Goal: Information Seeking & Learning: Learn about a topic

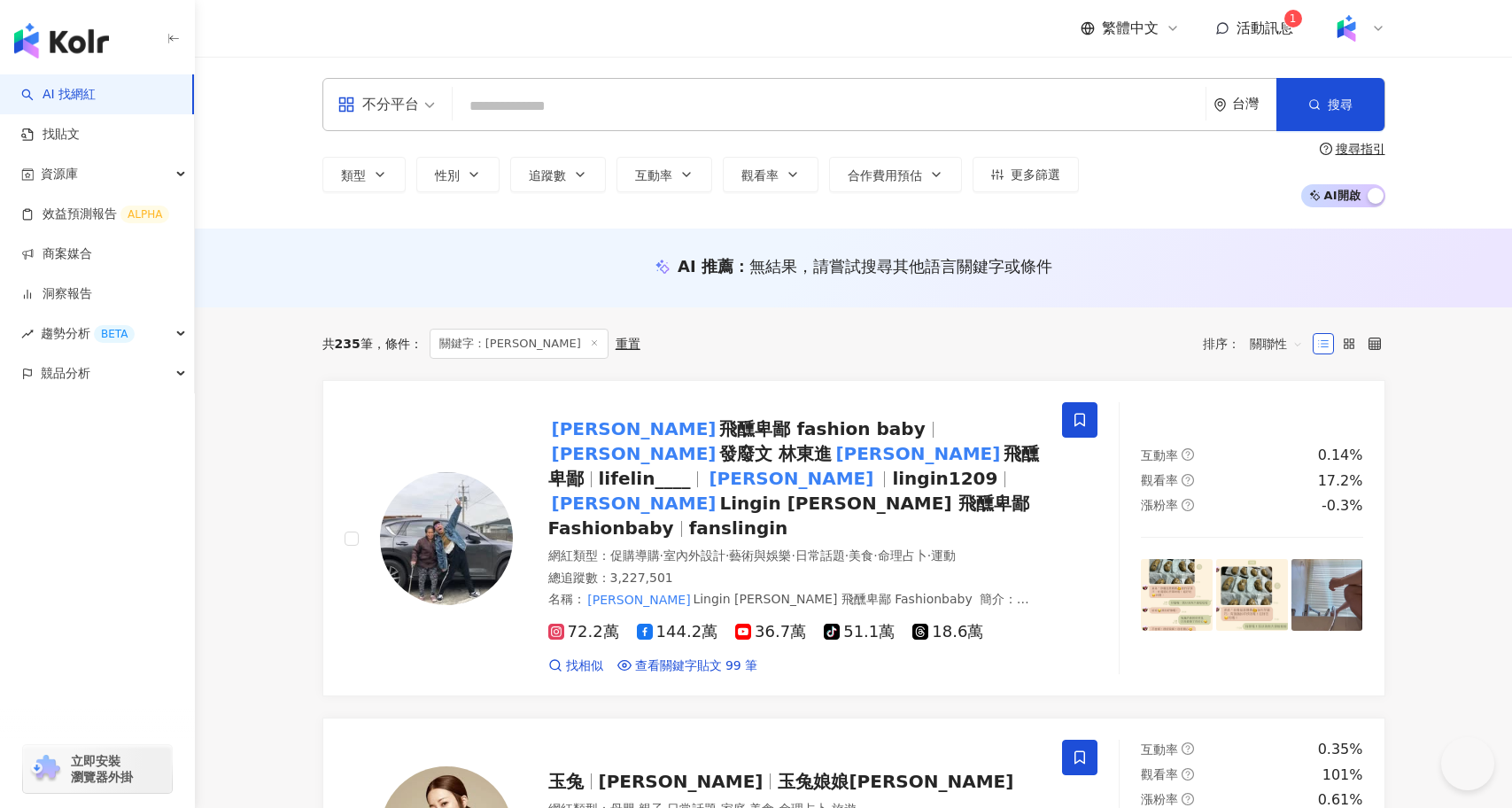
click at [542, 124] on div "不分平台 台灣 搜尋 dfee997b-7119-45b1-a26d-90bce3079d0f 林進松 4,357 追蹤者 林進官 1,517 追蹤者 林進財…" at bounding box center [853, 105] width 1063 height 53
click at [548, 100] on input "search" at bounding box center [829, 106] width 739 height 34
paste input "**"
type input "**"
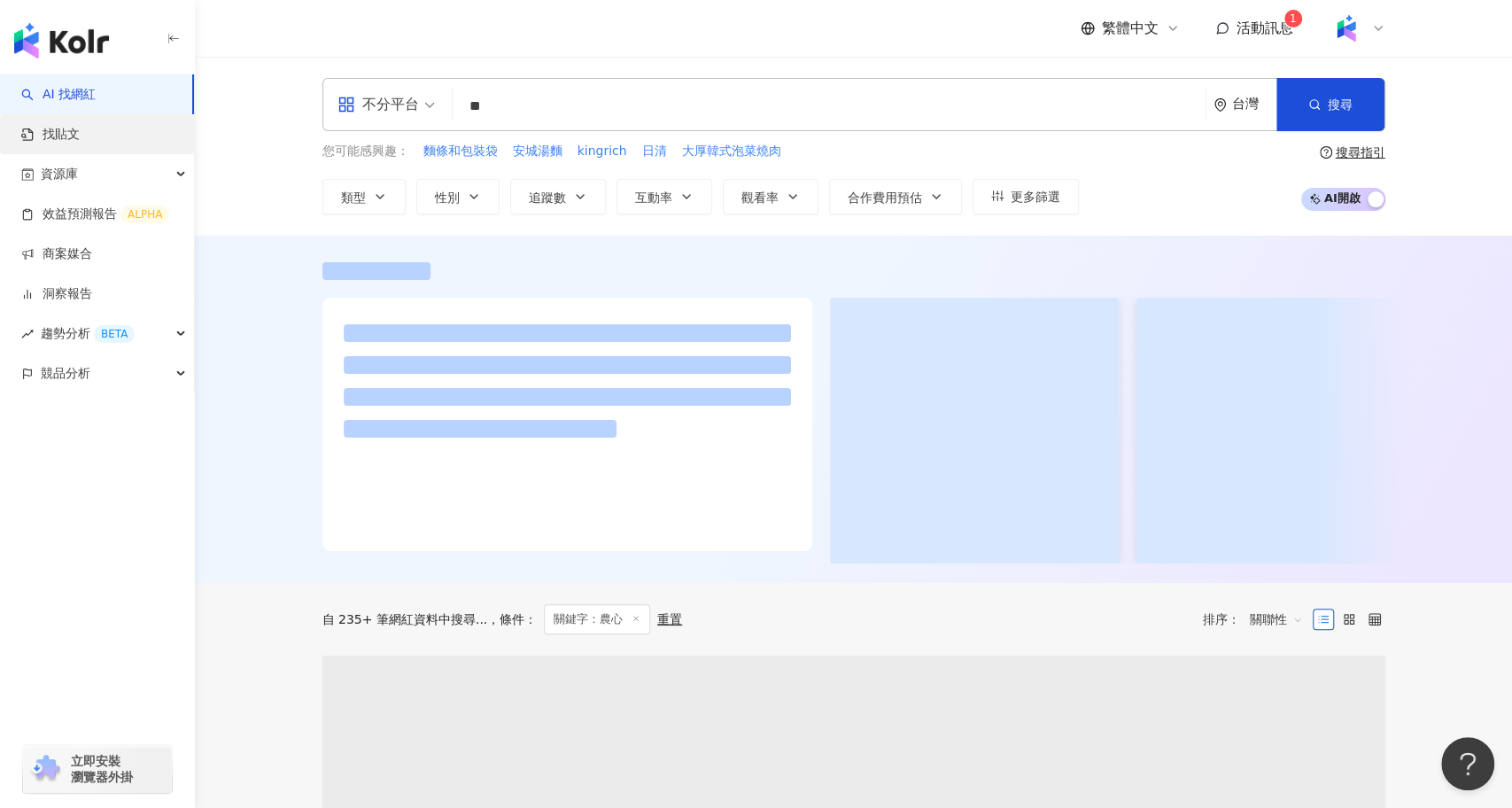
click at [79, 134] on link "找貼文" at bounding box center [50, 135] width 58 height 17
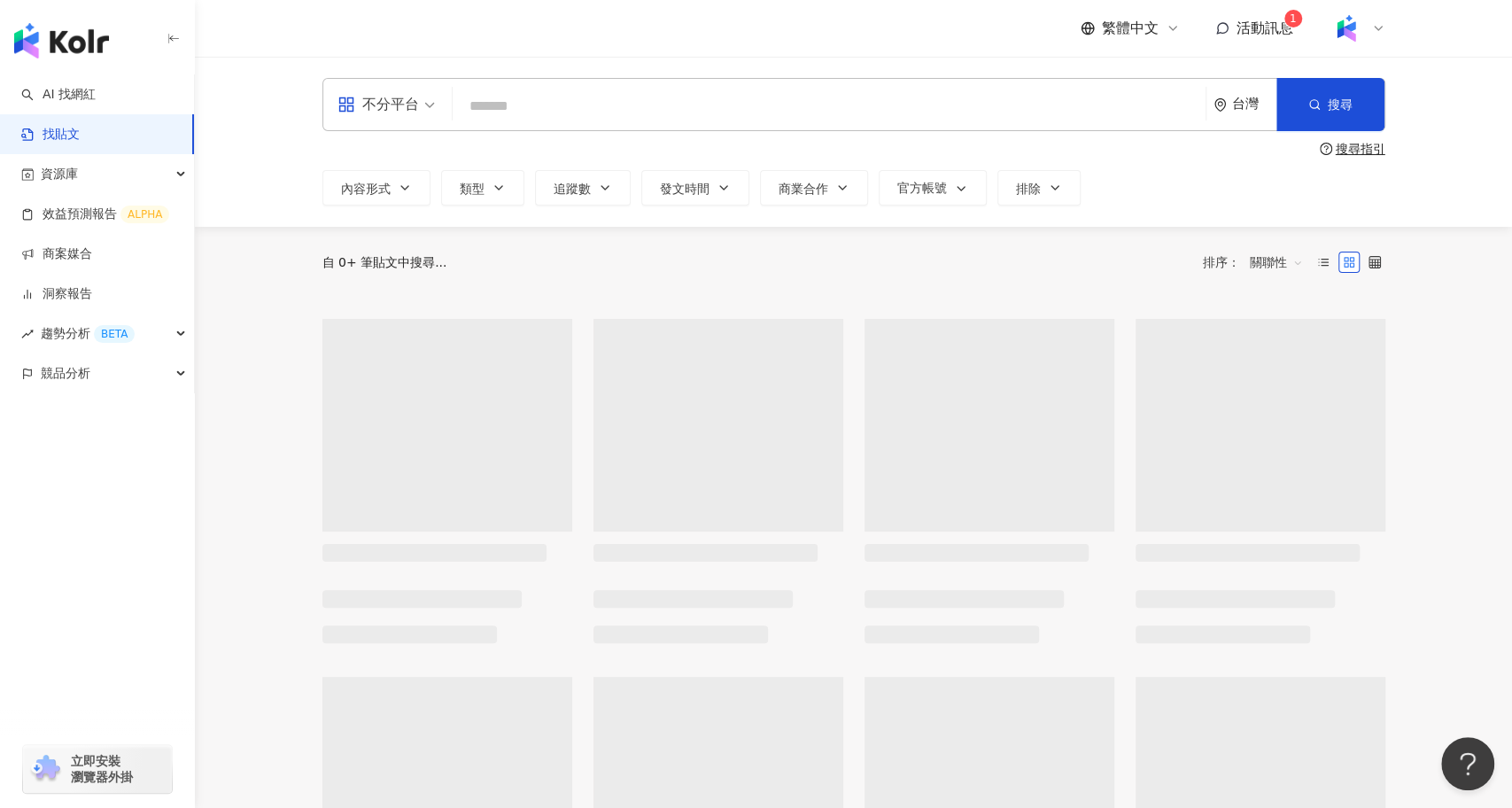
click at [531, 112] on input "search" at bounding box center [829, 105] width 739 height 38
paste input "**"
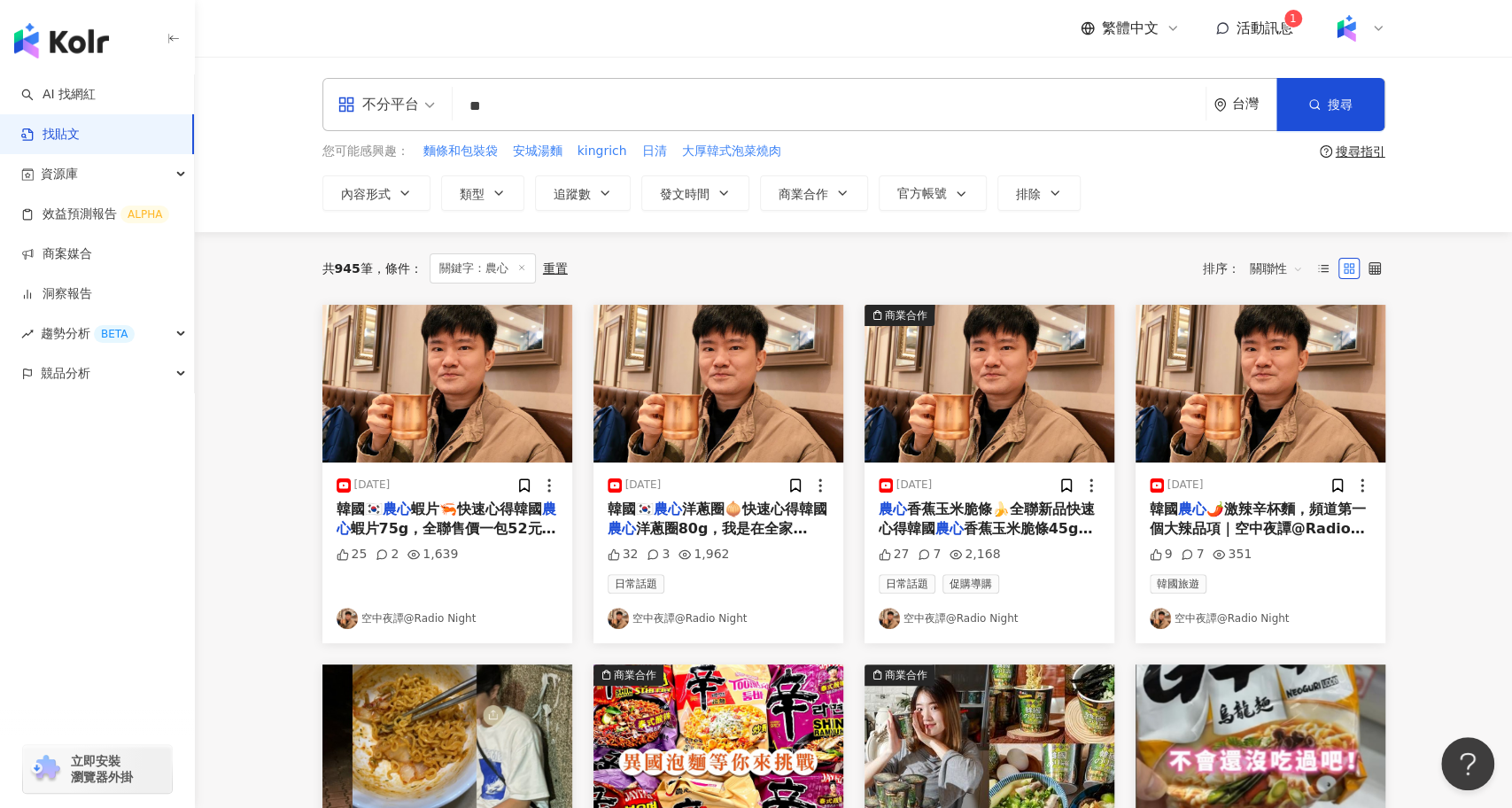
click at [514, 78] on div "不分平台 ** 台灣 搜尋" at bounding box center [853, 105] width 1063 height 53
drag, startPoint x: 519, startPoint y: 97, endPoint x: 437, endPoint y: 95, distance: 82.0
click at [437, 96] on div "不分平台 農心 ** 台灣 搜尋" at bounding box center [853, 105] width 1063 height 53
paste input "*****"
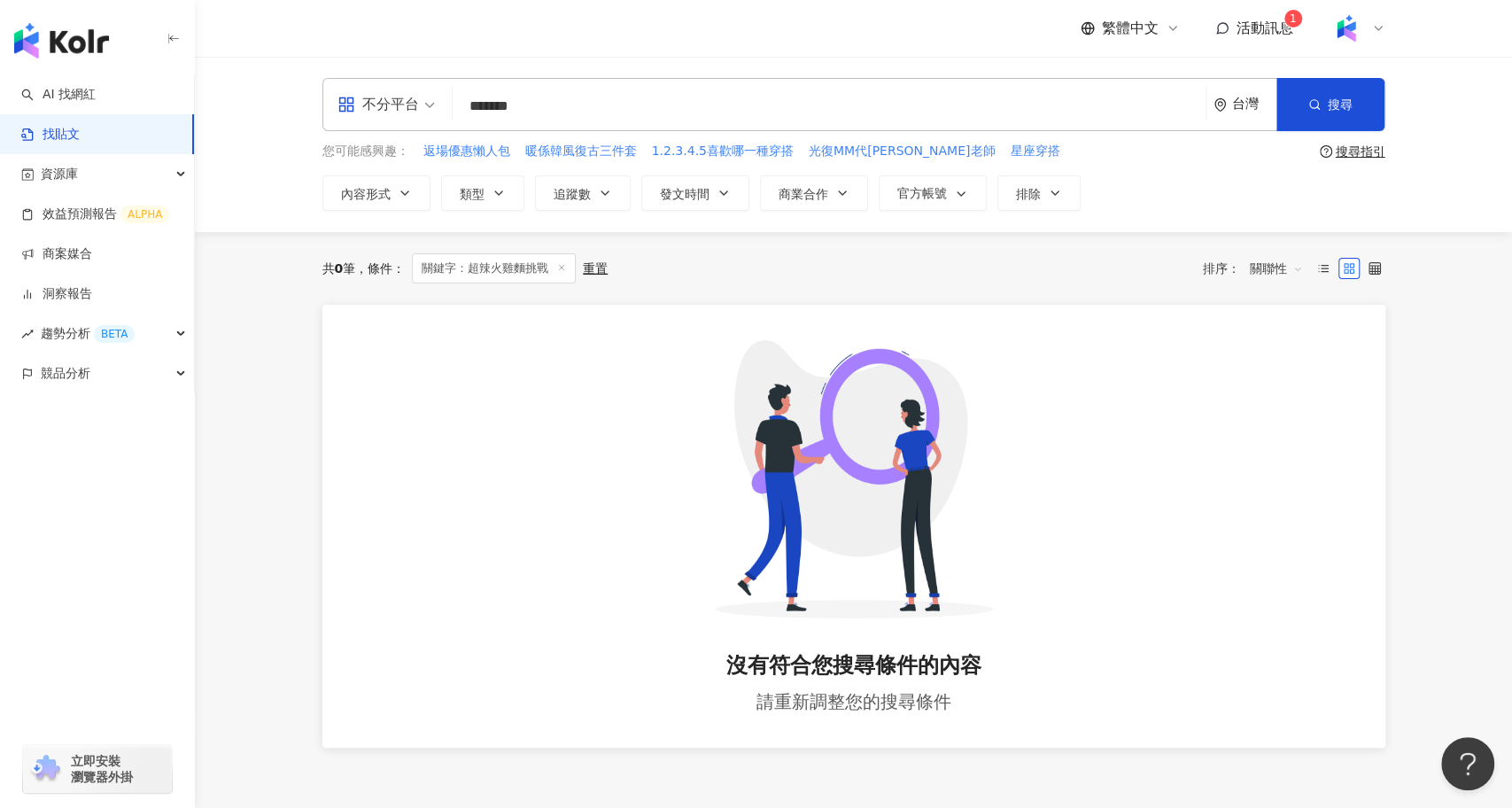
drag, startPoint x: 537, startPoint y: 105, endPoint x: 568, endPoint y: 106, distance: 31.0
click at [568, 106] on input "*******" at bounding box center [829, 105] width 739 height 38
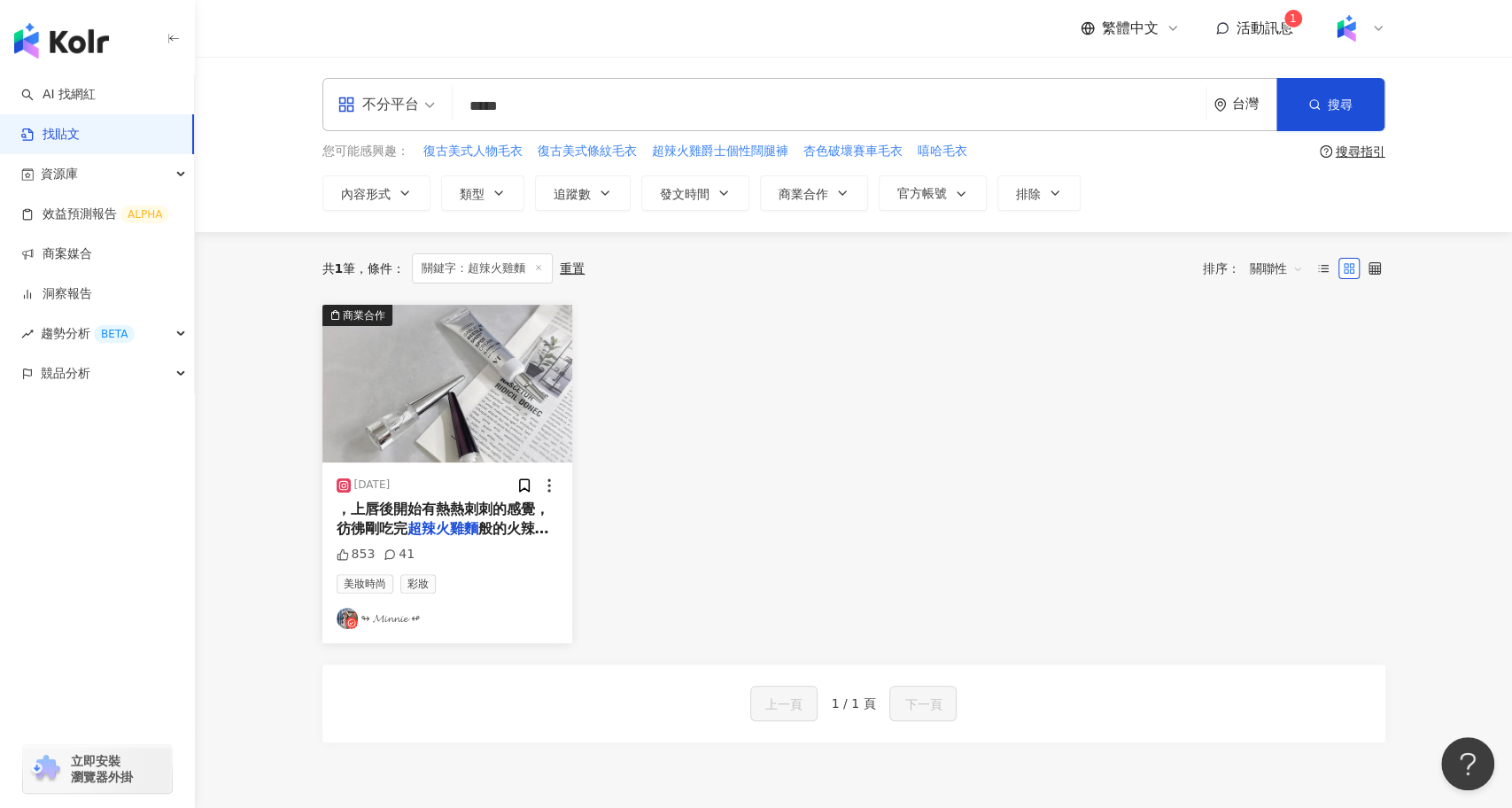
click at [460, 366] on img "button" at bounding box center [447, 383] width 250 height 158
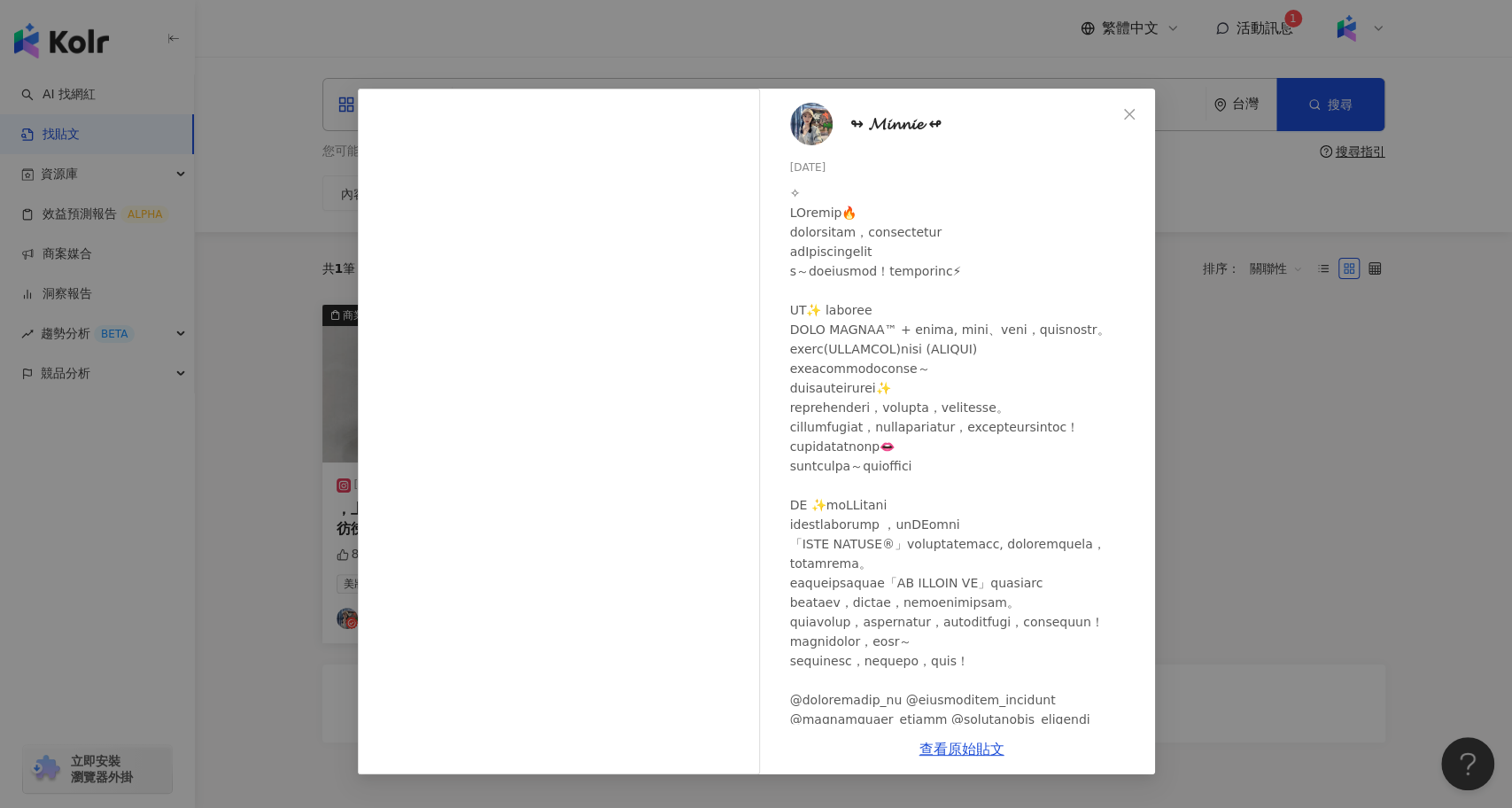
click at [1170, 556] on div "↬ 𝓜𝓲𝓷𝓷𝓲𝓮 ↫ 2025/5/28 853 41 查看原始貼文" at bounding box center [756, 404] width 1512 height 808
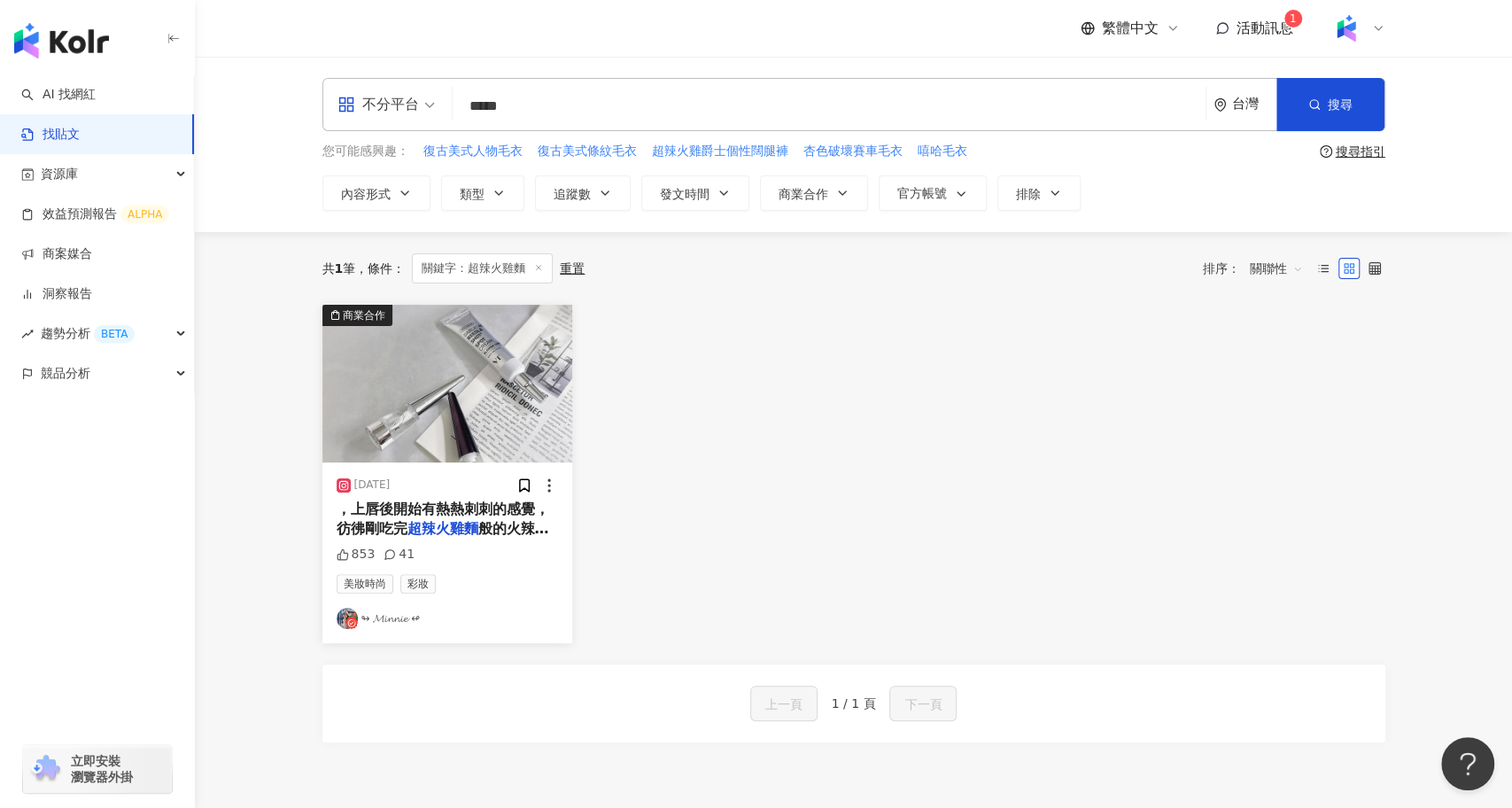
click at [482, 105] on input "*****" at bounding box center [829, 105] width 739 height 38
click at [495, 105] on input "*****" at bounding box center [829, 105] width 739 height 38
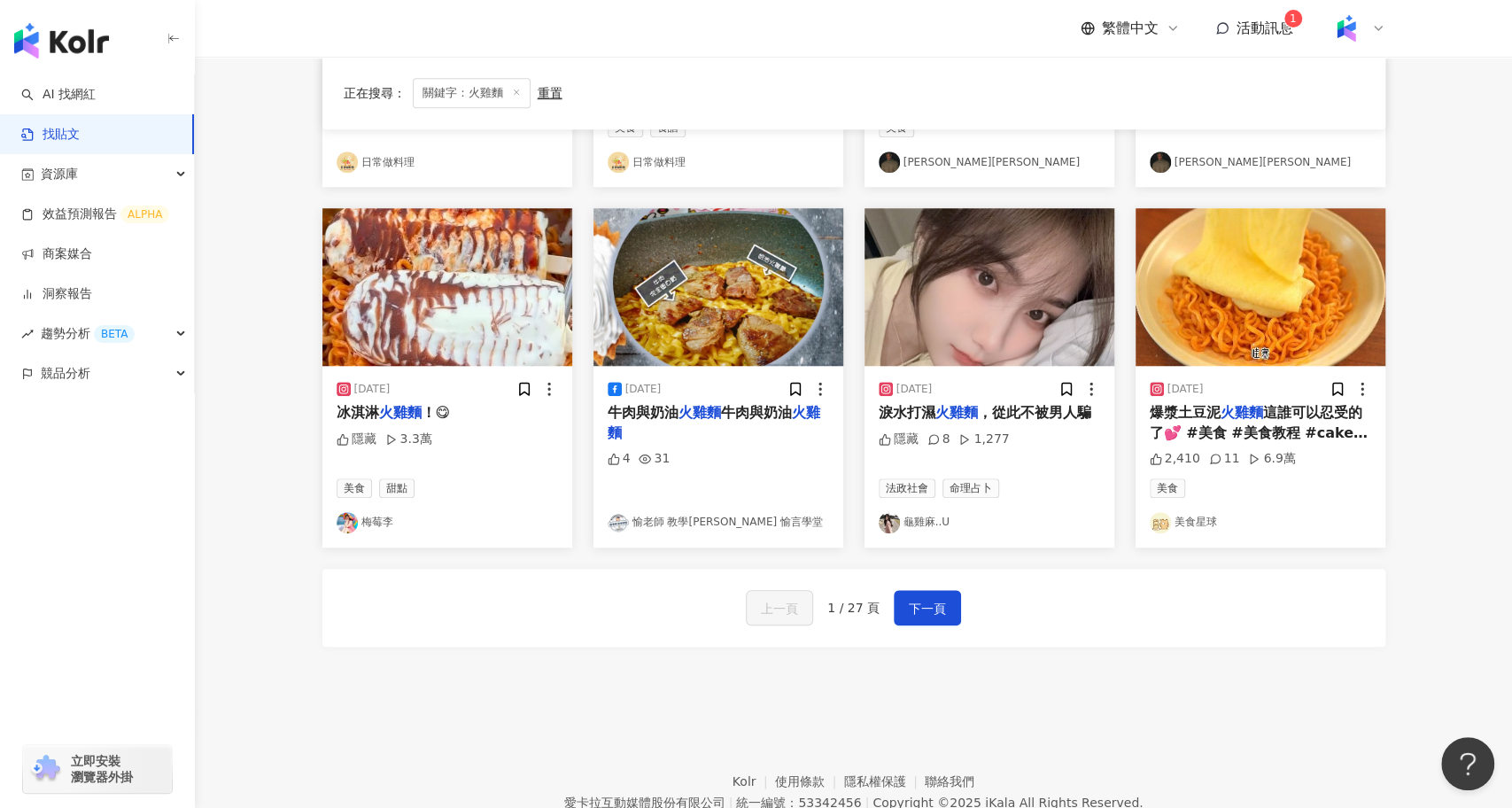
scroll to position [819, 0]
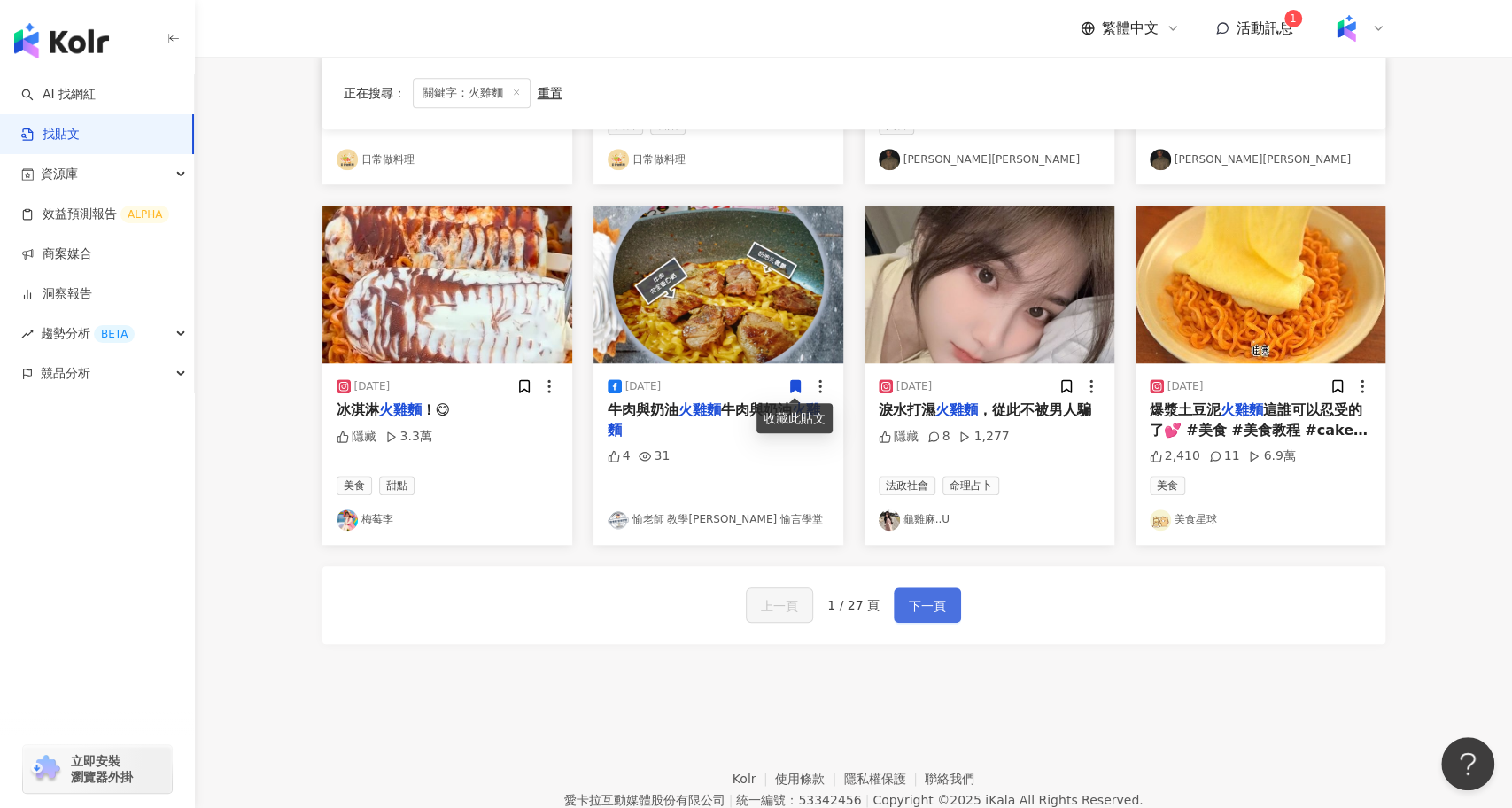
click at [929, 591] on button "下一頁" at bounding box center [928, 605] width 68 height 36
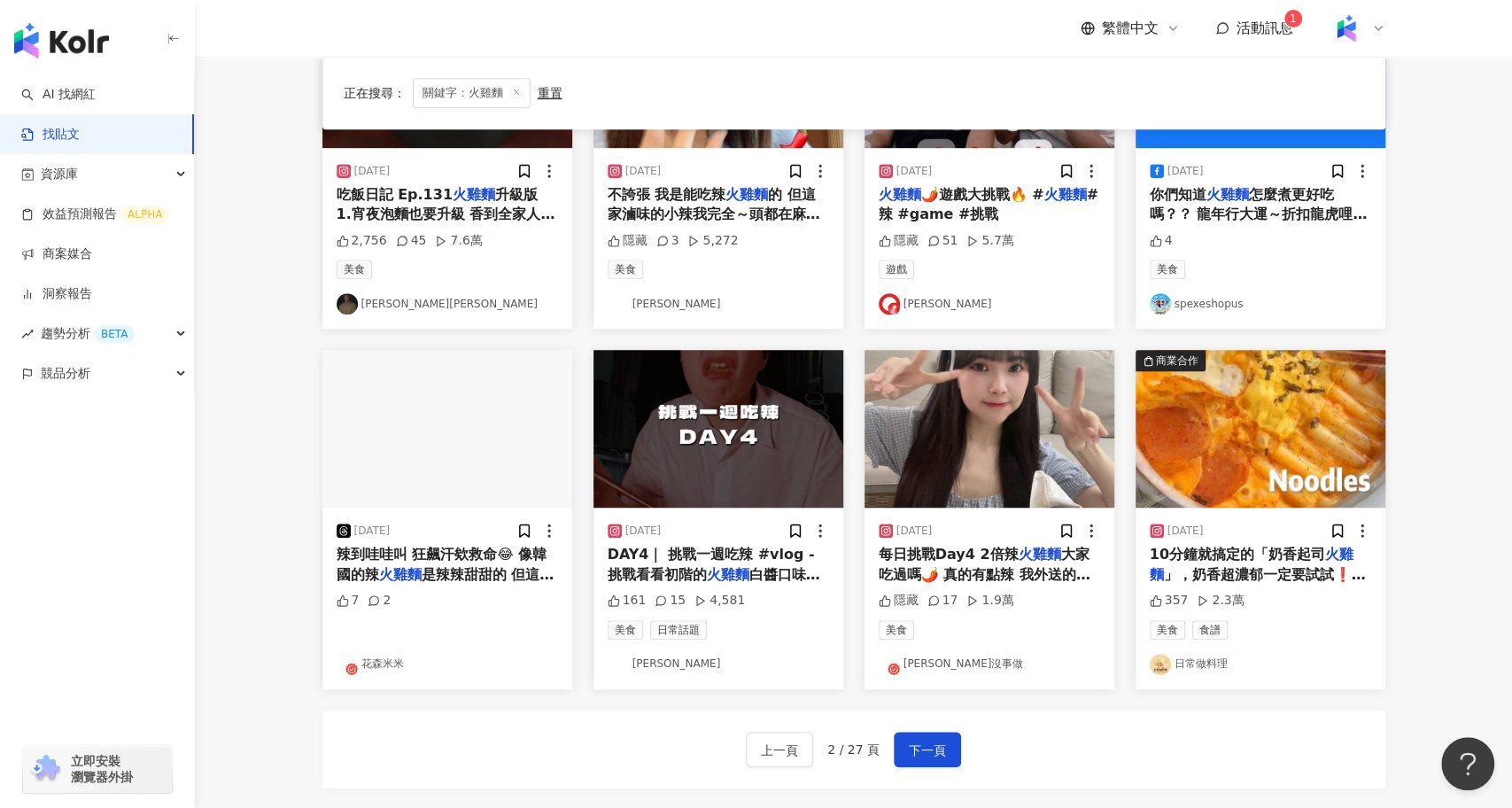
scroll to position [675, 0]
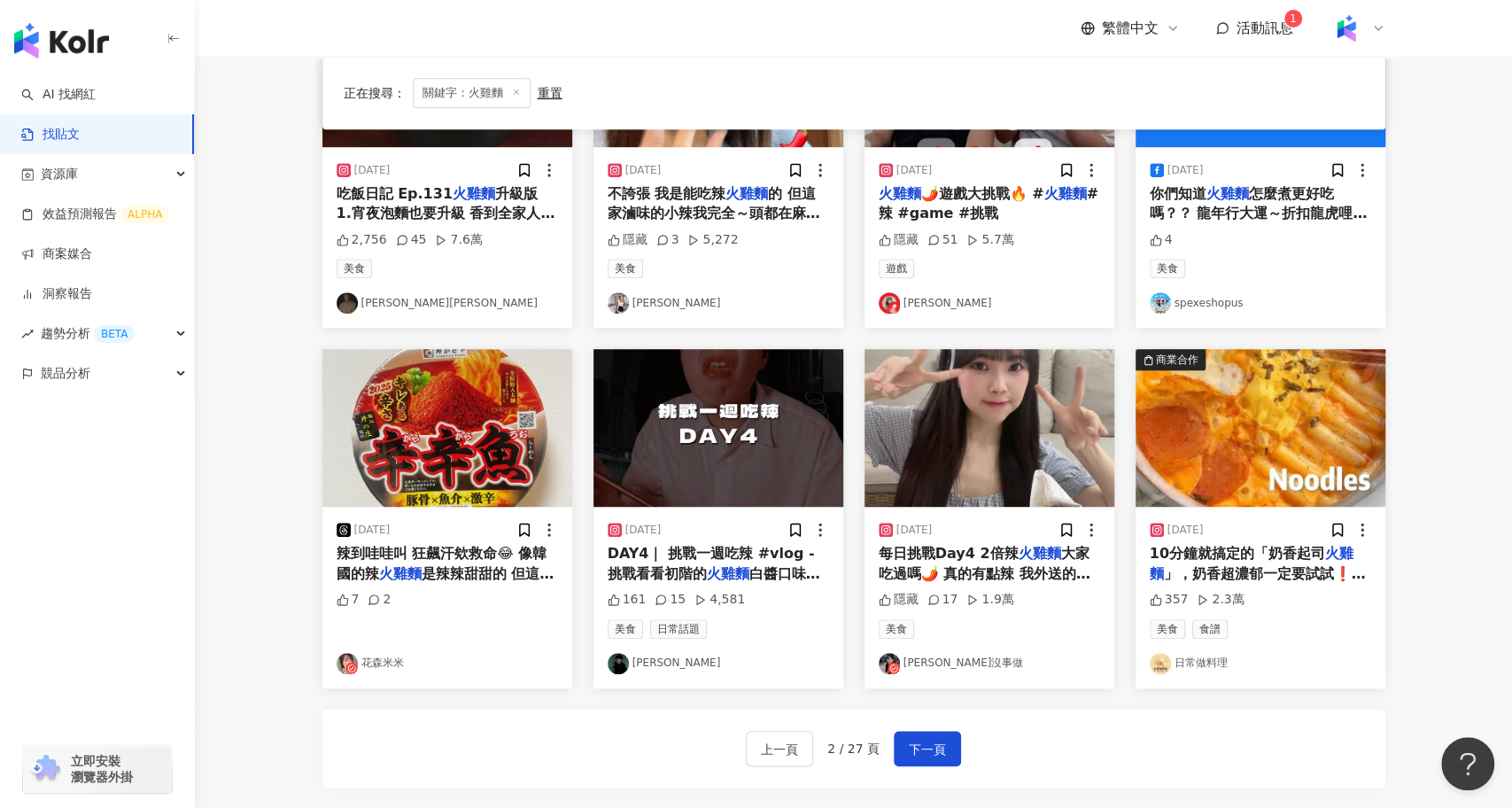
click at [732, 556] on span "DAY4｜ 挑戰一週吃辣 #vlog - 挑戰看看初階的" at bounding box center [711, 563] width 207 height 37
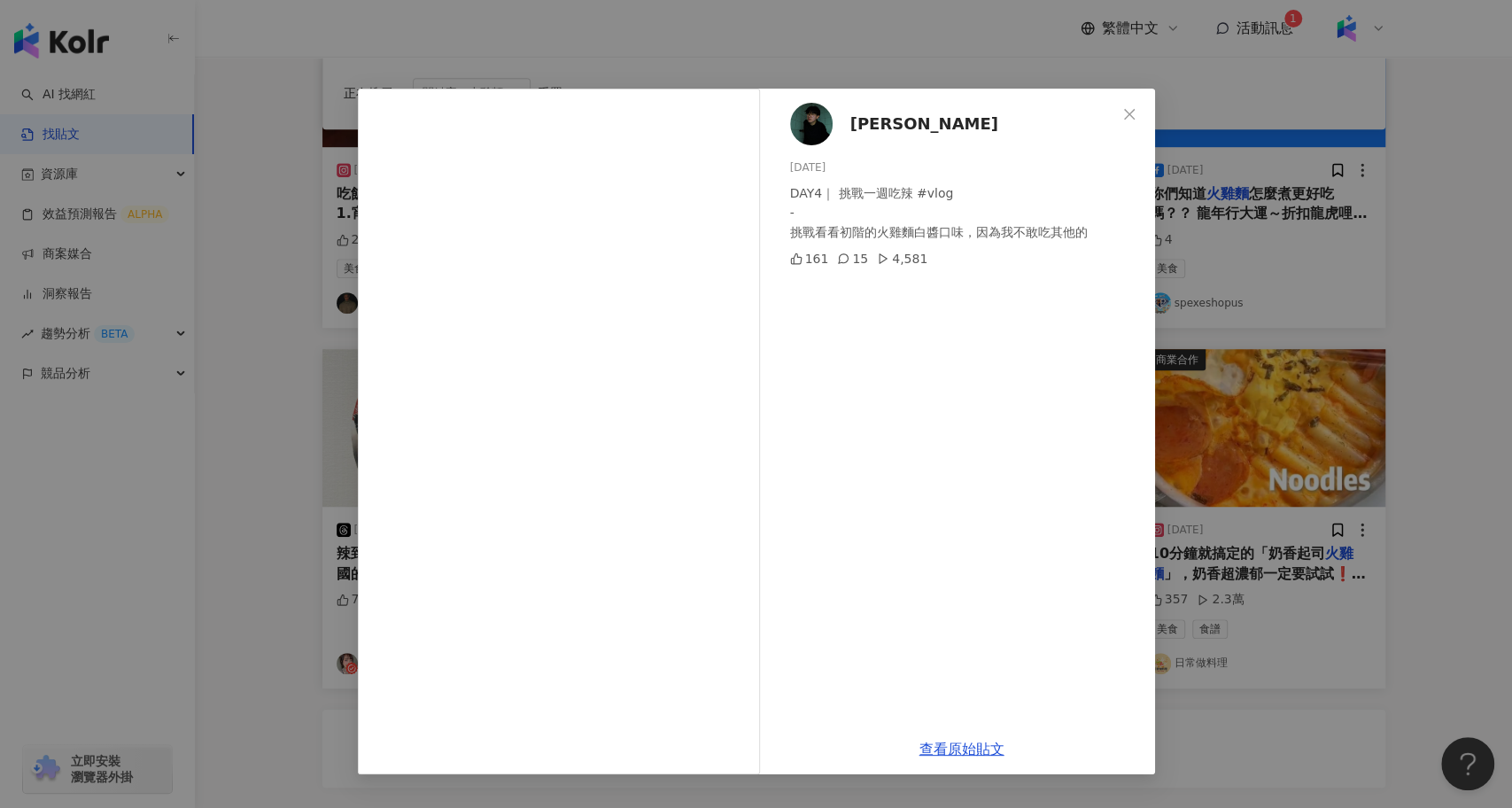
click at [1185, 394] on div "郁茜Akane 2025/8/16 DAY4｜ 挑戰一週吃辣 #vlog - 挑戰看看初階的火雞麵白醬口味，因為我不敢吃其他的 161 15 4,581 查看…" at bounding box center [756, 404] width 1512 height 808
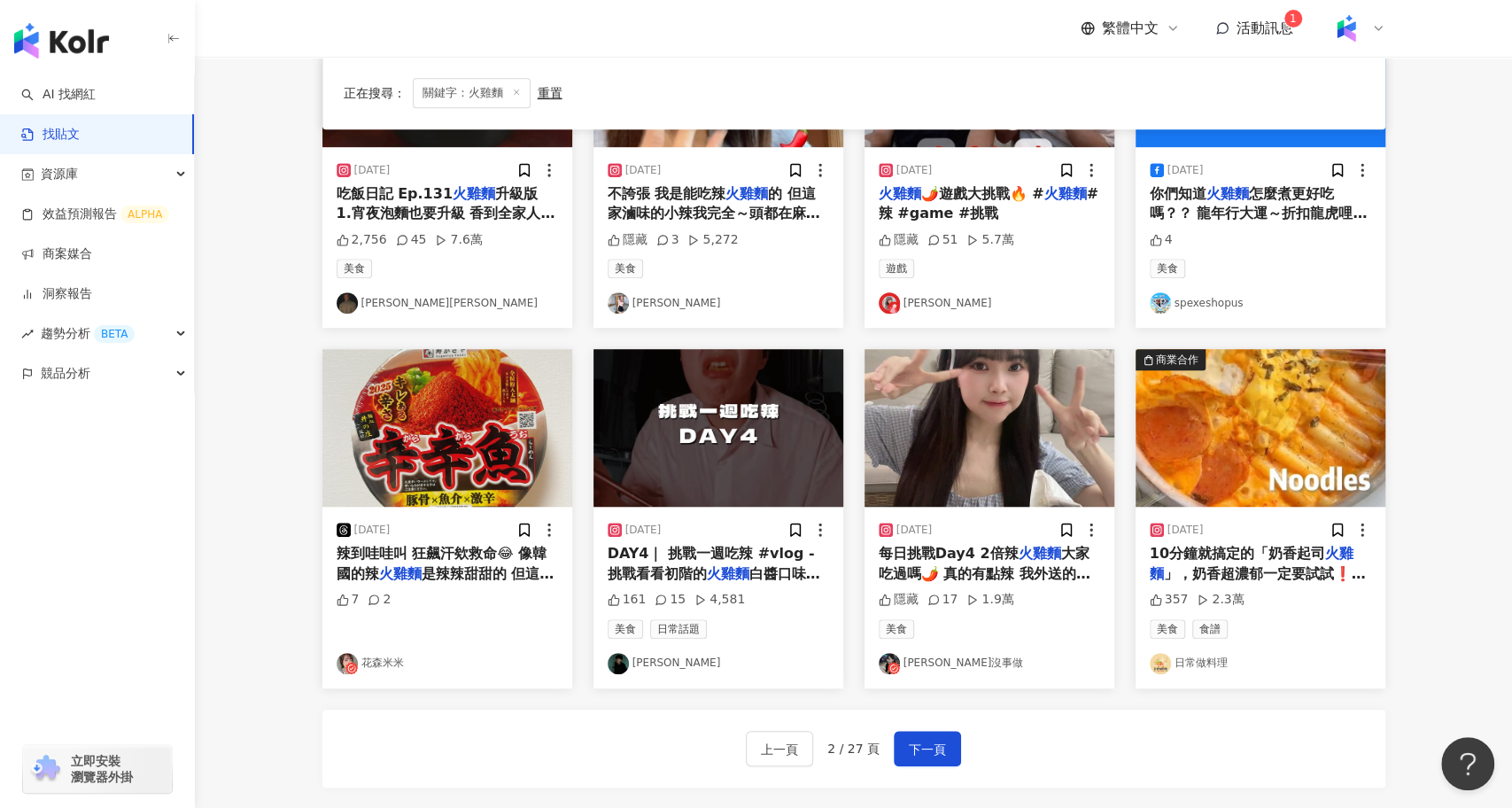
click at [1025, 446] on img "button" at bounding box center [990, 428] width 250 height 158
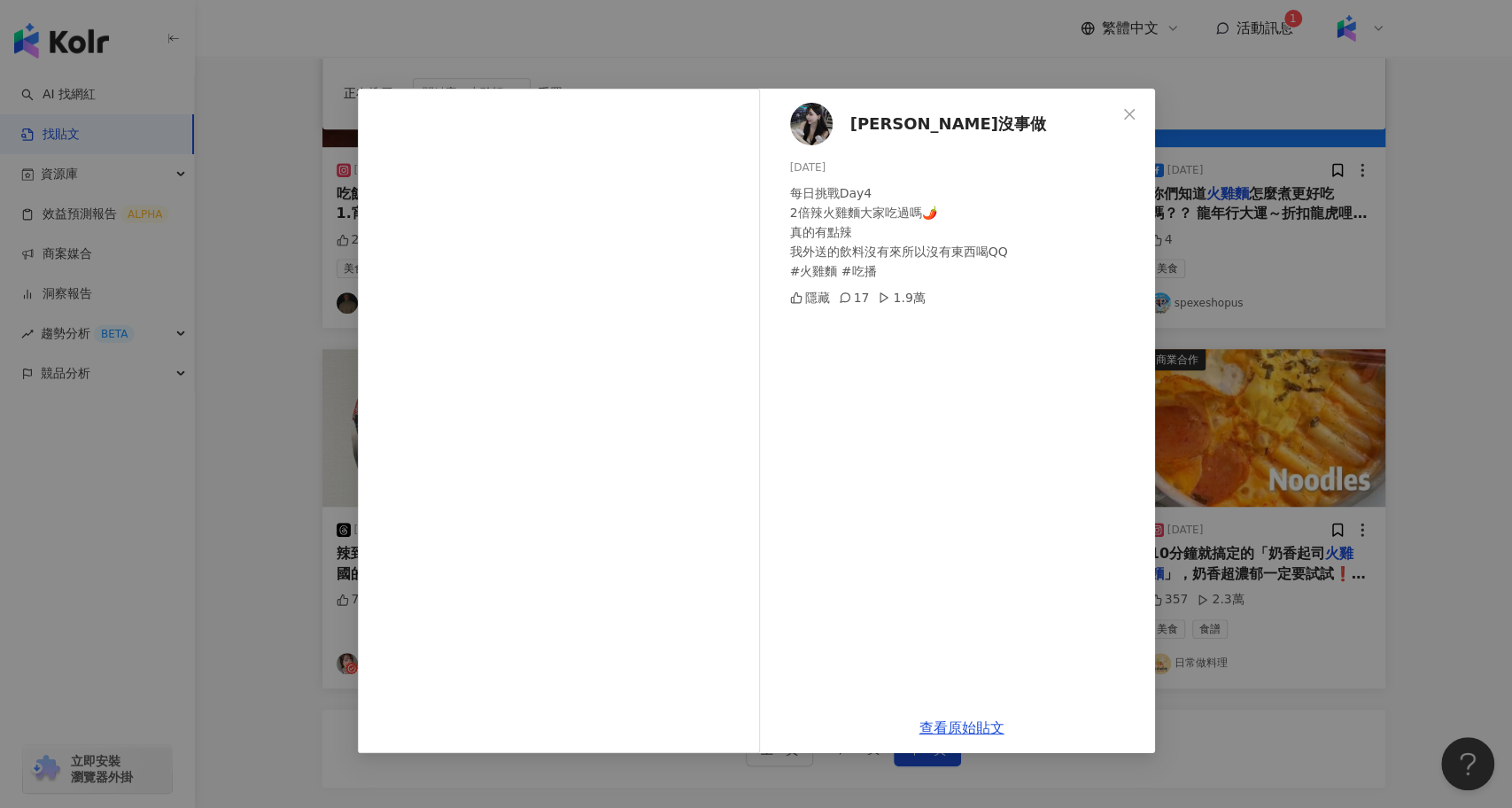
click at [226, 447] on div "玹玹沒事做 2025/6/8 每日挑戰Day4 2倍辣火雞麵大家吃過嗎🌶️ 真的有點辣 我外送的飲料沒有來所以沒有東西喝QQ #火雞麵 #吃播 隱藏 17 1…" at bounding box center [756, 404] width 1512 height 808
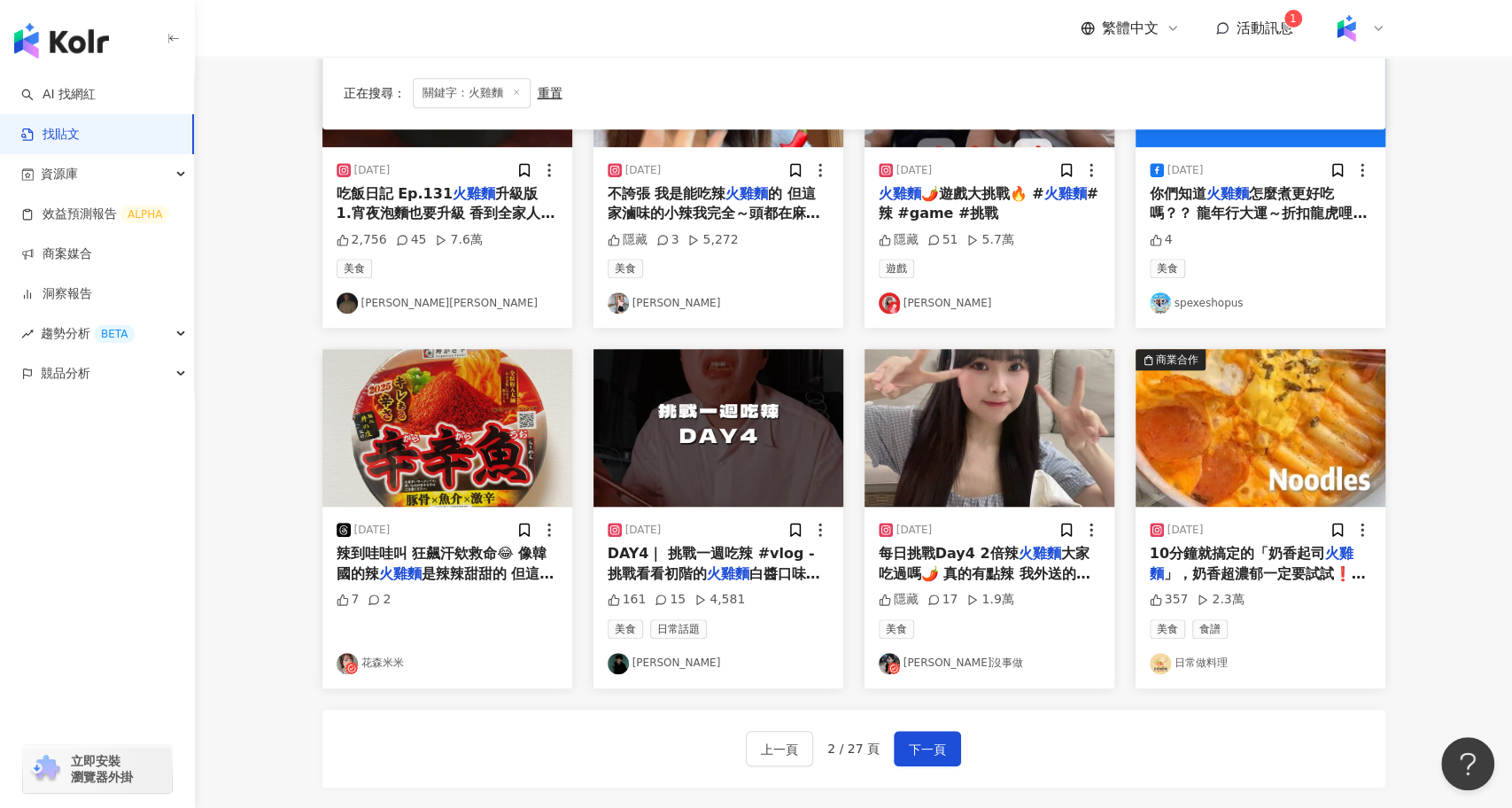
click at [735, 461] on img "button" at bounding box center [719, 428] width 250 height 158
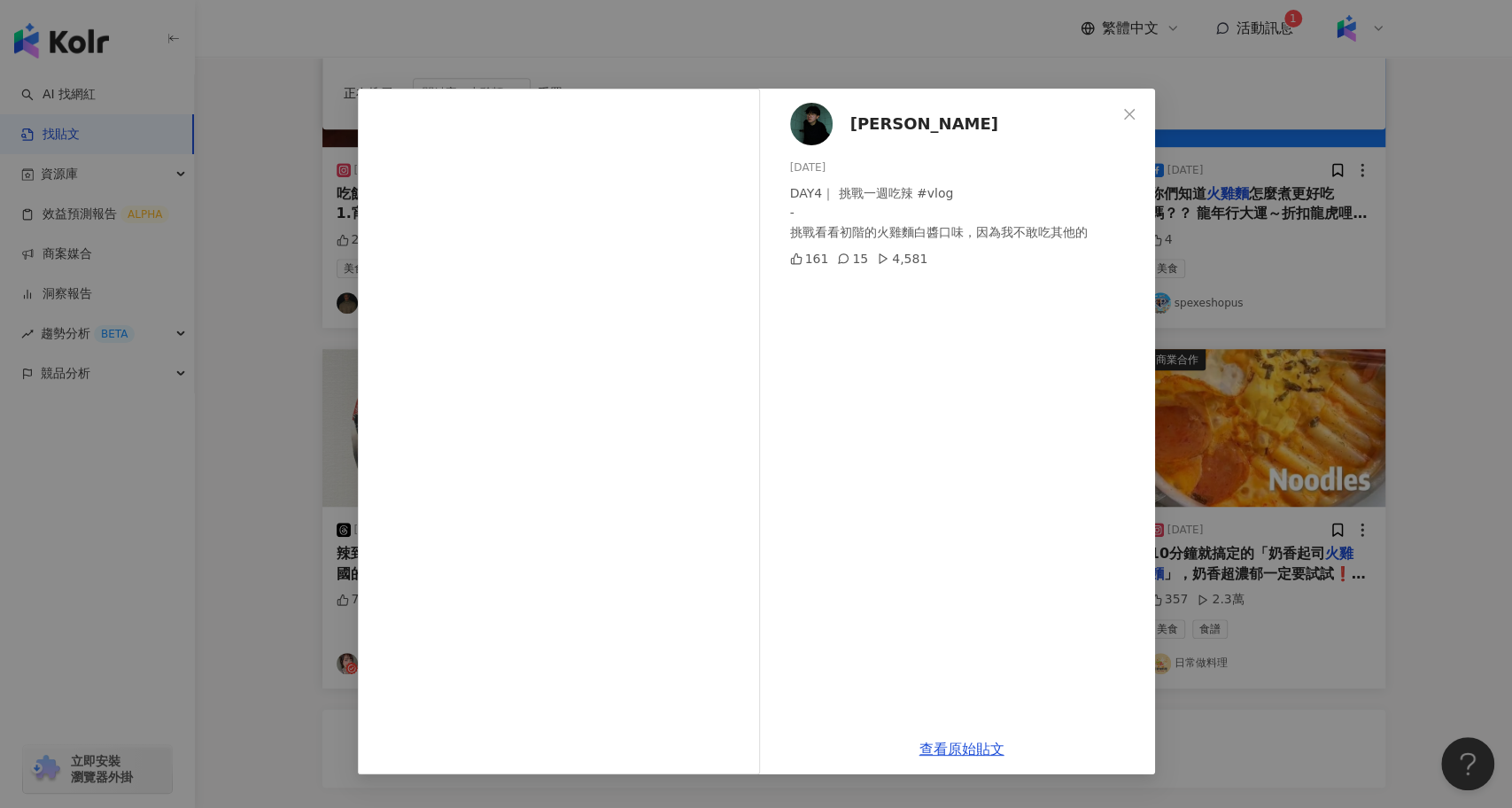
click at [254, 446] on div "郁茜Akane 2025/8/16 DAY4｜ 挑戰一週吃辣 #vlog - 挑戰看看初階的火雞麵白醬口味，因為我不敢吃其他的 161 15 4,581 查看…" at bounding box center [756, 404] width 1512 height 808
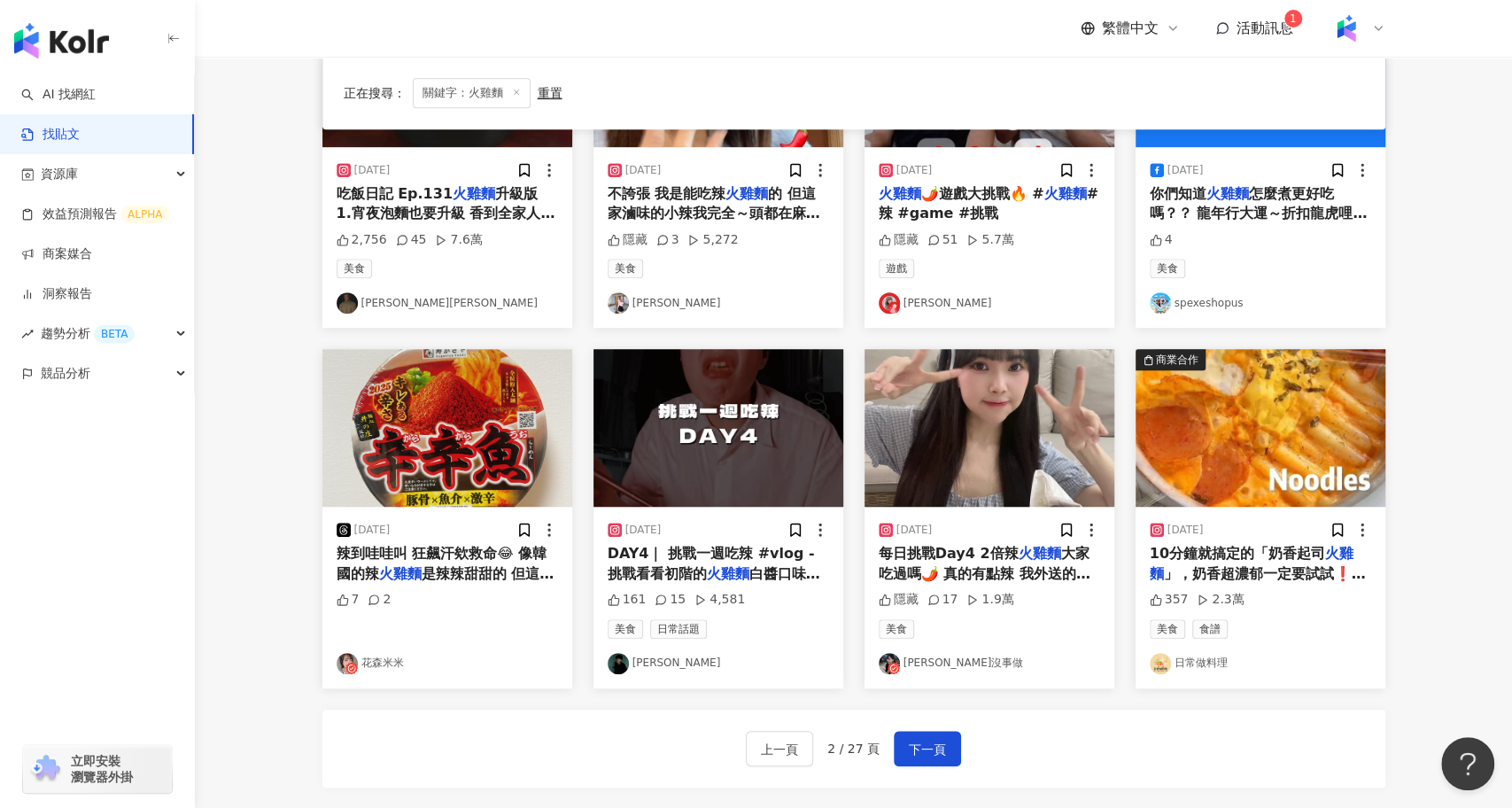
click at [951, 448] on img "button" at bounding box center [990, 428] width 250 height 158
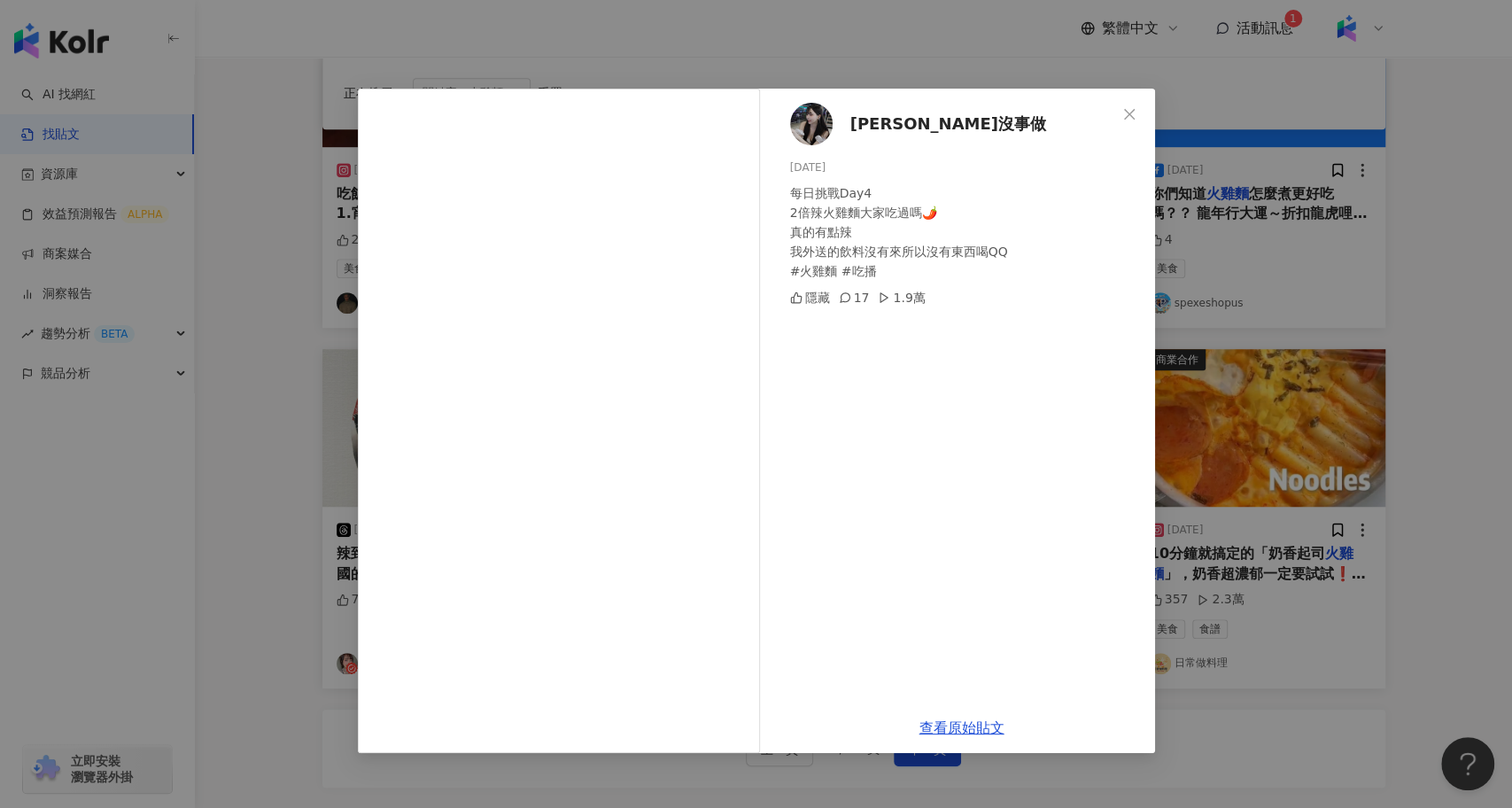
click at [1213, 705] on div "玹玹沒事做 2025/6/8 每日挑戰Day4 2倍辣火雞麵大家吃過嗎🌶️ 真的有點辣 我外送的飲料沒有來所以沒有東西喝QQ #火雞麵 #吃播 隱藏 17 1…" at bounding box center [756, 404] width 1512 height 808
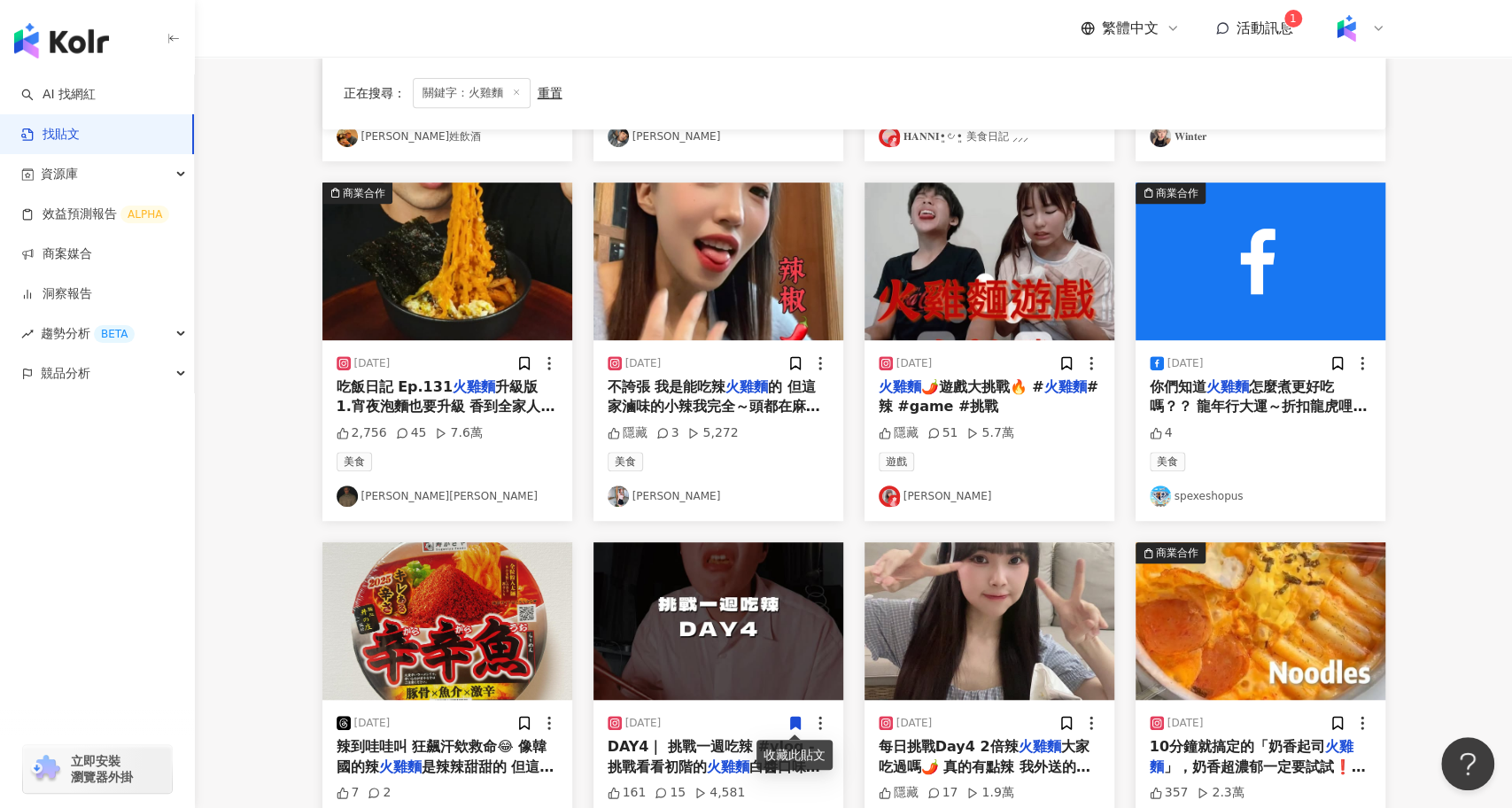
scroll to position [483, 0]
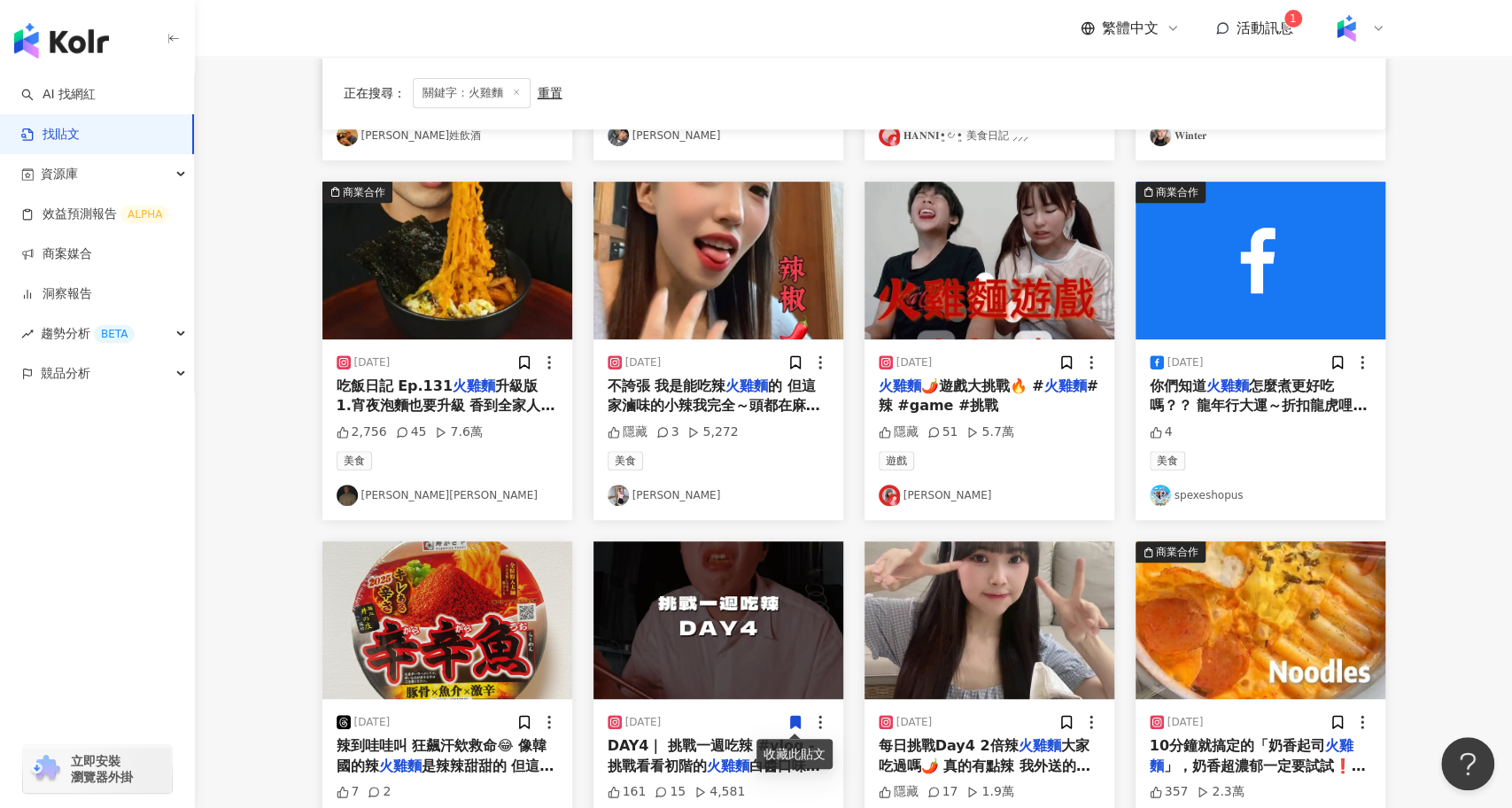
click at [993, 388] on span "🌶️遊戲大挑戰🔥 #" at bounding box center [983, 385] width 123 height 16
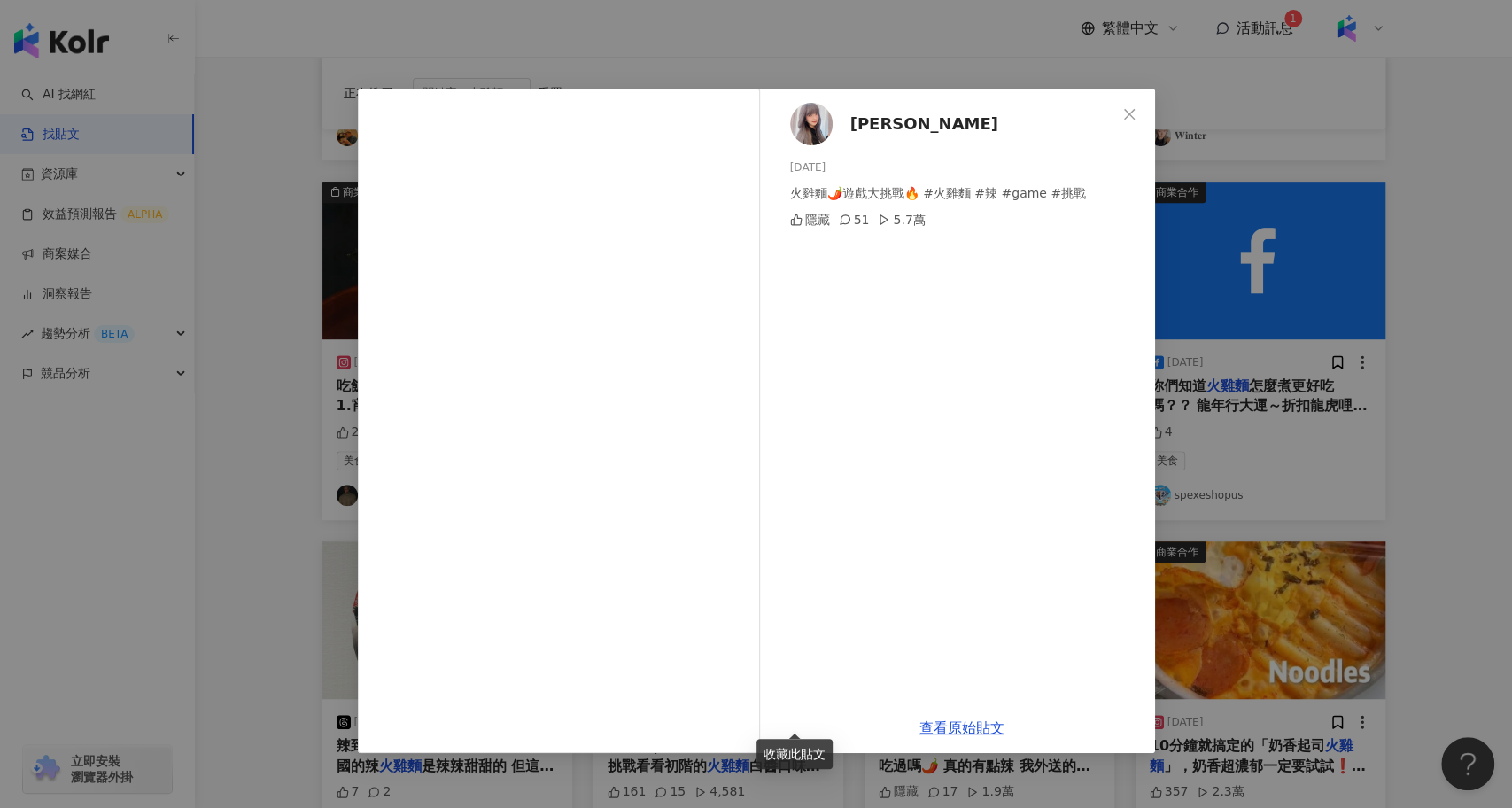
click at [276, 460] on div "蕭幼貞 2025/7/16 火雞麵🌶️遊戲大挑戰🔥 #火雞麵 #辣 #game #挑戰 隱藏 51 5.7萬 查看原始貼文" at bounding box center [756, 404] width 1512 height 808
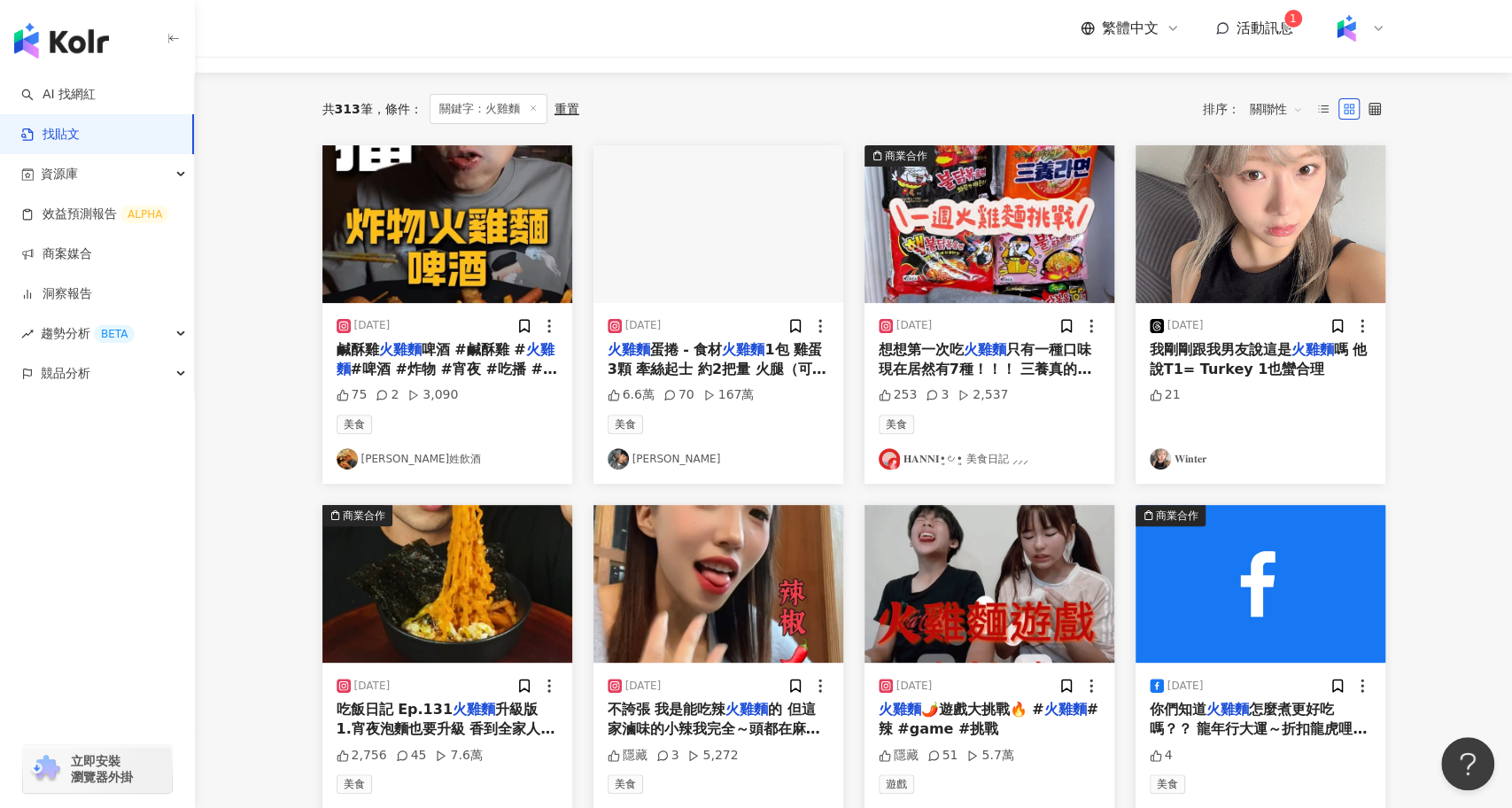
scroll to position [0, 0]
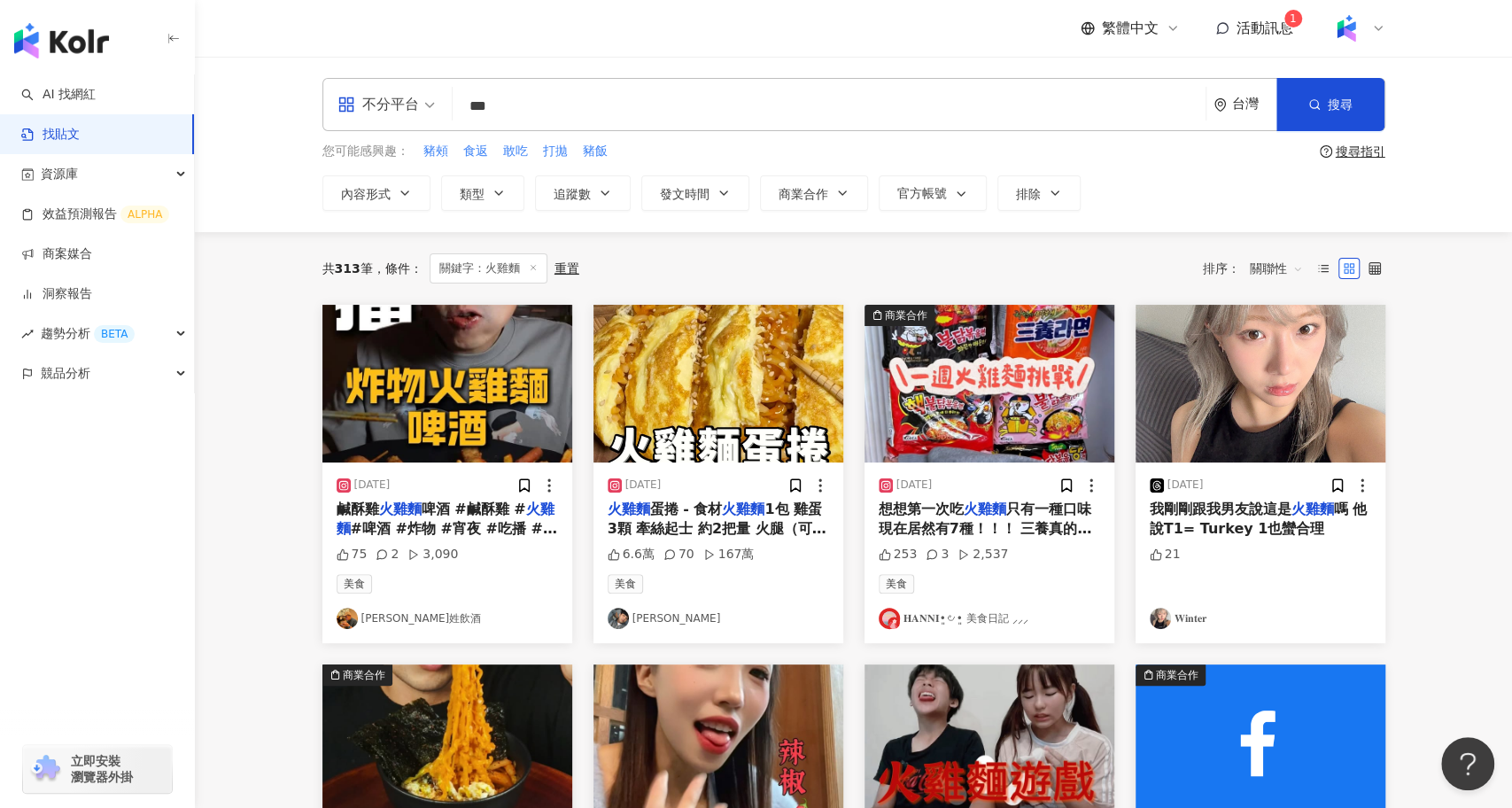
click at [563, 113] on input "***" at bounding box center [829, 105] width 739 height 38
type input "**********"
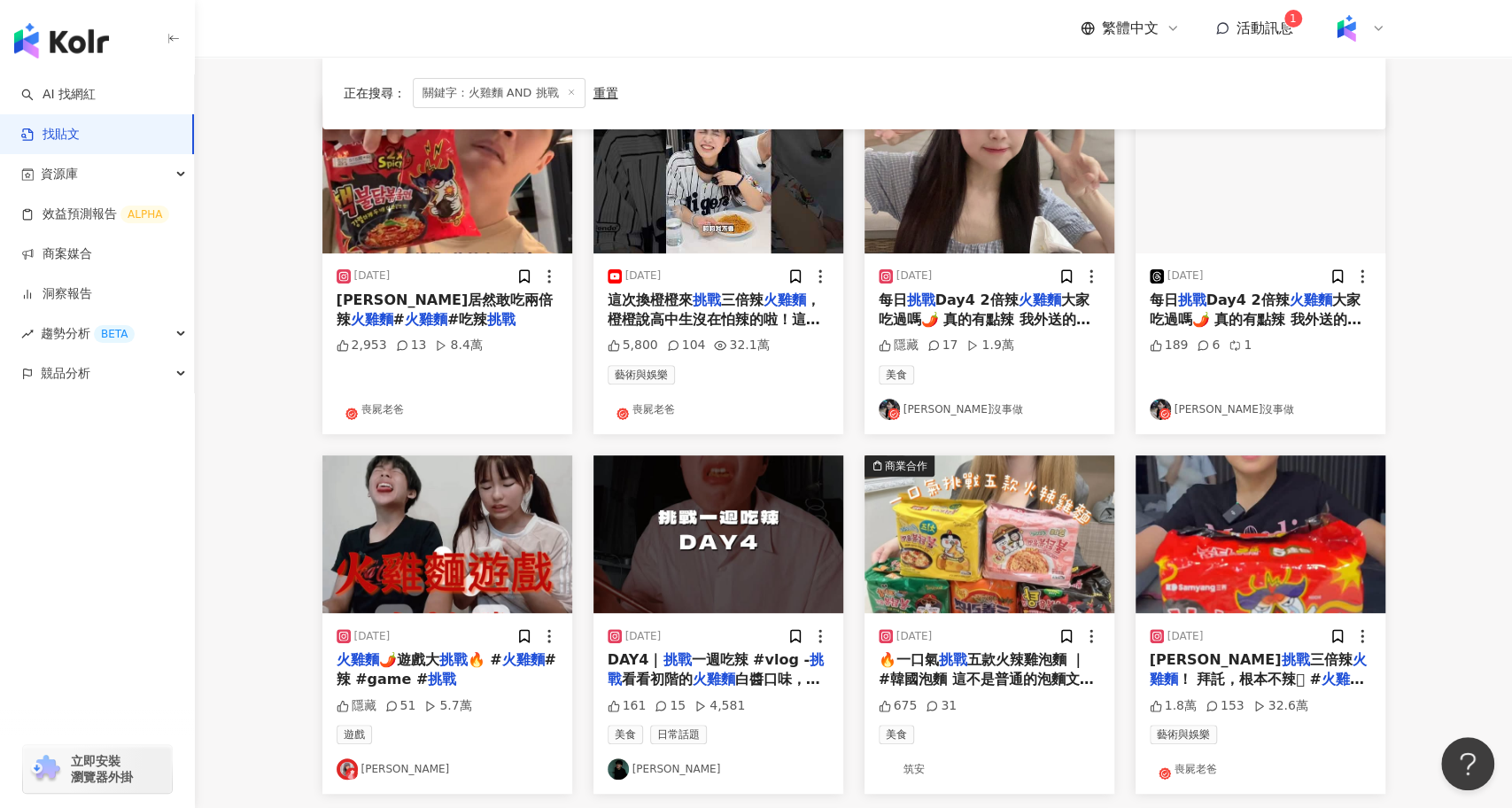
scroll to position [313, 0]
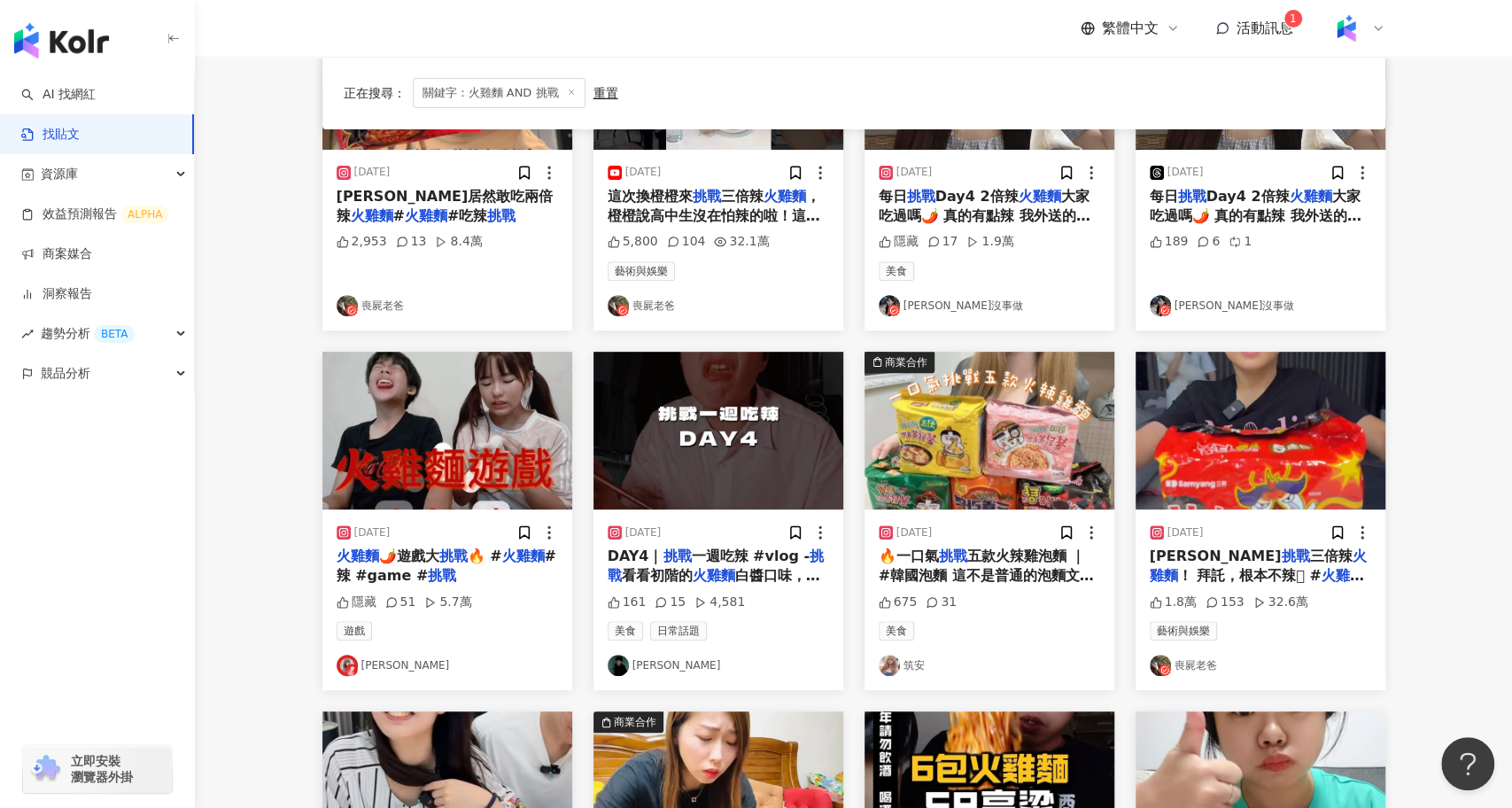
click at [970, 464] on img "button" at bounding box center [990, 431] width 250 height 158
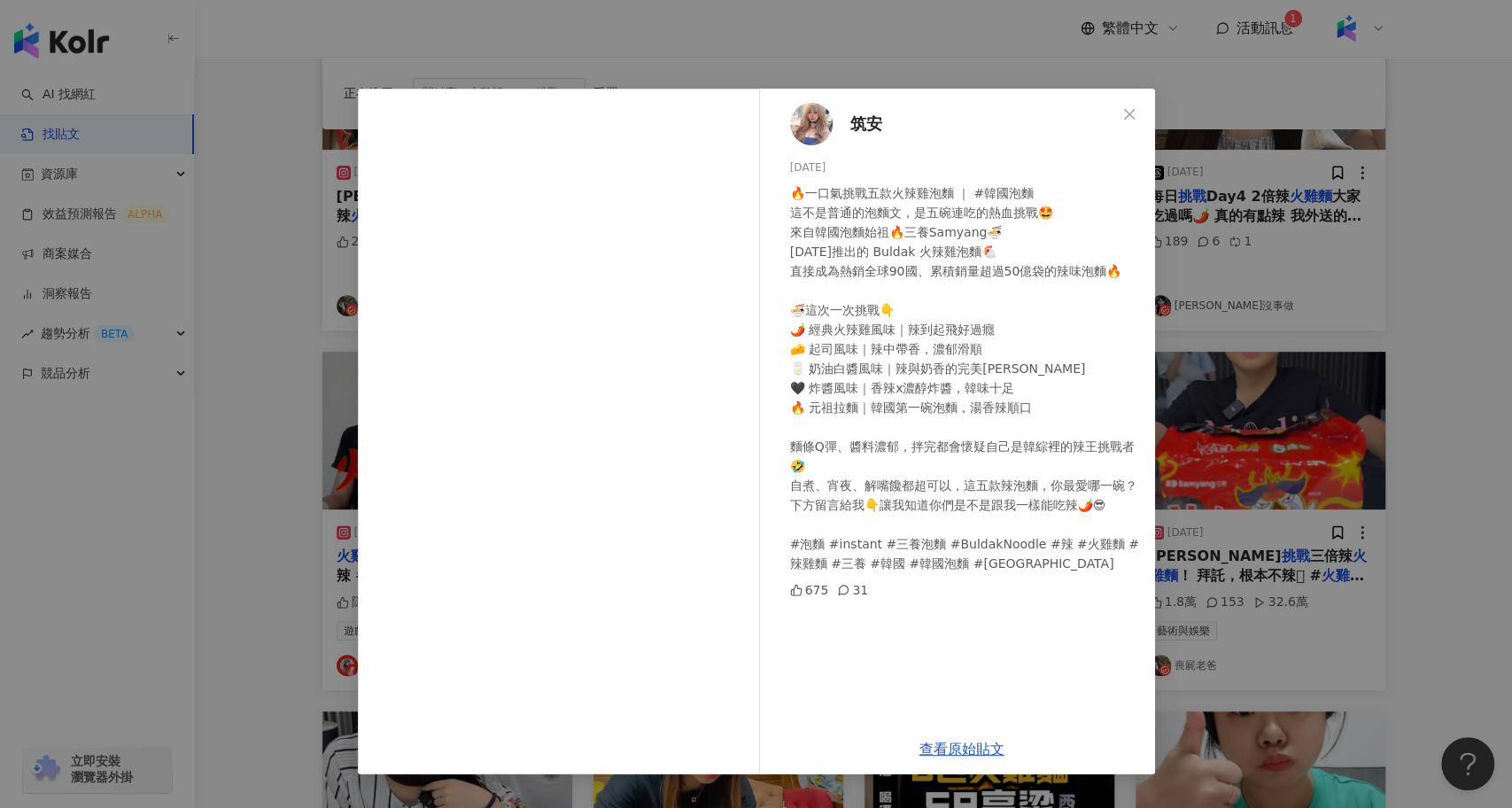
click at [281, 444] on div "筑安 2025/6/12 🔥一口氣挑戰五款火辣雞泡麵 ｜ #韓國泡麵 這不是普通的泡麵文，是五碗連吃的熱血挑戰🤩 來自韓國泡麵始祖🔥三養Samyang🍜 20…" at bounding box center [756, 404] width 1512 height 808
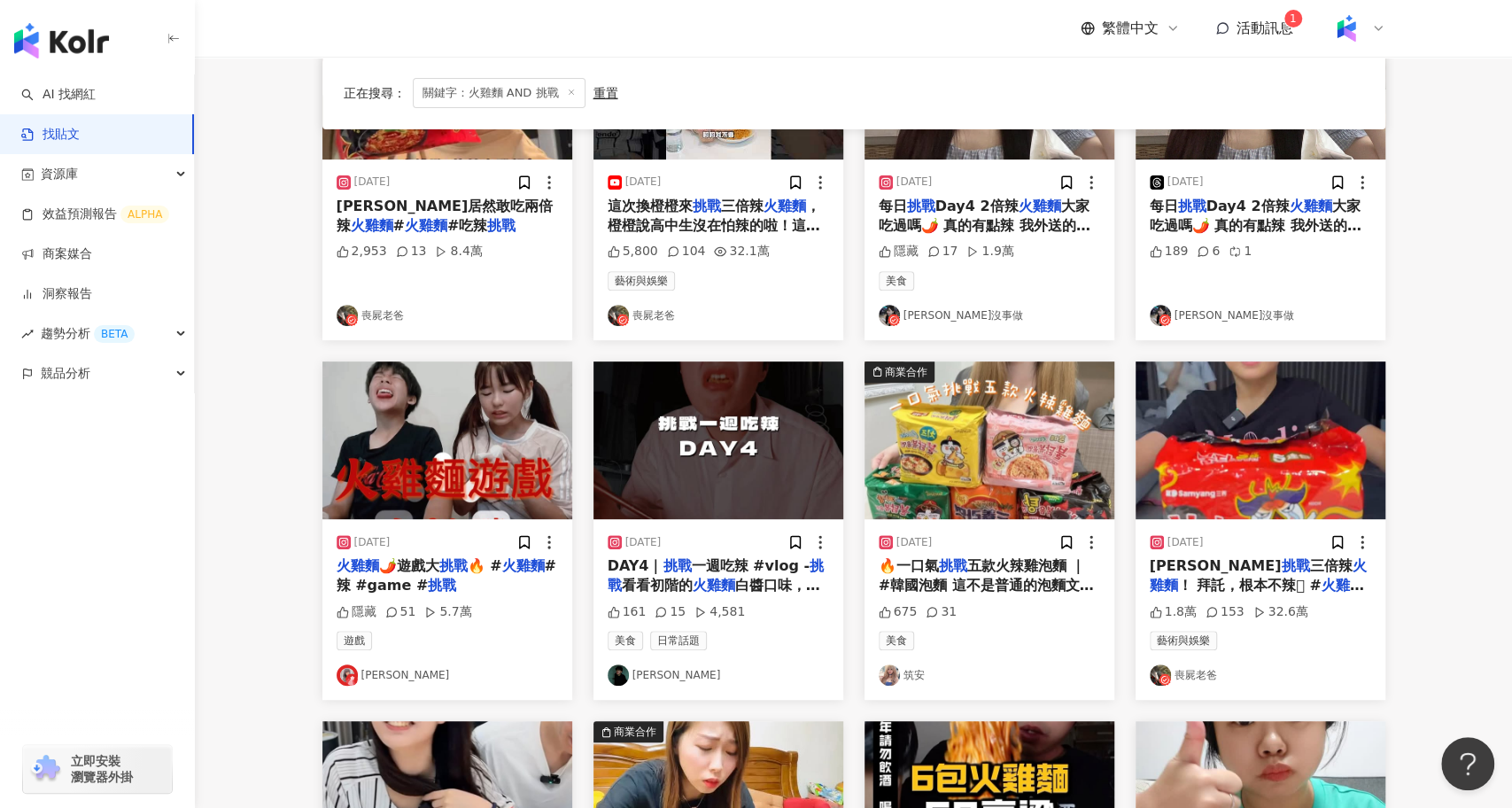
scroll to position [289, 0]
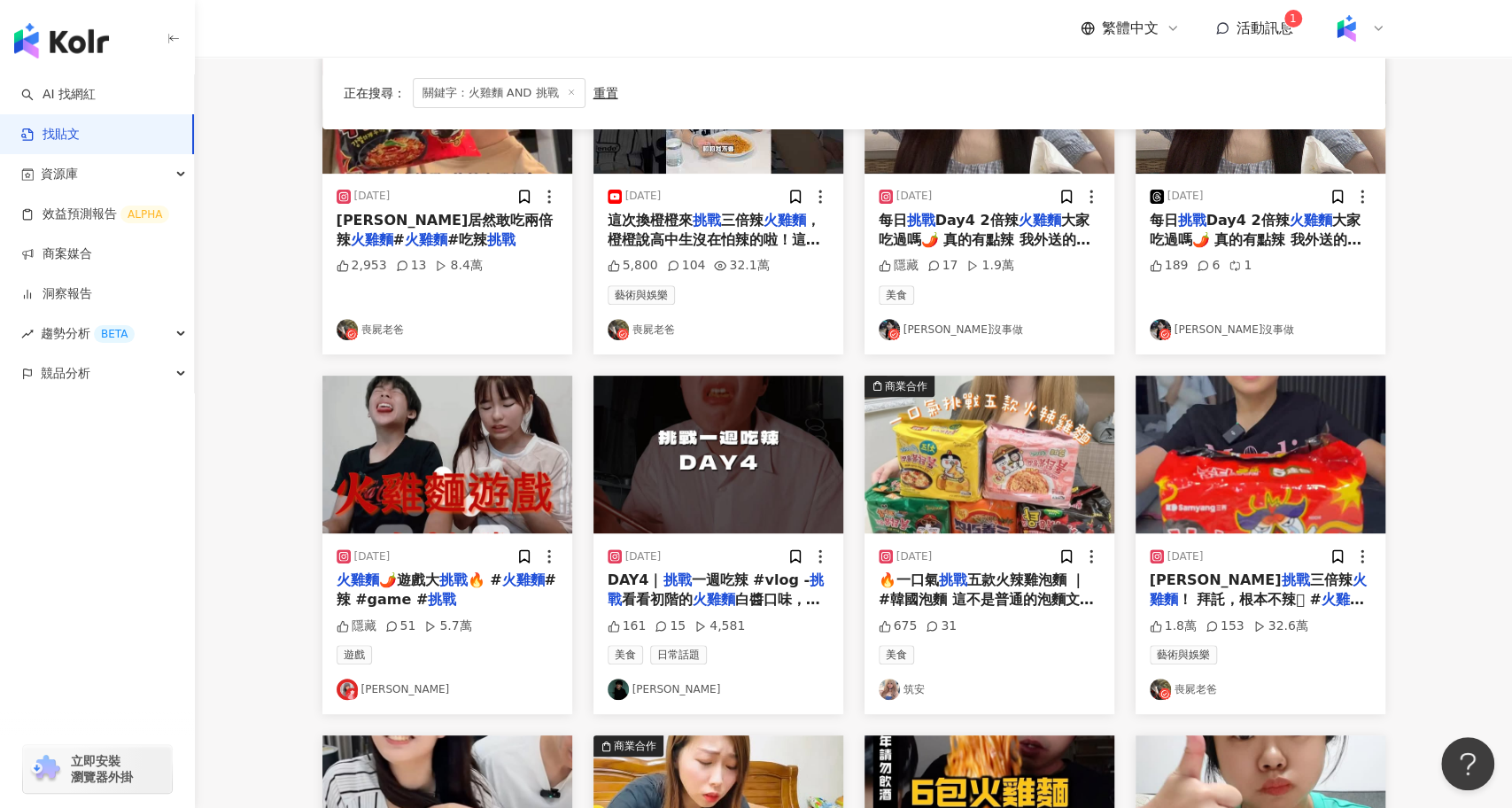
click at [1267, 426] on img "button" at bounding box center [1260, 454] width 250 height 158
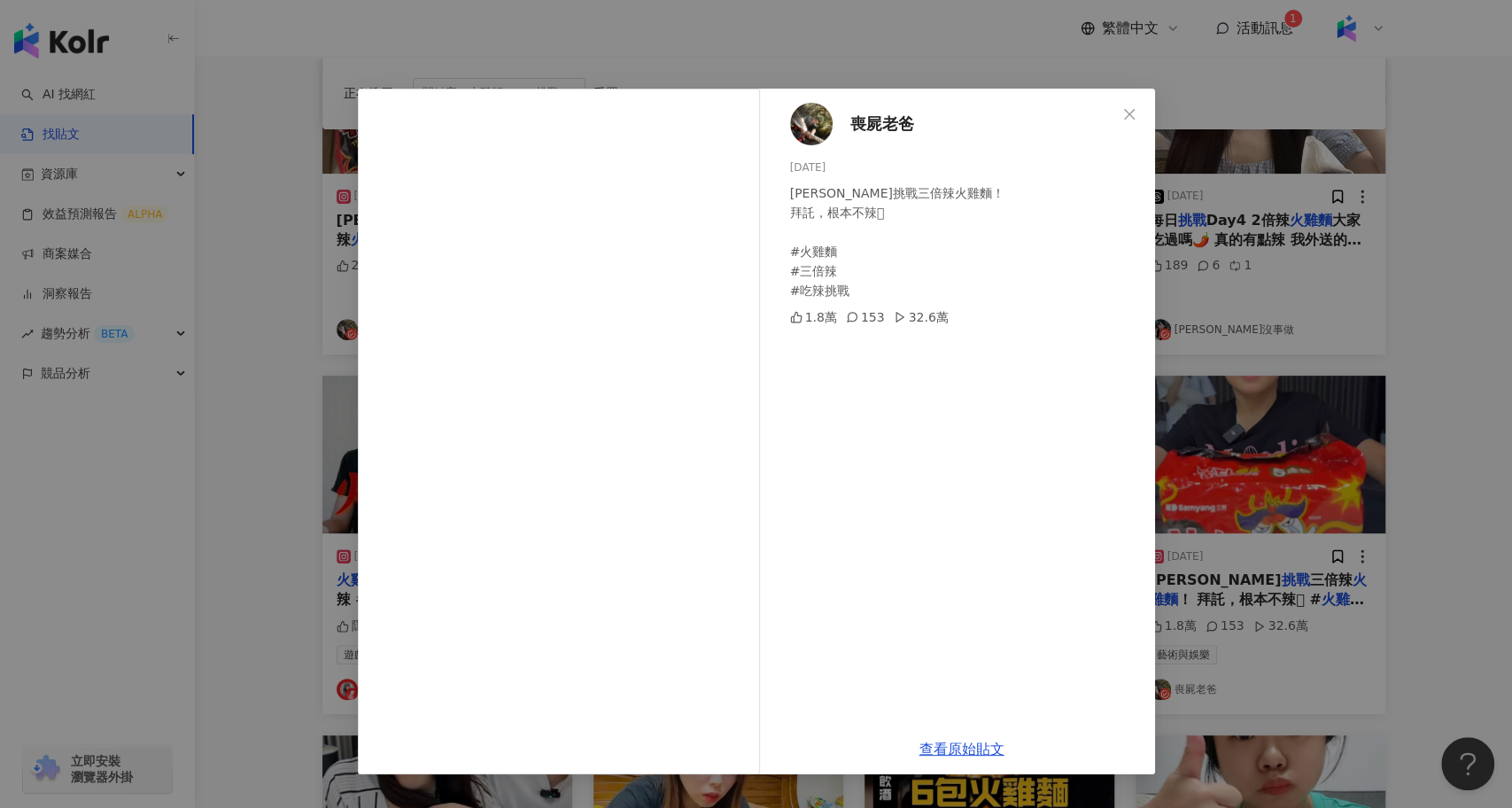
click at [315, 453] on div "喪屍老爸 2025/5/25 彤彤挑戰三倍辣火雞麵！ 拜託，根本不辣🫩 #火雞麵 #三倍辣 #吃辣挑戰 1.8萬 153 32.6萬 查看原始貼文" at bounding box center [756, 404] width 1512 height 808
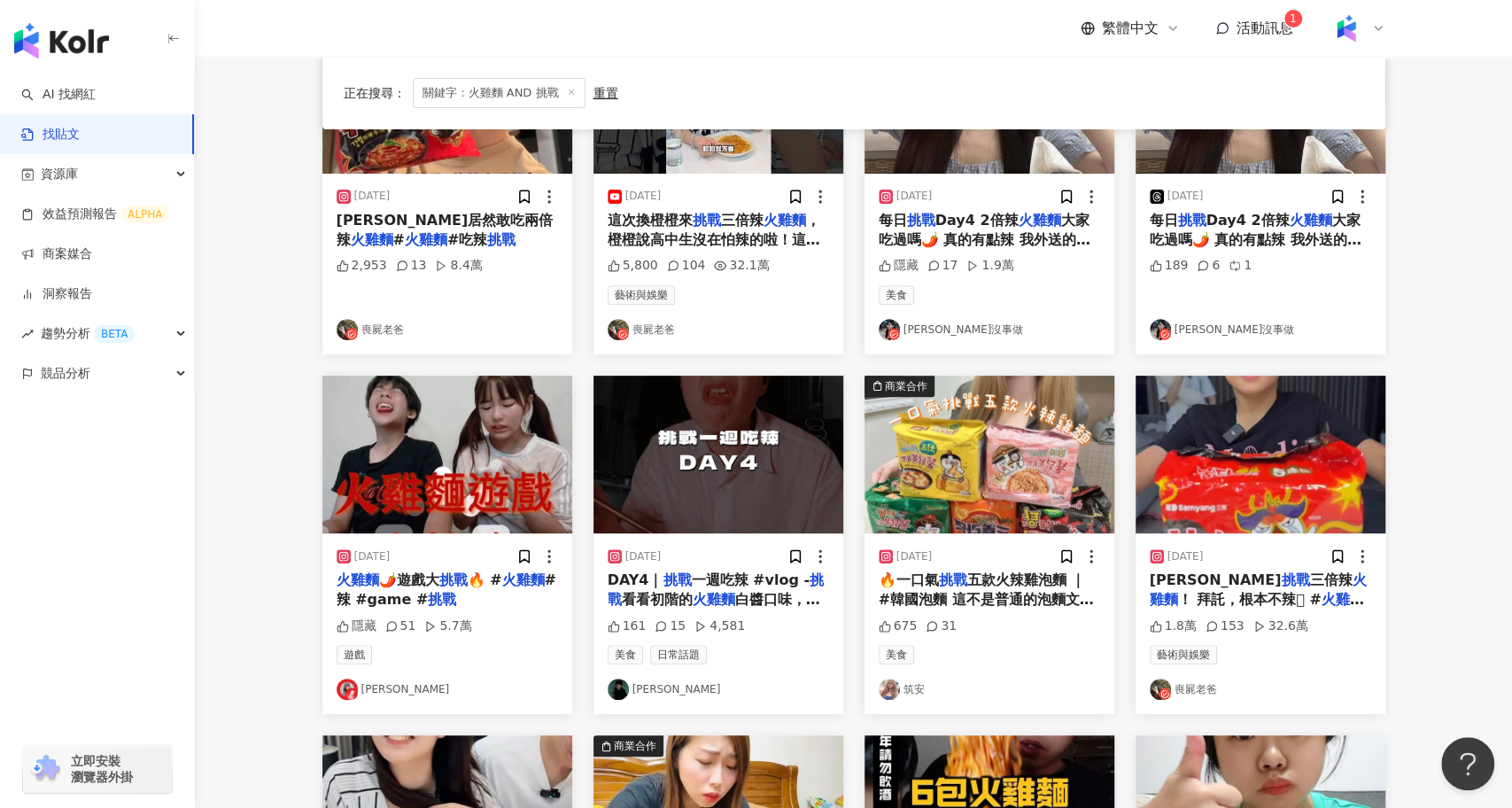
click at [481, 431] on img "button" at bounding box center [447, 454] width 250 height 158
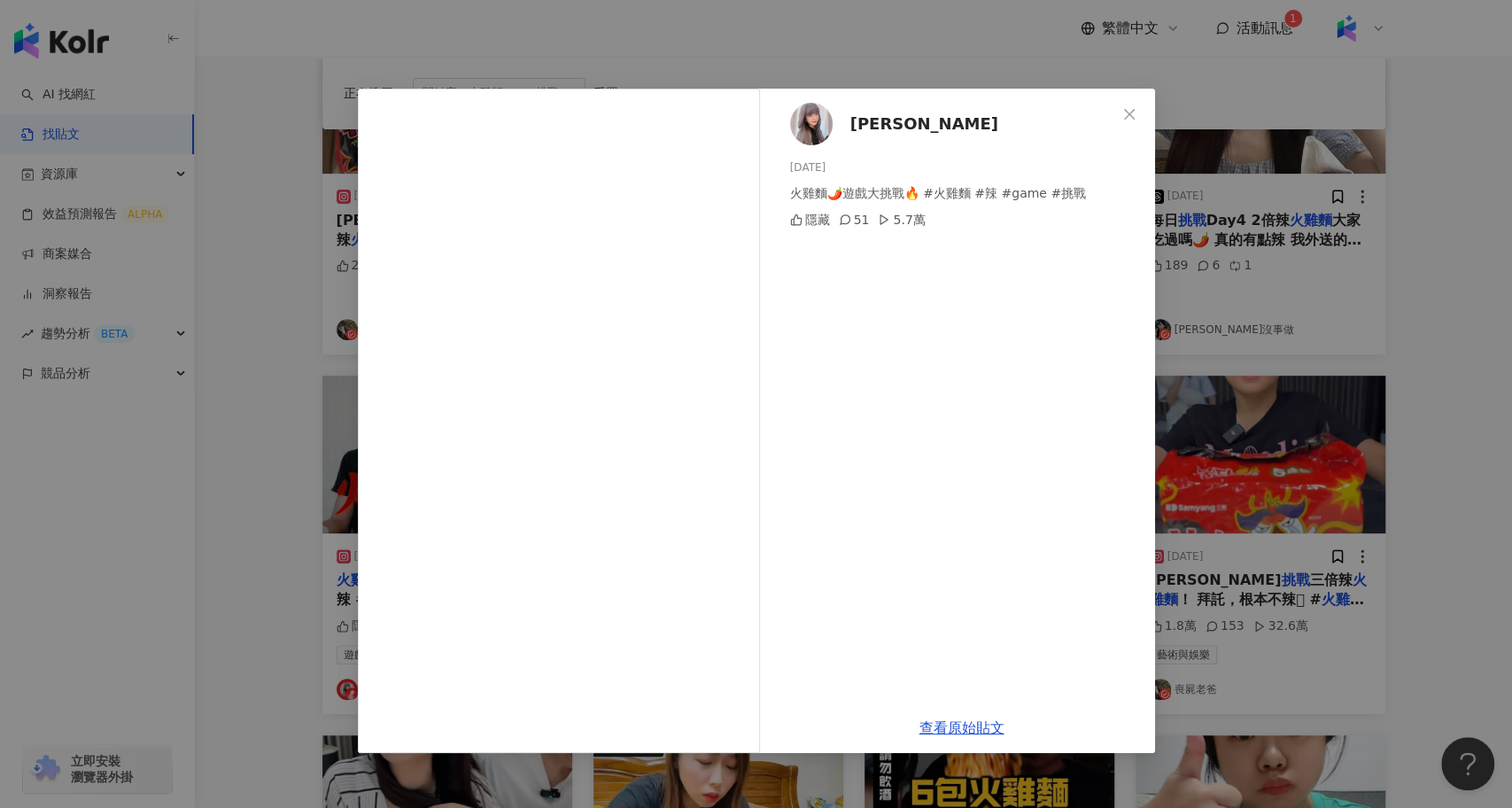
click at [263, 433] on div "蕭幼貞 2025/7/16 火雞麵🌶️遊戲大挑戰🔥 #火雞麵 #辣 #game #挑戰 隱藏 51 5.7萬 查看原始貼文" at bounding box center [756, 404] width 1512 height 808
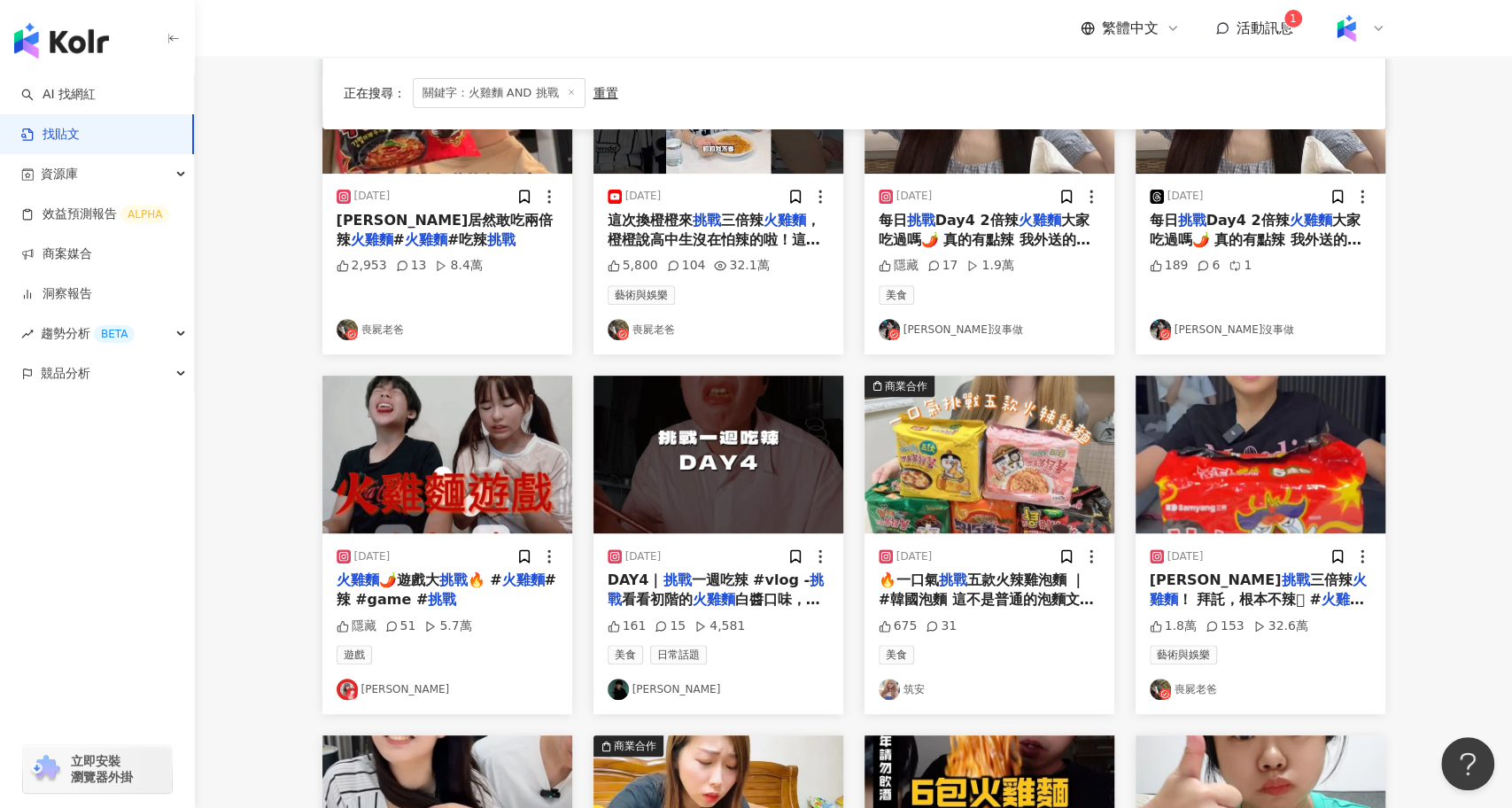
scroll to position [0, 0]
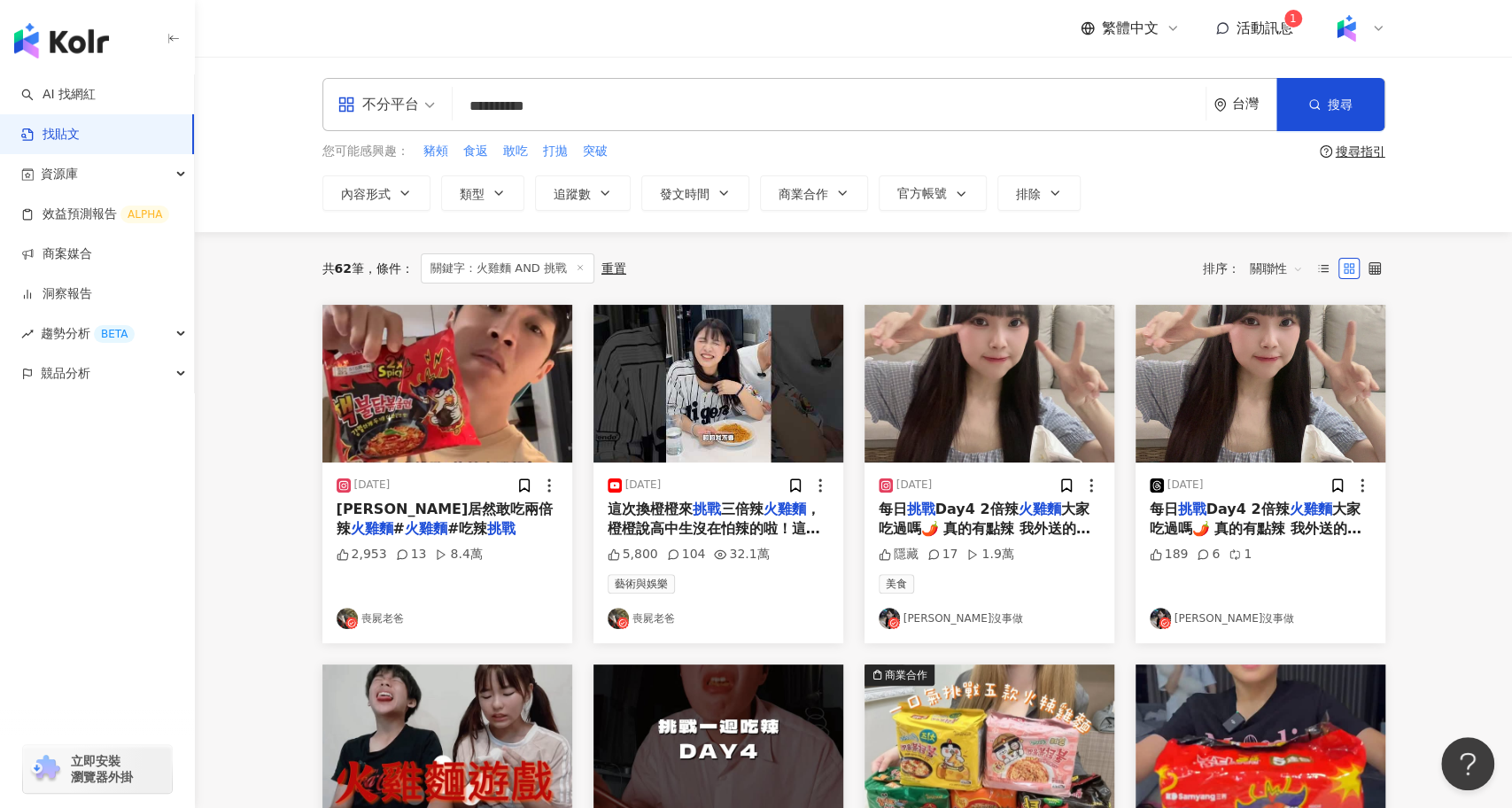
click at [695, 388] on img "button" at bounding box center [719, 383] width 250 height 158
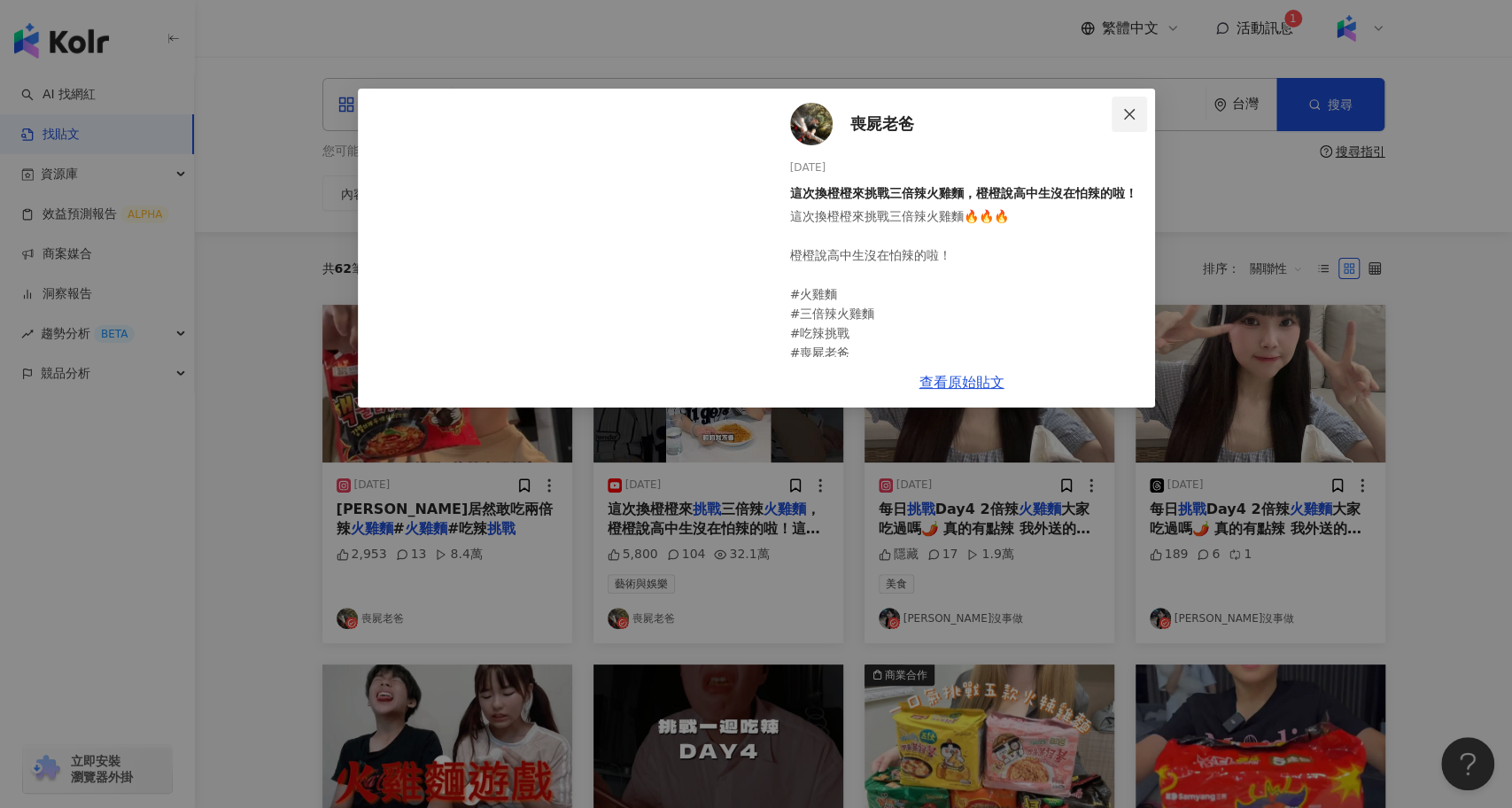
click at [1126, 111] on icon "close" at bounding box center [1129, 114] width 15 height 15
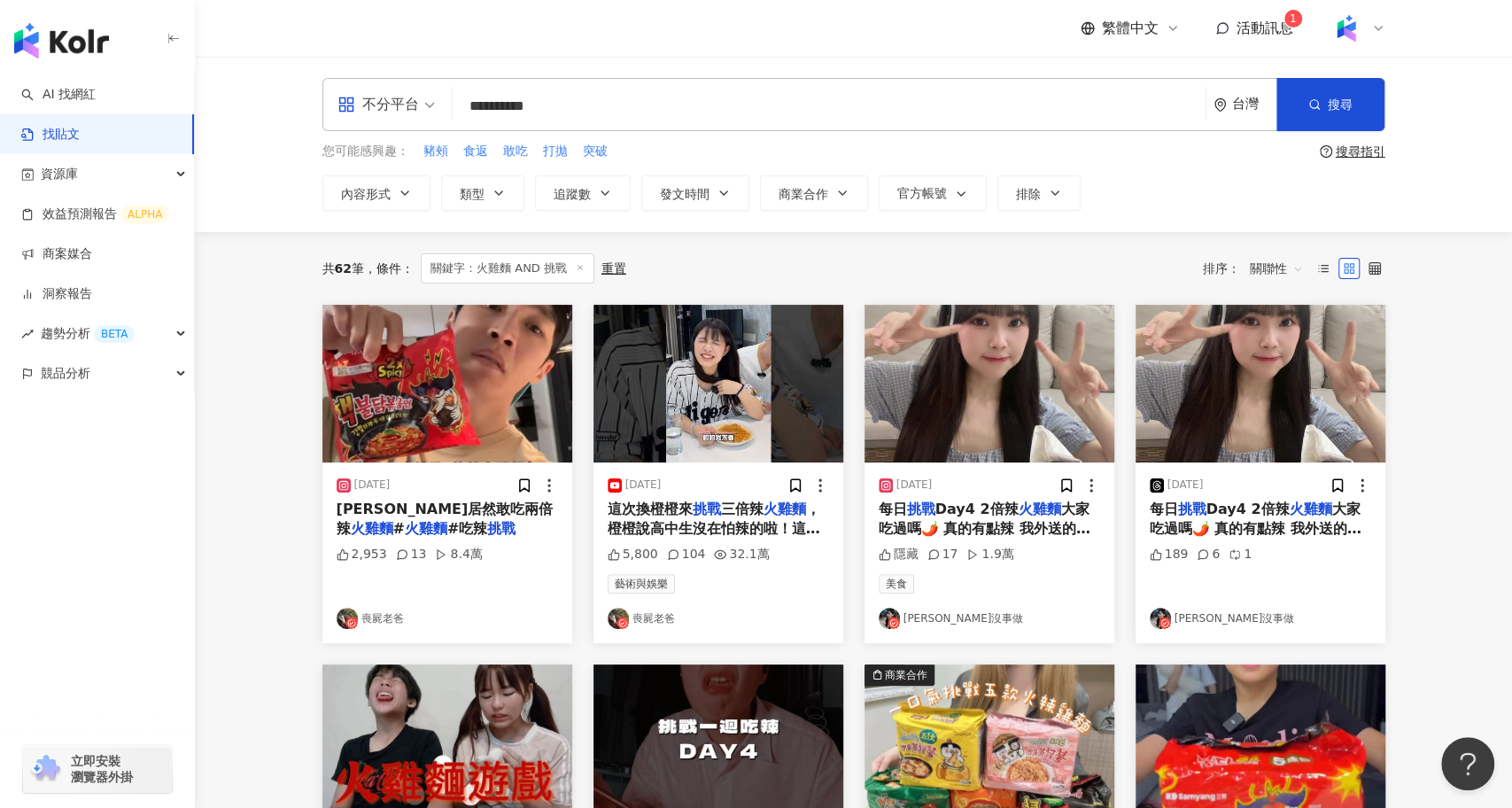
click at [458, 403] on img "button" at bounding box center [447, 383] width 250 height 158
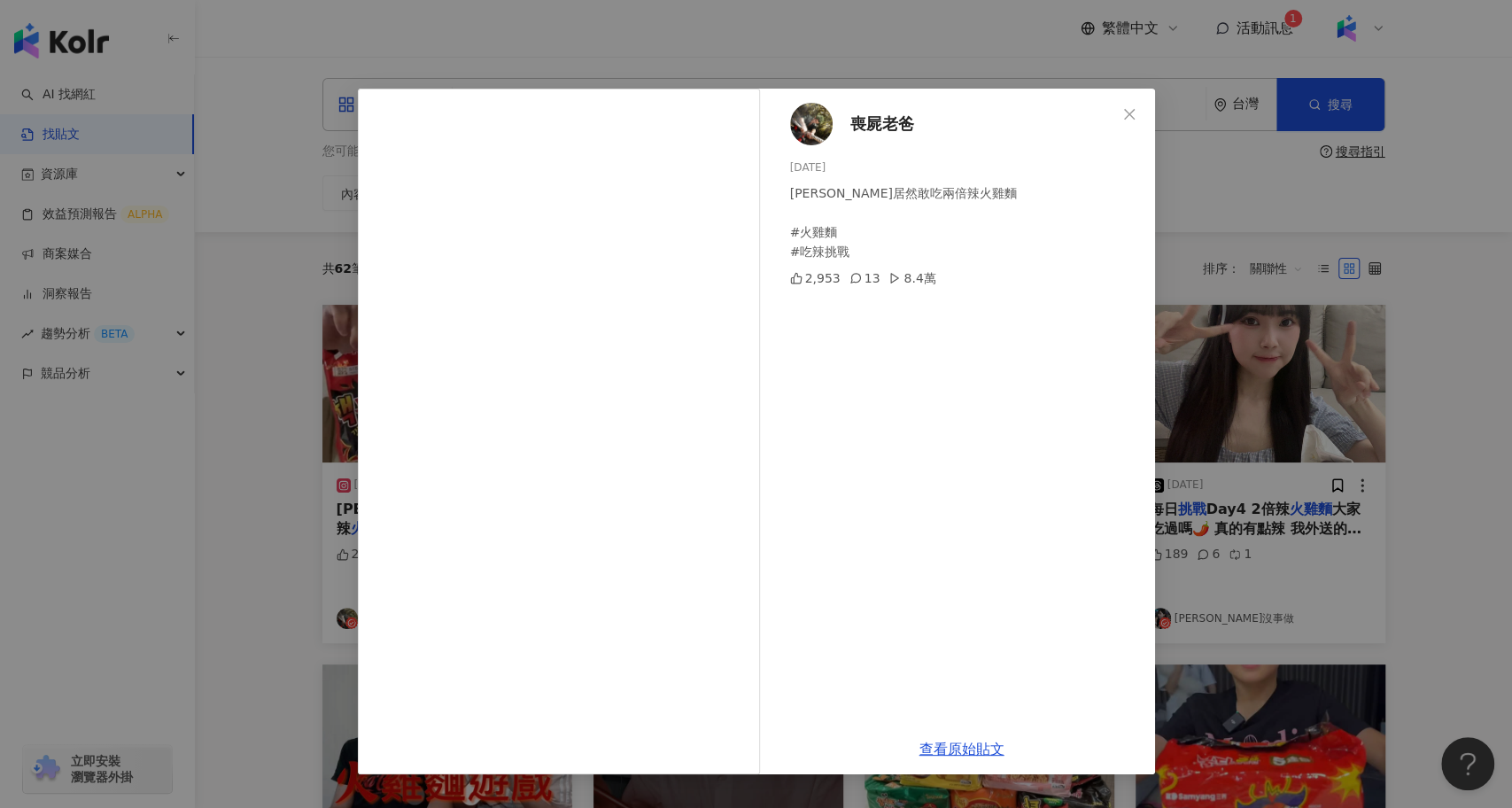
click at [242, 471] on div "喪屍老爸 2025/4/27 彤彤居然敢吃兩倍辣火雞麵 #火雞麵 #吃辣挑戰 2,953 13 8.4萬 查看原始貼文" at bounding box center [756, 404] width 1512 height 808
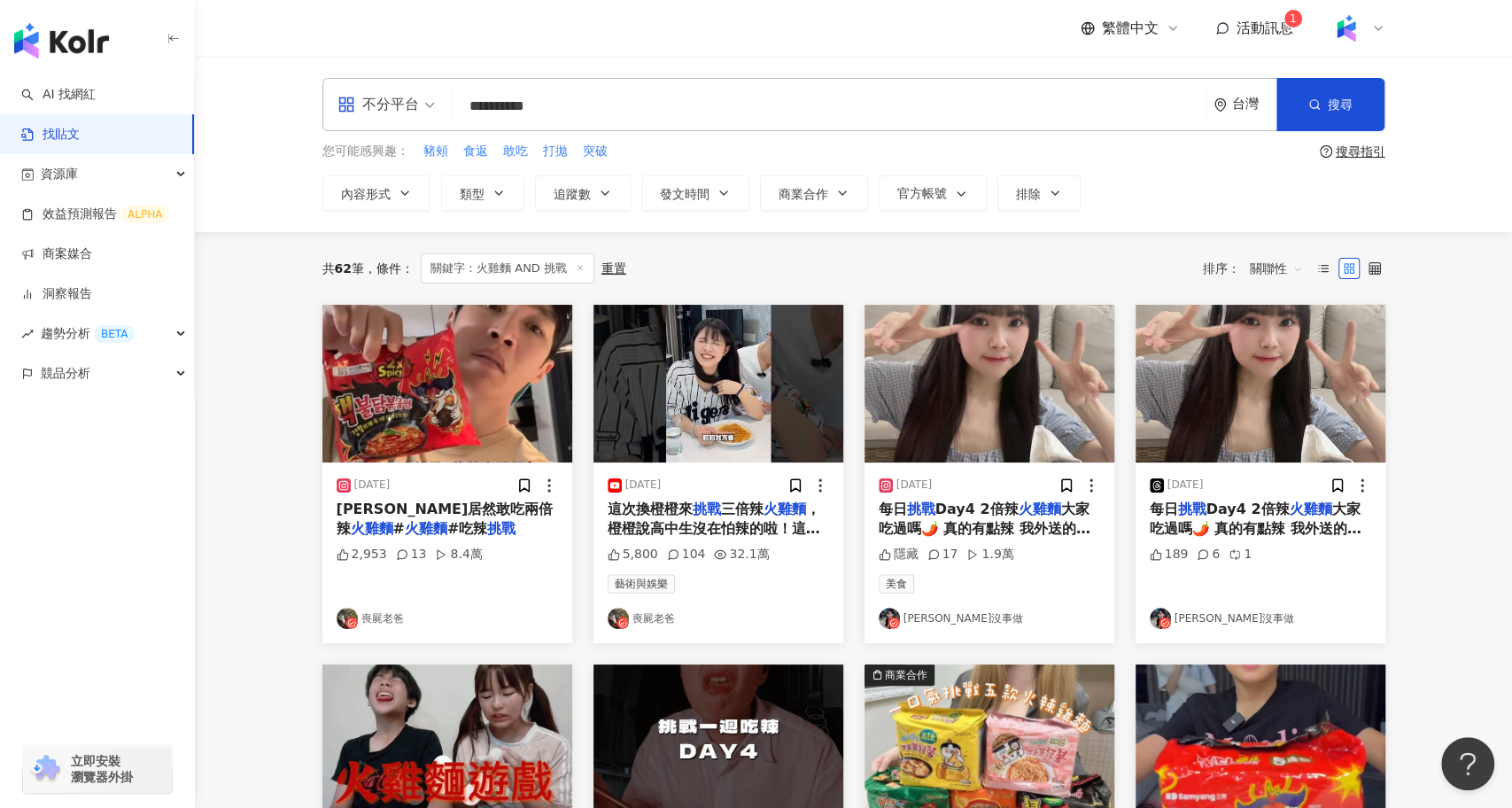
click at [640, 385] on img "button" at bounding box center [719, 383] width 250 height 158
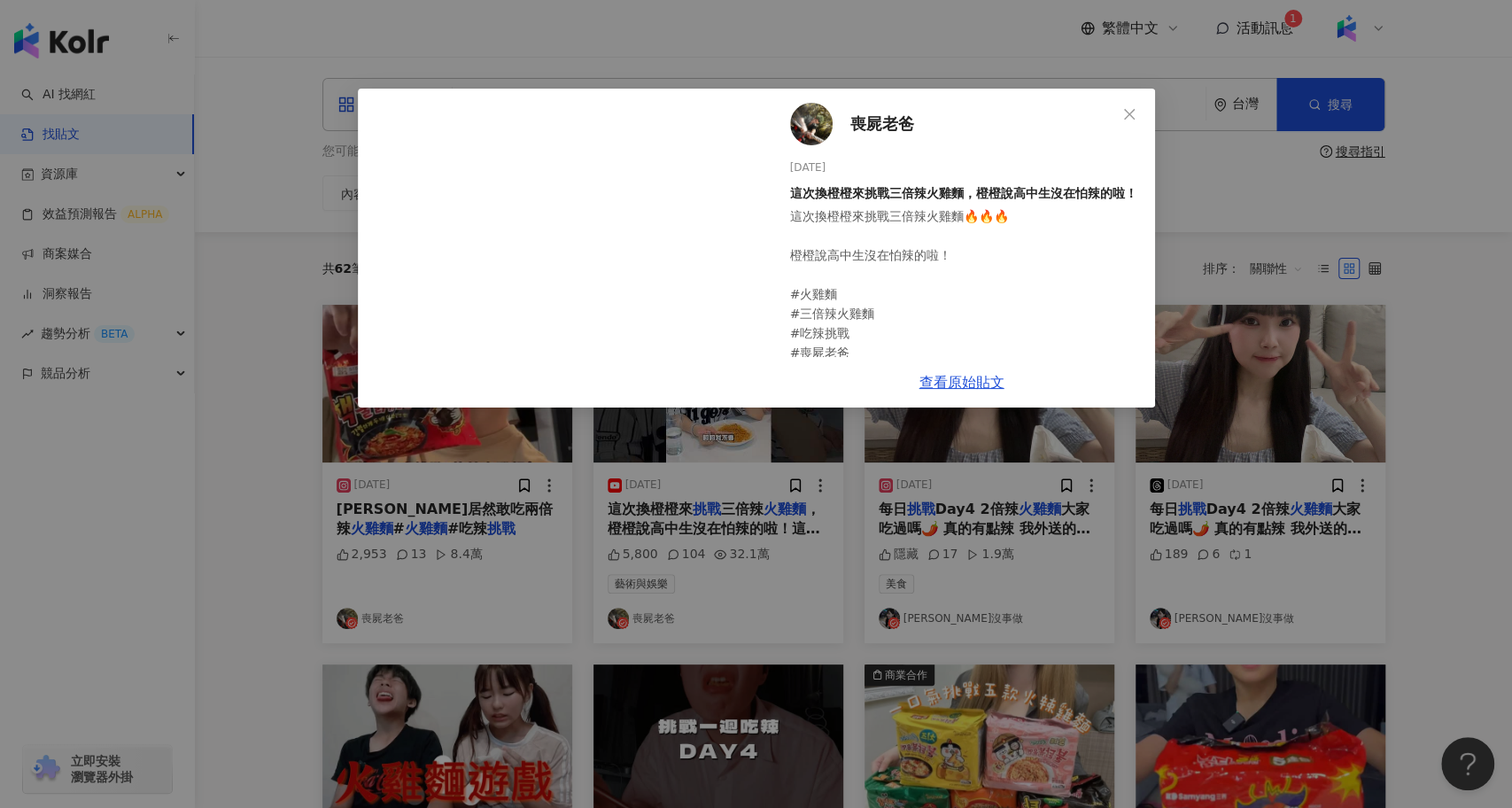
click at [287, 546] on div "喪屍老爸 2025/6/12 這次換橙橙來挑戰三倍辣火雞麵，橙橙說高中生沒在怕辣的啦！ 這次換橙橙來挑戰三倍辣火雞麵🔥🔥🔥 橙橙說高中生沒在怕辣的啦！ #火雞…" at bounding box center [756, 404] width 1512 height 808
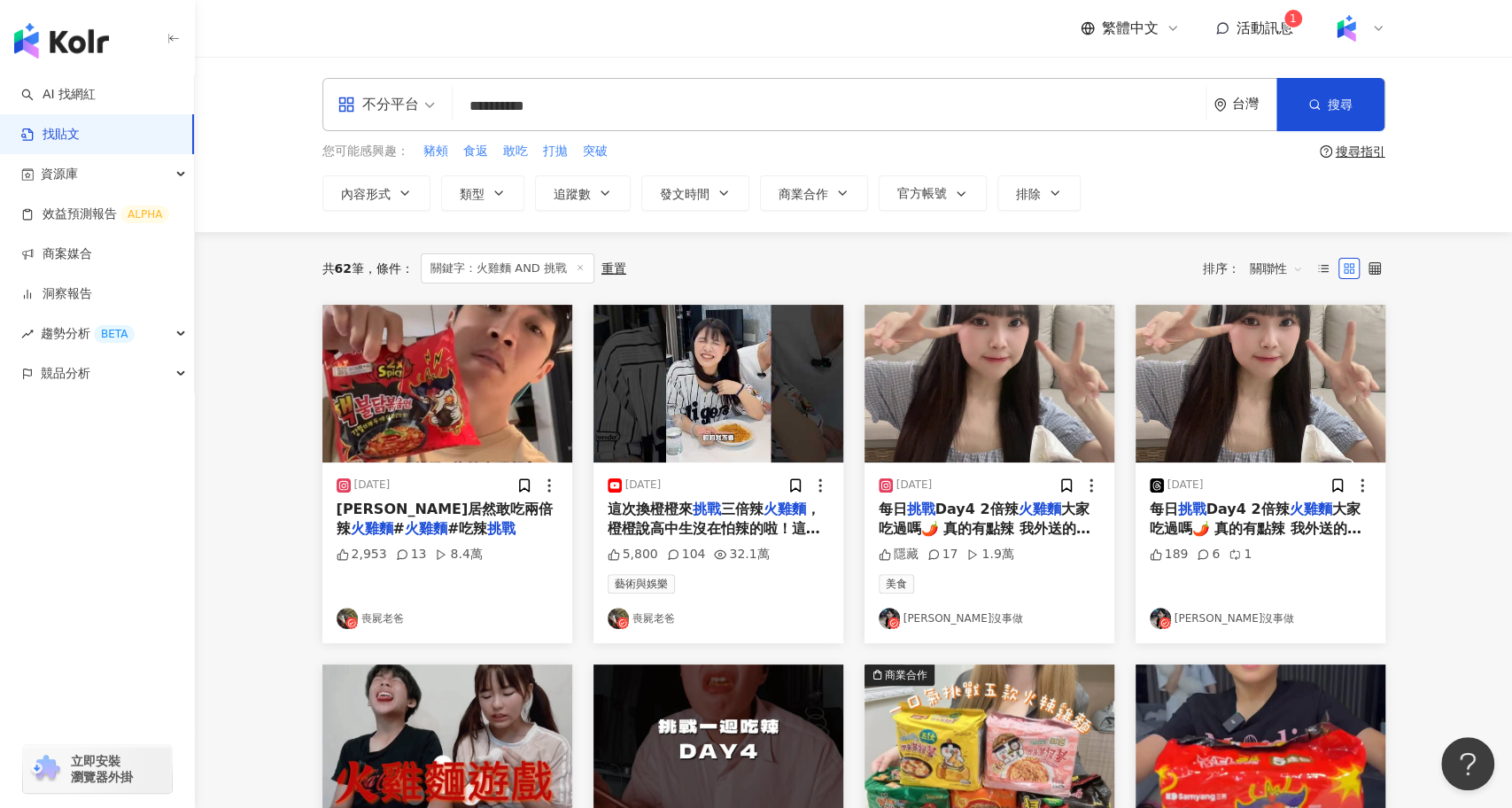
click at [489, 377] on img "button" at bounding box center [447, 383] width 250 height 158
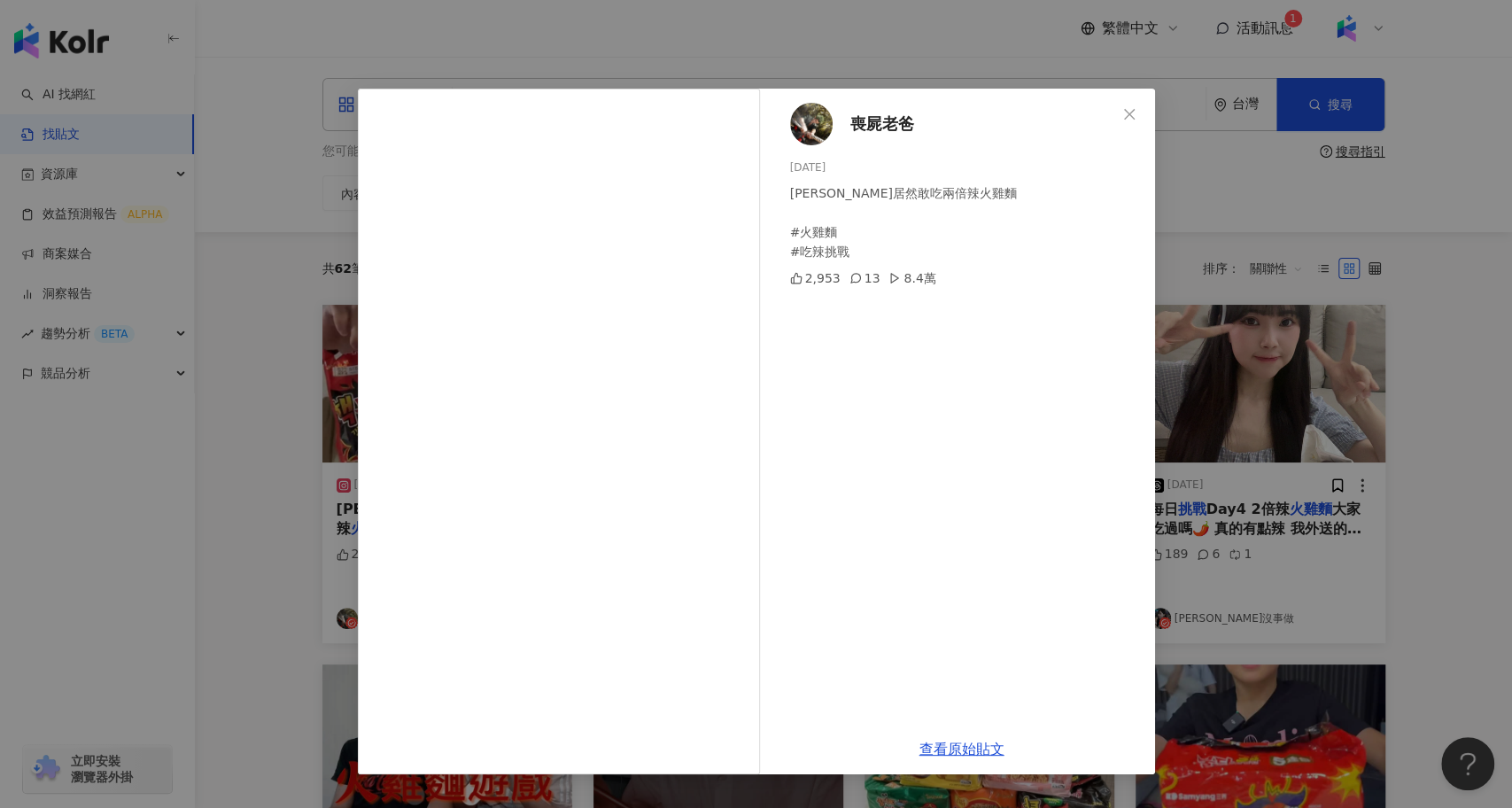
click at [268, 485] on div "喪屍老爸 2025/4/27 彤彤居然敢吃兩倍辣火雞麵 #火雞麵 #吃辣挑戰 2,953 13 8.4萬 查看原始貼文" at bounding box center [756, 404] width 1512 height 808
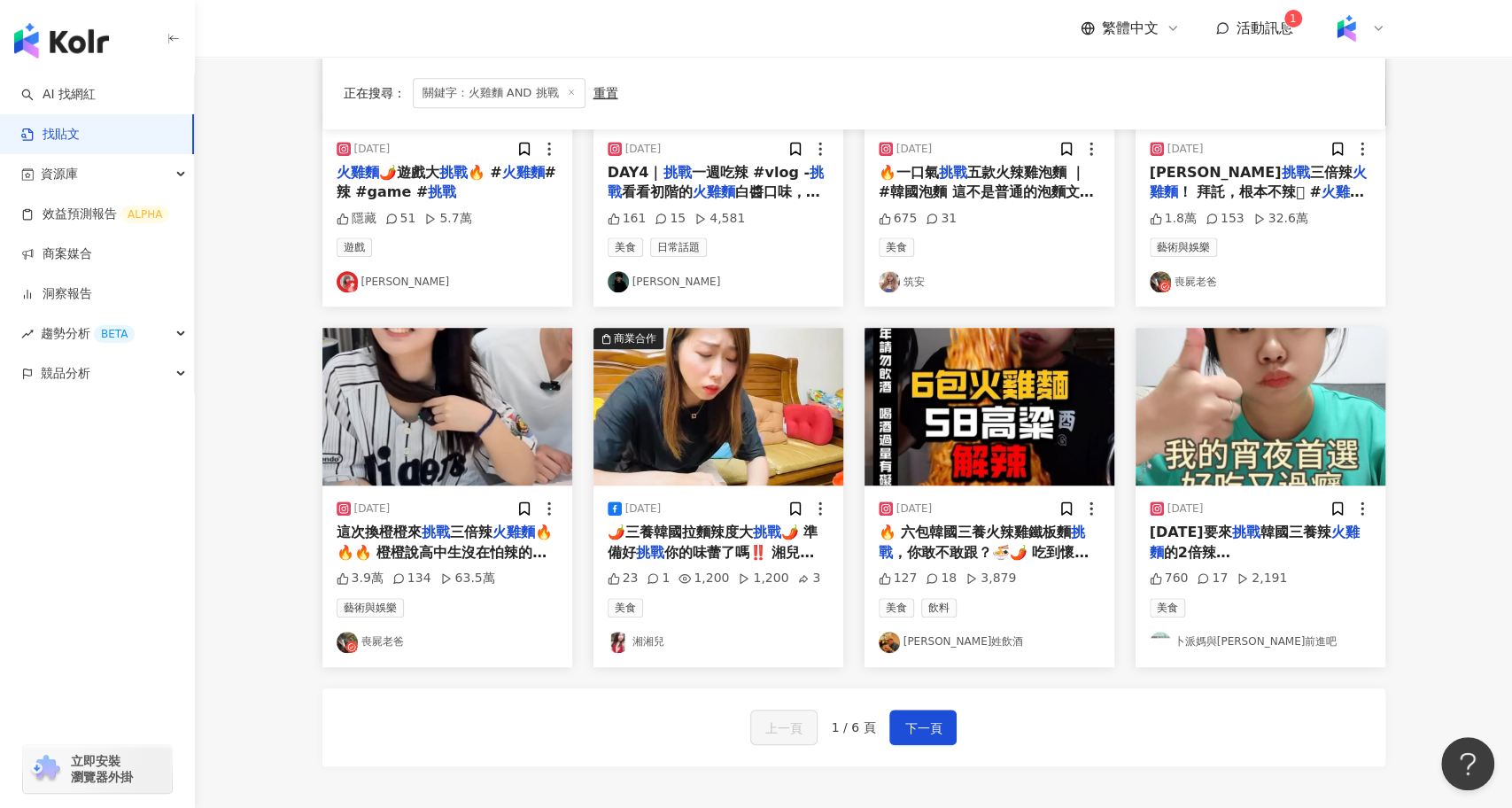
scroll to position [701, 0]
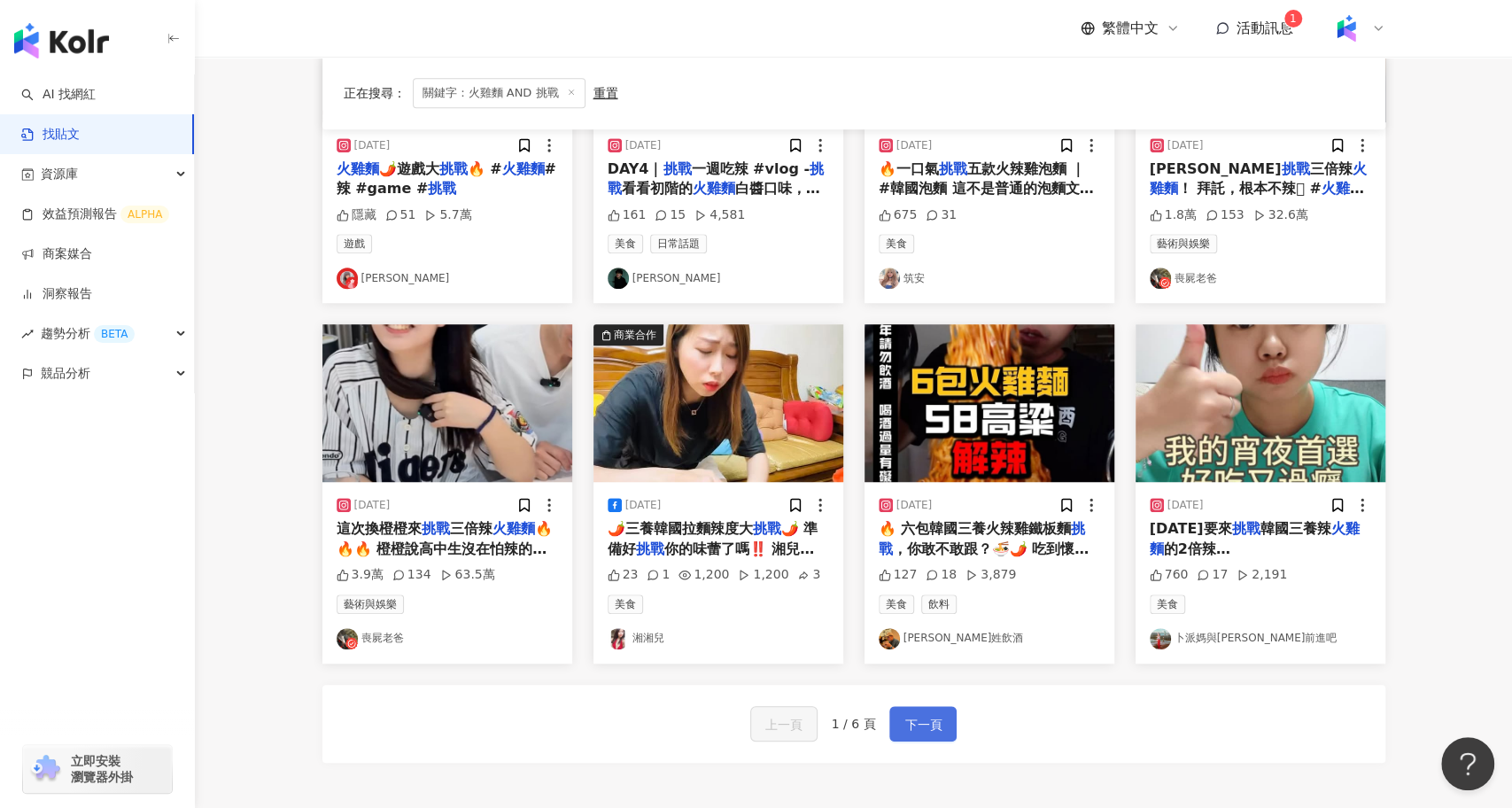
click at [930, 723] on span "下一頁" at bounding box center [923, 725] width 37 height 21
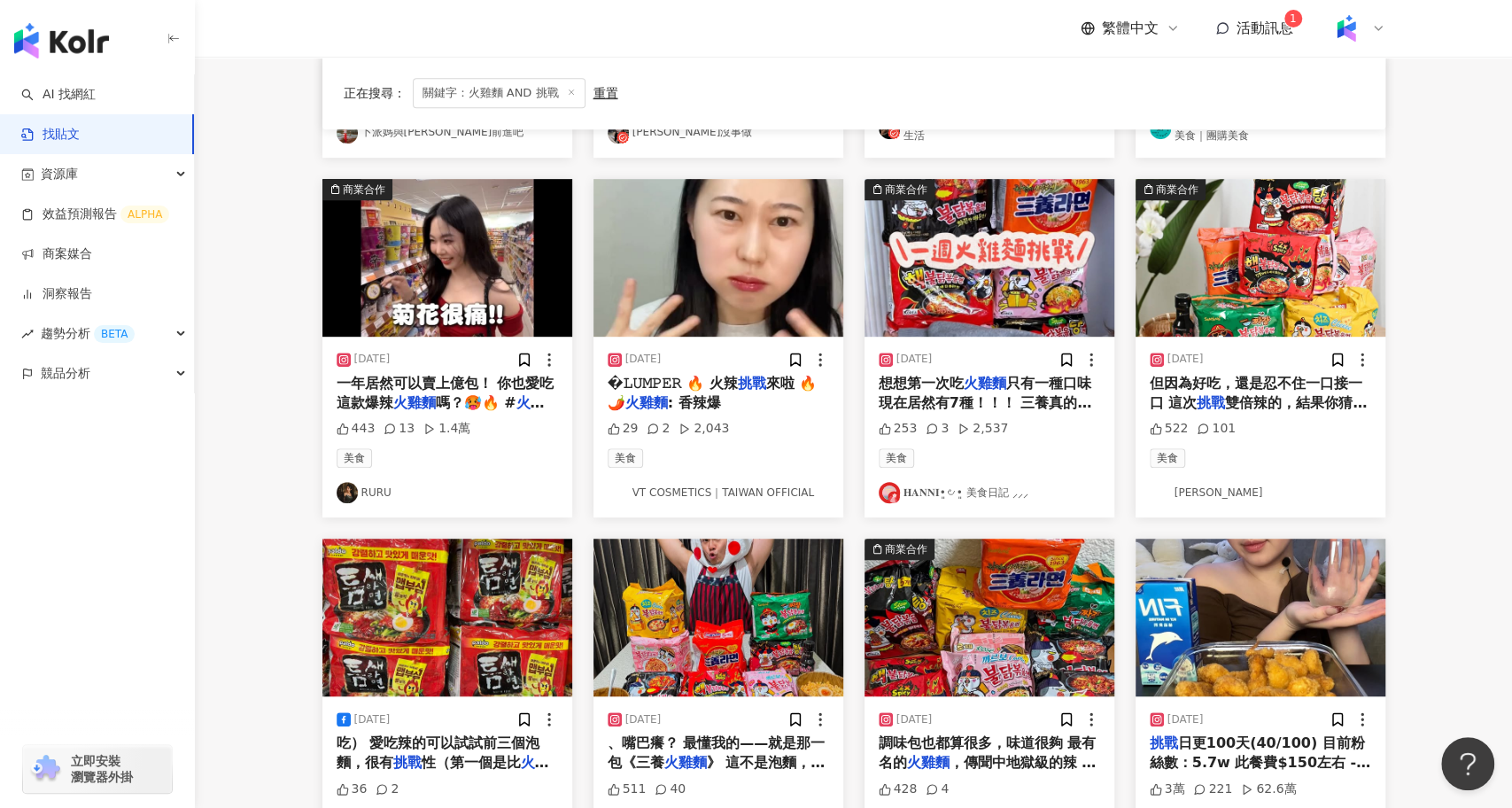
scroll to position [492, 0]
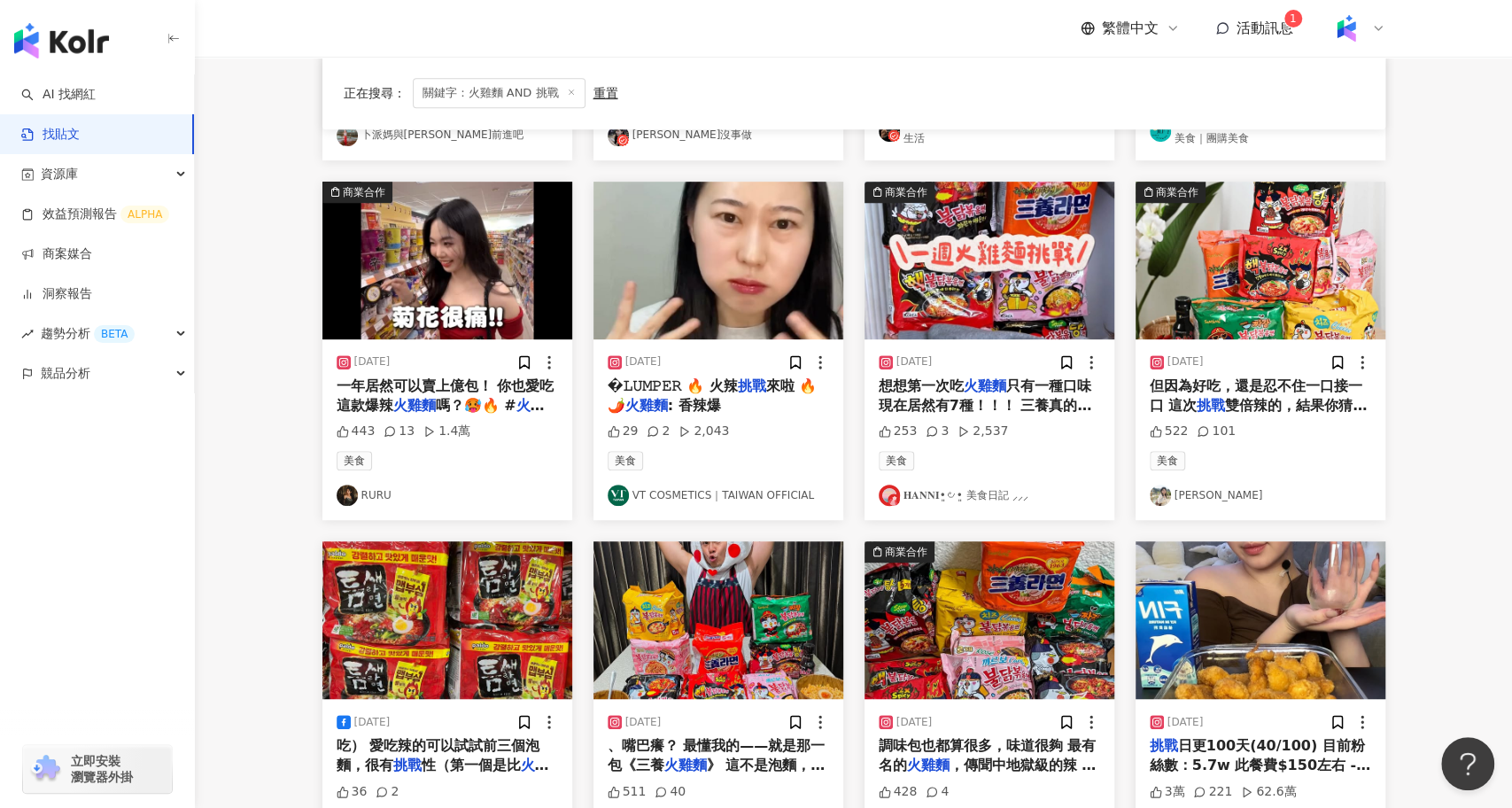
click at [503, 394] on div "一年居然可以賣上億包！ 你也愛吃這款爆辣 火雞麵 嗎？🥵🔥 # 火雞麵 #辣泡麵" at bounding box center [447, 396] width 222 height 40
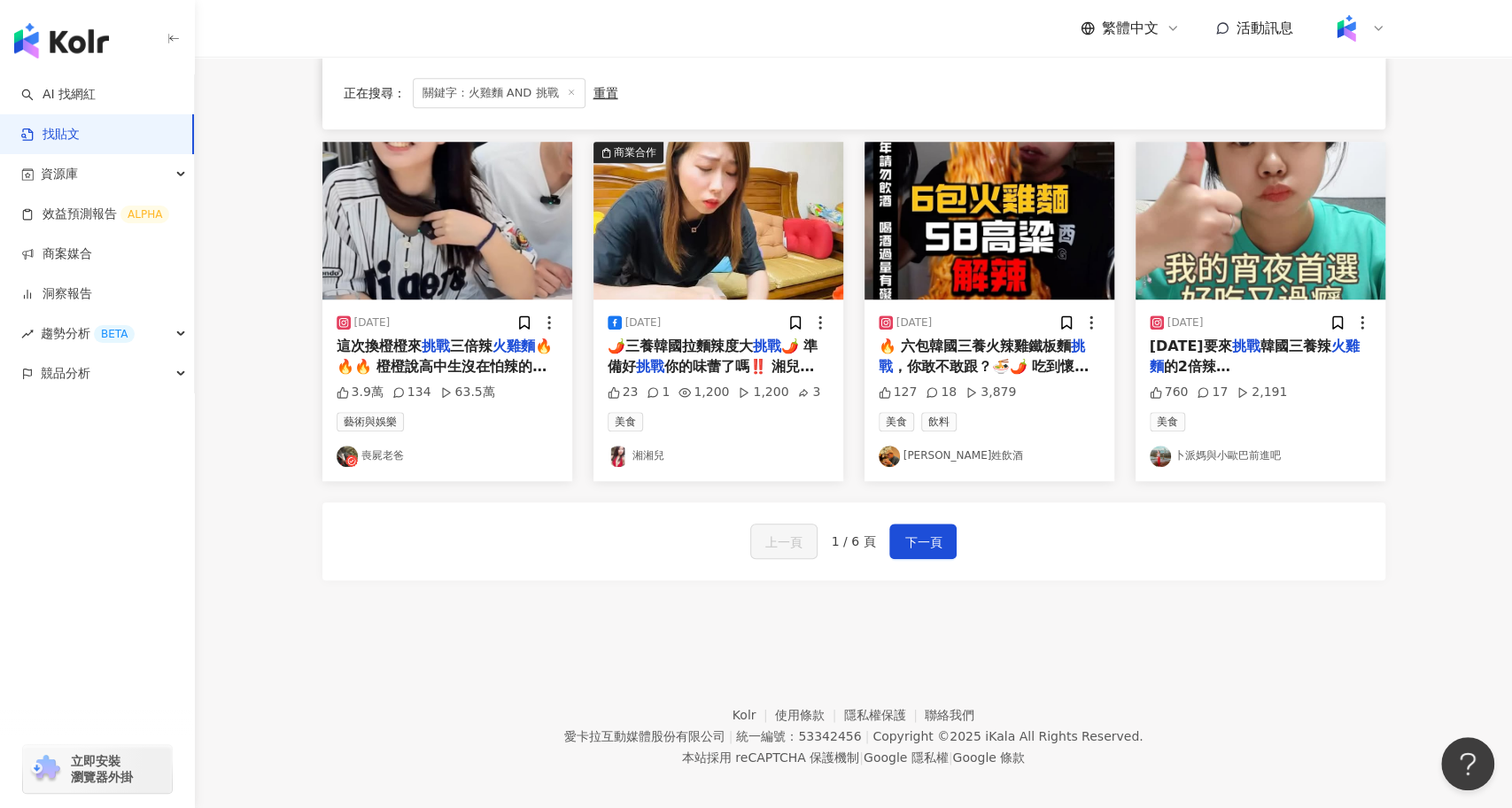
scroll to position [887, 0]
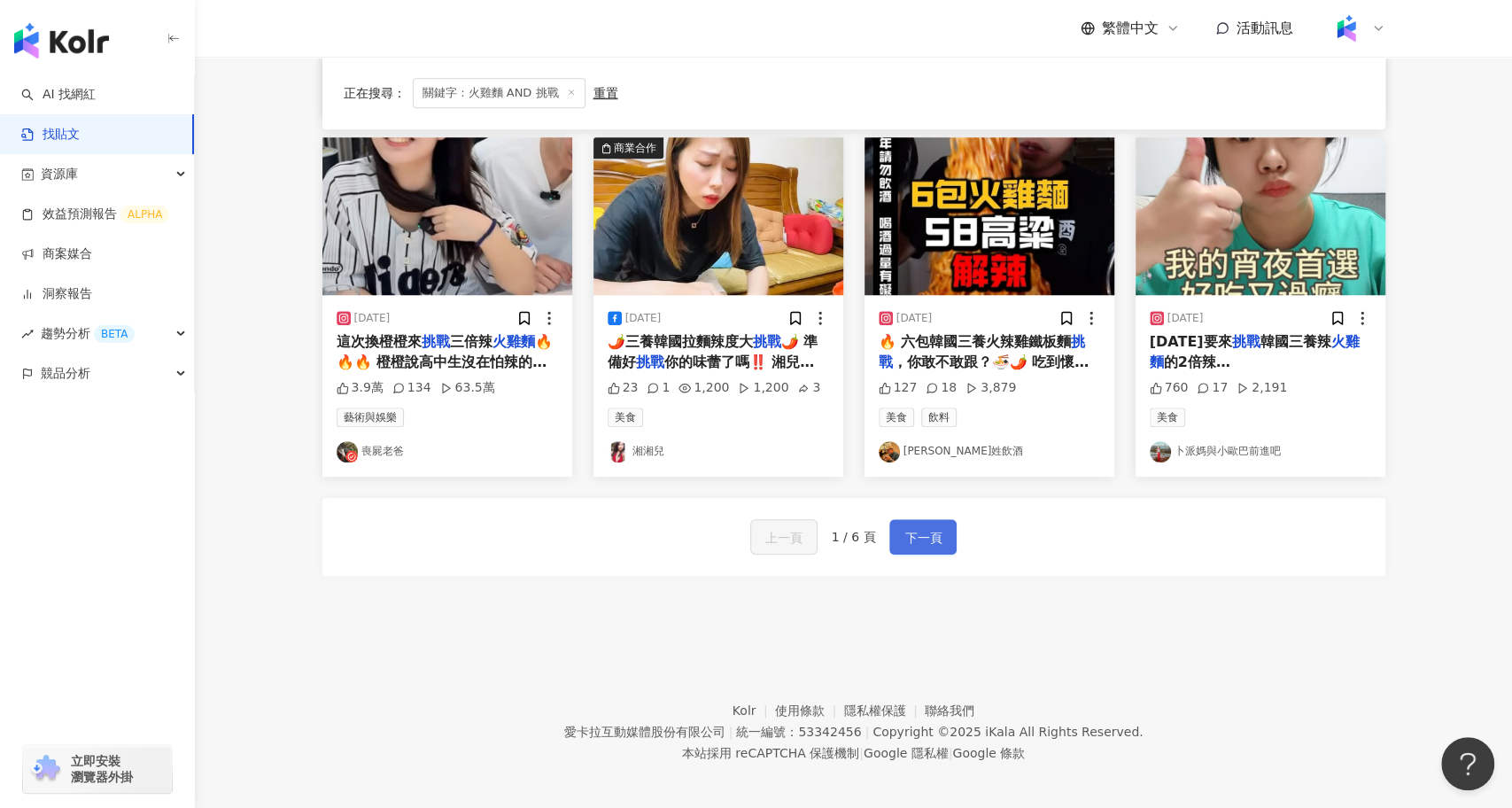
click at [935, 540] on span "下一頁" at bounding box center [923, 538] width 37 height 21
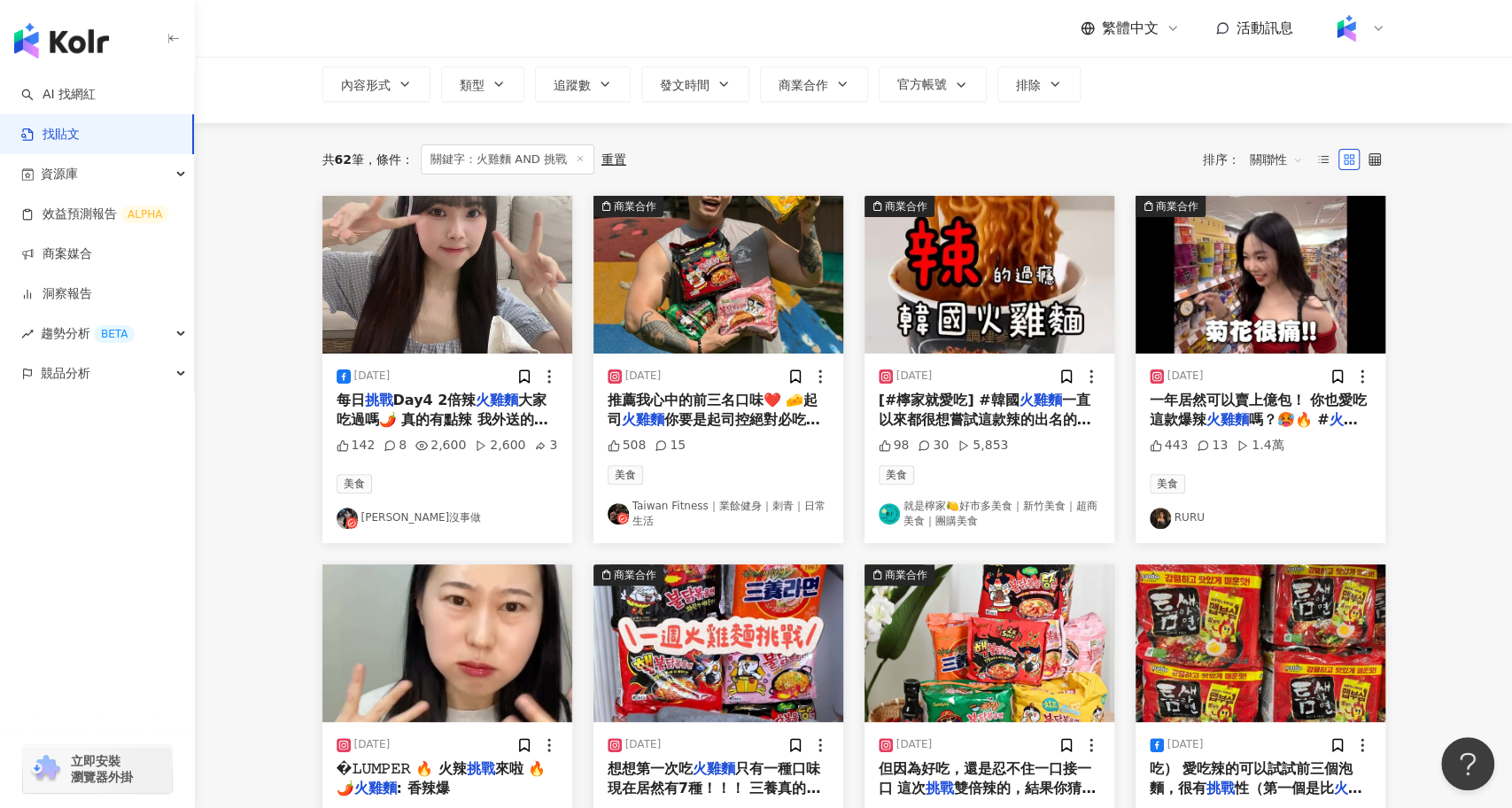
scroll to position [0, 0]
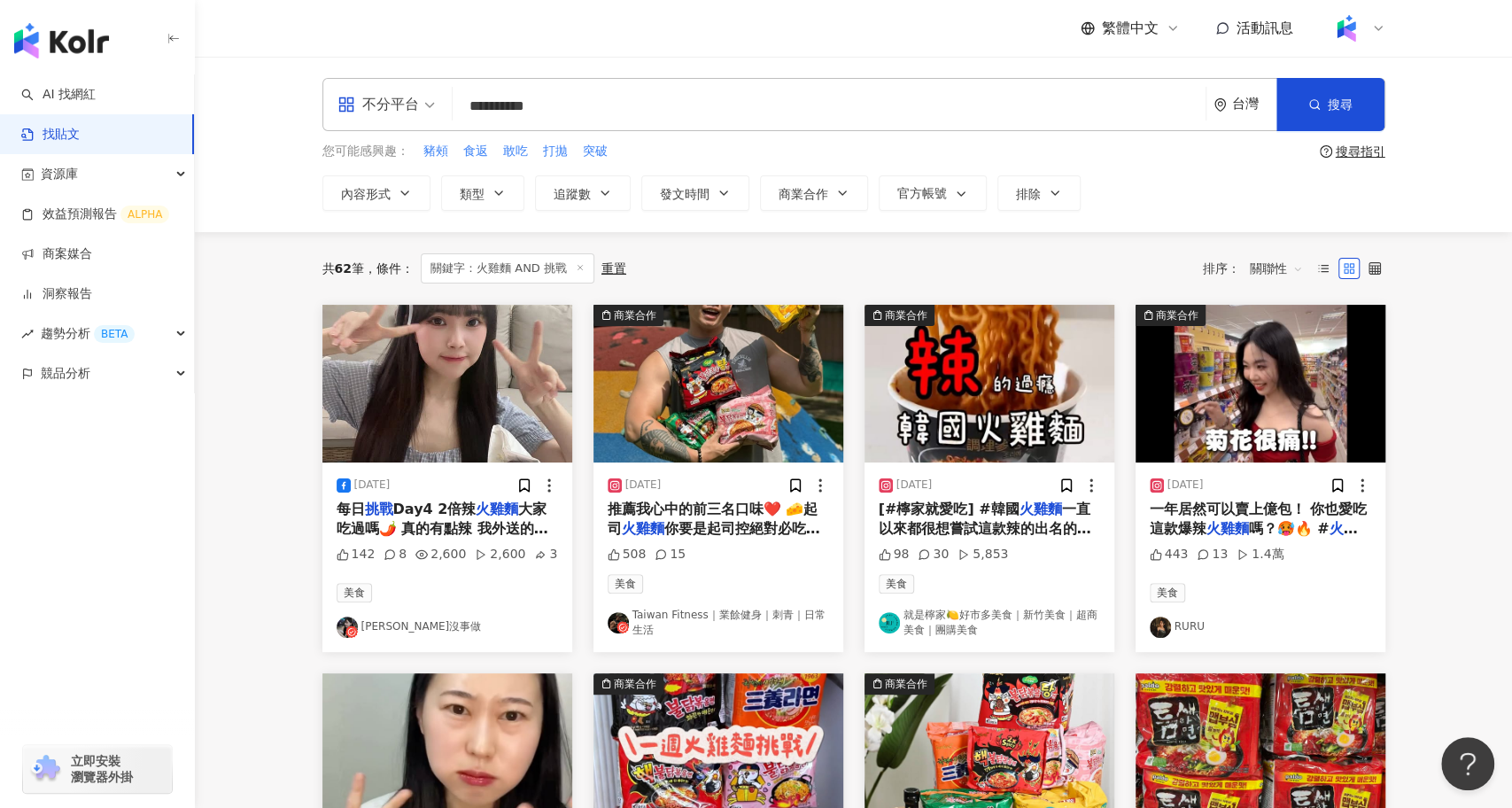
drag, startPoint x: 608, startPoint y: 108, endPoint x: 422, endPoint y: 110, distance: 186.0
click at [422, 110] on div "**********" at bounding box center [853, 105] width 1063 height 53
type input "*"
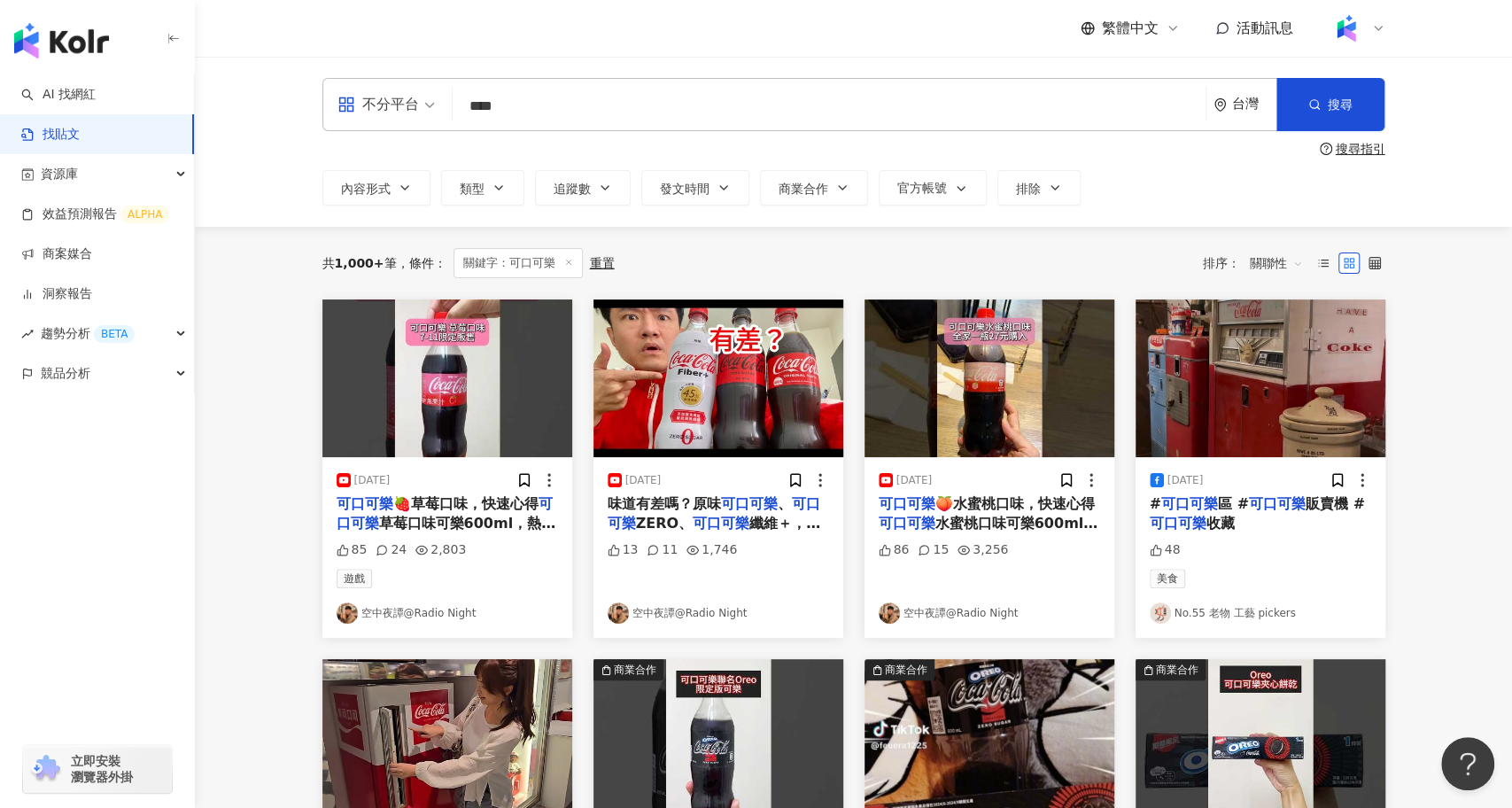
click at [1276, 258] on span "關聯性" at bounding box center [1276, 262] width 53 height 28
click at [1289, 336] on div "互動數" at bounding box center [1278, 330] width 49 height 19
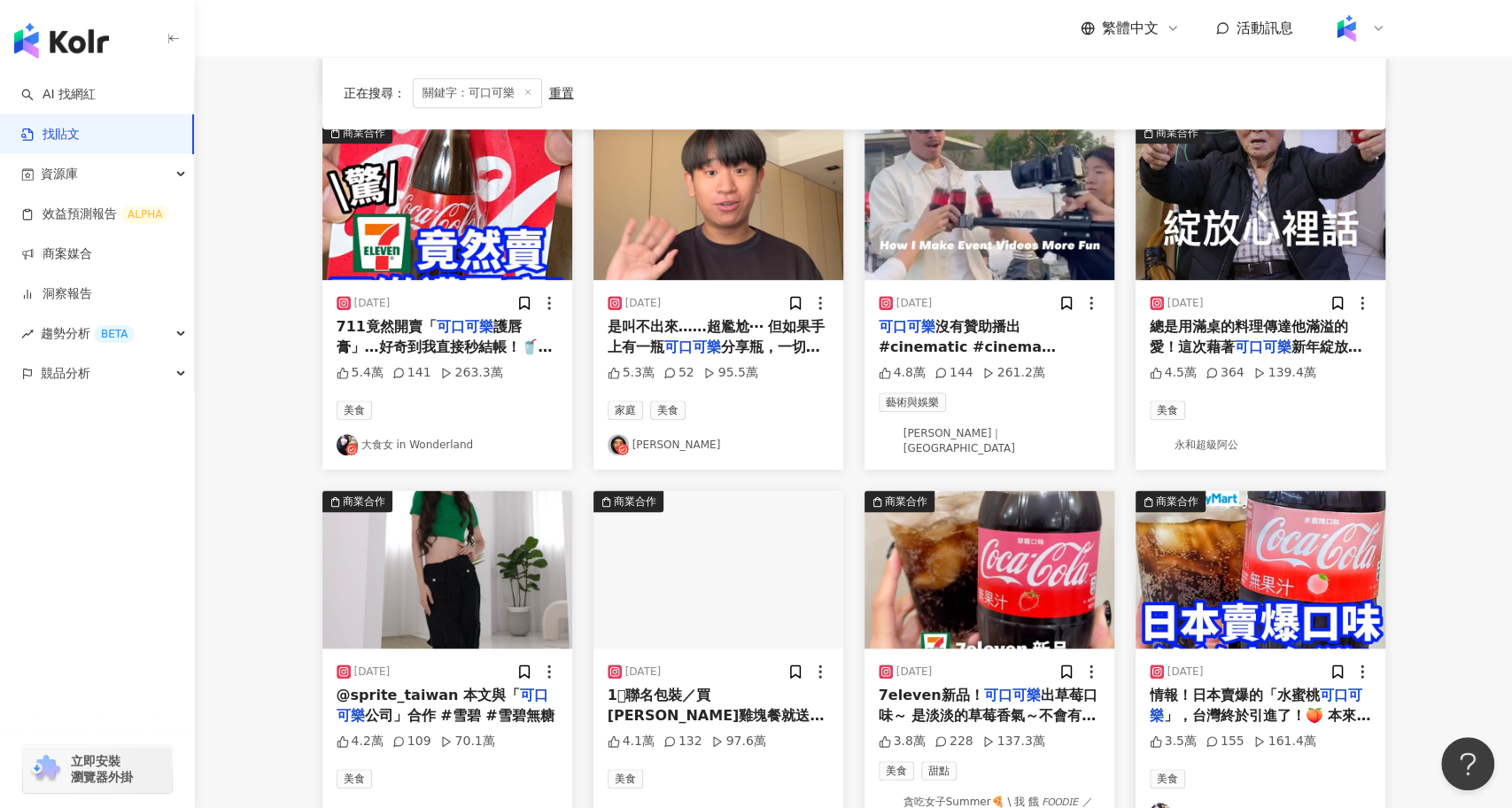
scroll to position [539, 0]
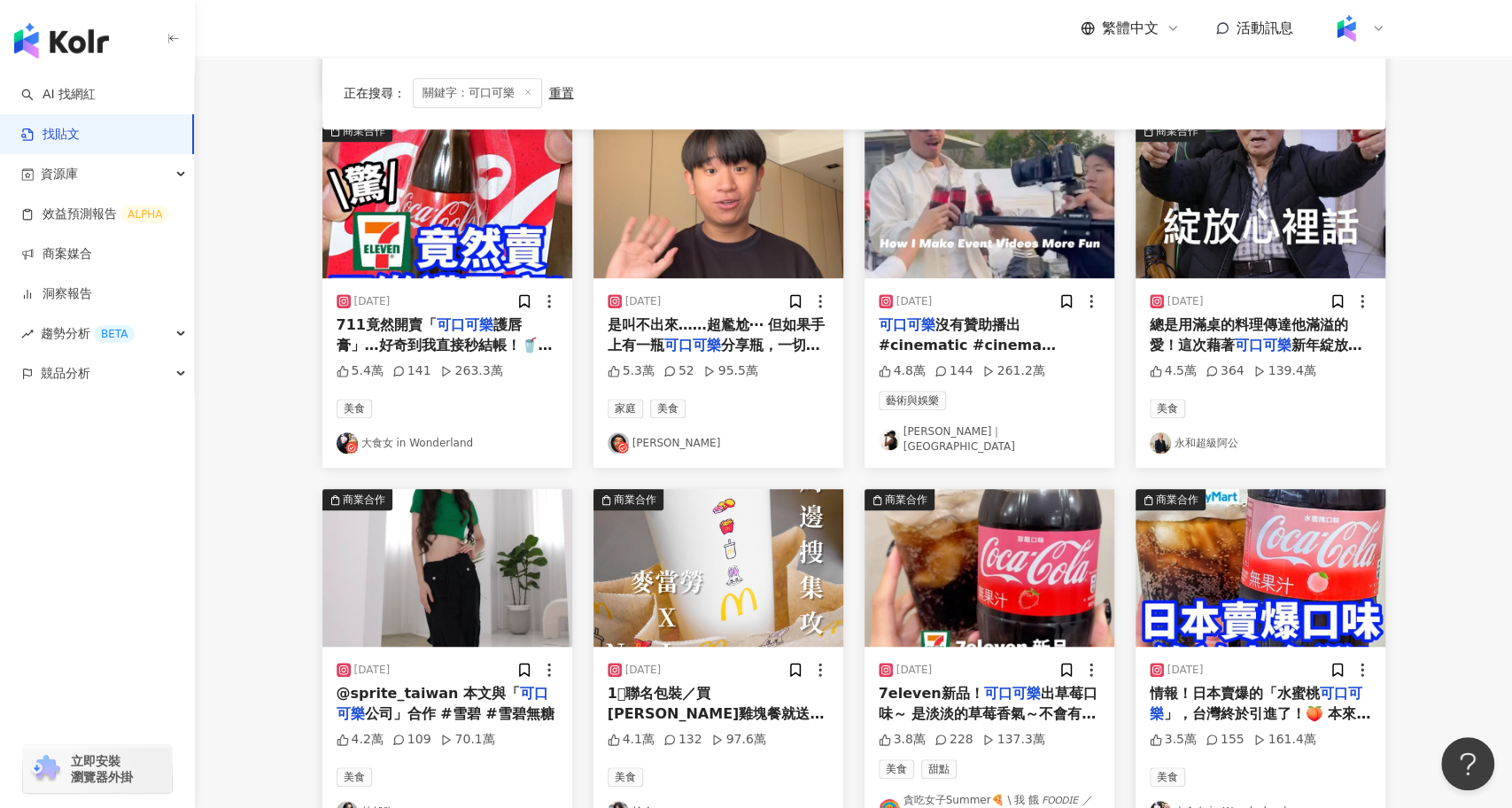
click at [1237, 337] on mark "可口可樂" at bounding box center [1263, 344] width 57 height 16
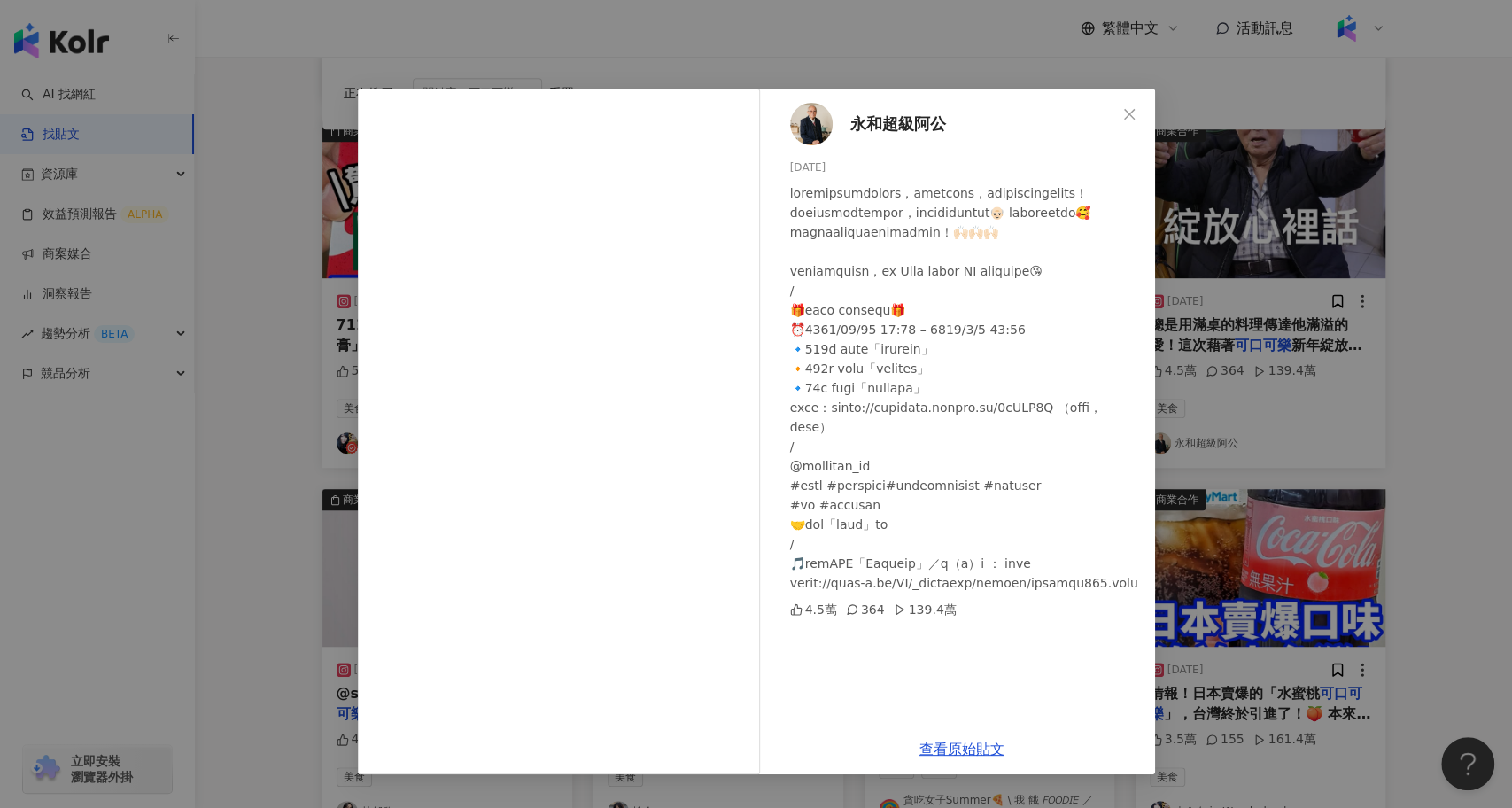
click at [259, 570] on div "永和超級阿公 [DATE] 4.5萬 364 139.4萬 查看原始貼文" at bounding box center [756, 404] width 1512 height 808
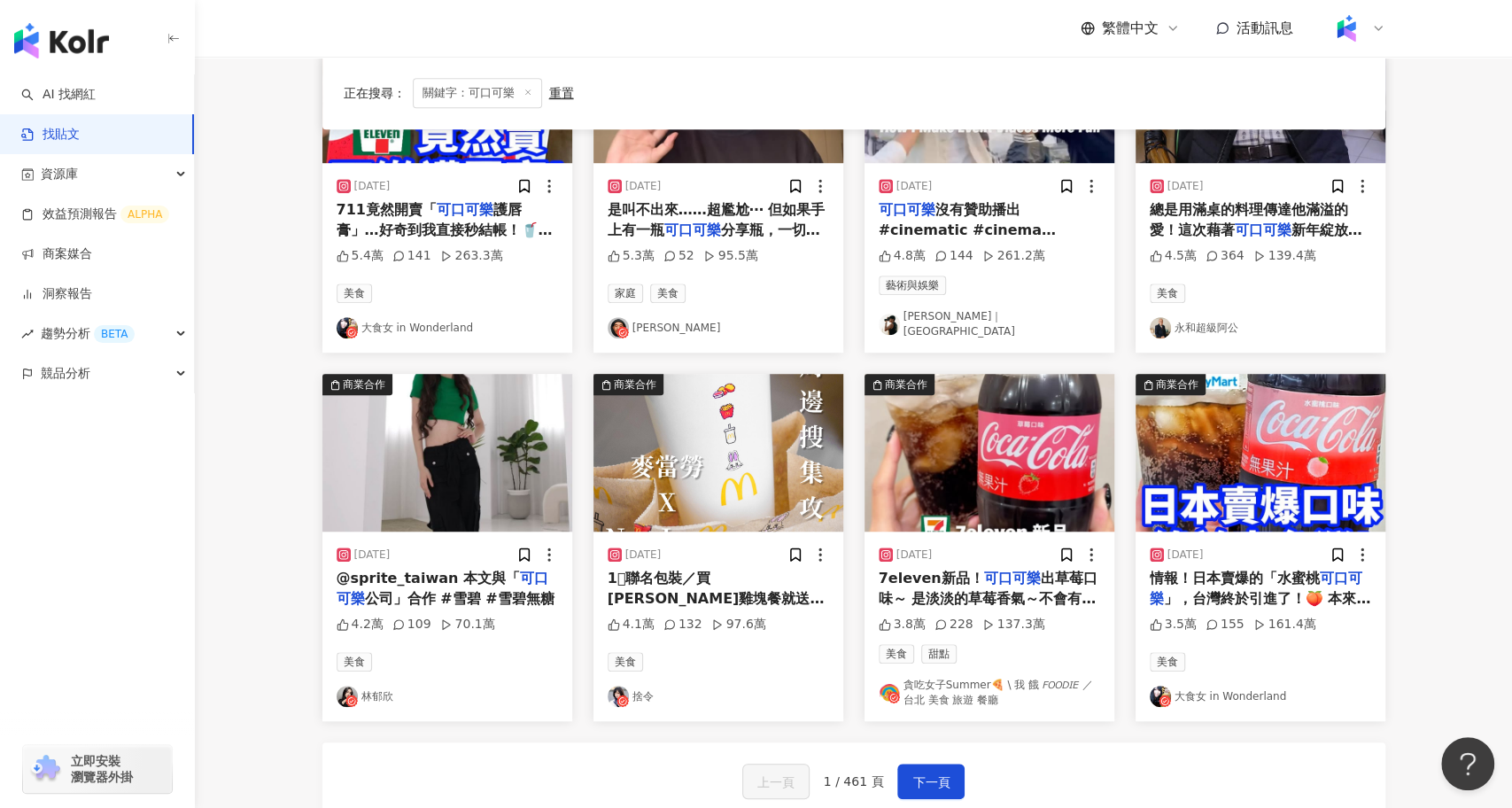
scroll to position [657, 0]
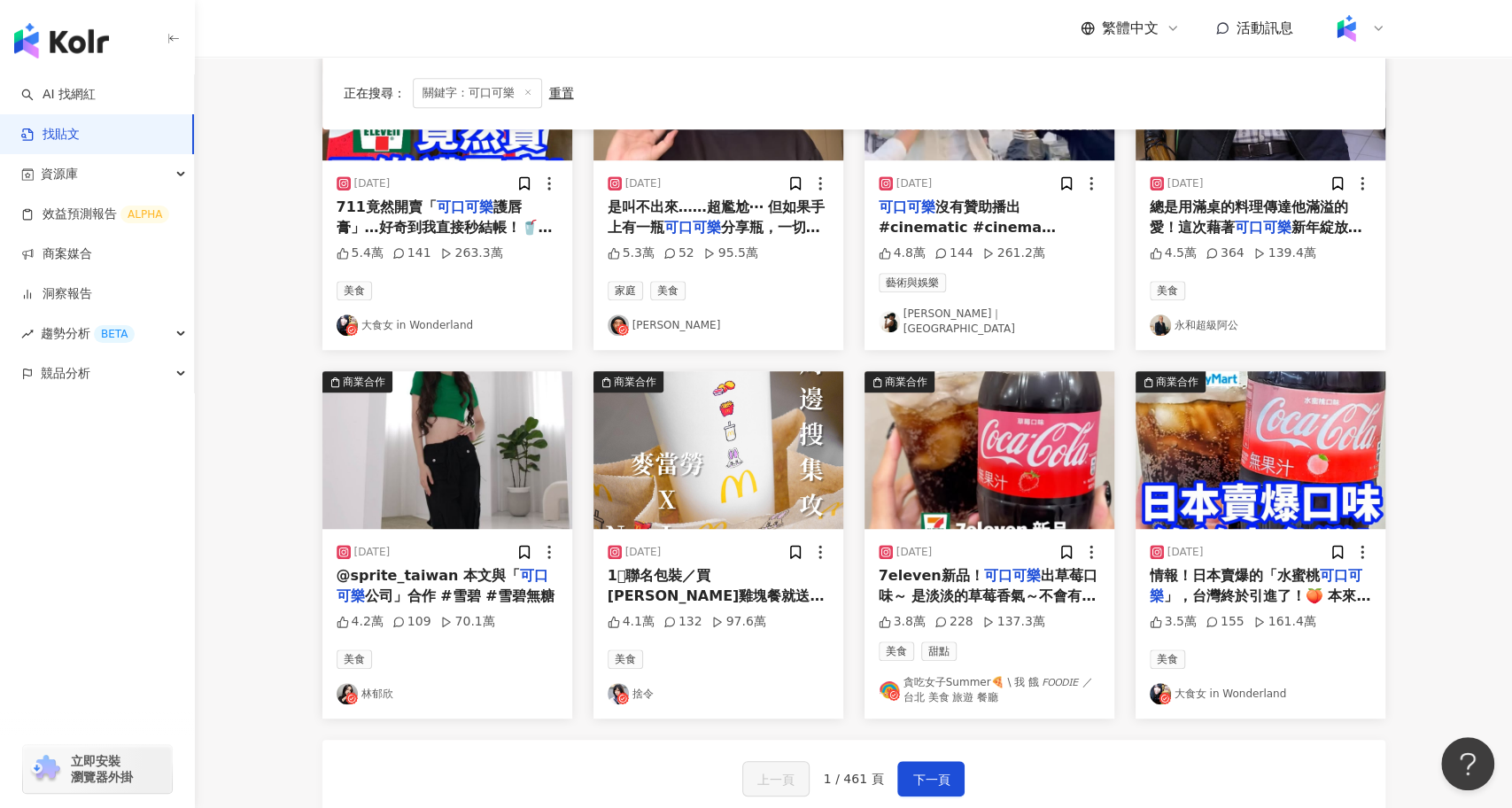
click at [756, 479] on img "button" at bounding box center [719, 450] width 250 height 158
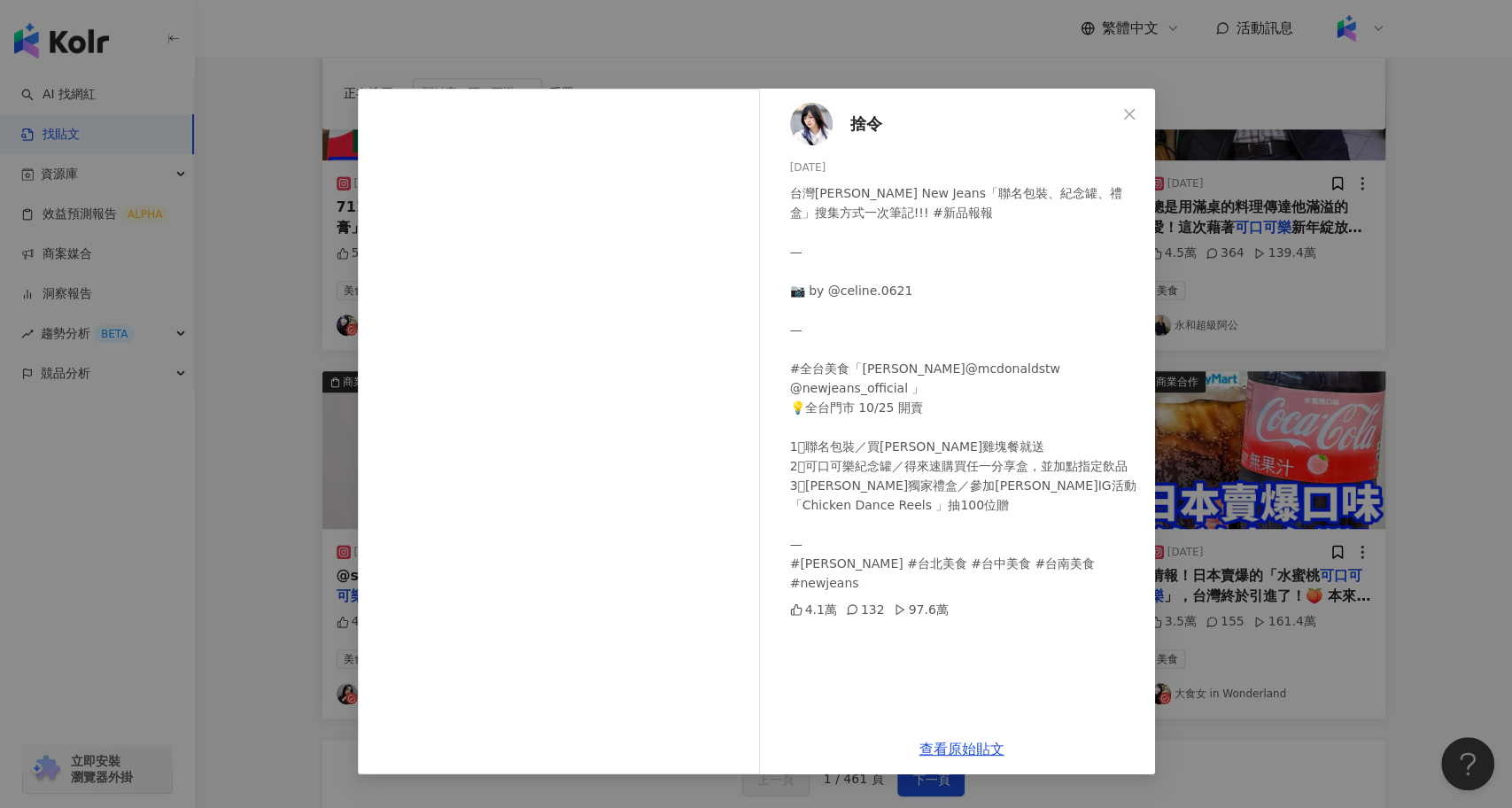
click at [337, 459] on div "捨令 [DATE] 台灣[PERSON_NAME] New Jeans「聯名包裝、紀念罐、禮盒」搜集方式一次筆記!!! #新品報報 — 📷 by @celin…" at bounding box center [756, 404] width 1512 height 808
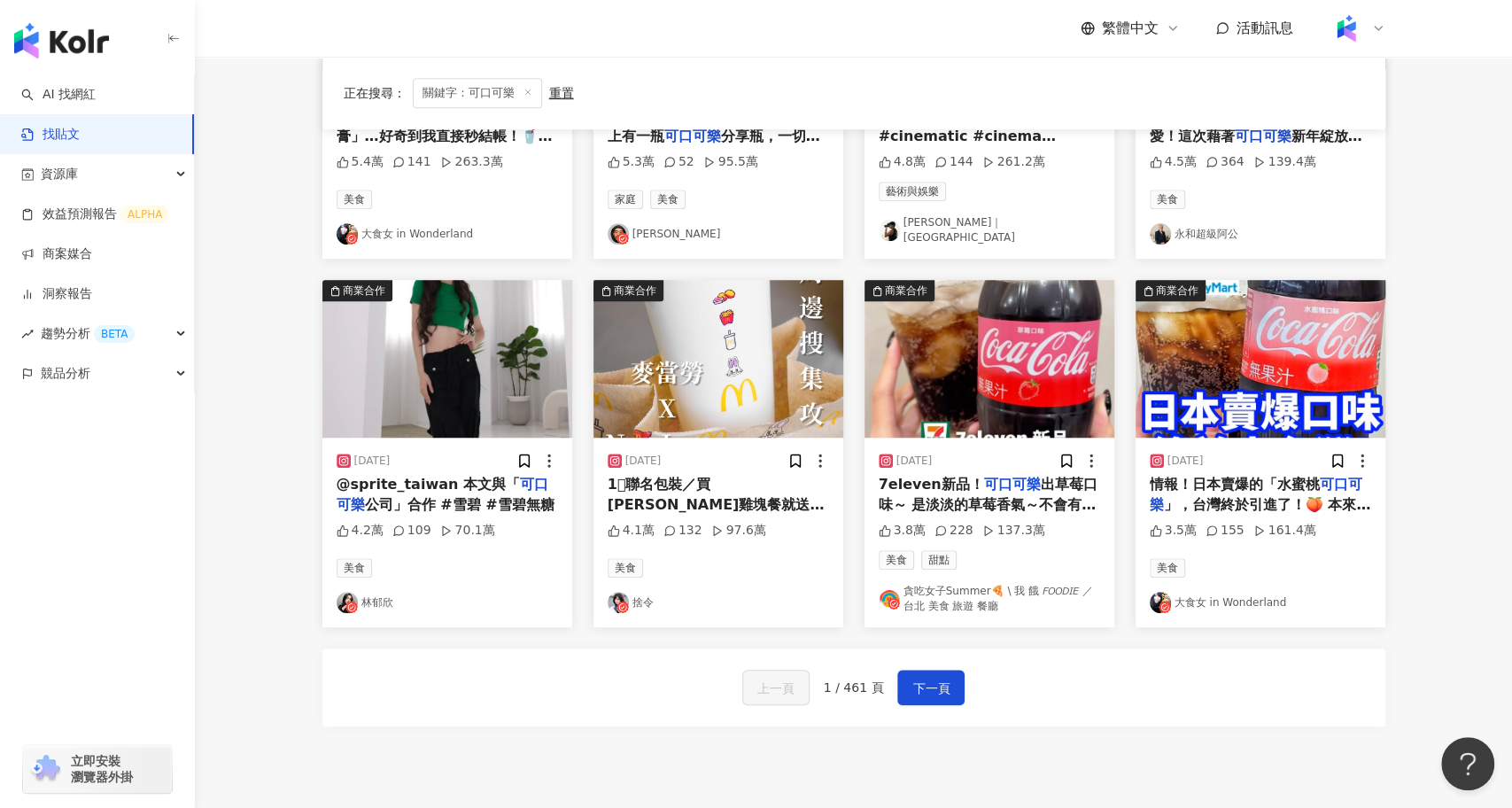
scroll to position [764, 0]
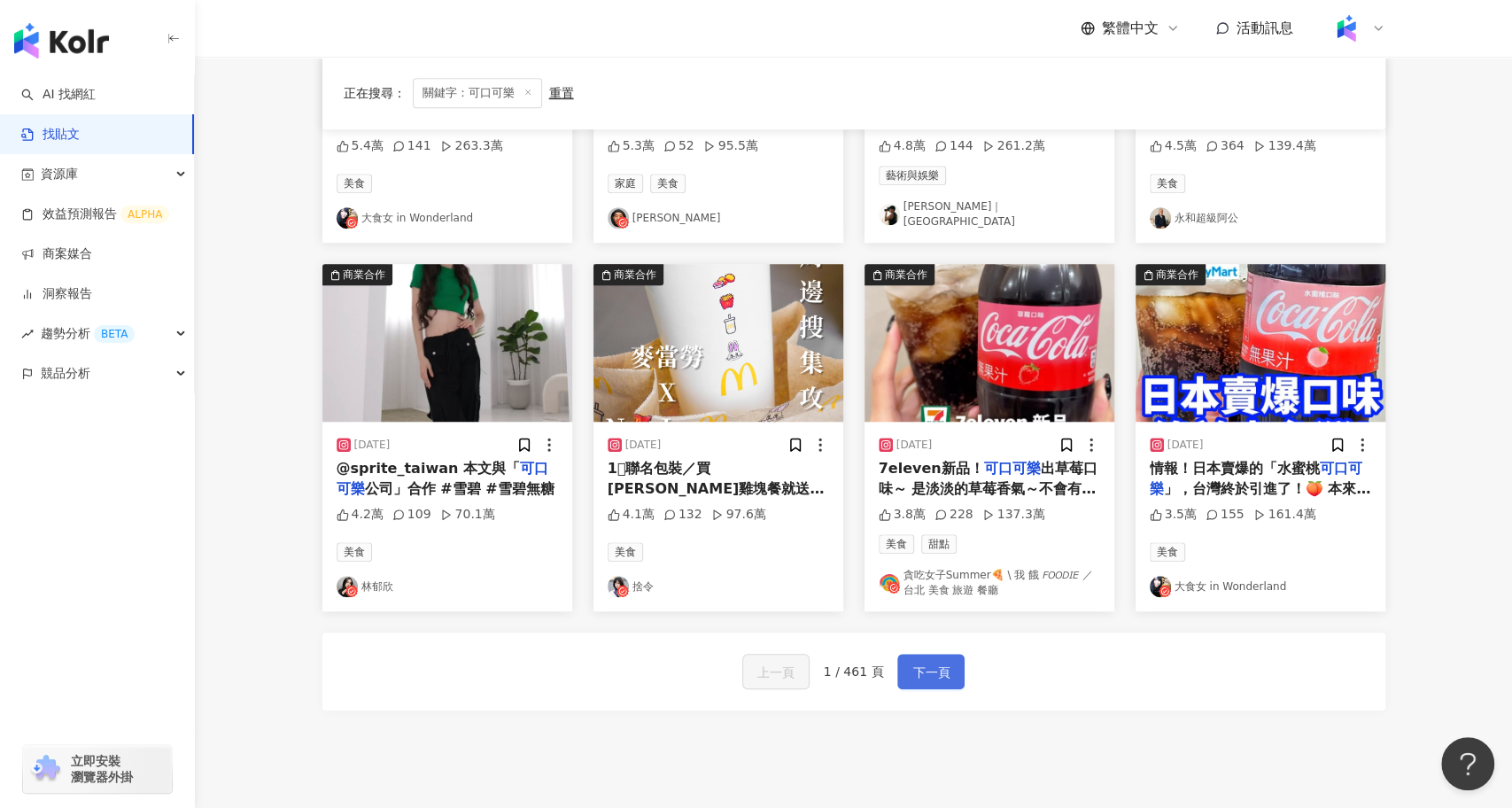
click at [937, 662] on span "下一頁" at bounding box center [931, 673] width 37 height 21
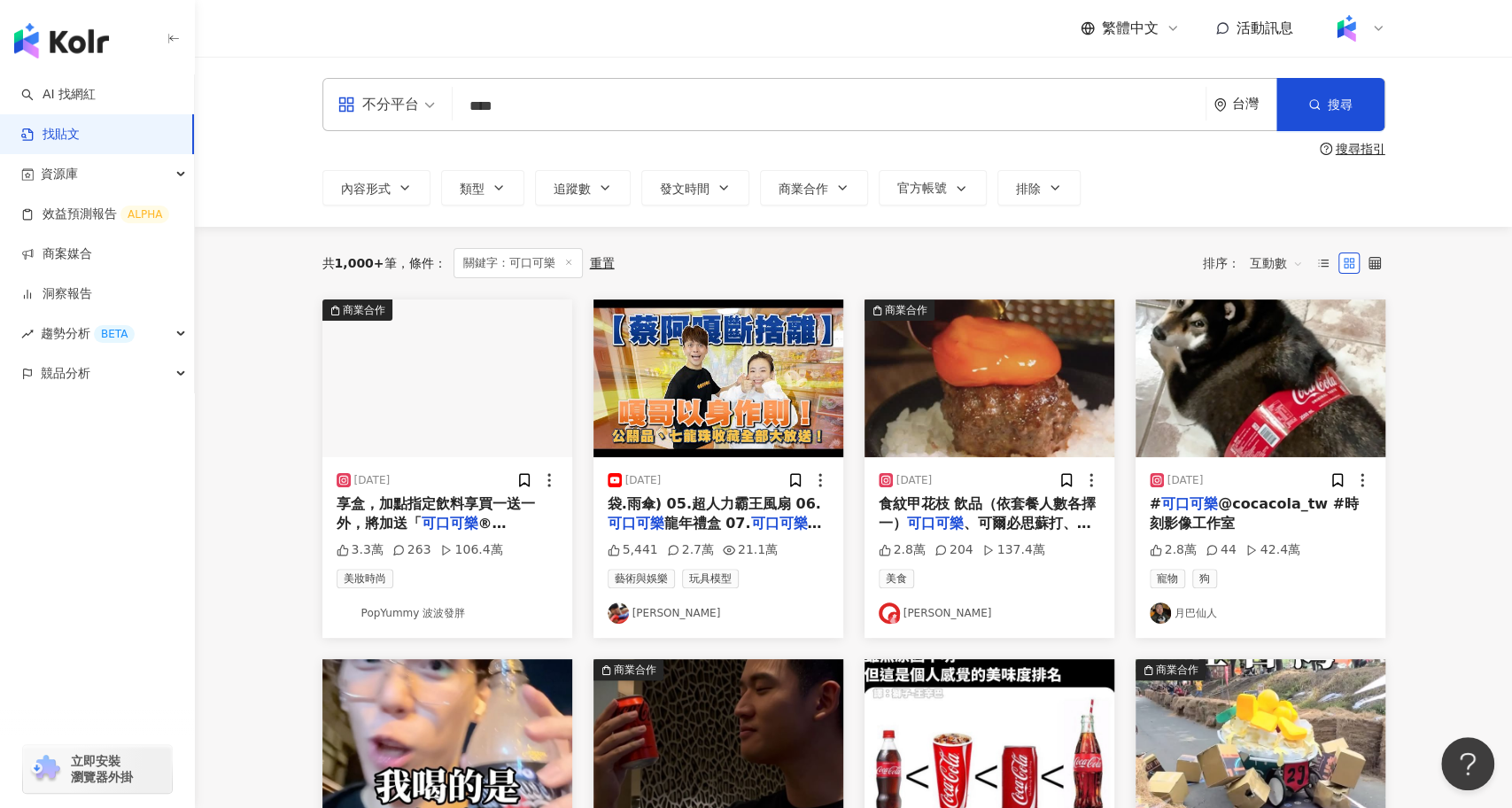
scroll to position [33, 0]
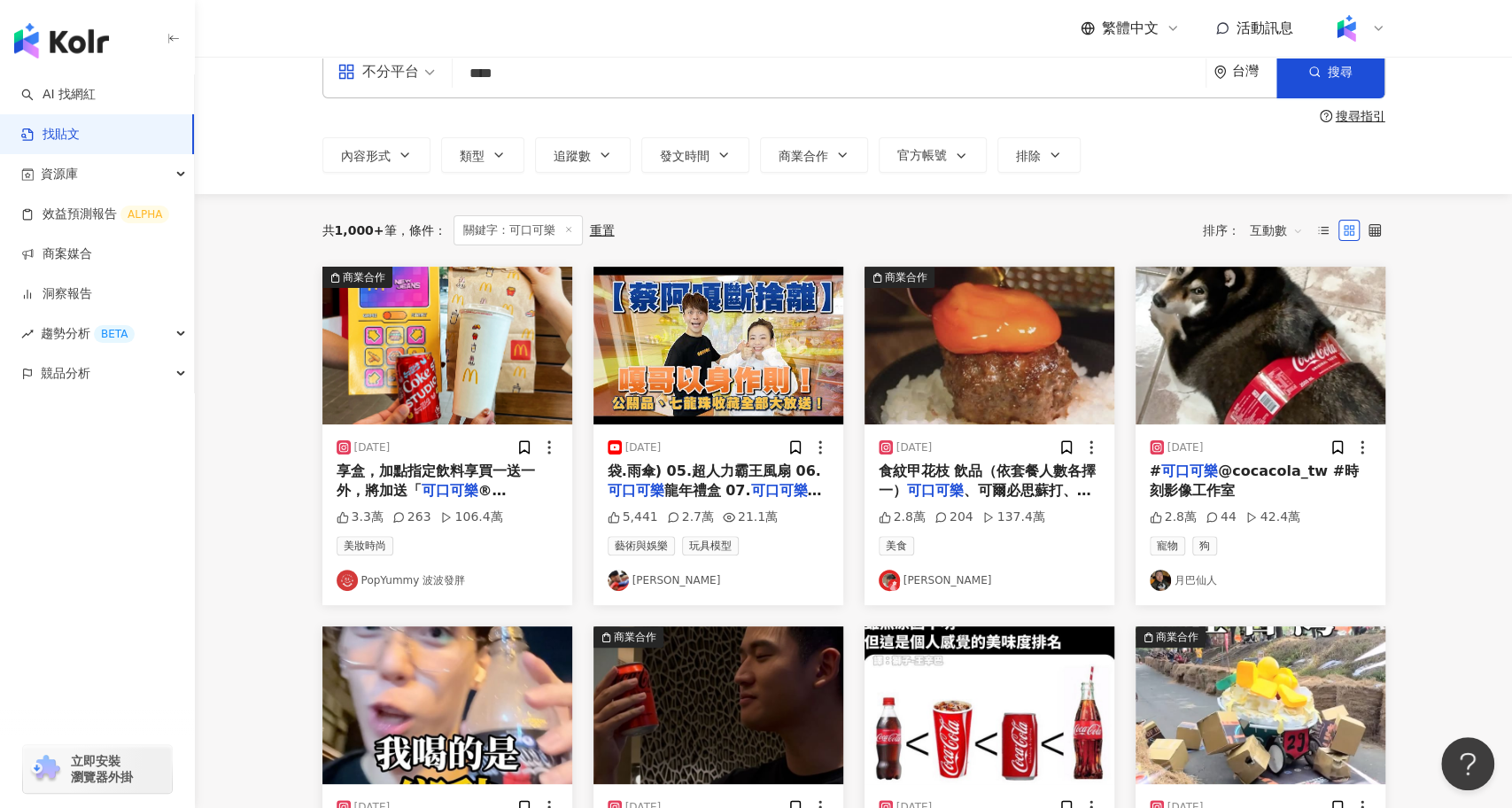
click at [1290, 222] on span "互動數" at bounding box center [1276, 229] width 53 height 28
click at [1284, 319] on div "觀看數" at bounding box center [1278, 327] width 49 height 19
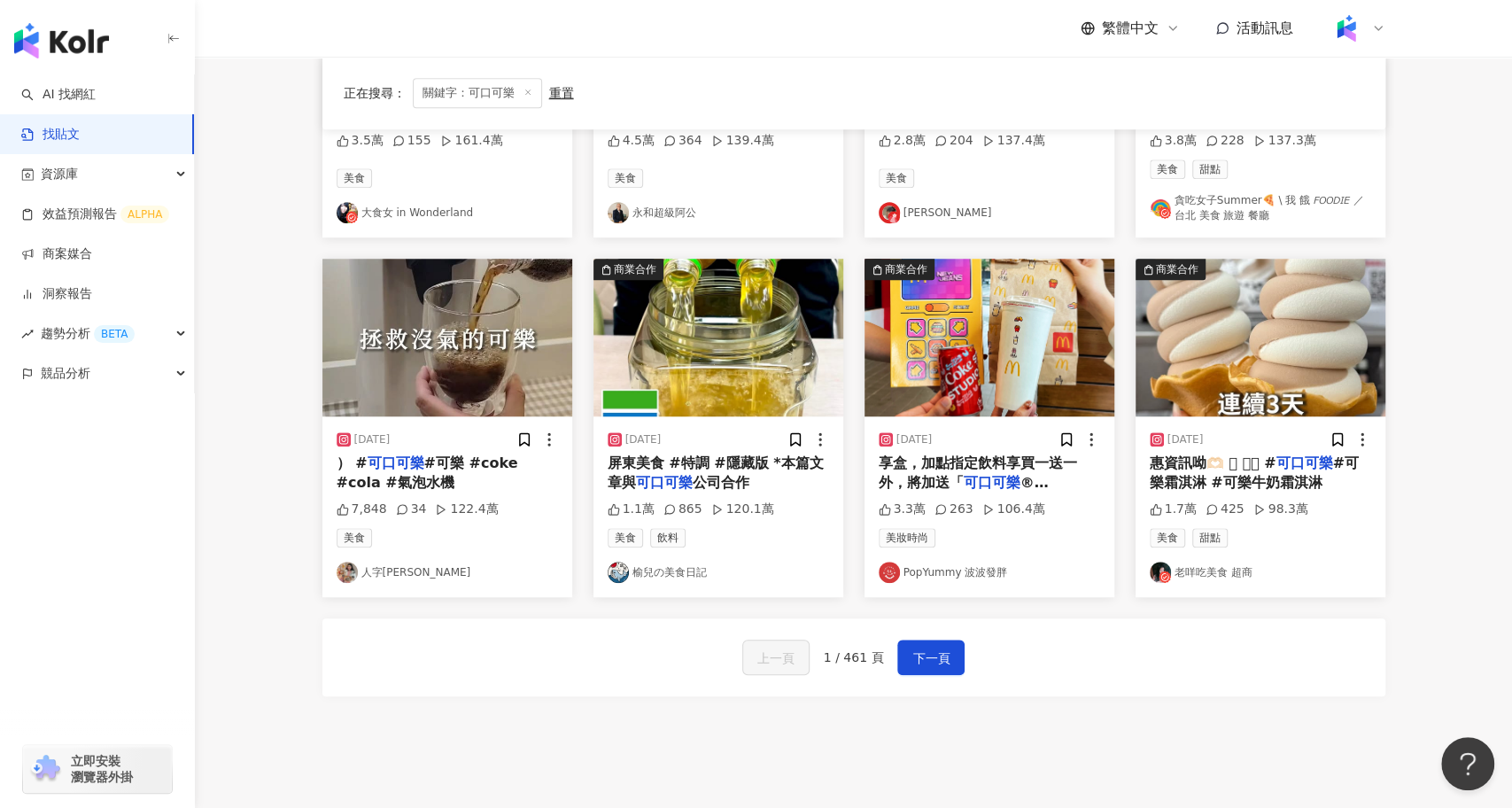
scroll to position [838, 0]
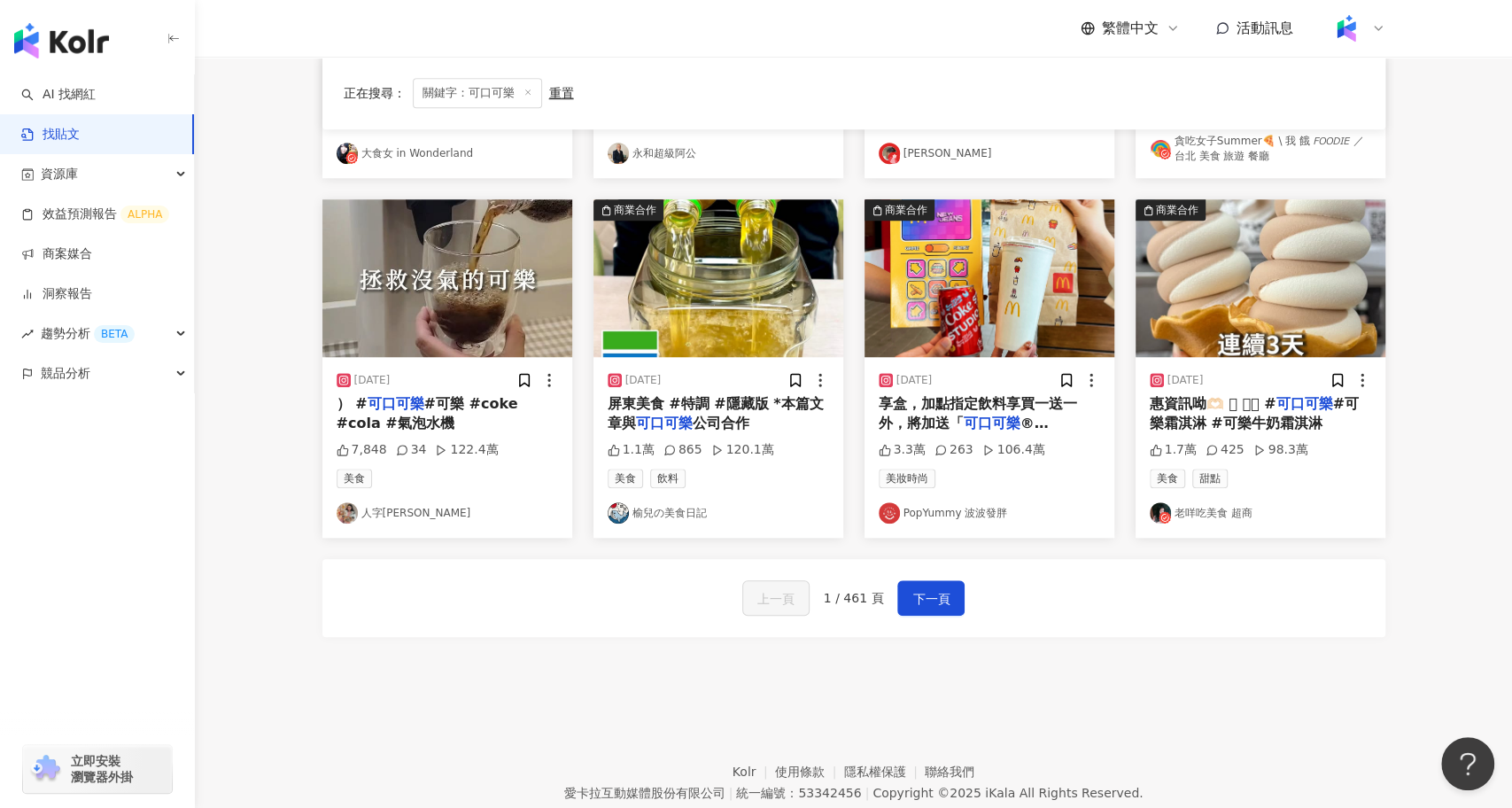
click at [794, 395] on div "屏東美食 #特調 #隱藏版 *本篇文章與 可口可樂 公司合作" at bounding box center [718, 414] width 222 height 40
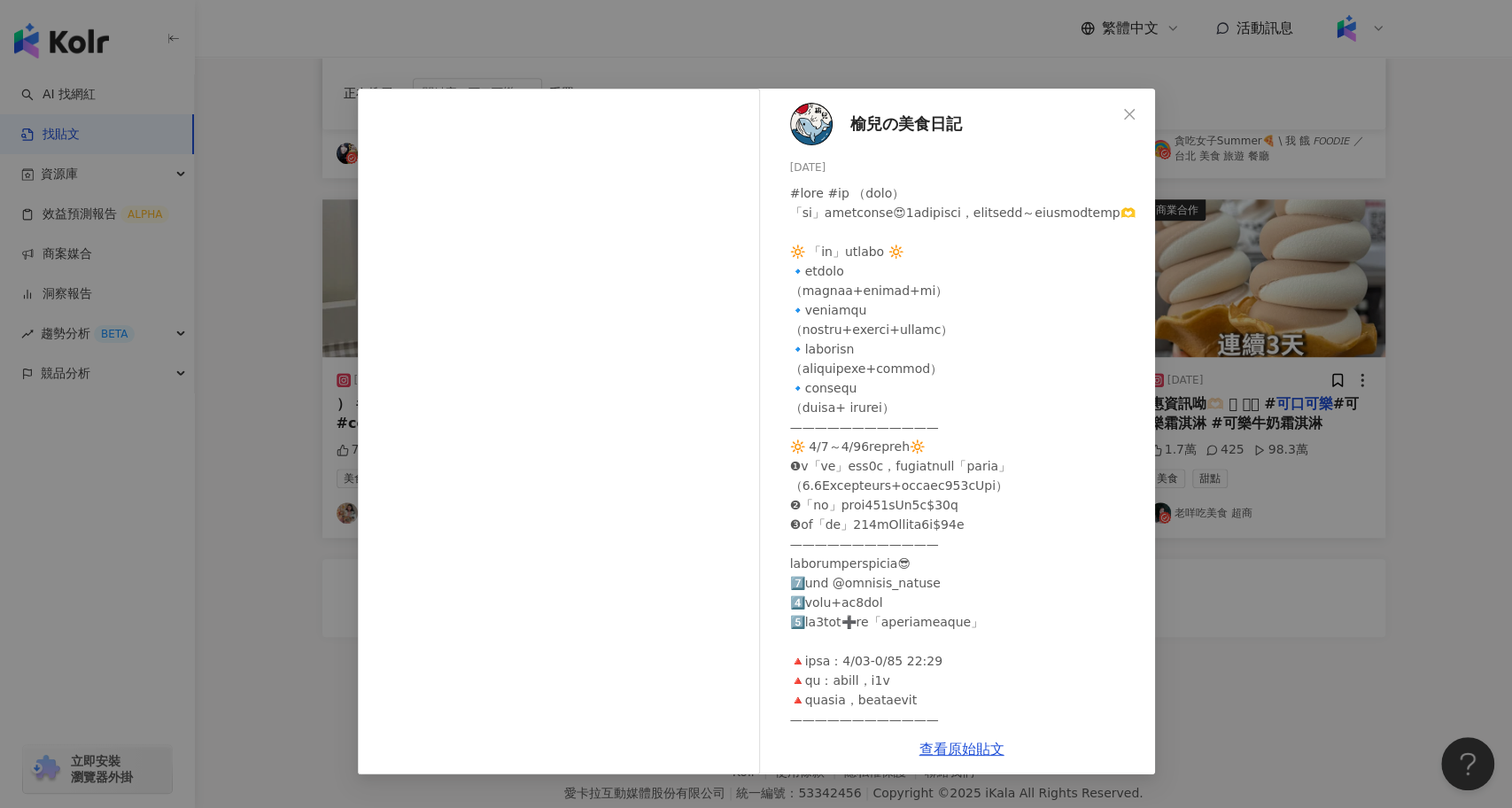
click at [302, 591] on div "榆兒の美食日記 [DATE] 1.1萬 865 120.1萬 查看原始貼文" at bounding box center [756, 404] width 1512 height 808
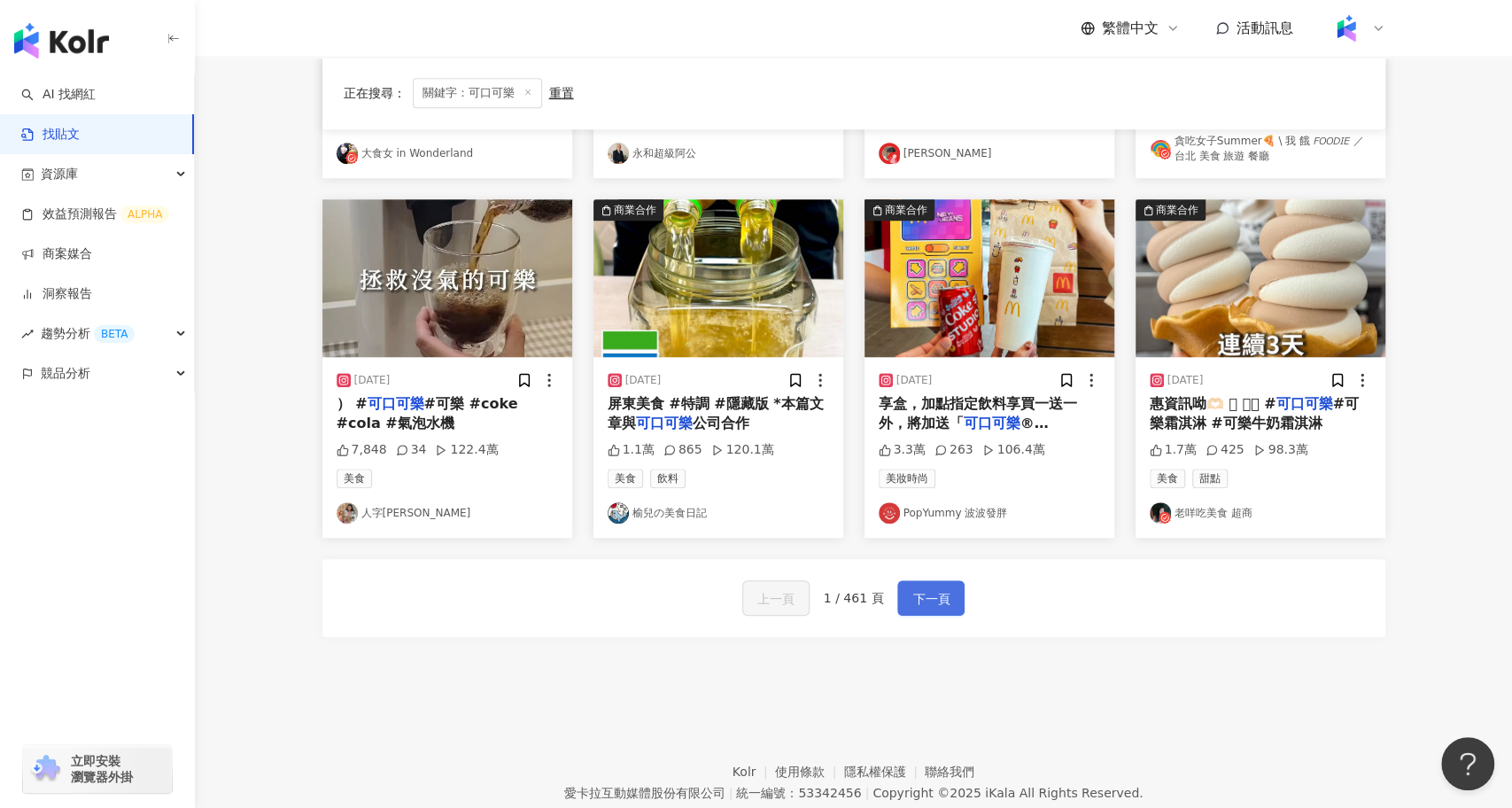
click at [922, 588] on span "下一頁" at bounding box center [931, 599] width 37 height 21
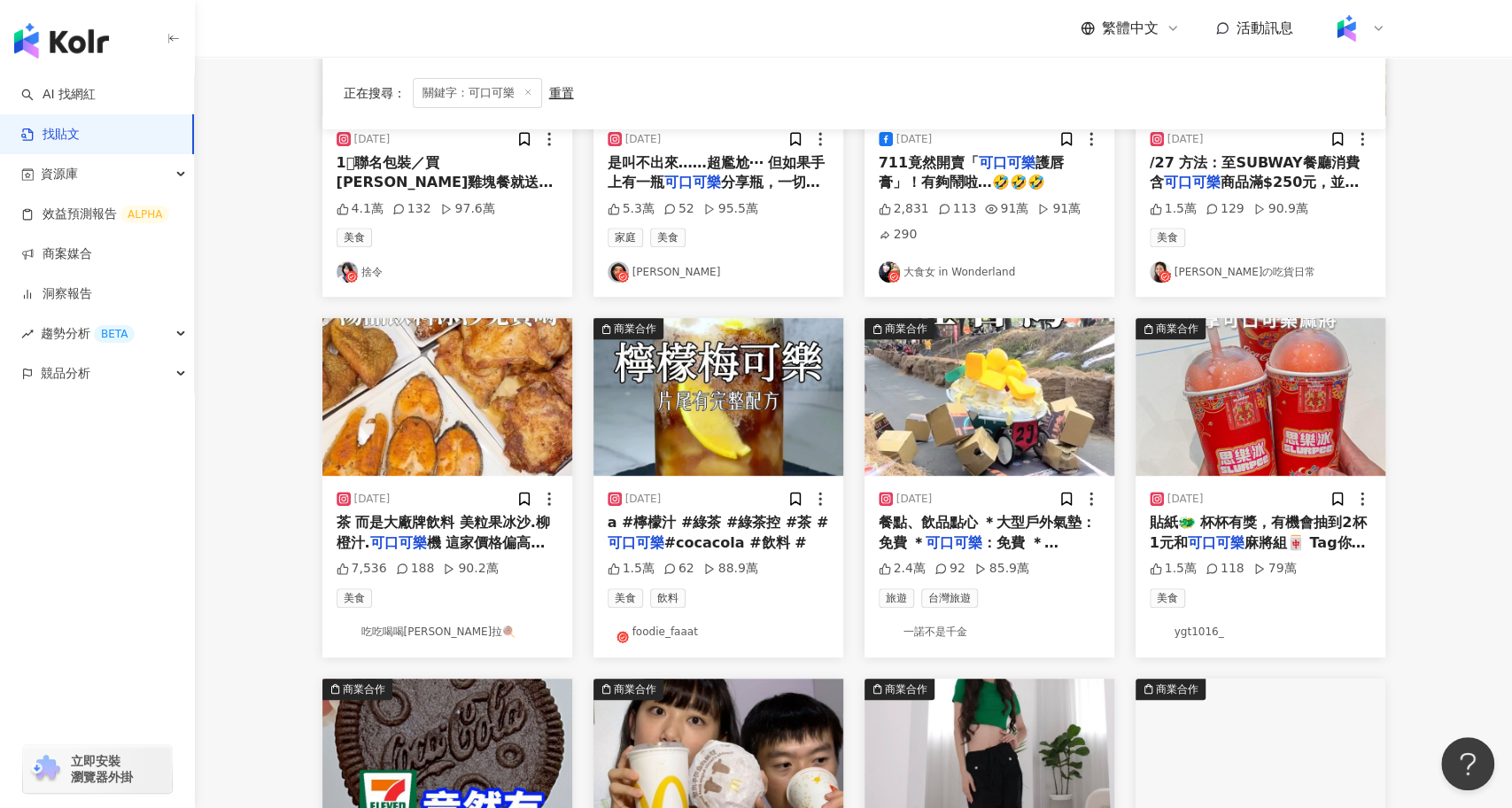
scroll to position [888, 0]
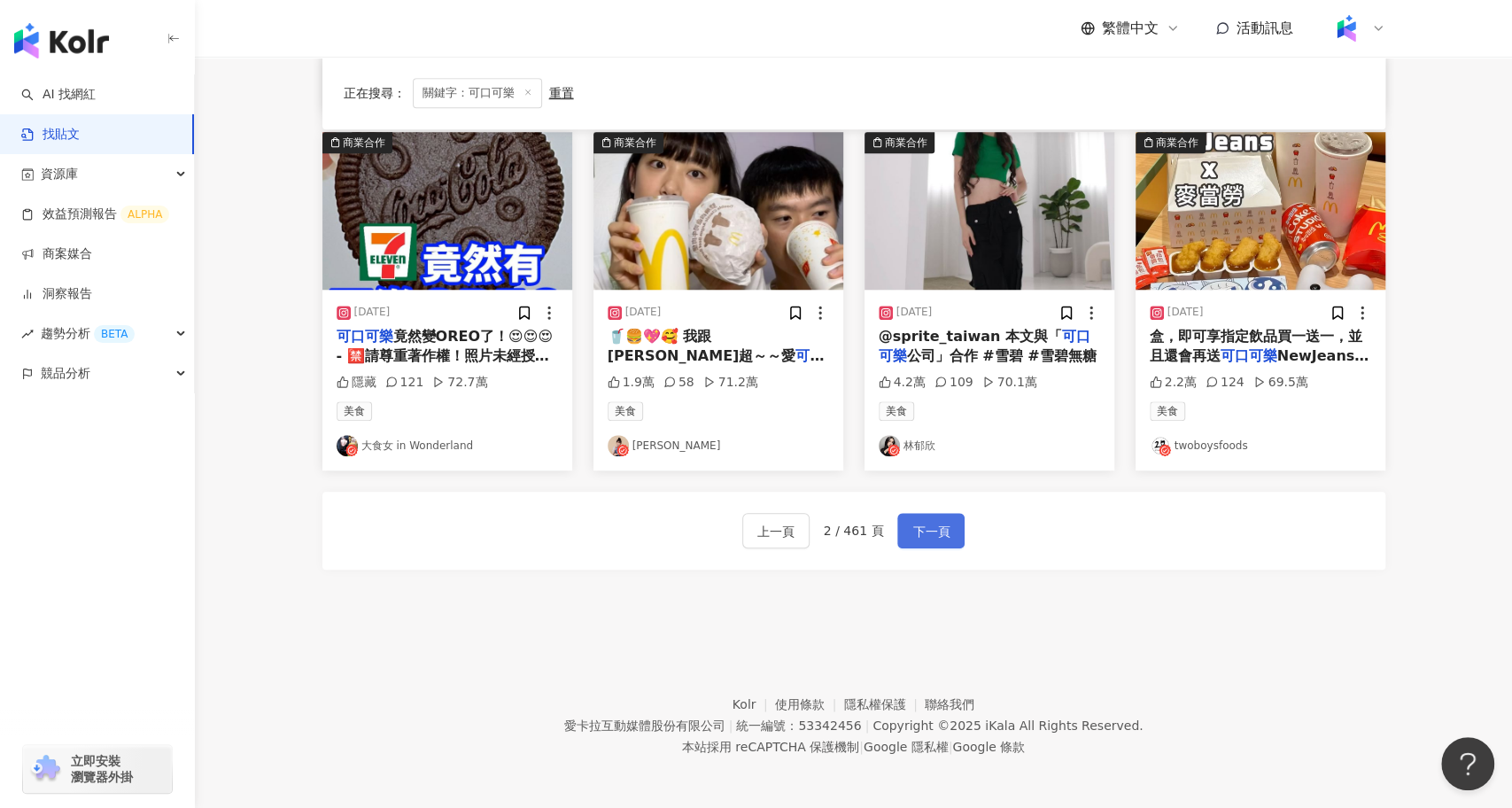
click at [915, 532] on span "下一頁" at bounding box center [931, 532] width 37 height 21
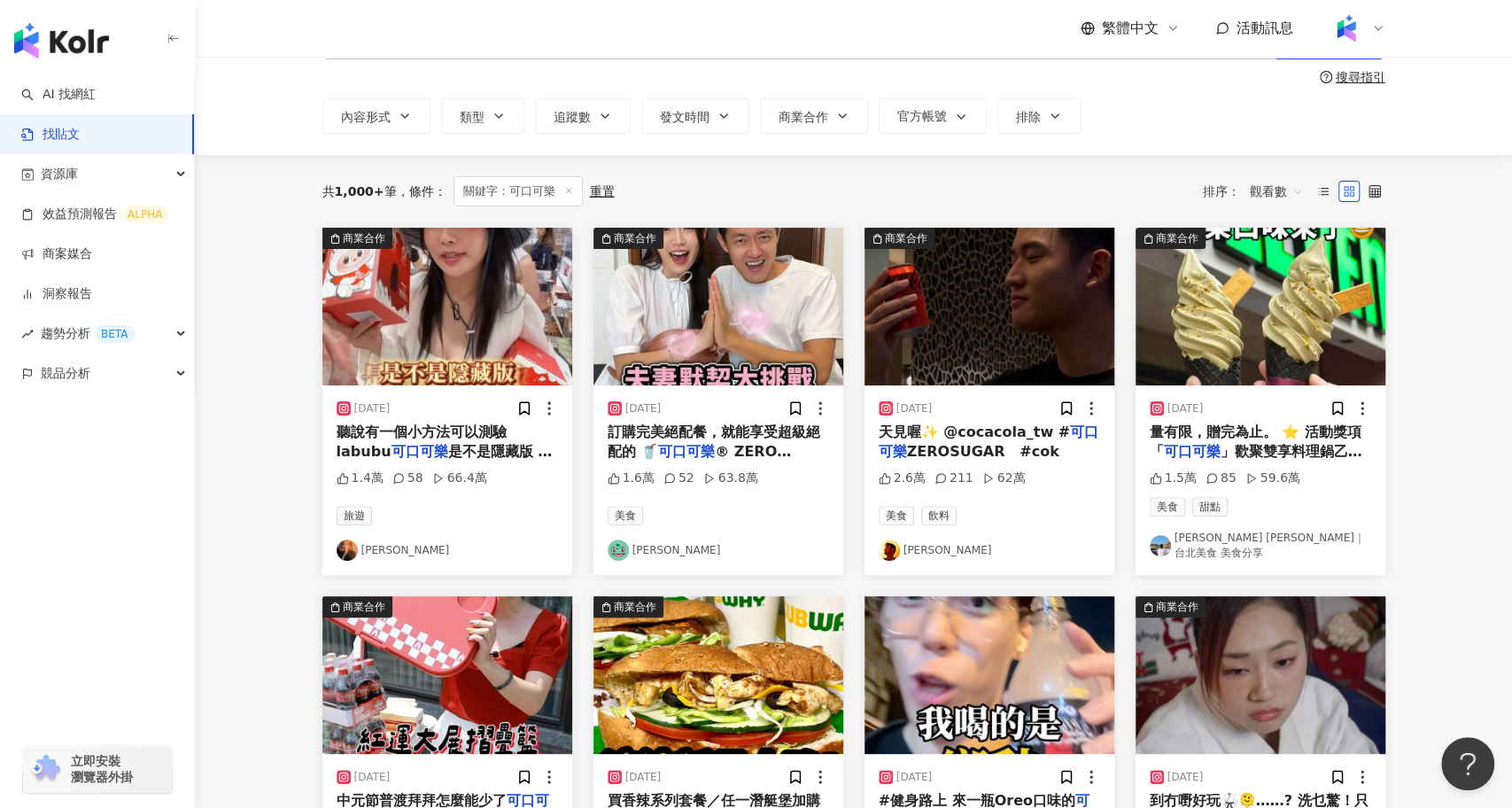
scroll to position [0, 0]
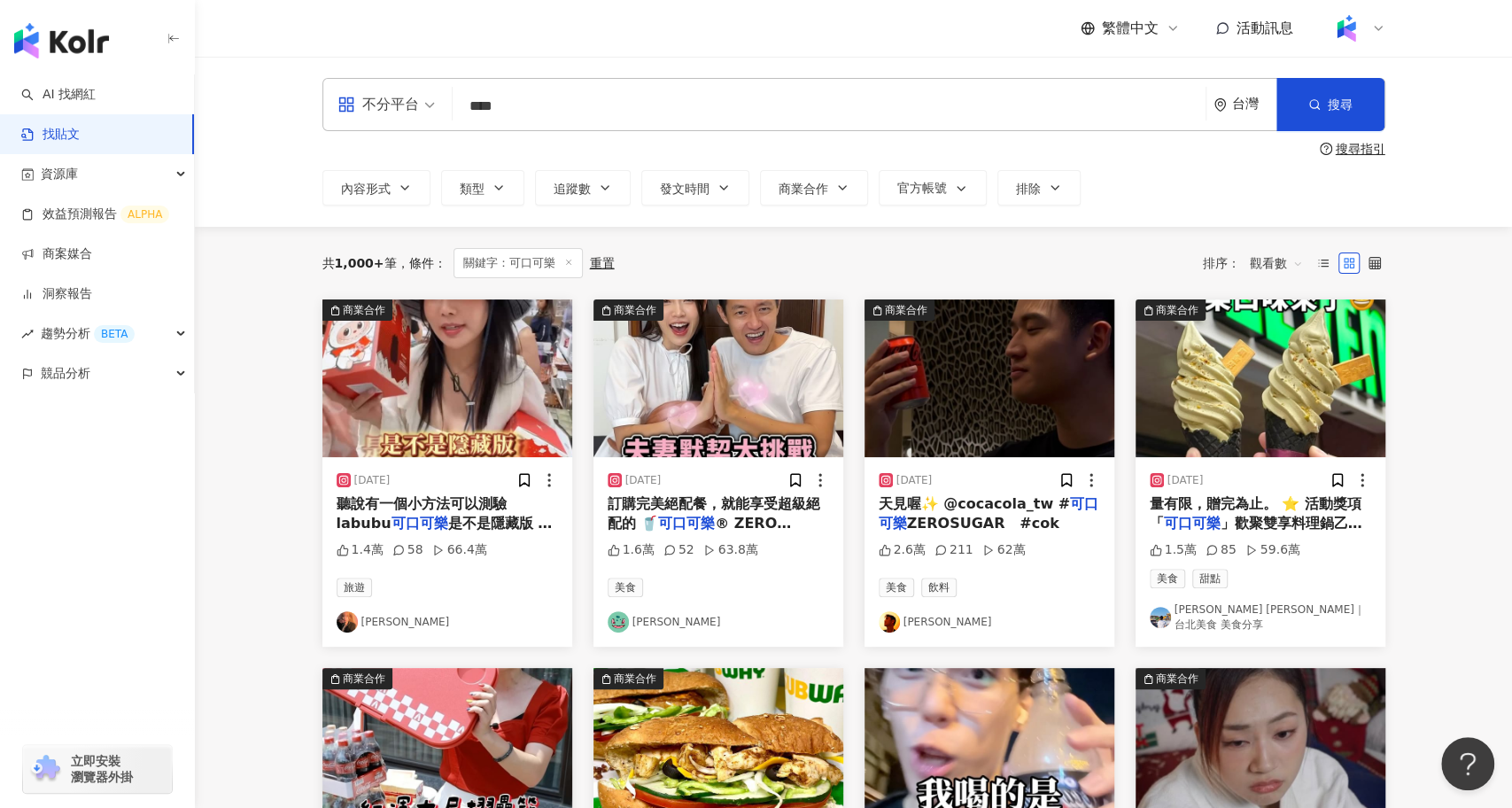
click at [799, 109] on input "****" at bounding box center [829, 105] width 739 height 38
type input "*"
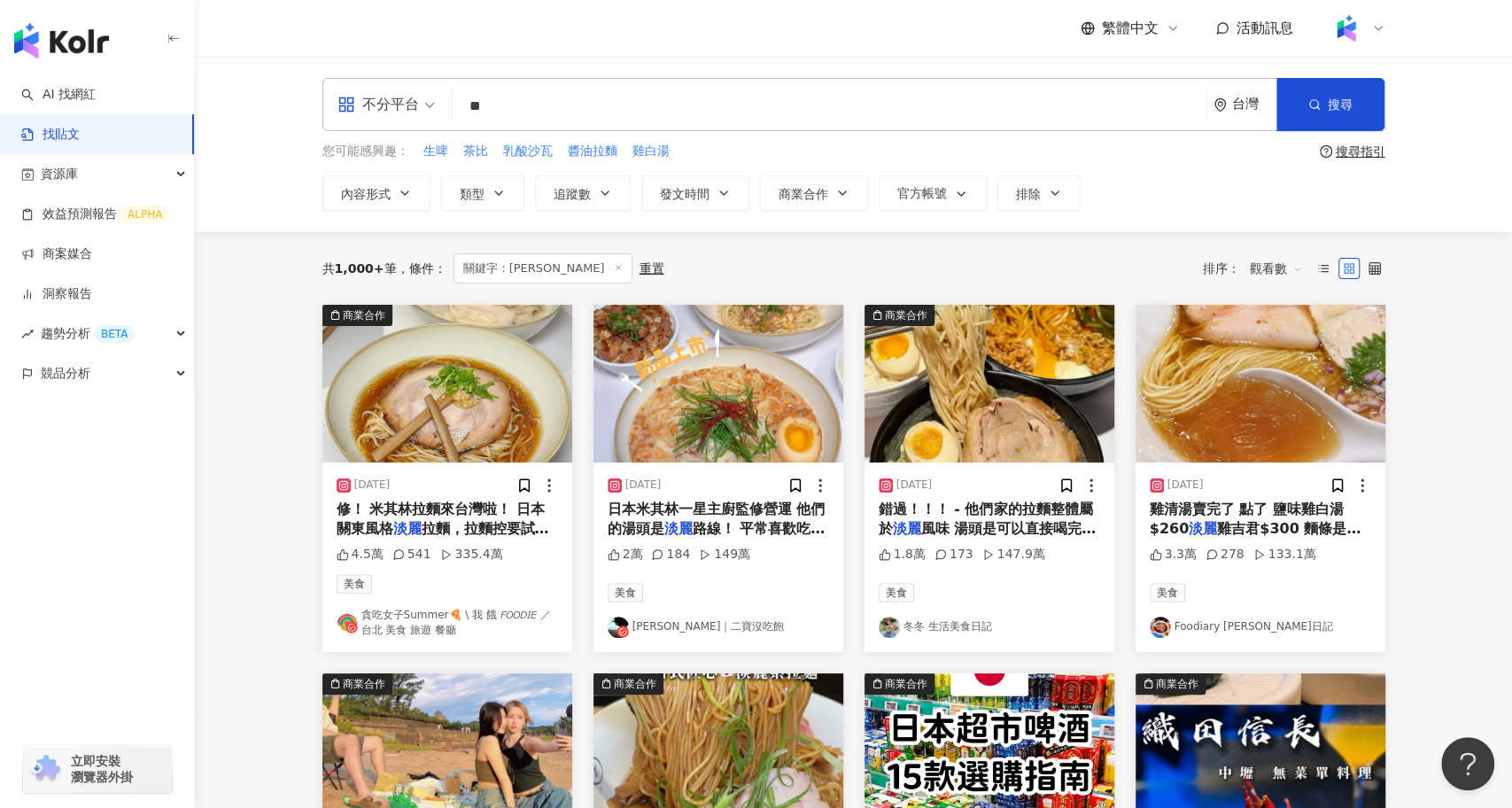
click at [570, 101] on input "**" at bounding box center [829, 105] width 739 height 38
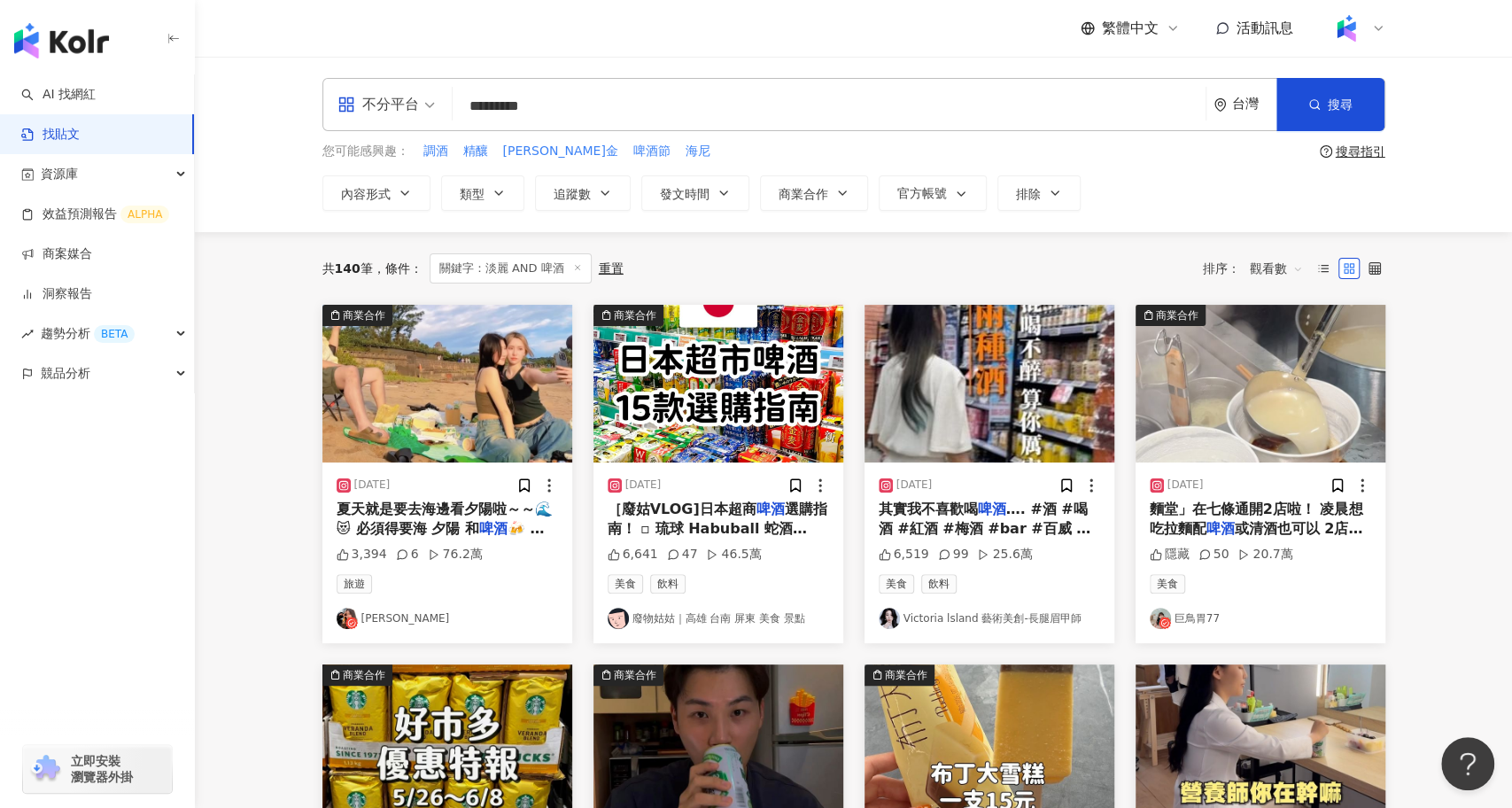
click at [458, 511] on span "夏天就是要去海邊看夕陽啦～～🌊😻 必須得要海 夕陽 和" at bounding box center [444, 519] width 216 height 37
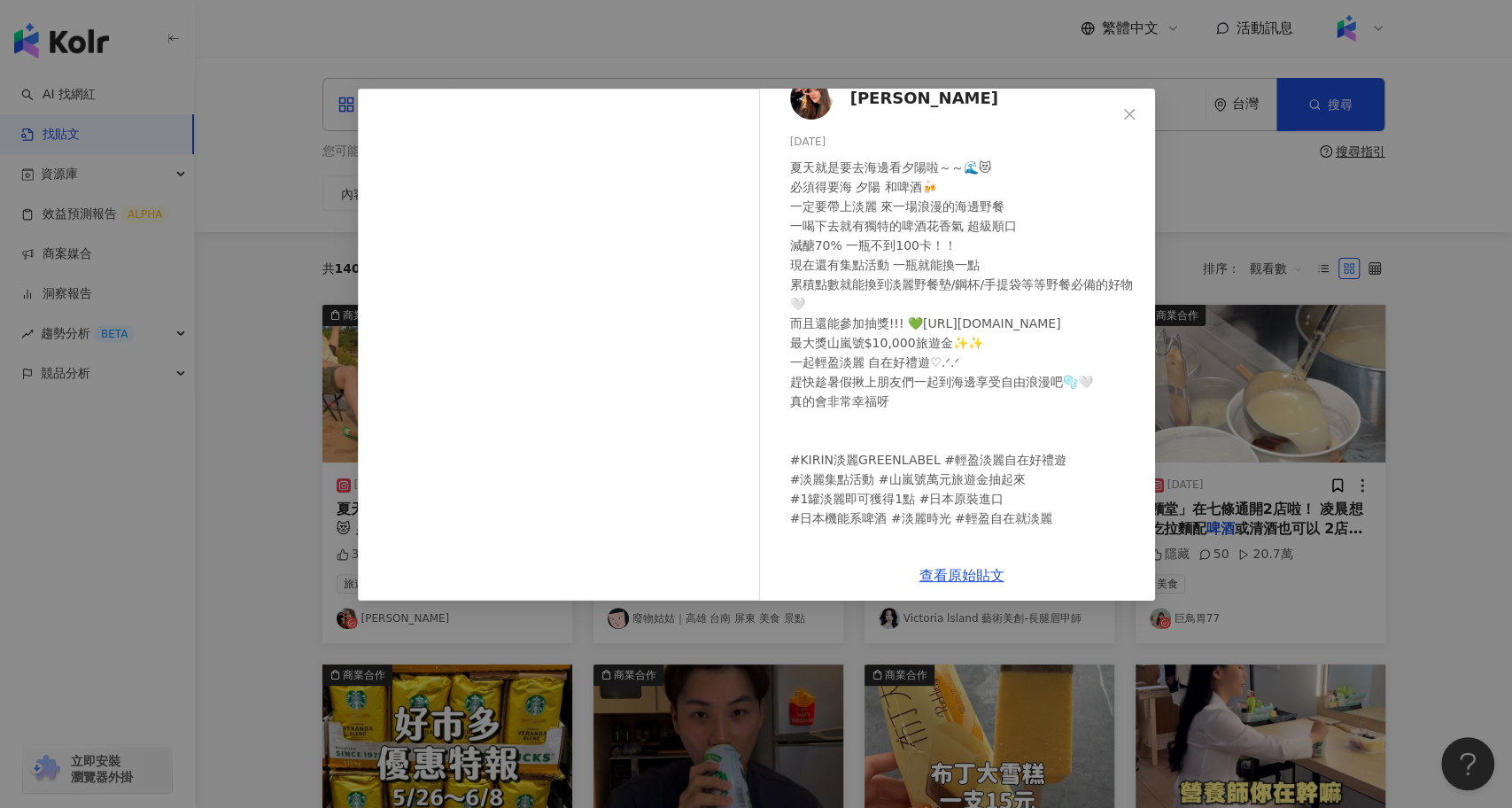
scroll to position [34, 0]
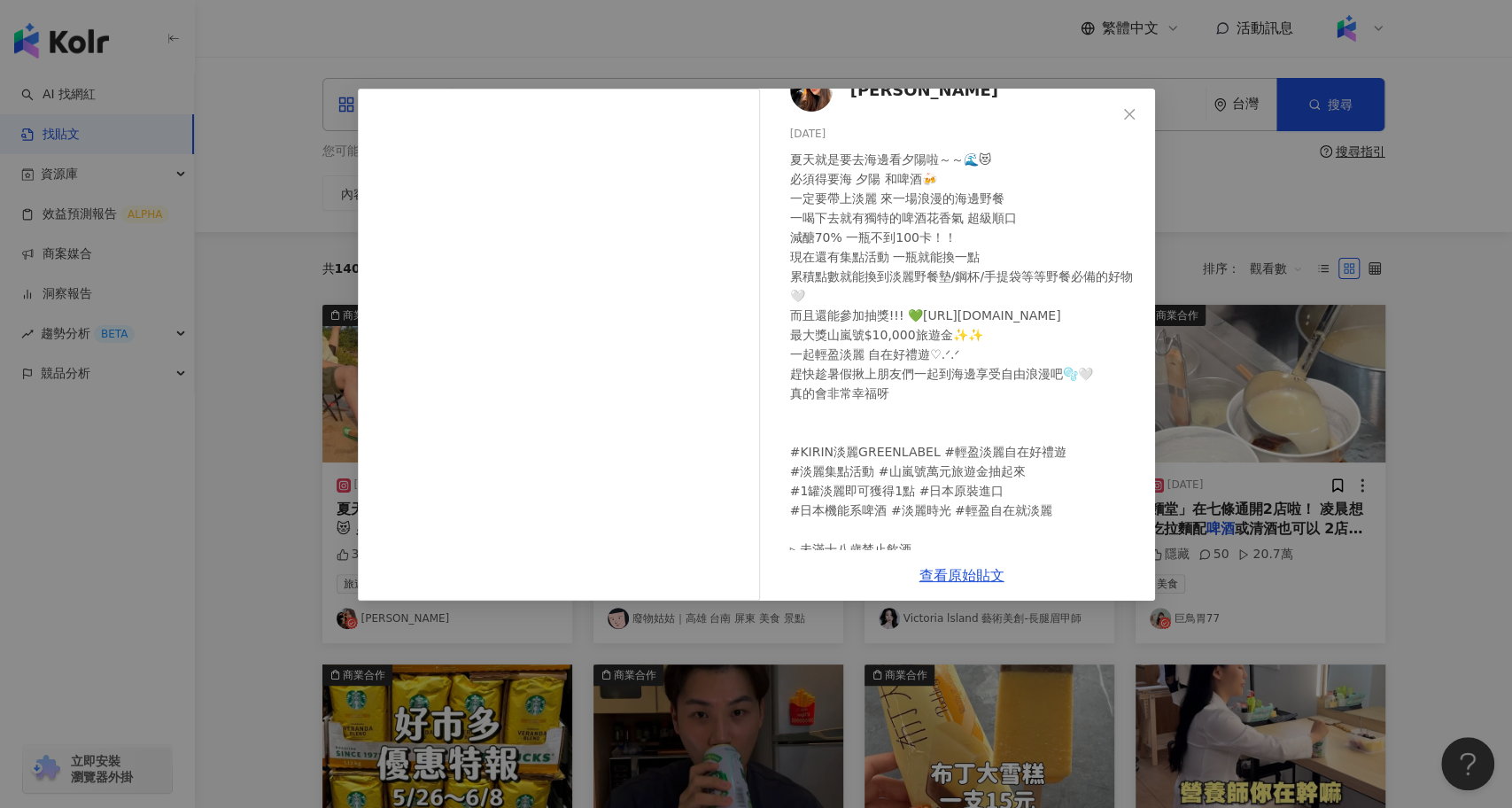
click at [1118, 671] on div "[PERSON_NAME] [DATE] 夏天就是要去海邊看夕陽啦～～🌊😻 必須得要海 夕陽 和啤酒🍻 一定要帶上淡麗 來一場浪漫的海邊野餐 一喝下去就有獨特…" at bounding box center [756, 404] width 1512 height 808
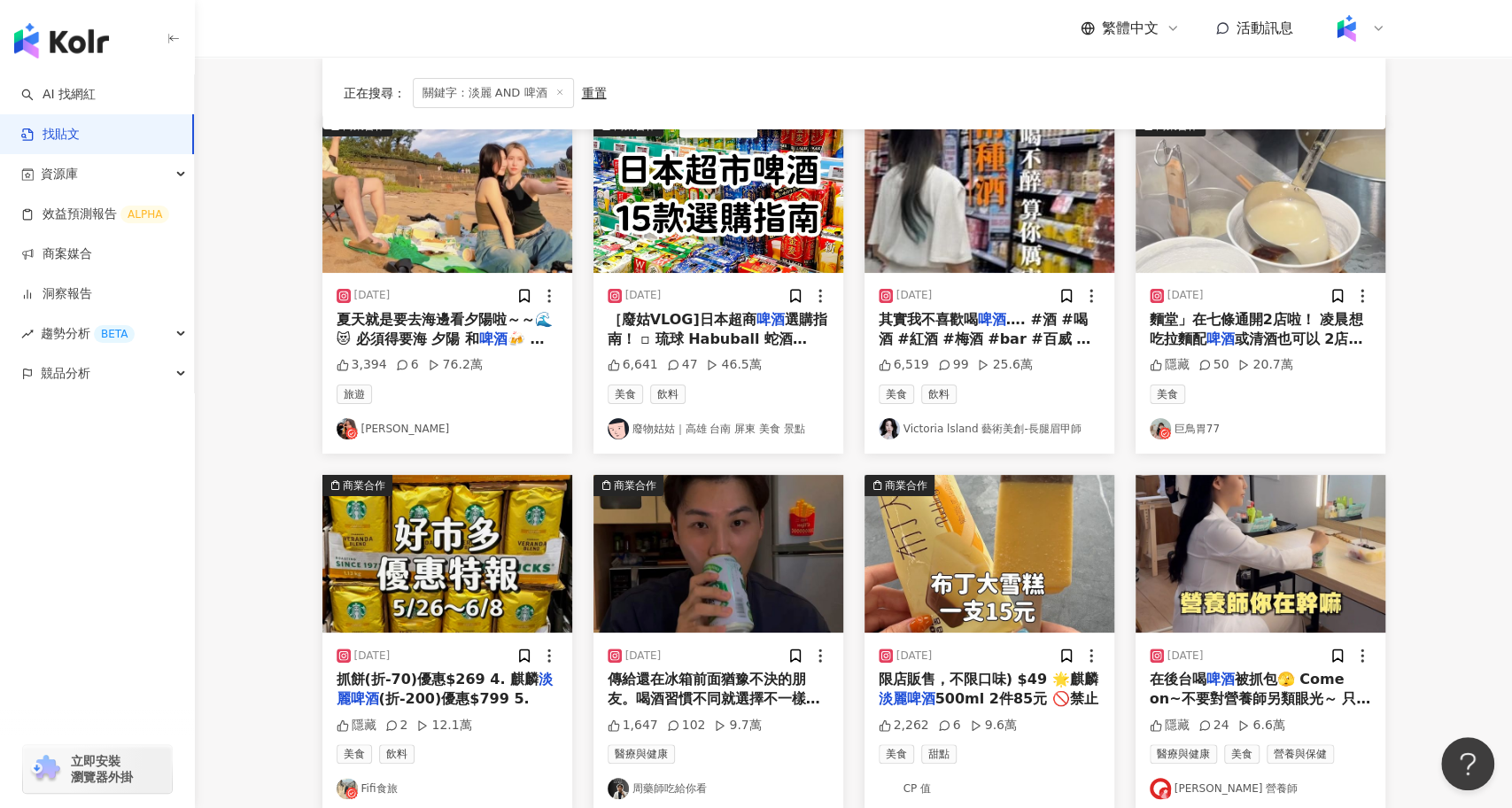
scroll to position [192, 0]
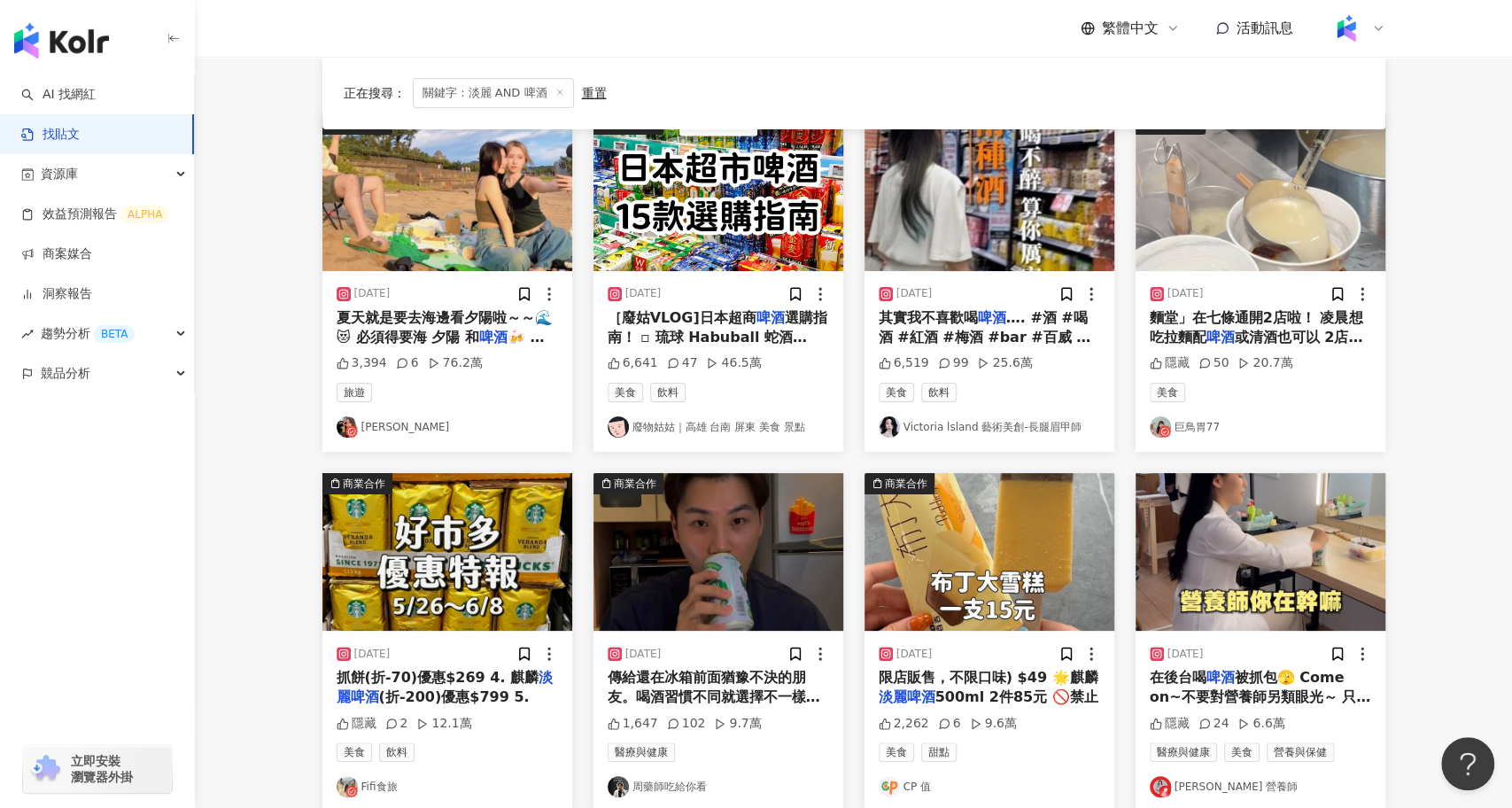
click at [726, 595] on img "button" at bounding box center [719, 552] width 250 height 158
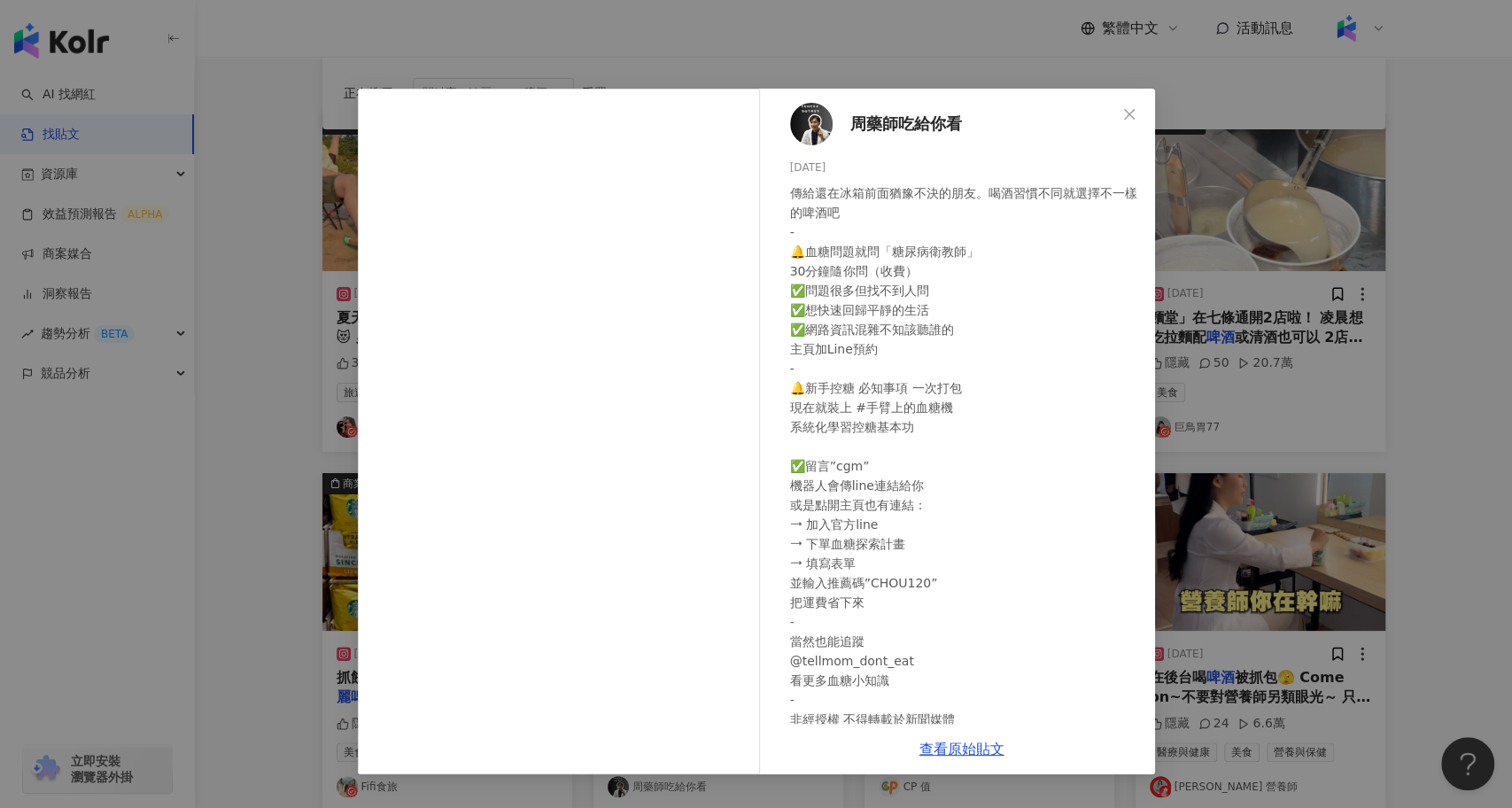
click at [1279, 616] on div "周藥師吃給你看 [DATE] 傳給還在冰箱前面猶豫不決的朋友。喝酒習慣不同就選擇不一樣的啤酒吧 - 🔔血糖問題就問「糖尿病衛教師」 30分鐘隨你問（收費） ✅…" at bounding box center [756, 404] width 1512 height 808
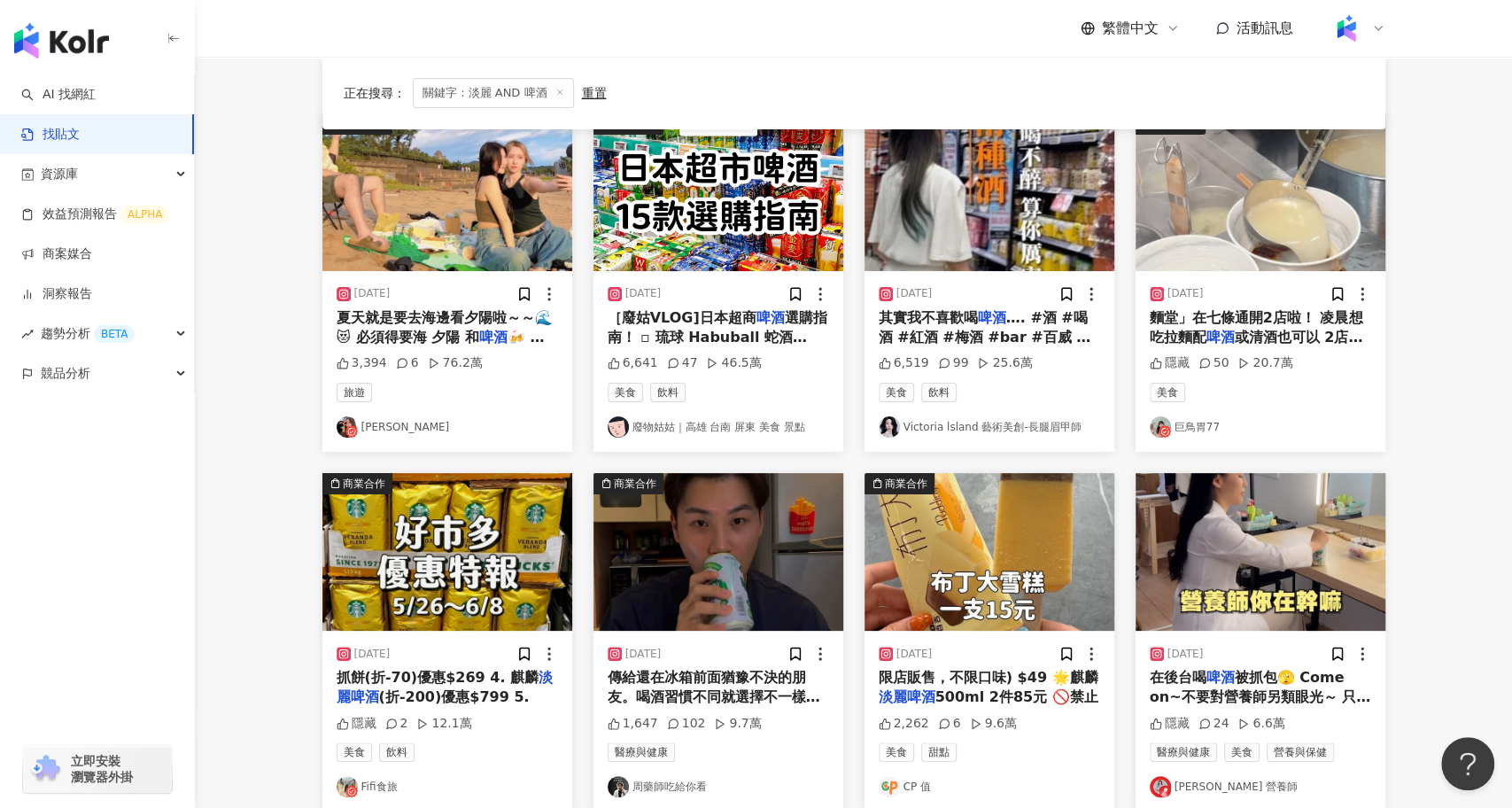
scroll to position [0, 0]
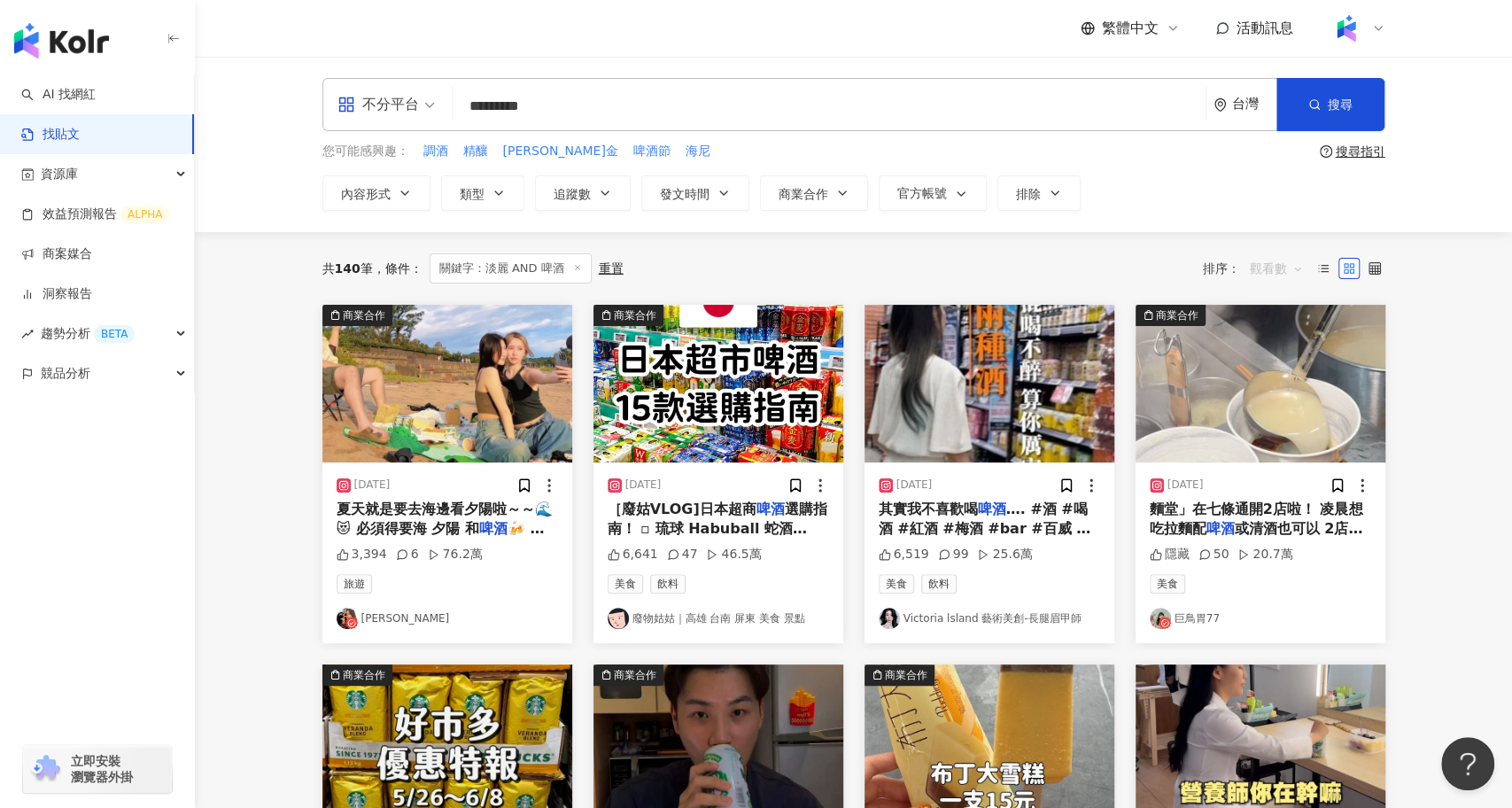
click at [1275, 267] on span "觀看數" at bounding box center [1276, 268] width 53 height 28
click at [1278, 330] on div "互動數" at bounding box center [1278, 334] width 49 height 19
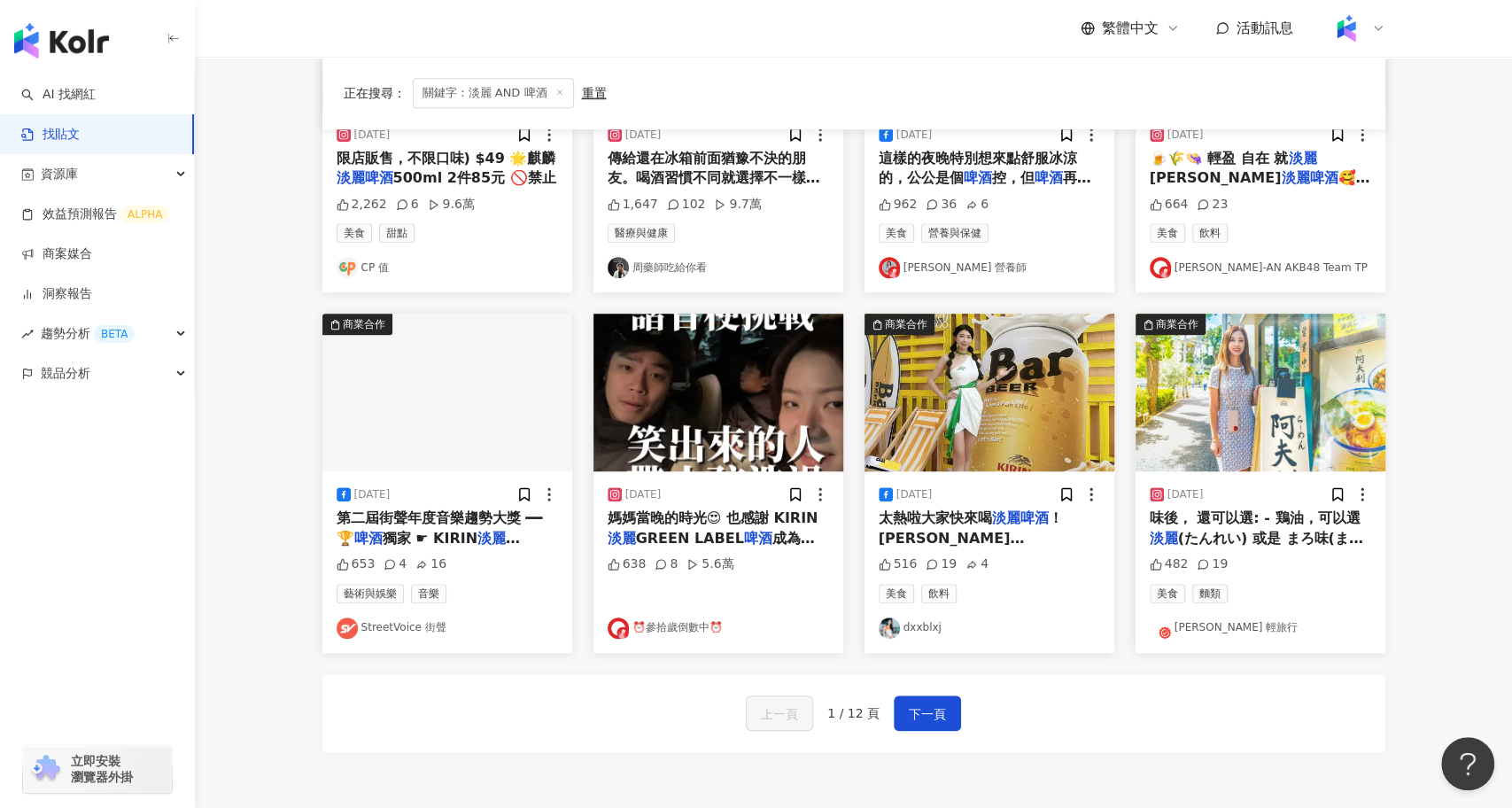
scroll to position [892, 0]
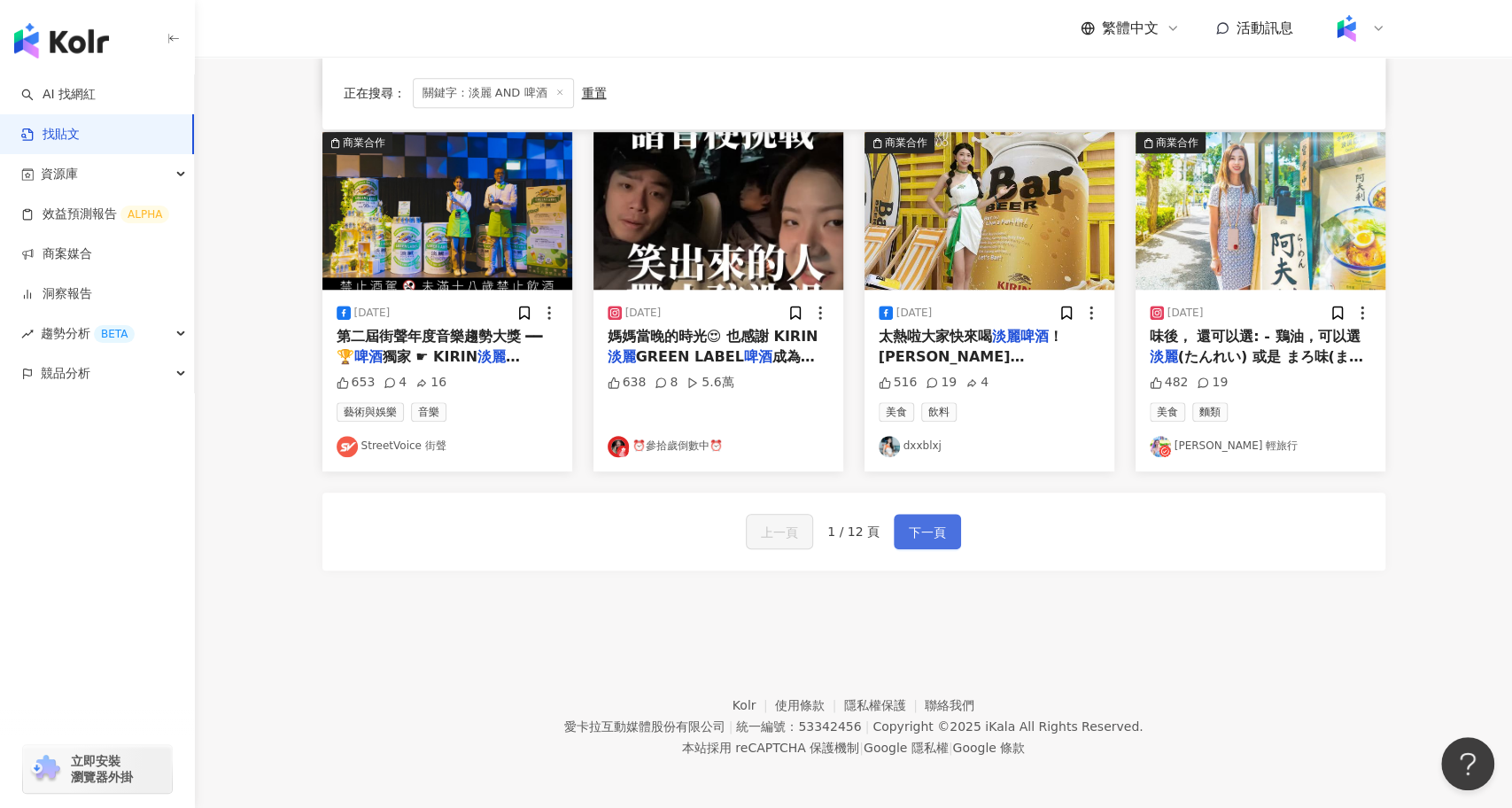
click at [922, 526] on span "下一頁" at bounding box center [928, 532] width 37 height 21
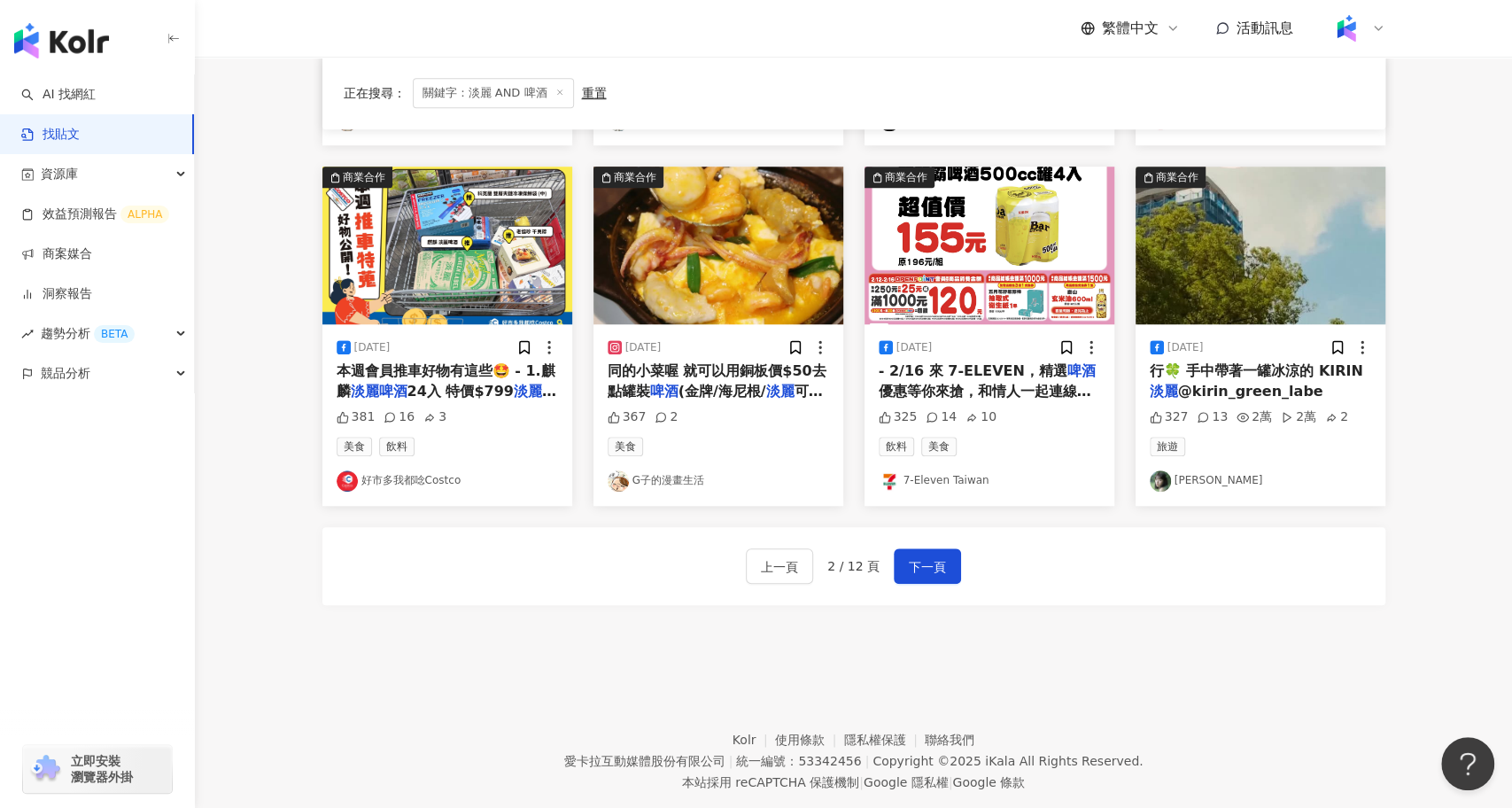
scroll to position [866, 0]
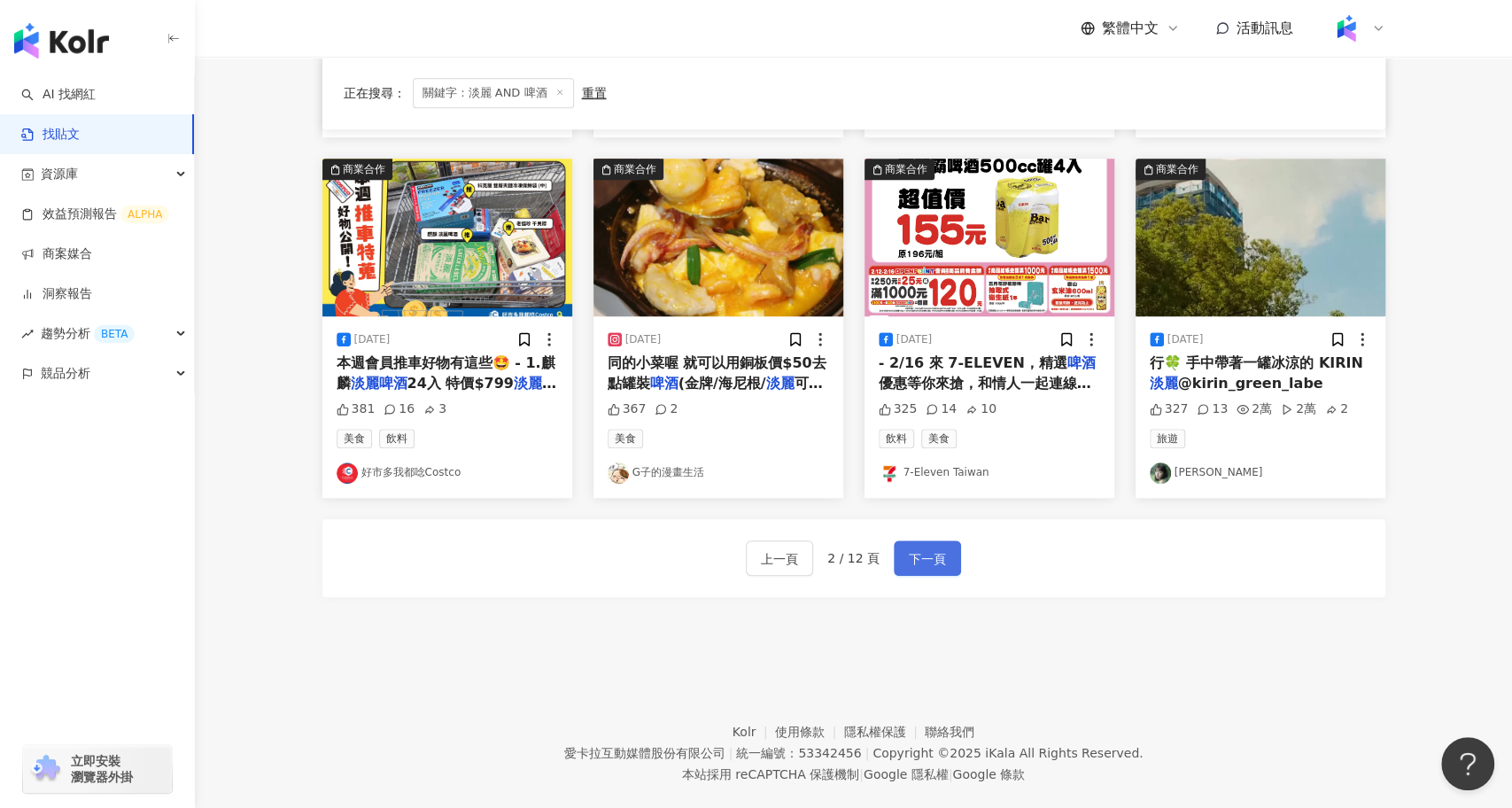
click at [921, 561] on span "下一頁" at bounding box center [928, 559] width 37 height 21
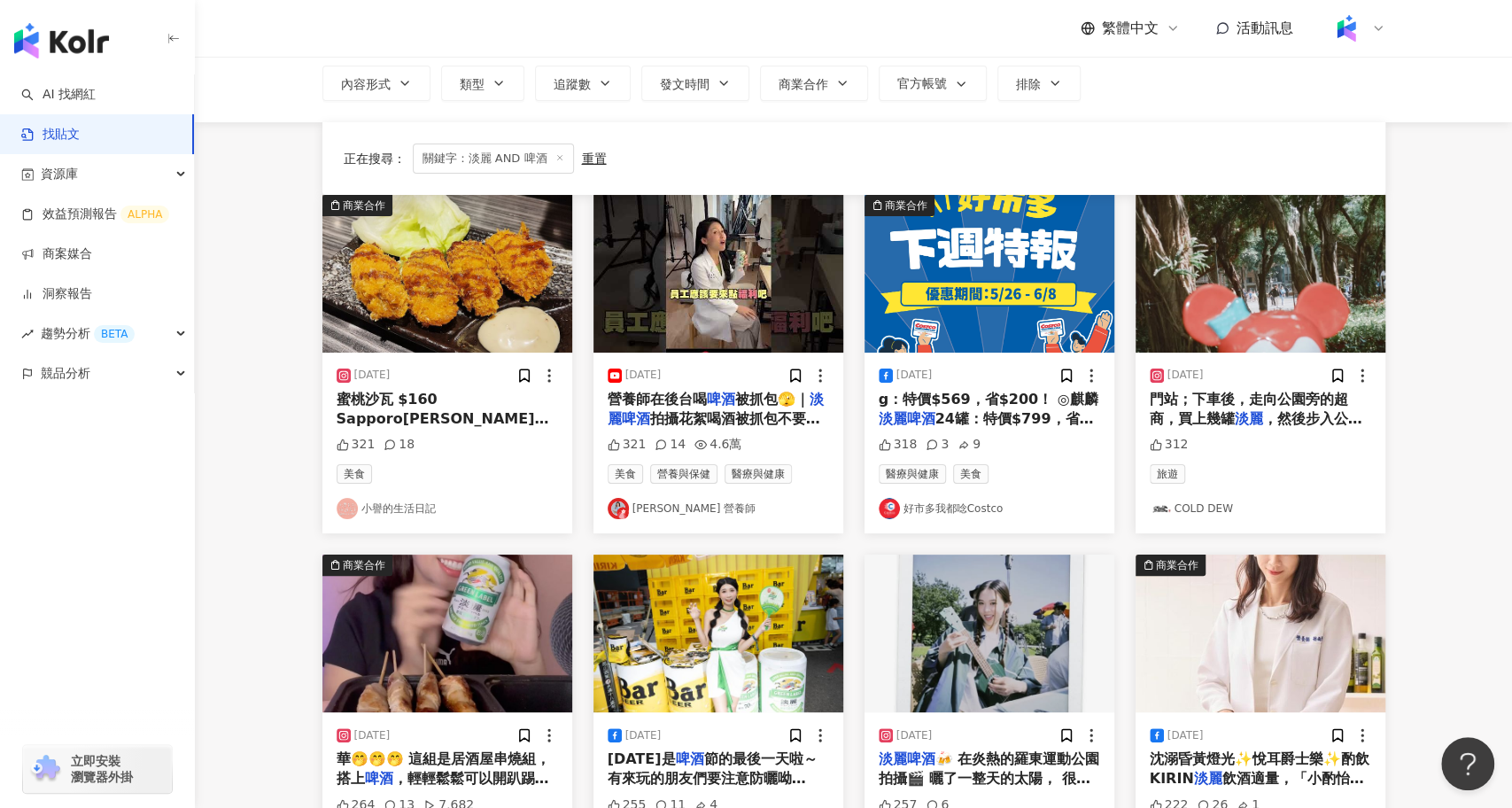
scroll to position [0, 0]
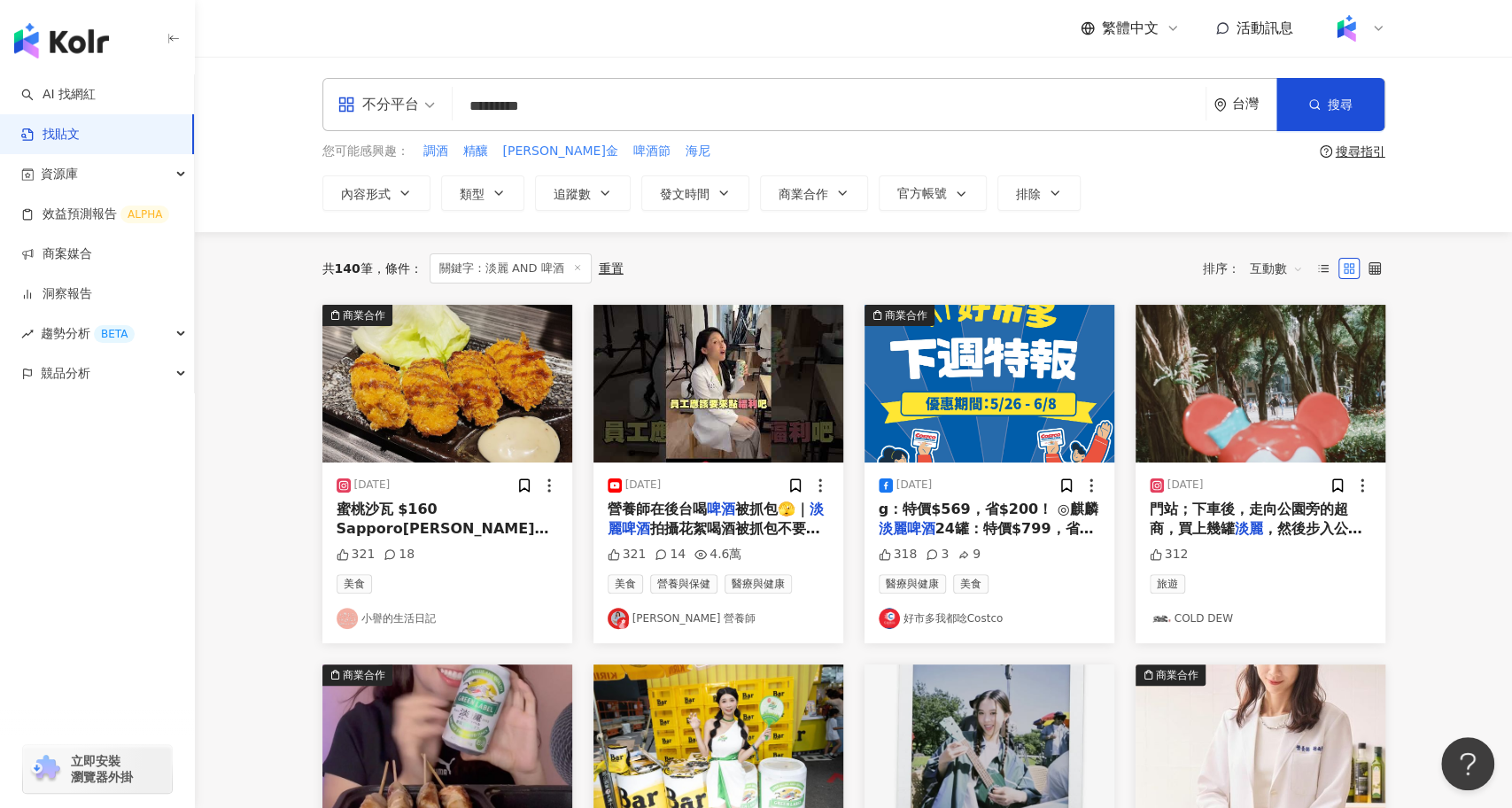
drag, startPoint x: 585, startPoint y: 116, endPoint x: 460, endPoint y: 110, distance: 125.1
click at [460, 110] on input "*********" at bounding box center [829, 105] width 739 height 38
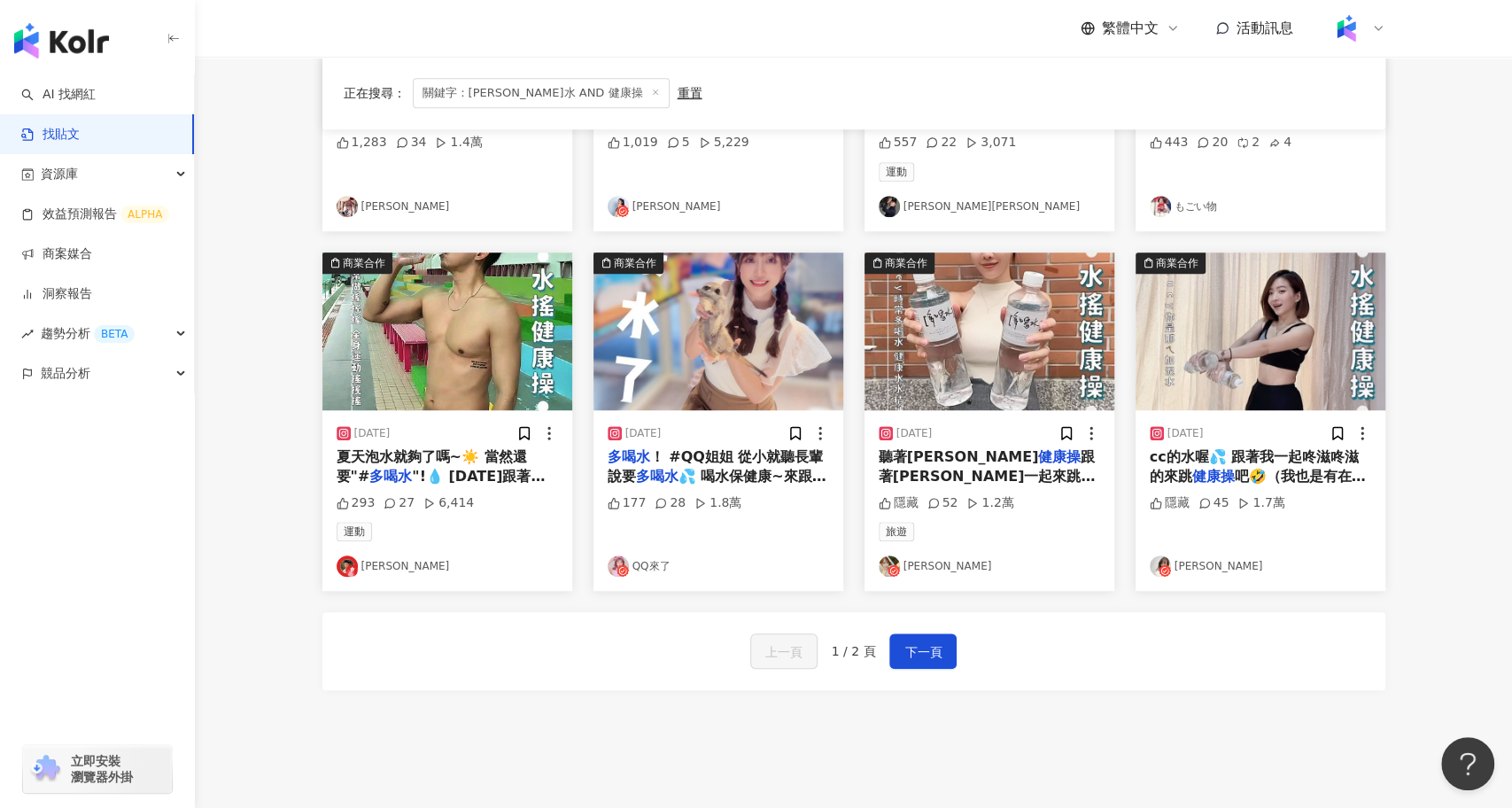
scroll to position [782, 0]
click at [957, 633] on div "上一頁 1 / 2 頁 下一頁" at bounding box center [853, 650] width 1063 height 78
click at [928, 645] on span "下一頁" at bounding box center [923, 651] width 37 height 21
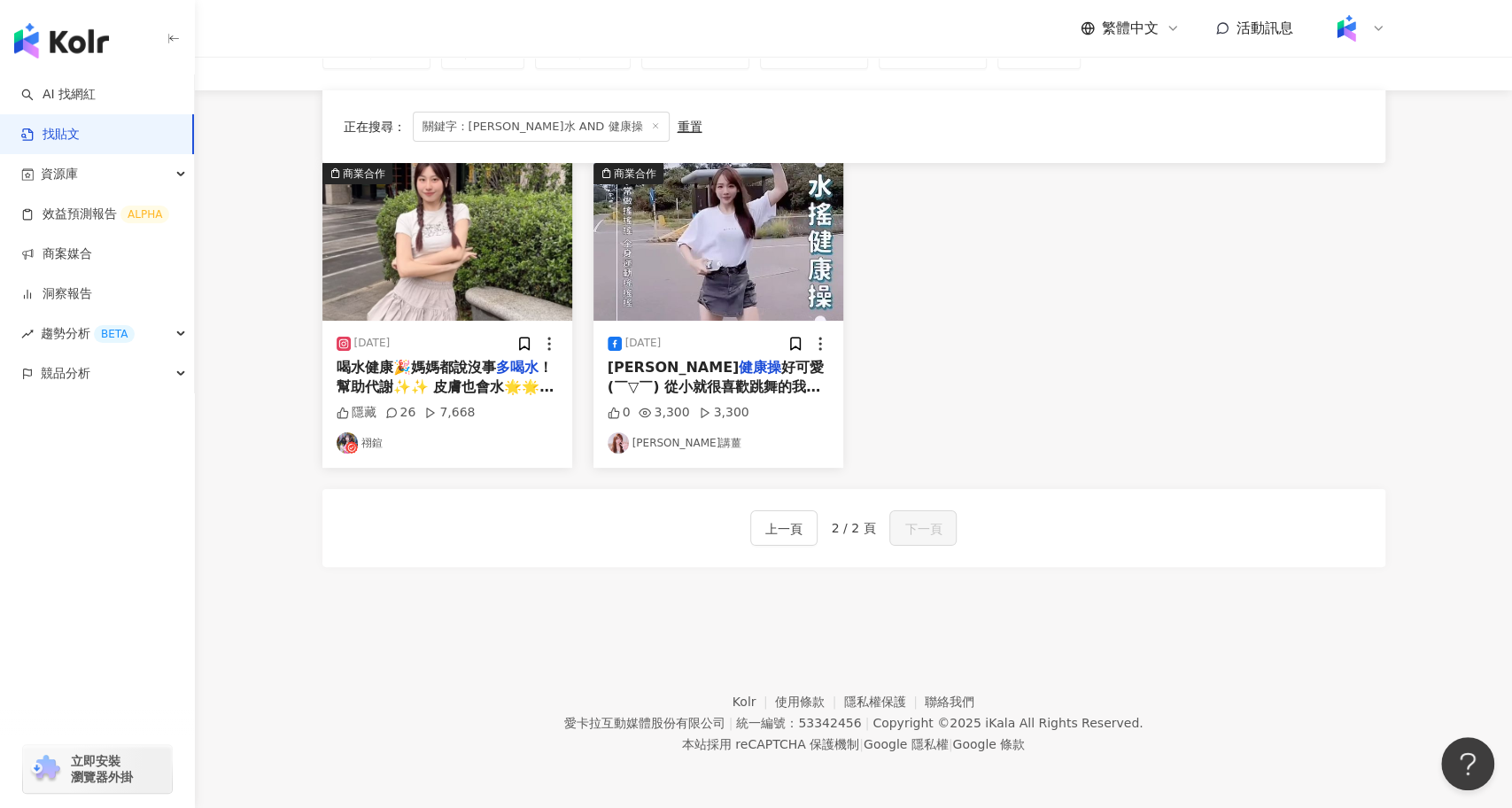
scroll to position [30, 0]
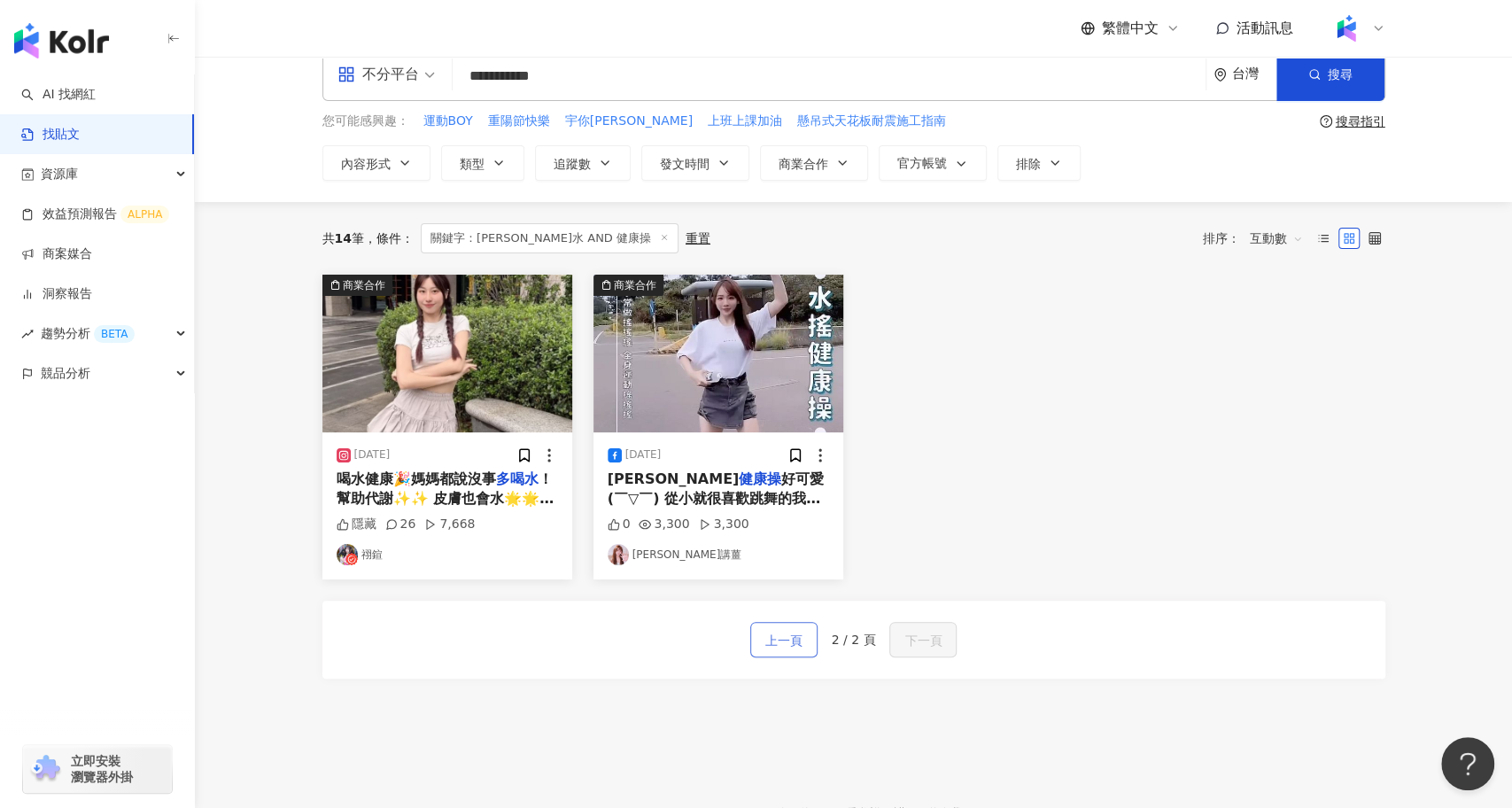
click at [770, 632] on span "上一頁" at bounding box center [784, 641] width 37 height 21
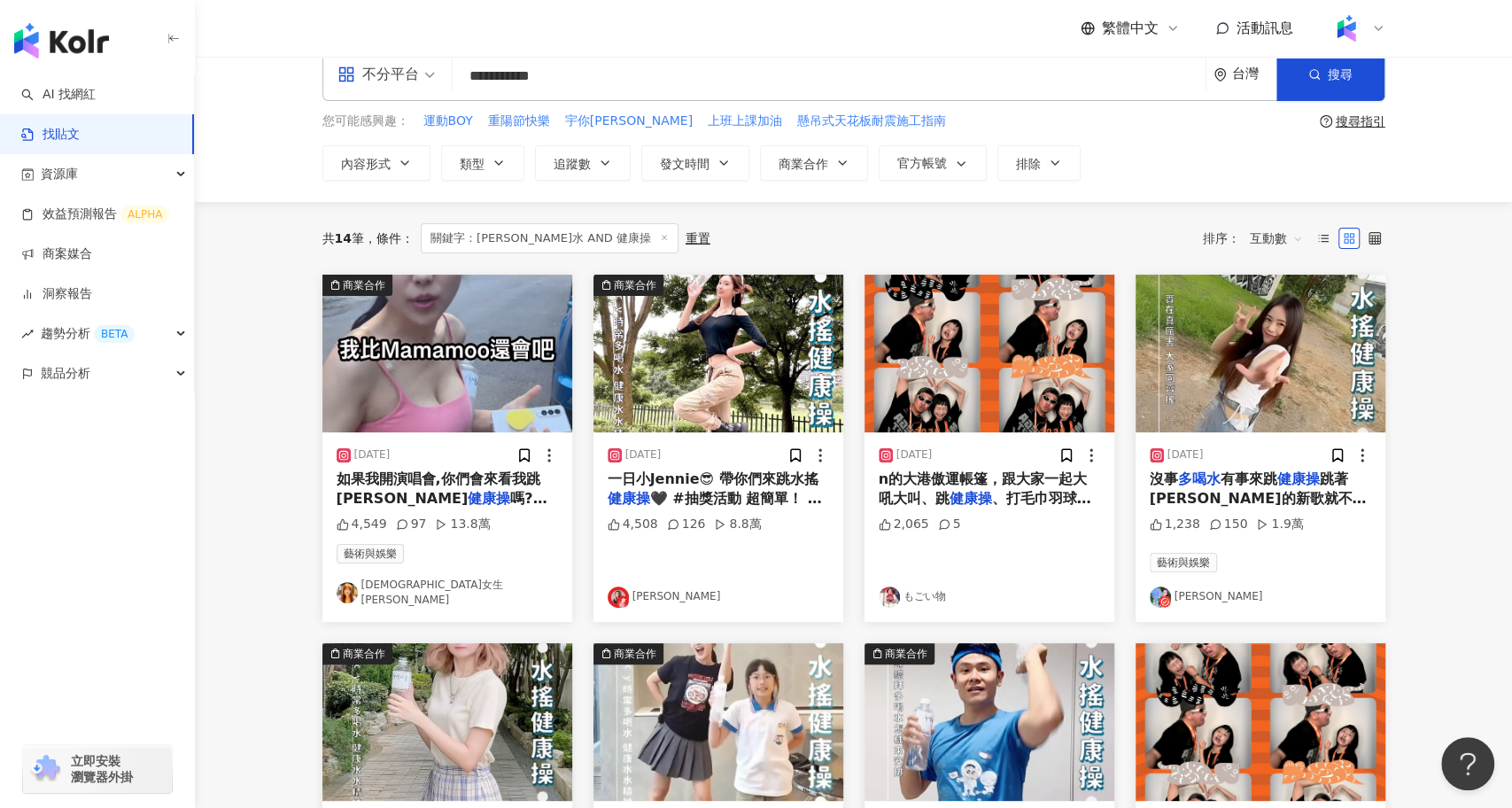
drag, startPoint x: 622, startPoint y: 75, endPoint x: 404, endPoint y: 75, distance: 218.0
click at [404, 75] on div "**********" at bounding box center [853, 74] width 1063 height 53
paste input "search"
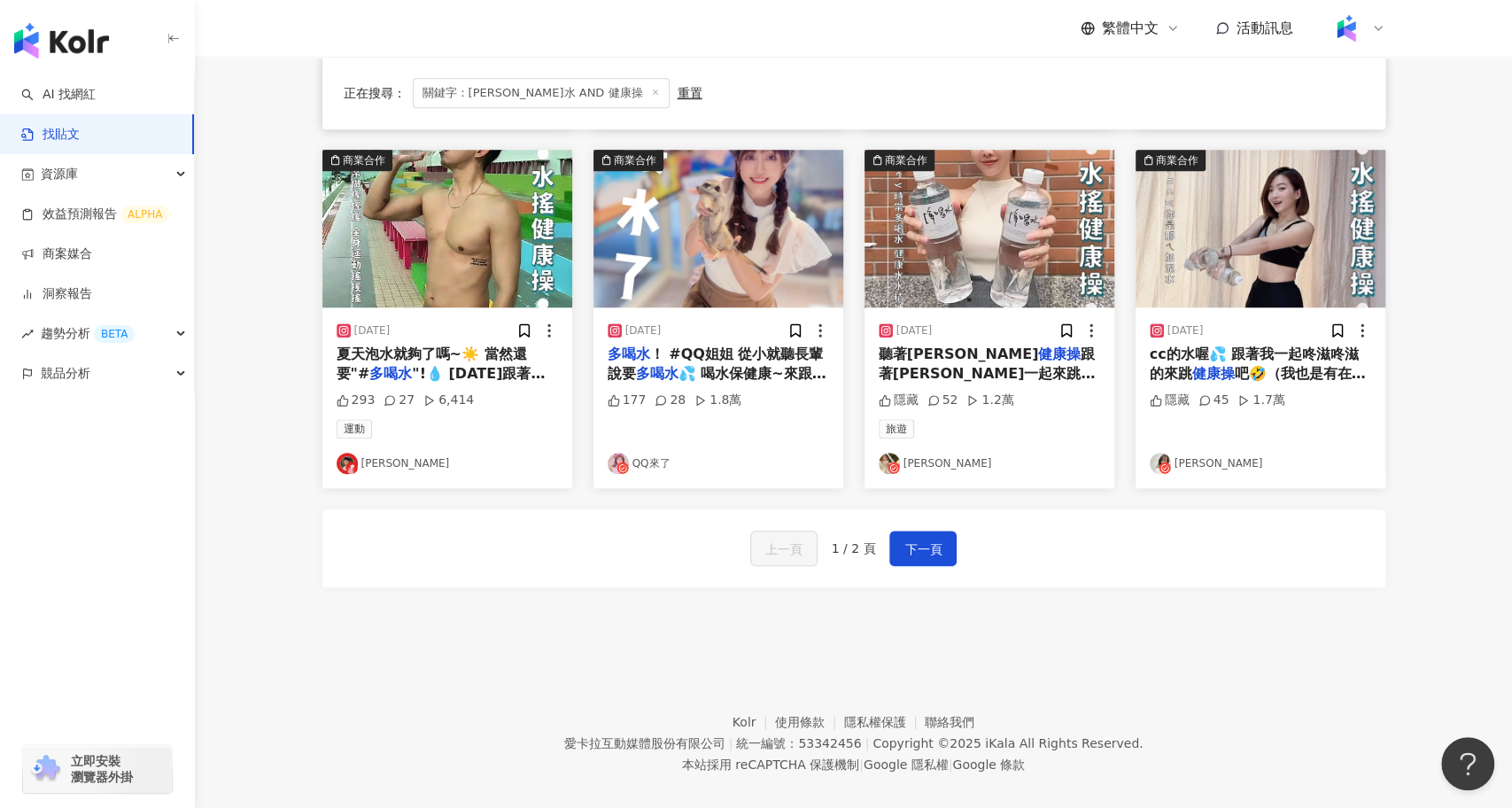
scroll to position [892, 0]
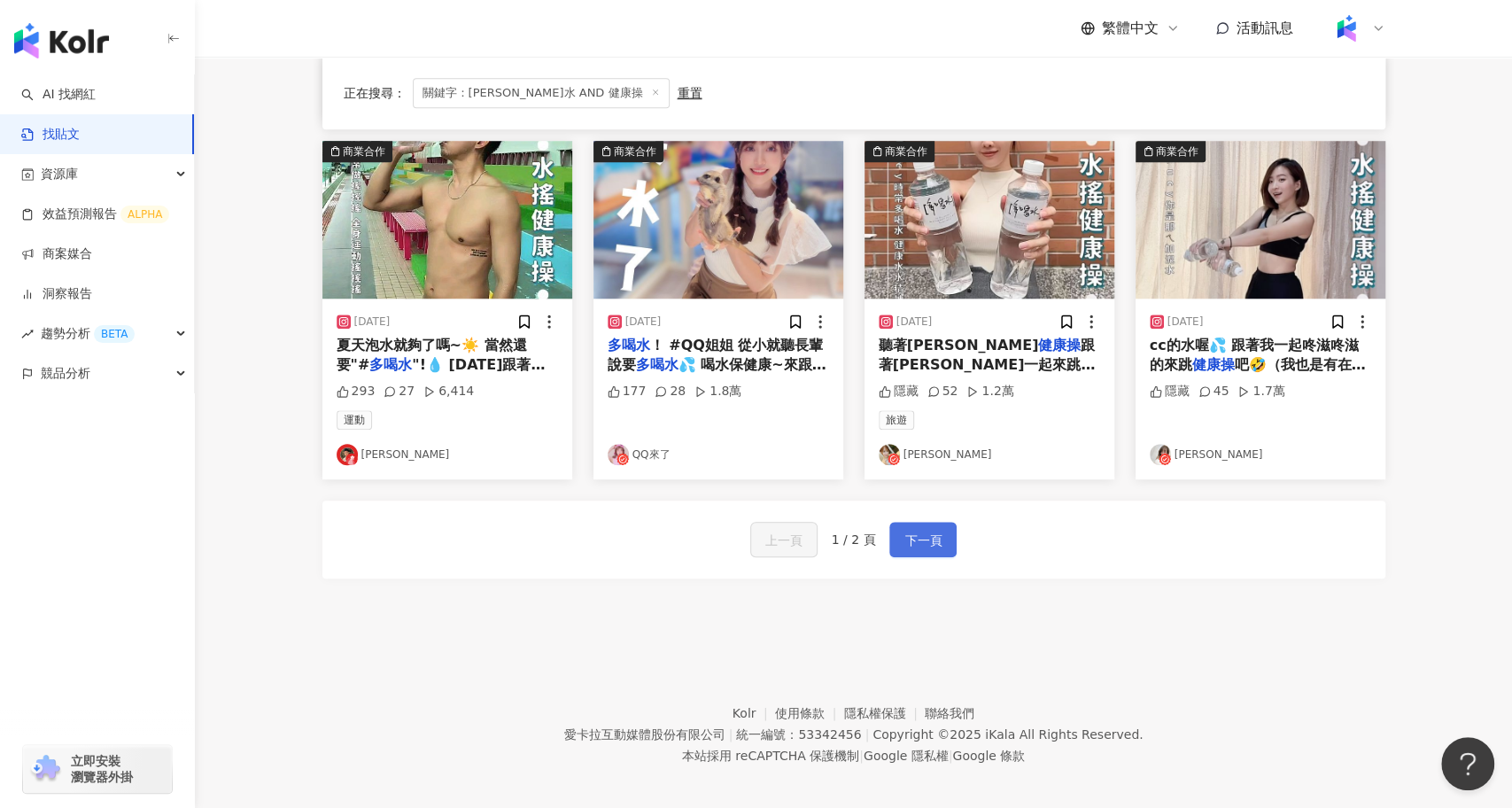
click at [927, 530] on span "下一頁" at bounding box center [923, 541] width 37 height 21
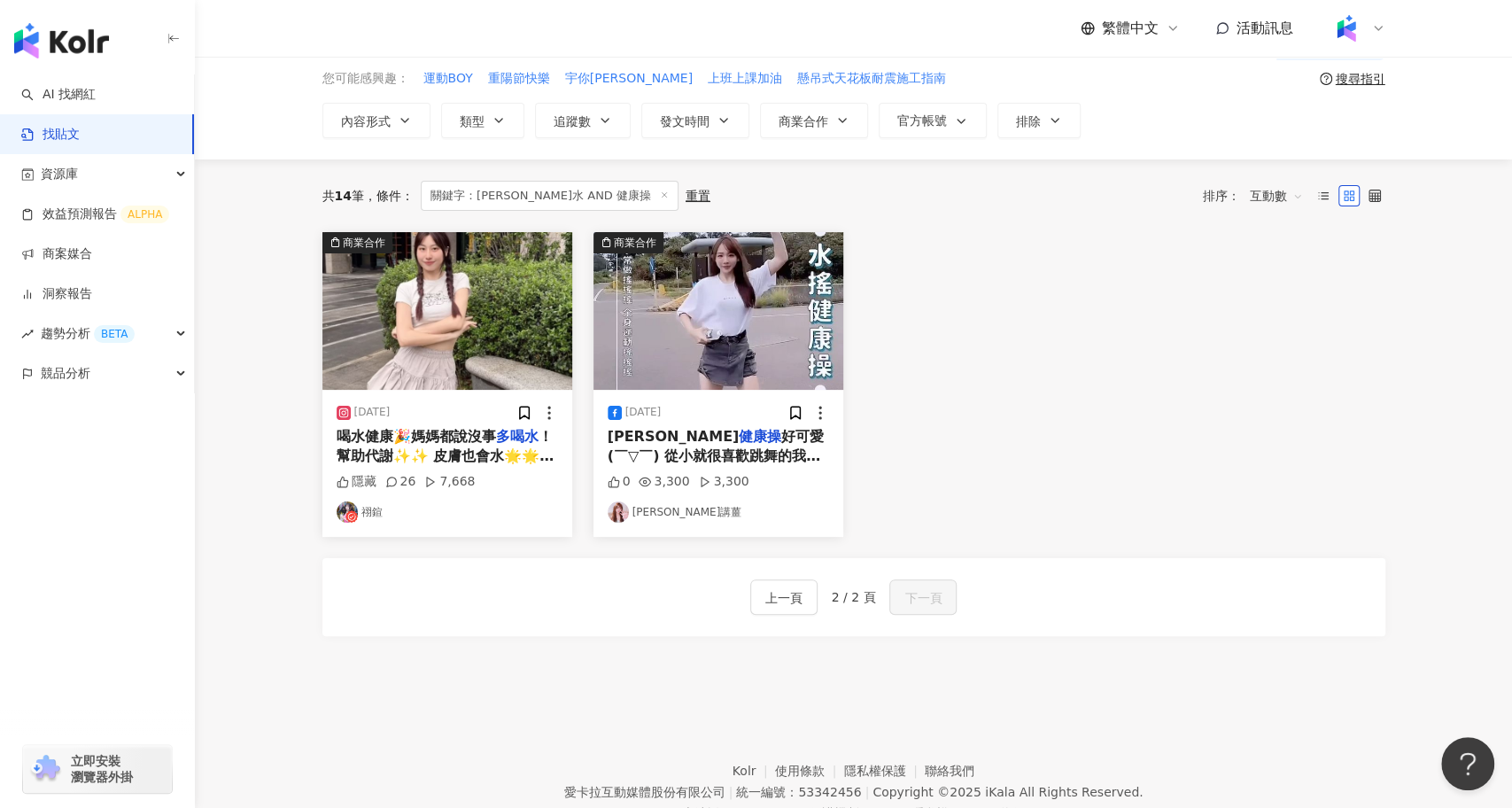
scroll to position [0, 0]
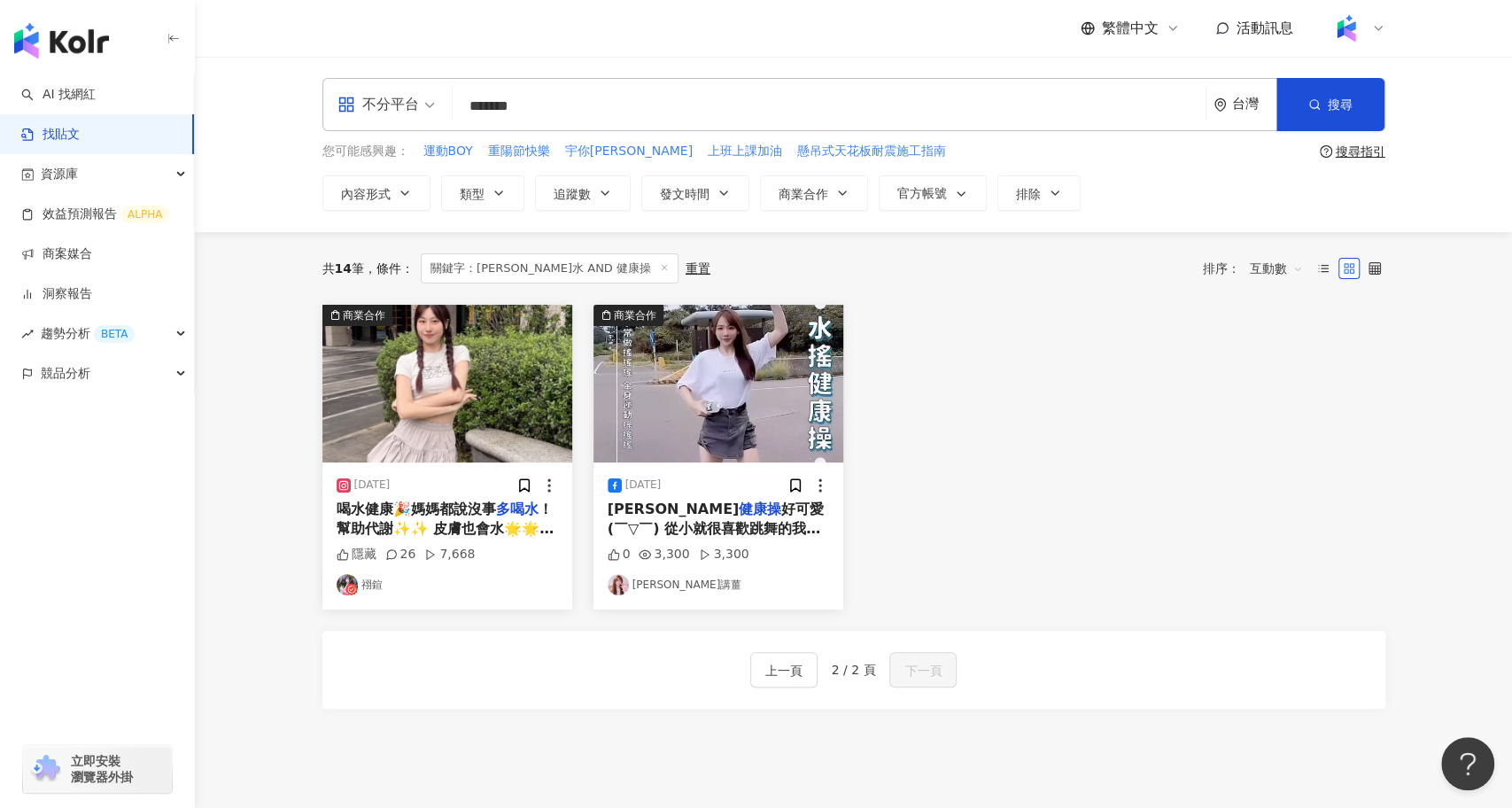
click at [688, 371] on img "button" at bounding box center [719, 383] width 250 height 158
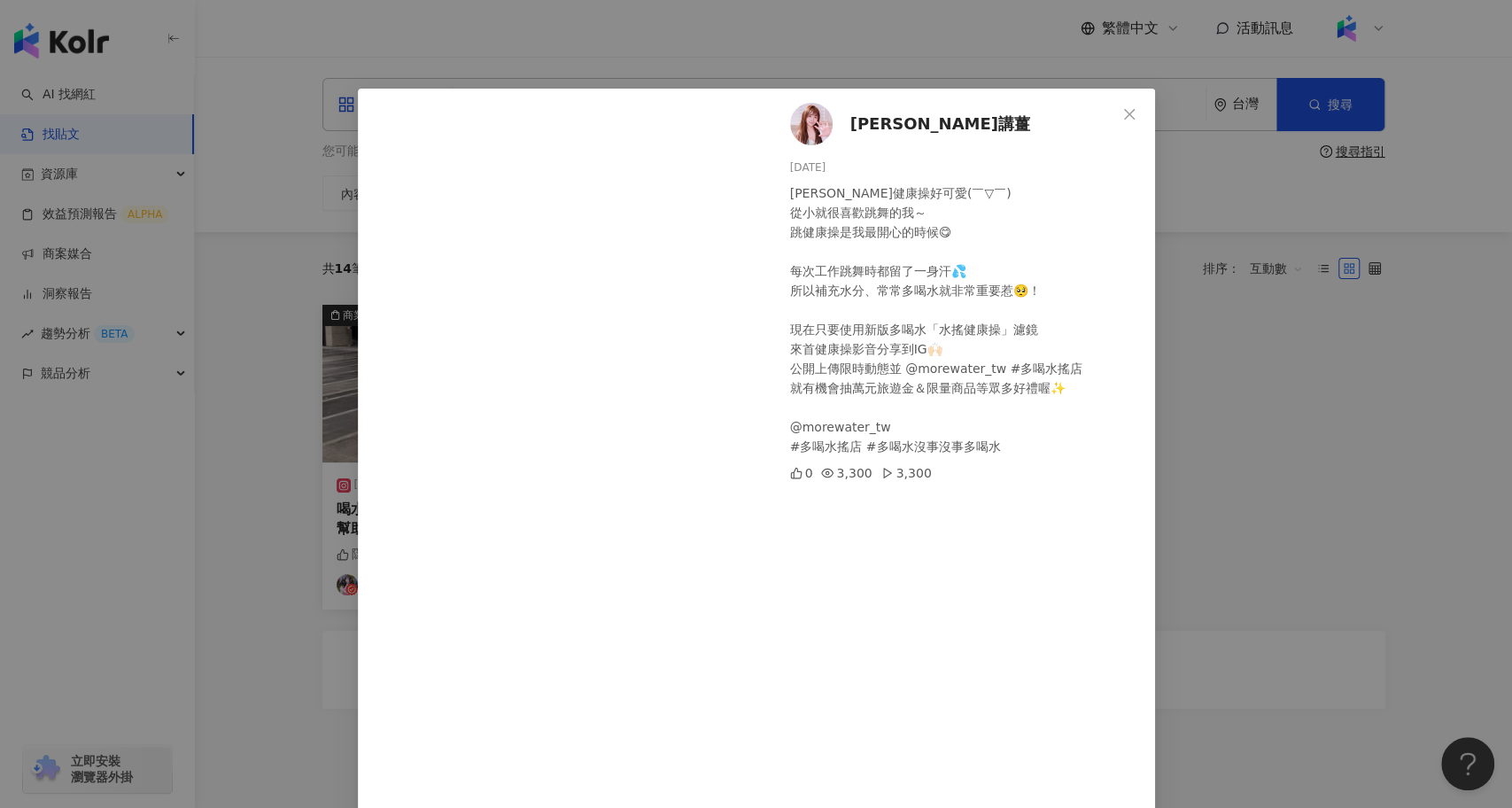
click at [282, 602] on div "[PERSON_NAME]講薑 [DATE] [PERSON_NAME]操好可愛(￣▽￣) 從小就很喜歡跳舞的我～ 跳健康操是我最開心的時候😋 每次工作跳舞時…" at bounding box center [756, 404] width 1512 height 808
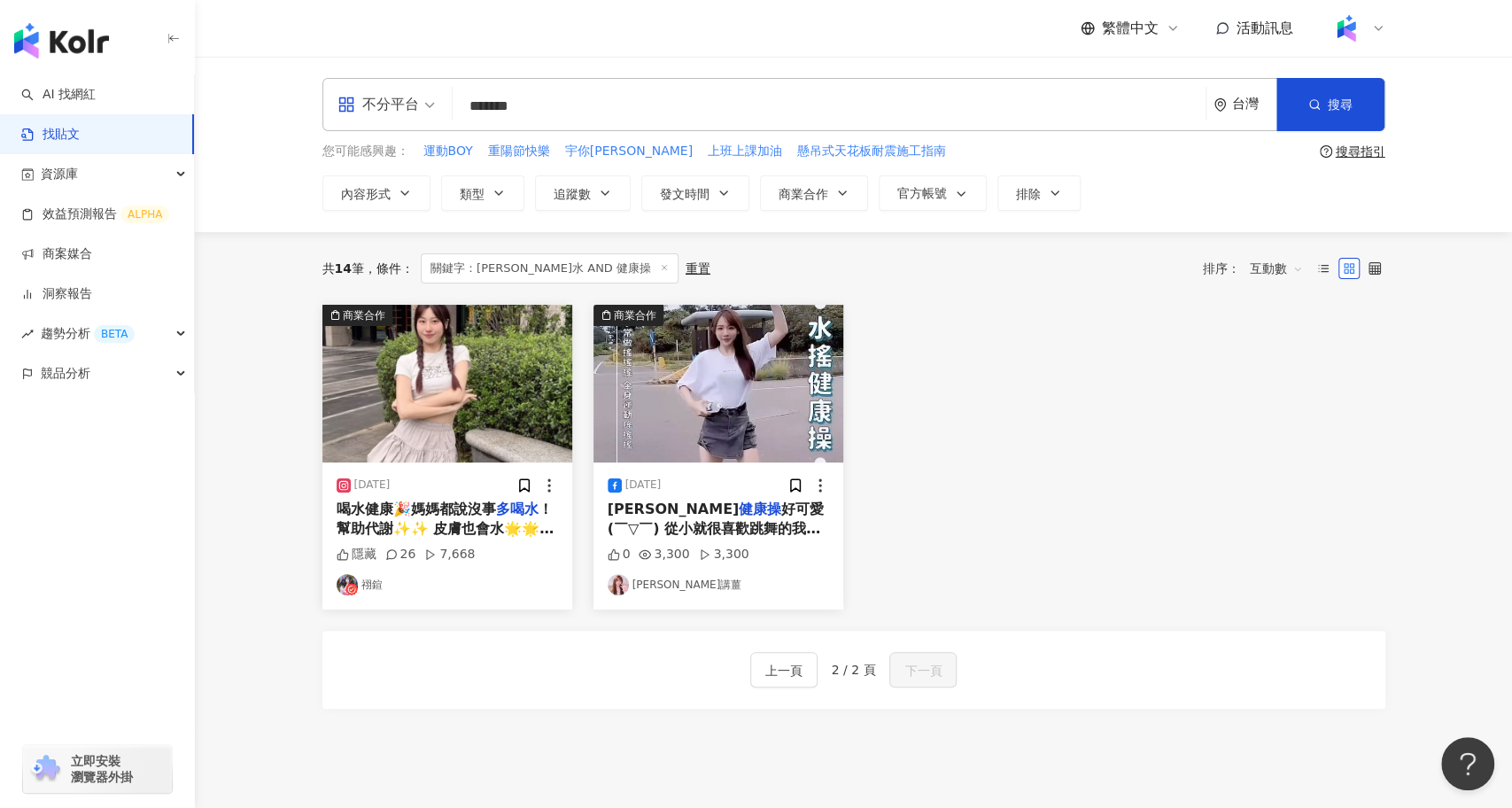
drag, startPoint x: 598, startPoint y: 111, endPoint x: 416, endPoint y: 110, distance: 182.0
click at [416, 110] on div "不分平台 12星座限定杯 ******* 台灣 搜尋 searchOperator 插入語法 完全符合 "" 聯集 OR 交集 AND 排除 - 群組 {}" at bounding box center [853, 105] width 1063 height 53
type input "***"
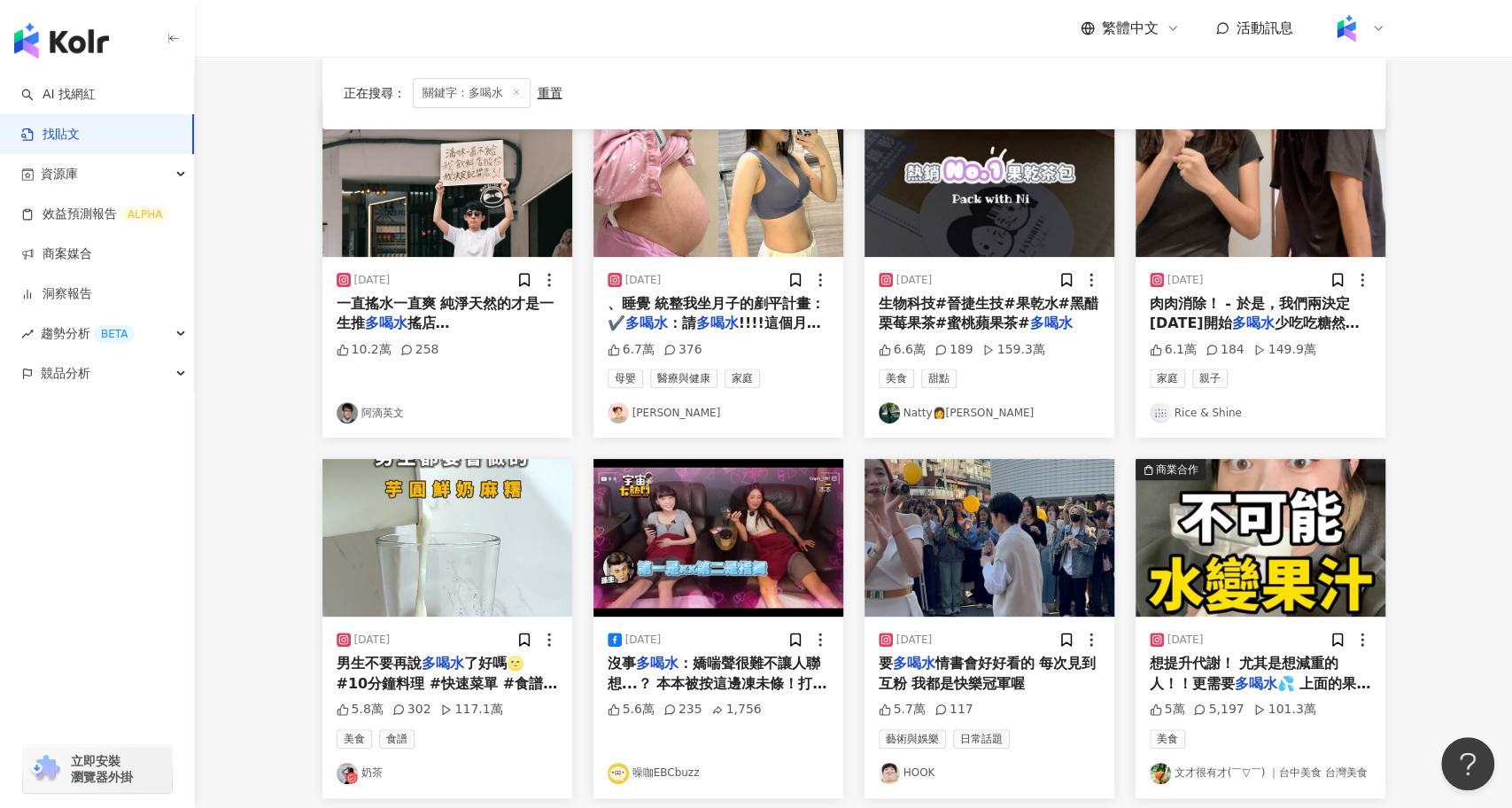
scroll to position [207, 0]
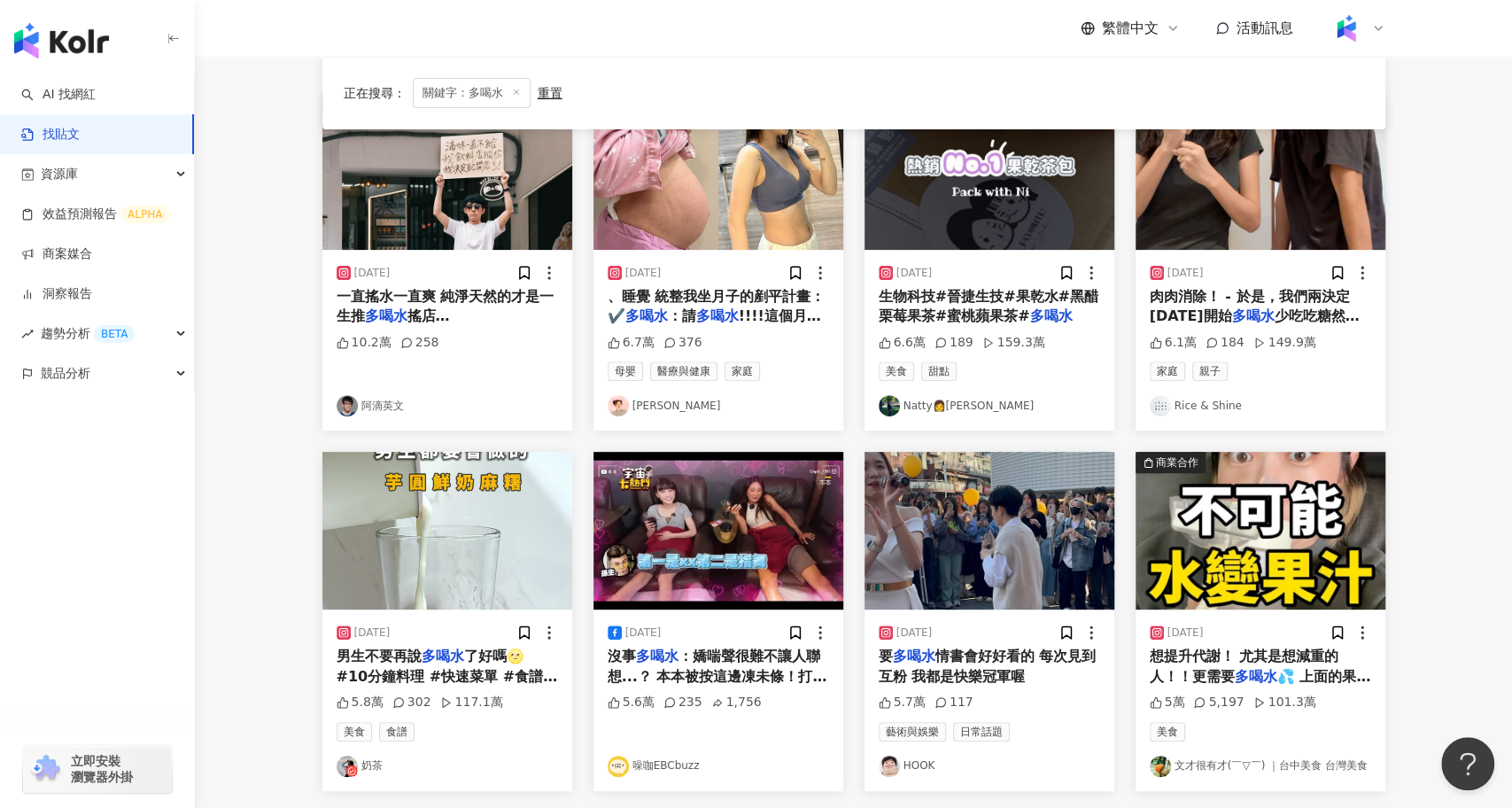
click at [933, 527] on img "button" at bounding box center [990, 530] width 250 height 158
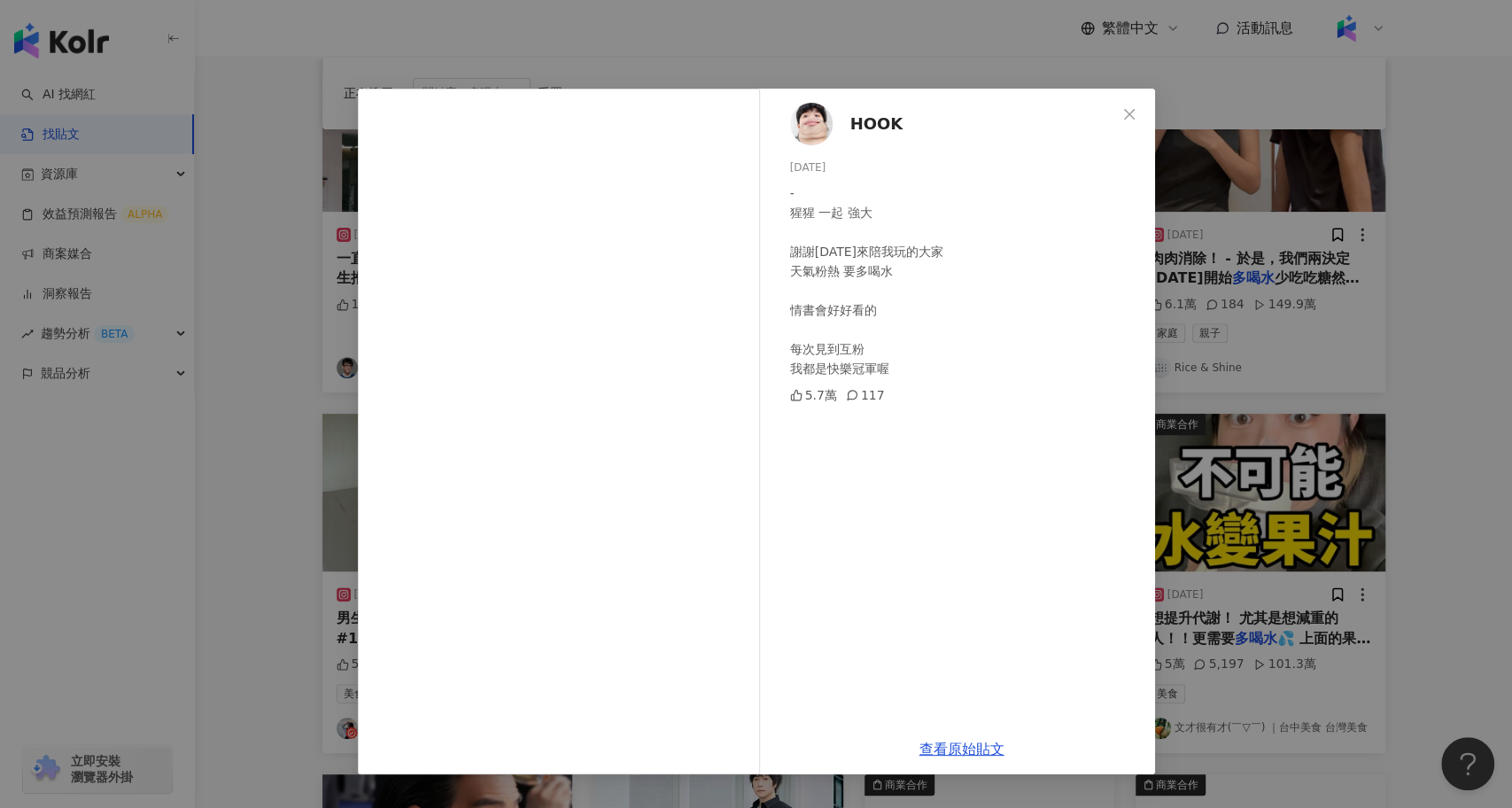
scroll to position [255, 0]
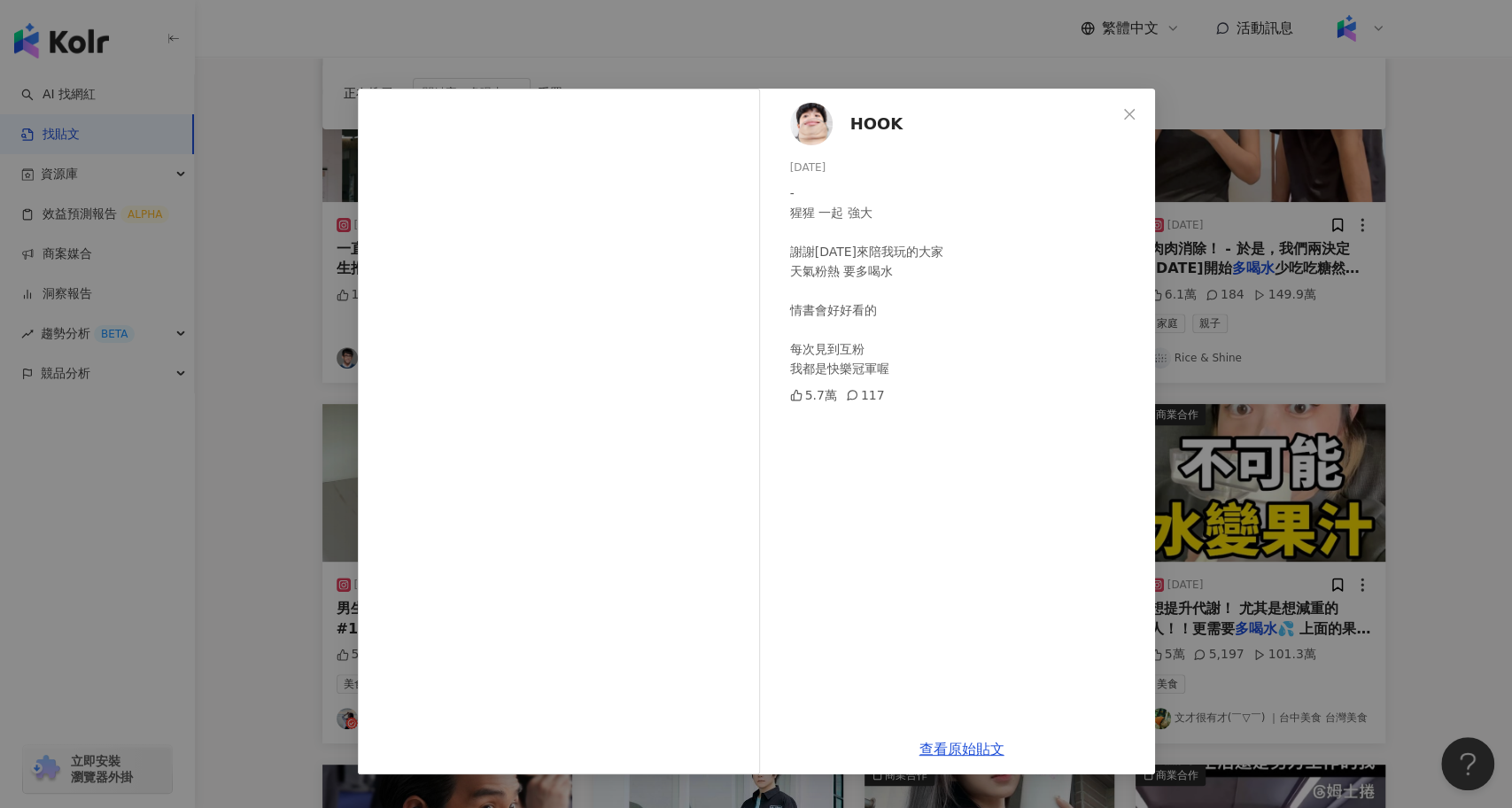
click at [1217, 633] on div "HOOK [DATE] - 猩猩 一起 強大 謝謝[DATE]來陪我玩的大家 天氣粉熱 要多喝水 情書會好好看的 每次見到互粉 我都是快樂冠軍喔 5.7萬 1…" at bounding box center [756, 404] width 1512 height 808
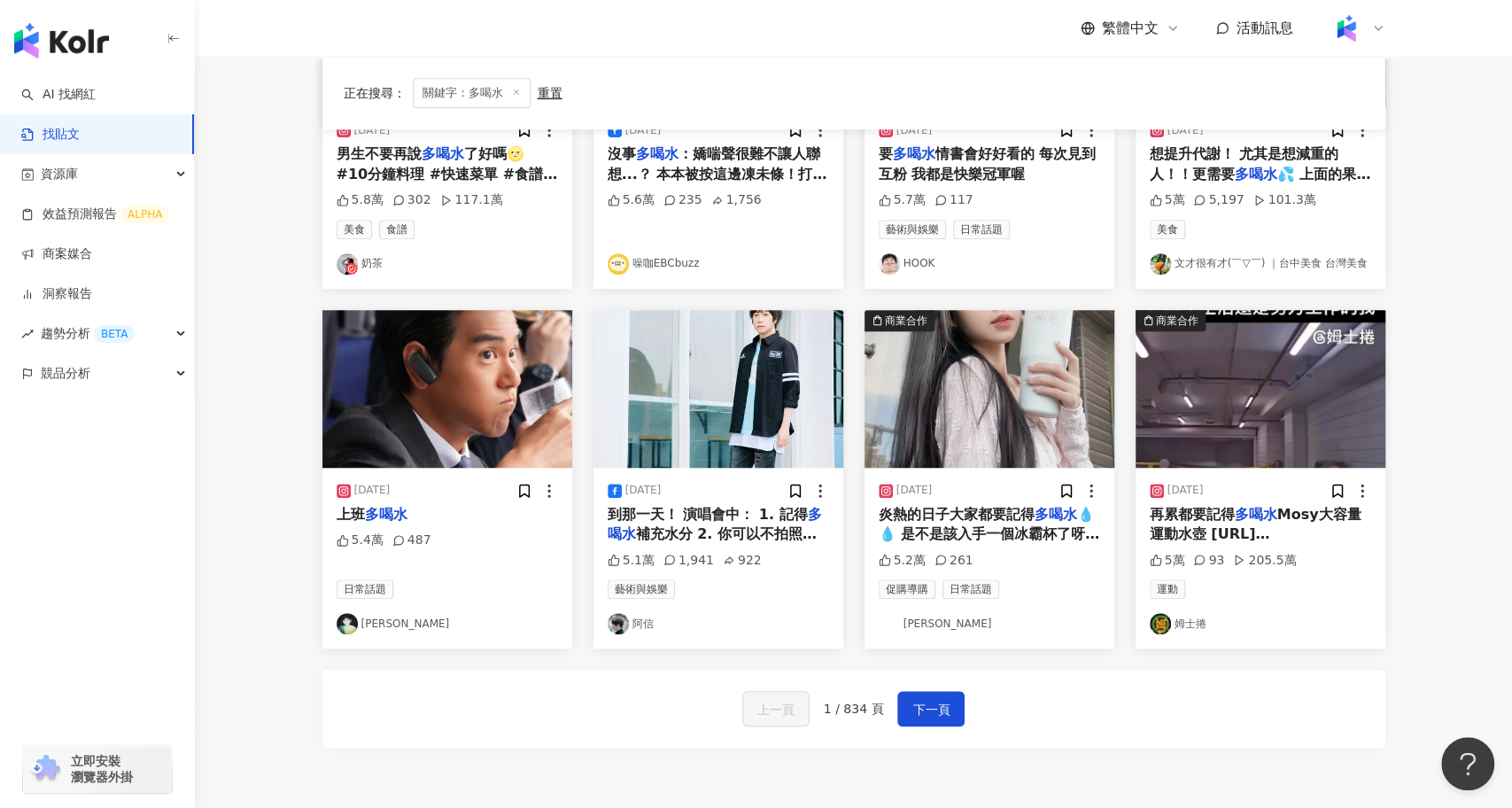
scroll to position [716, 0]
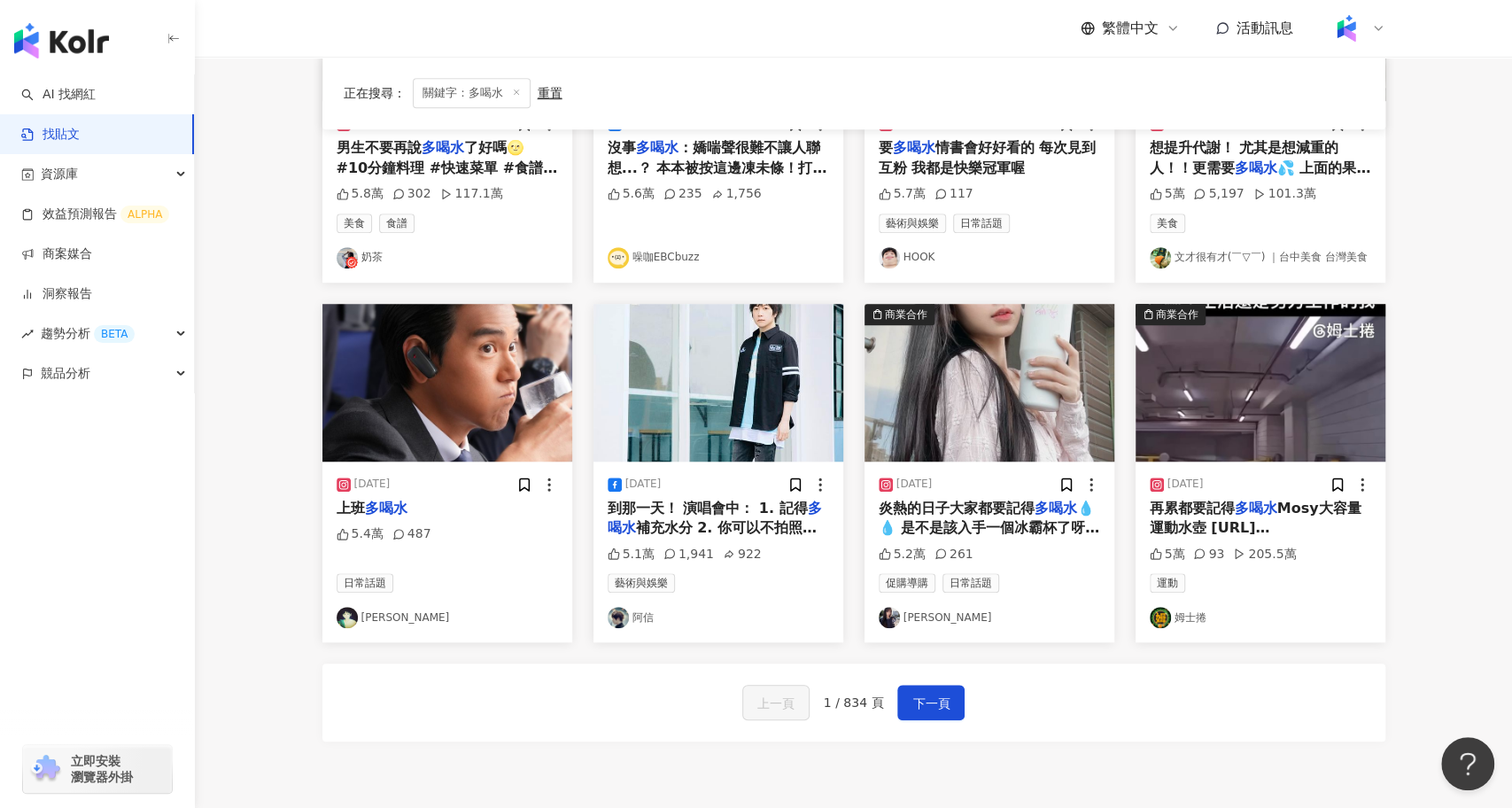
click at [936, 675] on div "上一頁 1 / 834 頁 下一頁" at bounding box center [853, 703] width 1063 height 78
click at [936, 690] on button "下一頁" at bounding box center [932, 703] width 68 height 36
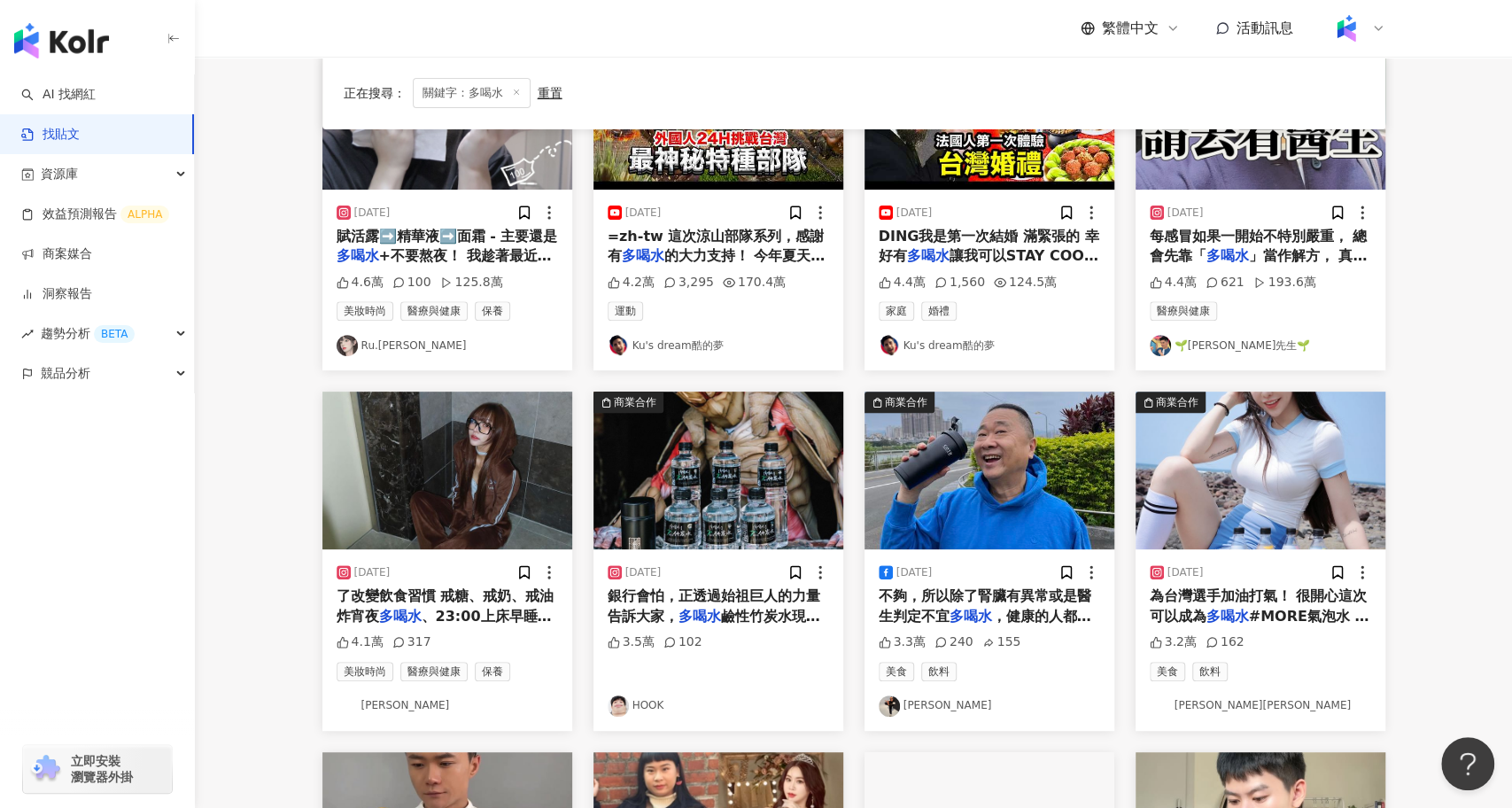
scroll to position [273, 0]
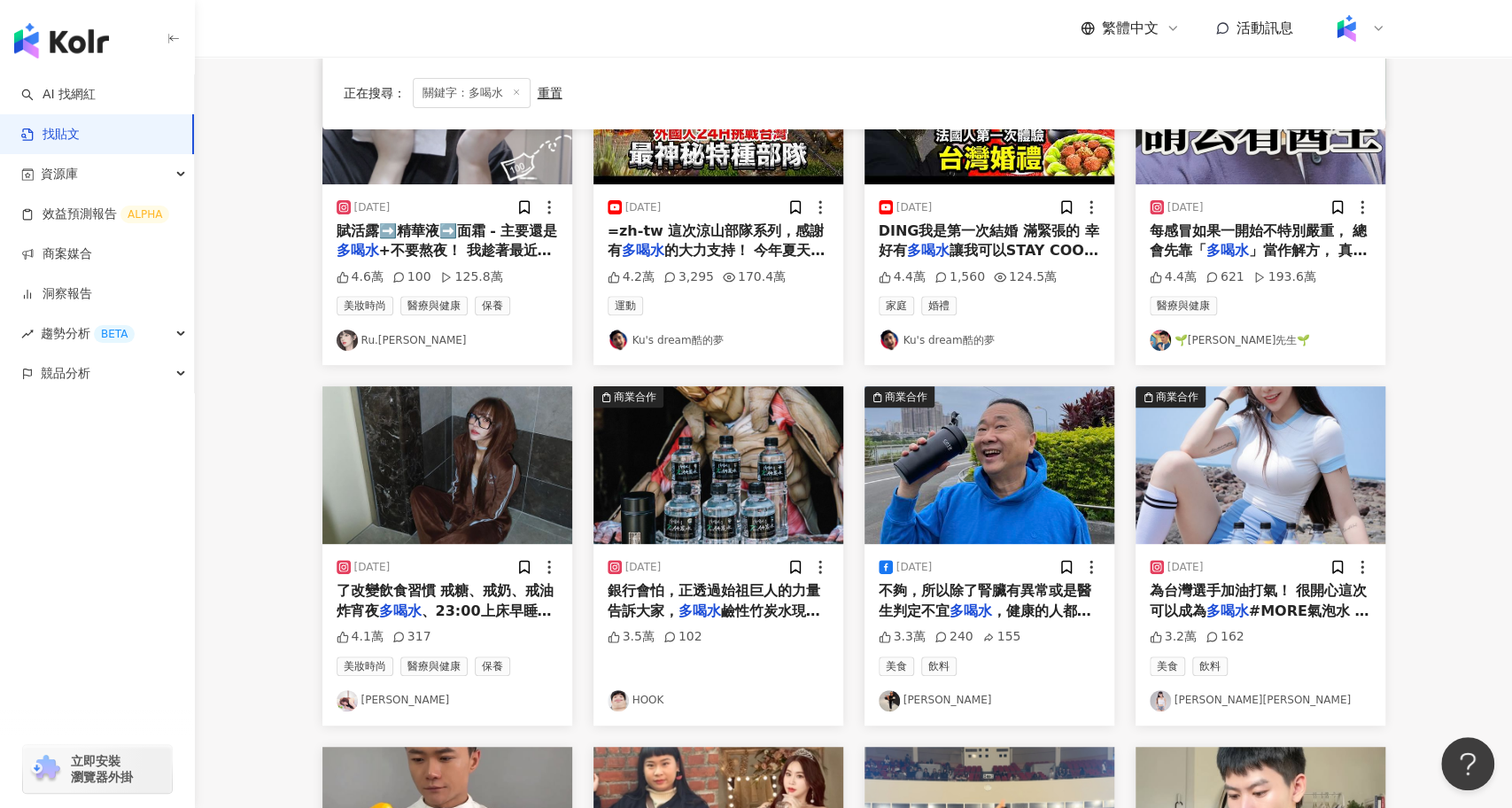
click at [731, 589] on span "銀行會怕，正透過始祖巨人的力量告訴大家，" at bounding box center [714, 601] width 213 height 37
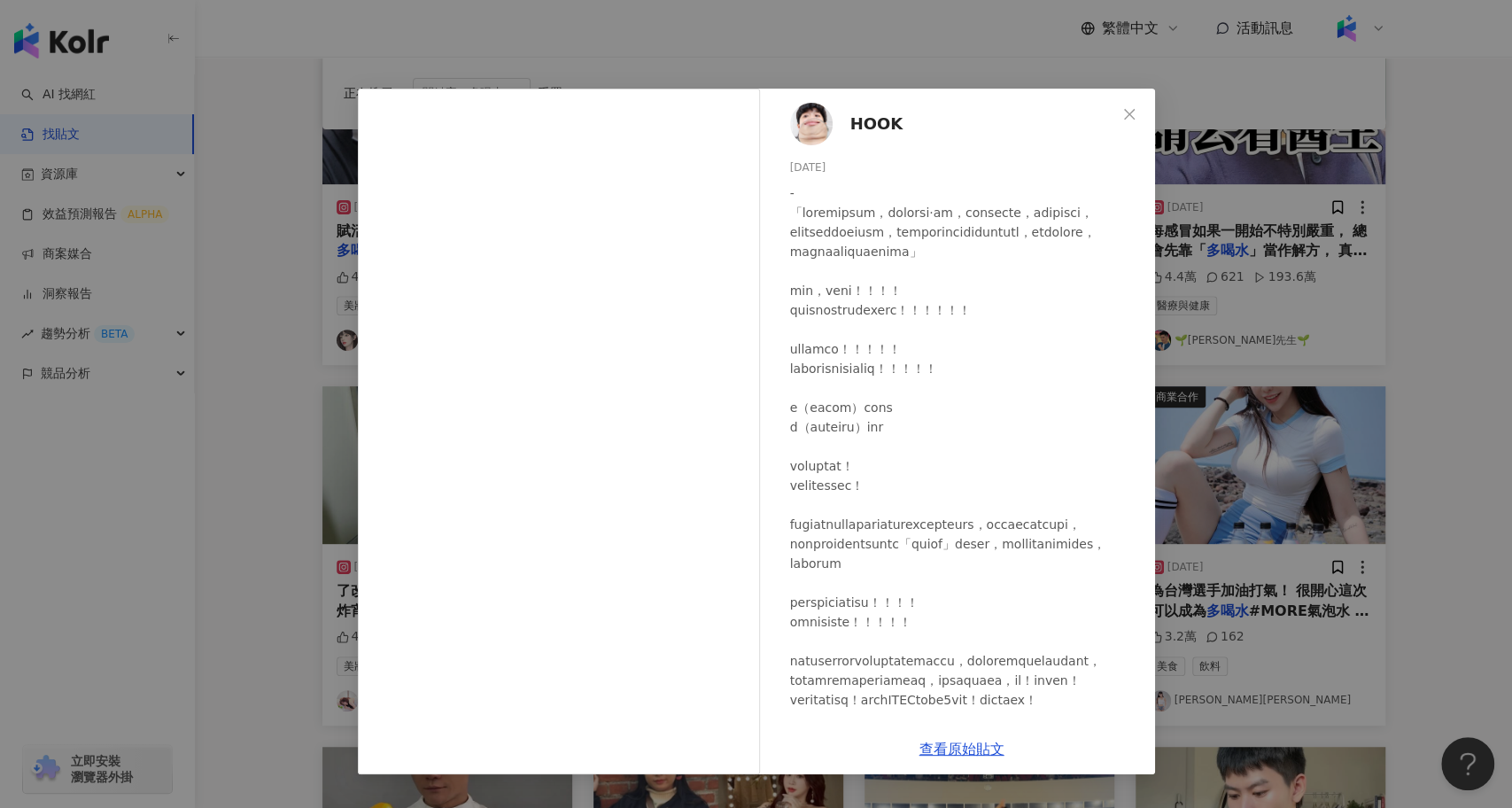
click at [269, 524] on div "HOOK [DATE] 3.5萬 102 查看原始貼文" at bounding box center [756, 404] width 1512 height 808
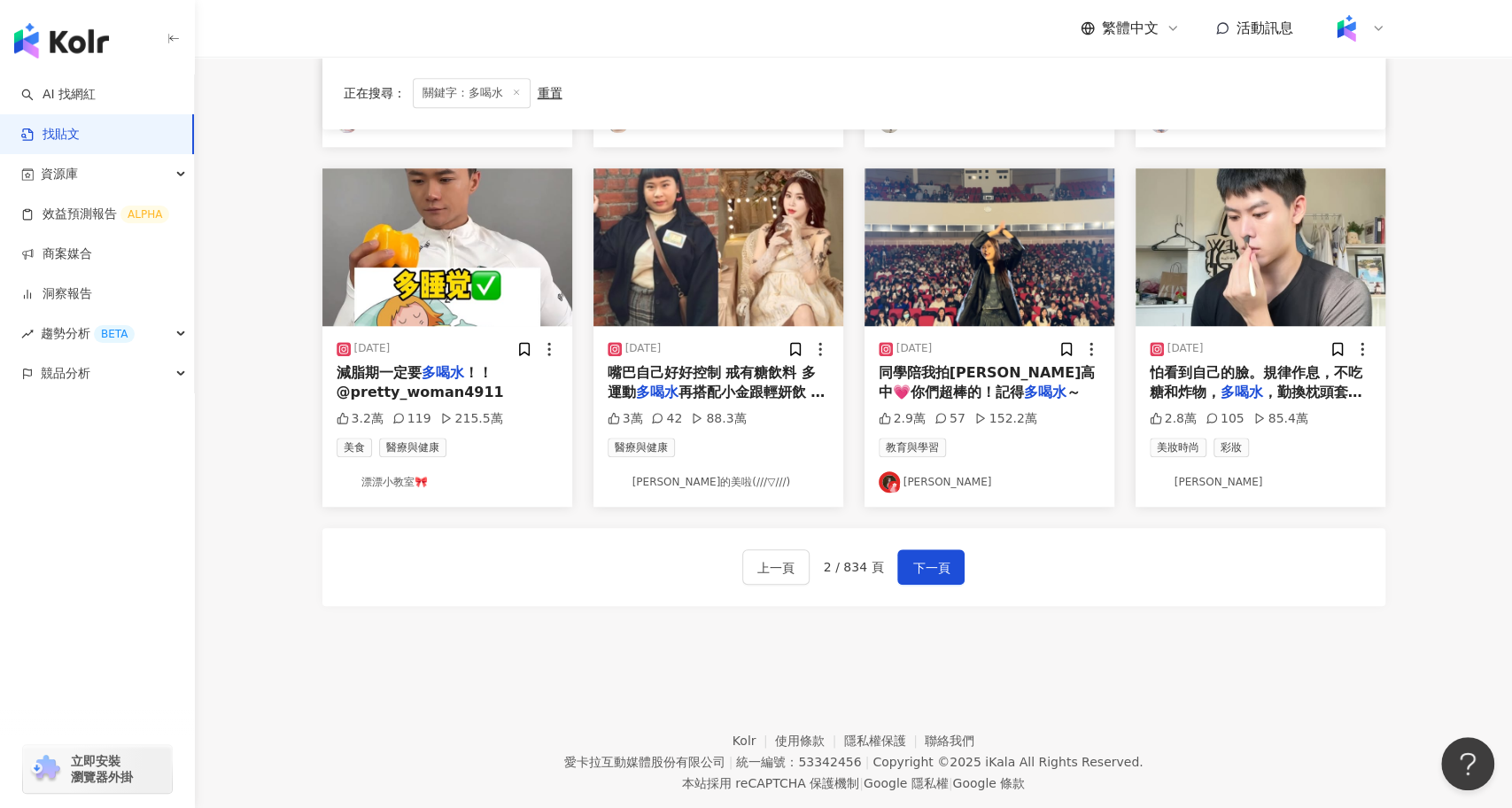
scroll to position [888, 0]
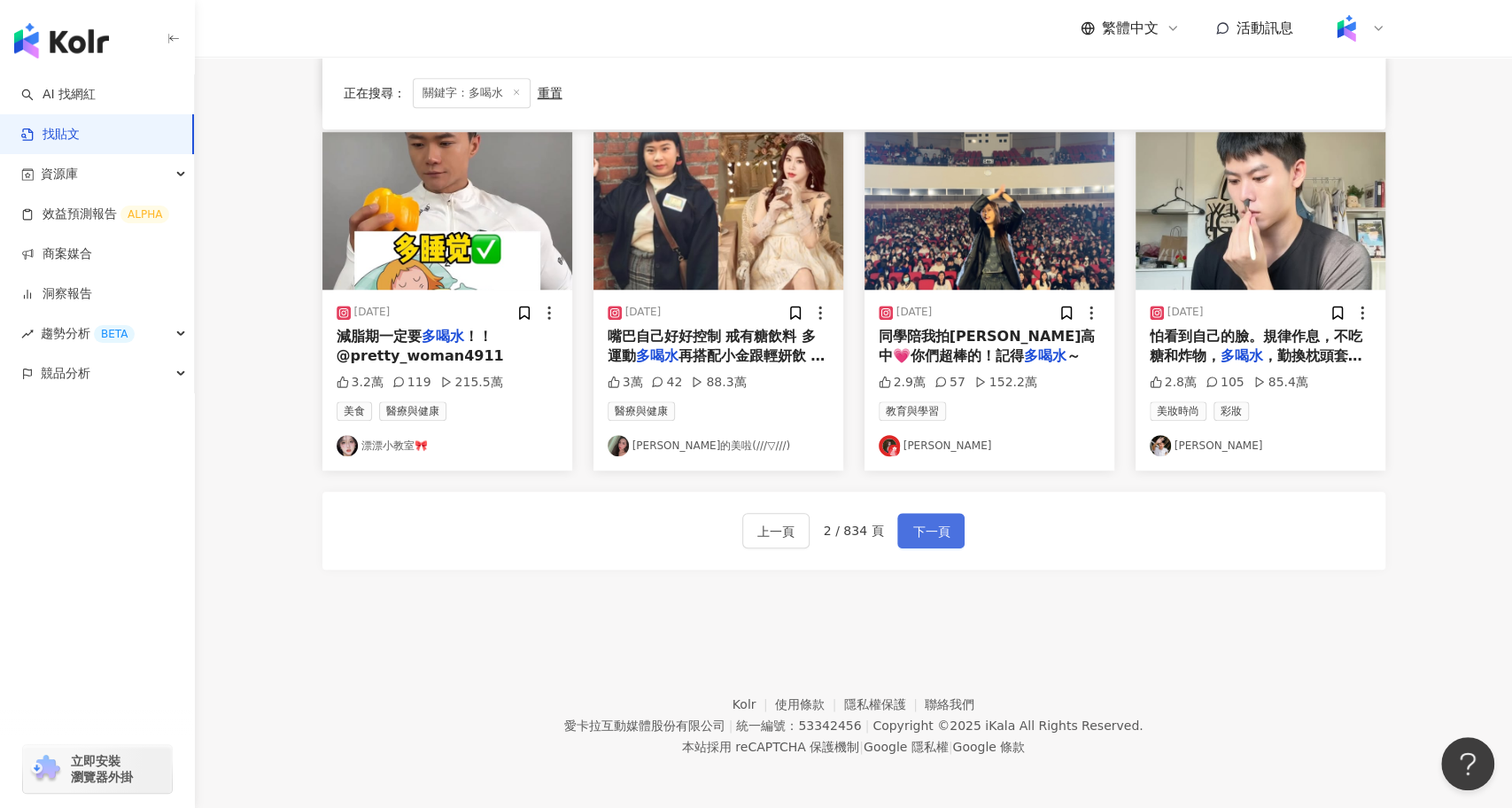
click at [924, 534] on span "下一頁" at bounding box center [931, 532] width 37 height 21
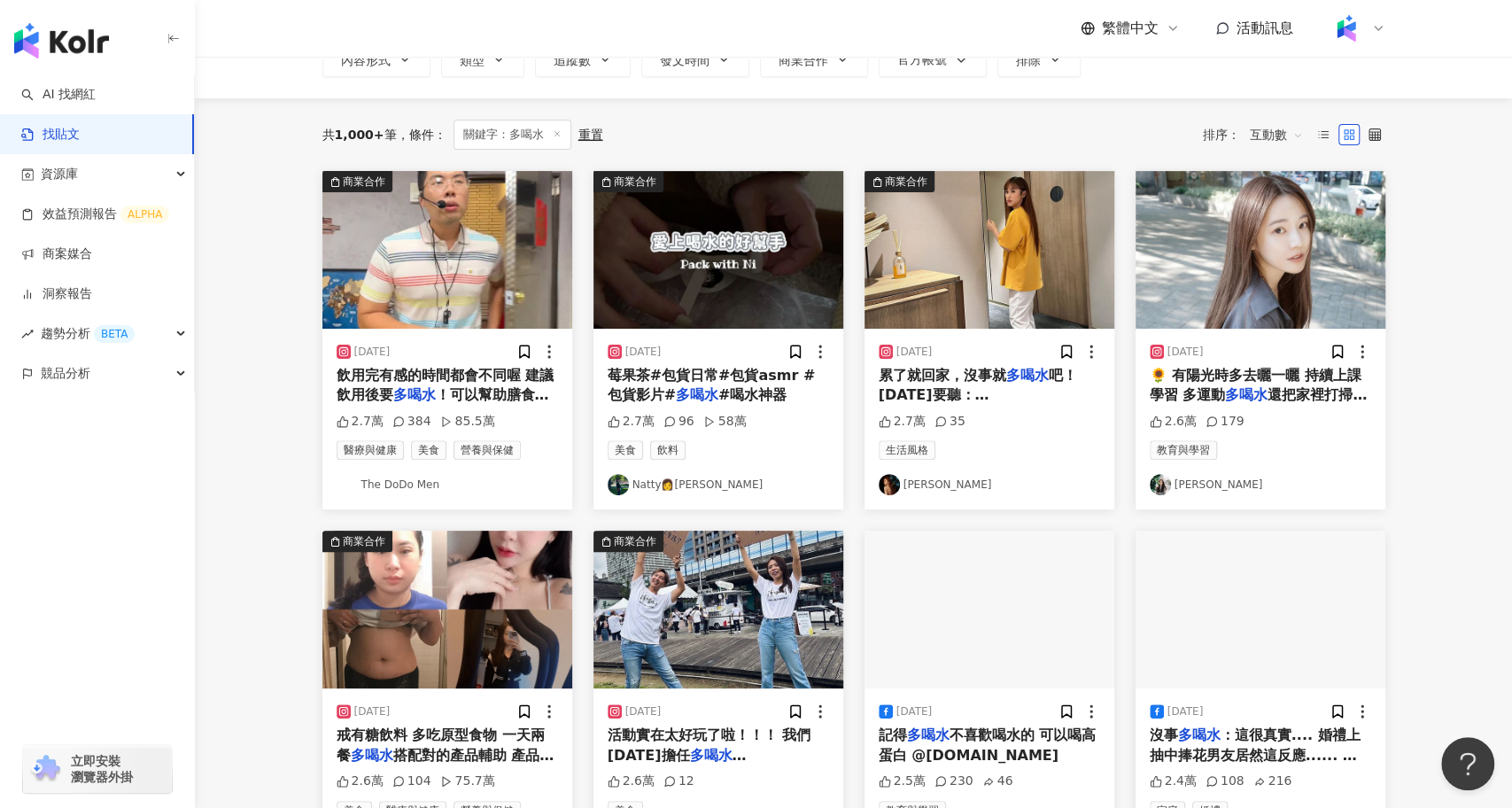
scroll to position [119, 0]
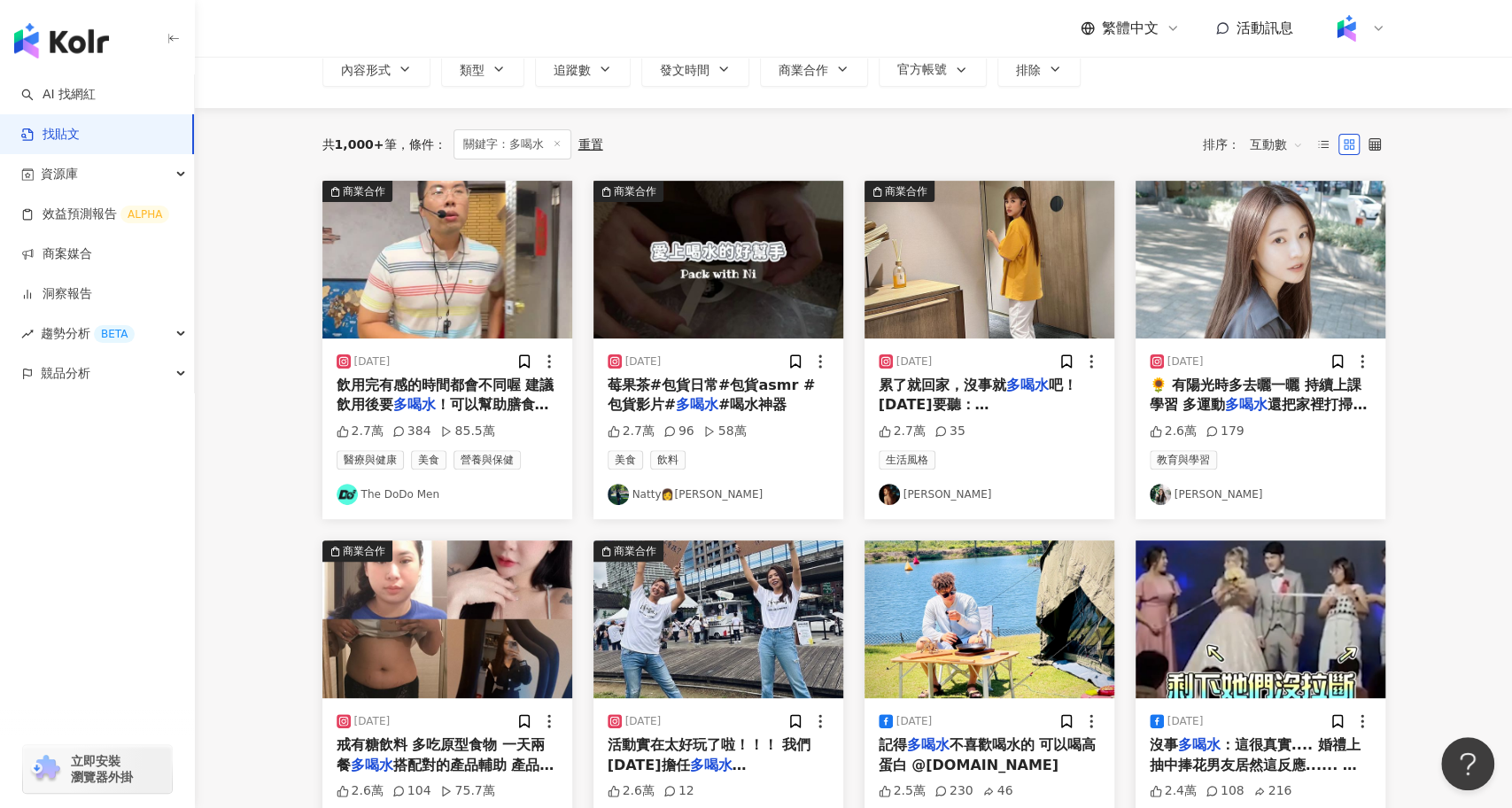
click at [488, 409] on span "！可以幫助膳食纖維推進～ （建議飲" at bounding box center [443, 414] width 213 height 37
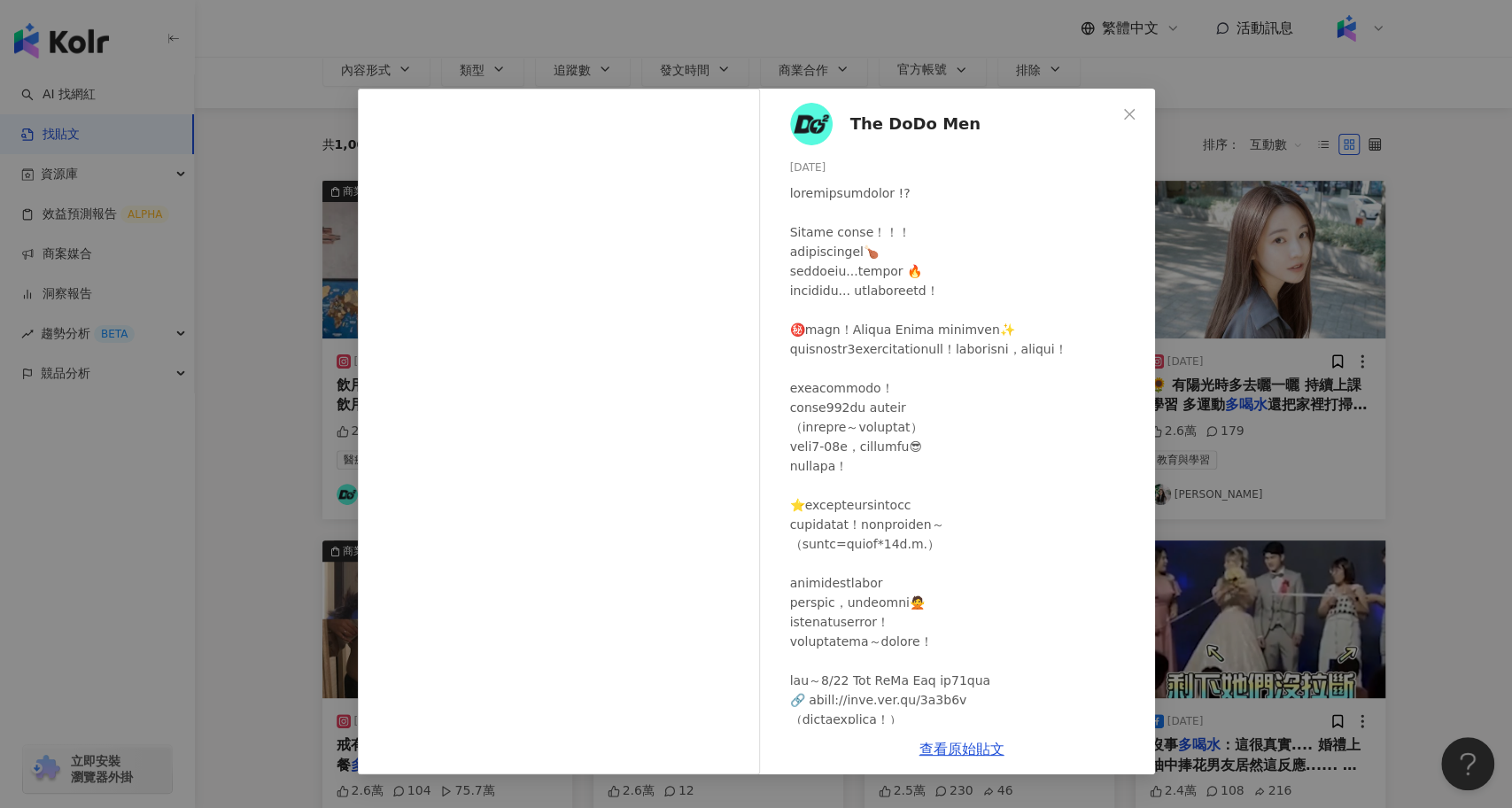
click at [329, 523] on div "The DoDo Men [DATE] 2.7萬 384 85.5萬 查看原始貼文" at bounding box center [756, 404] width 1512 height 808
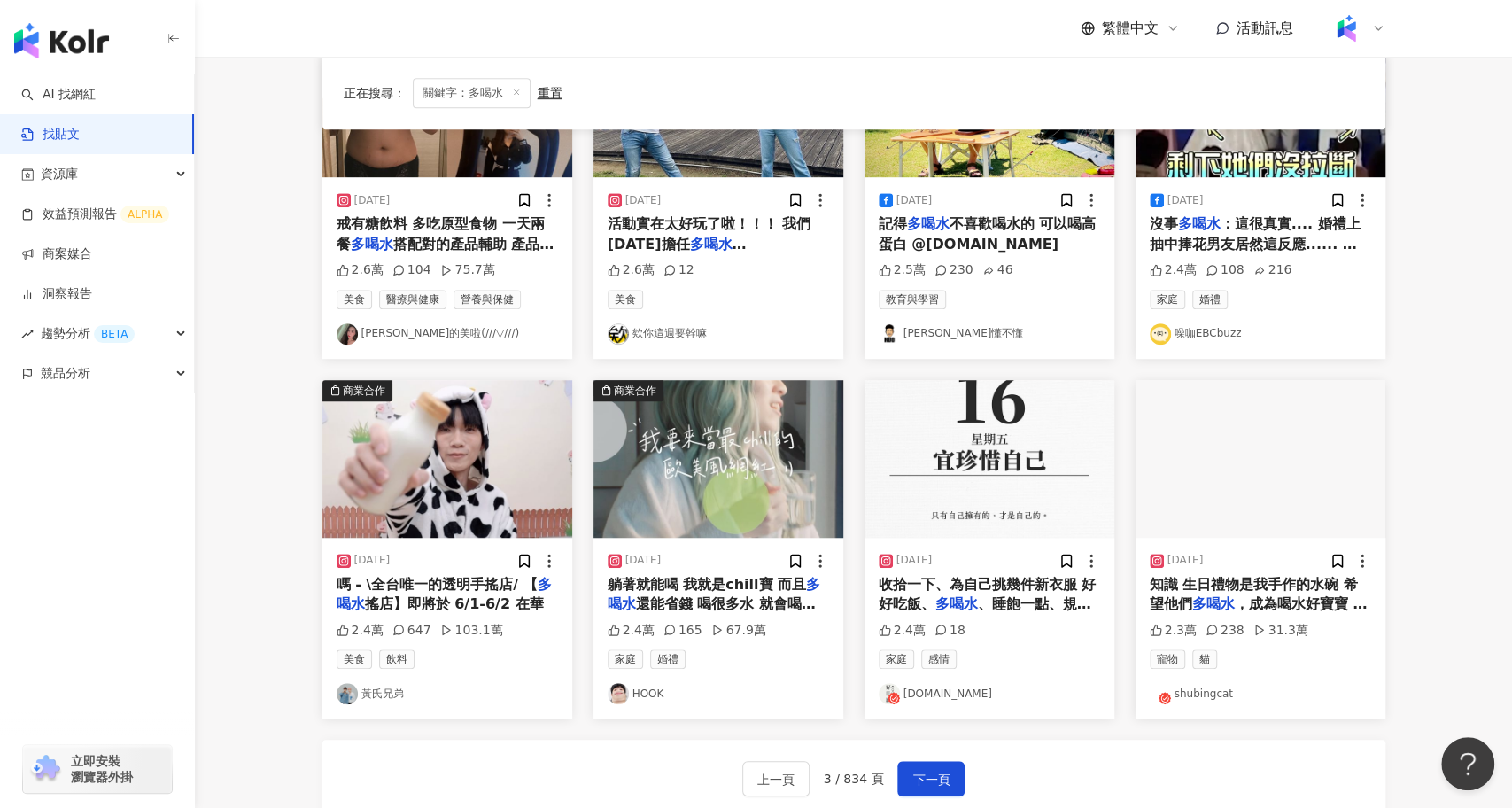
scroll to position [643, 0]
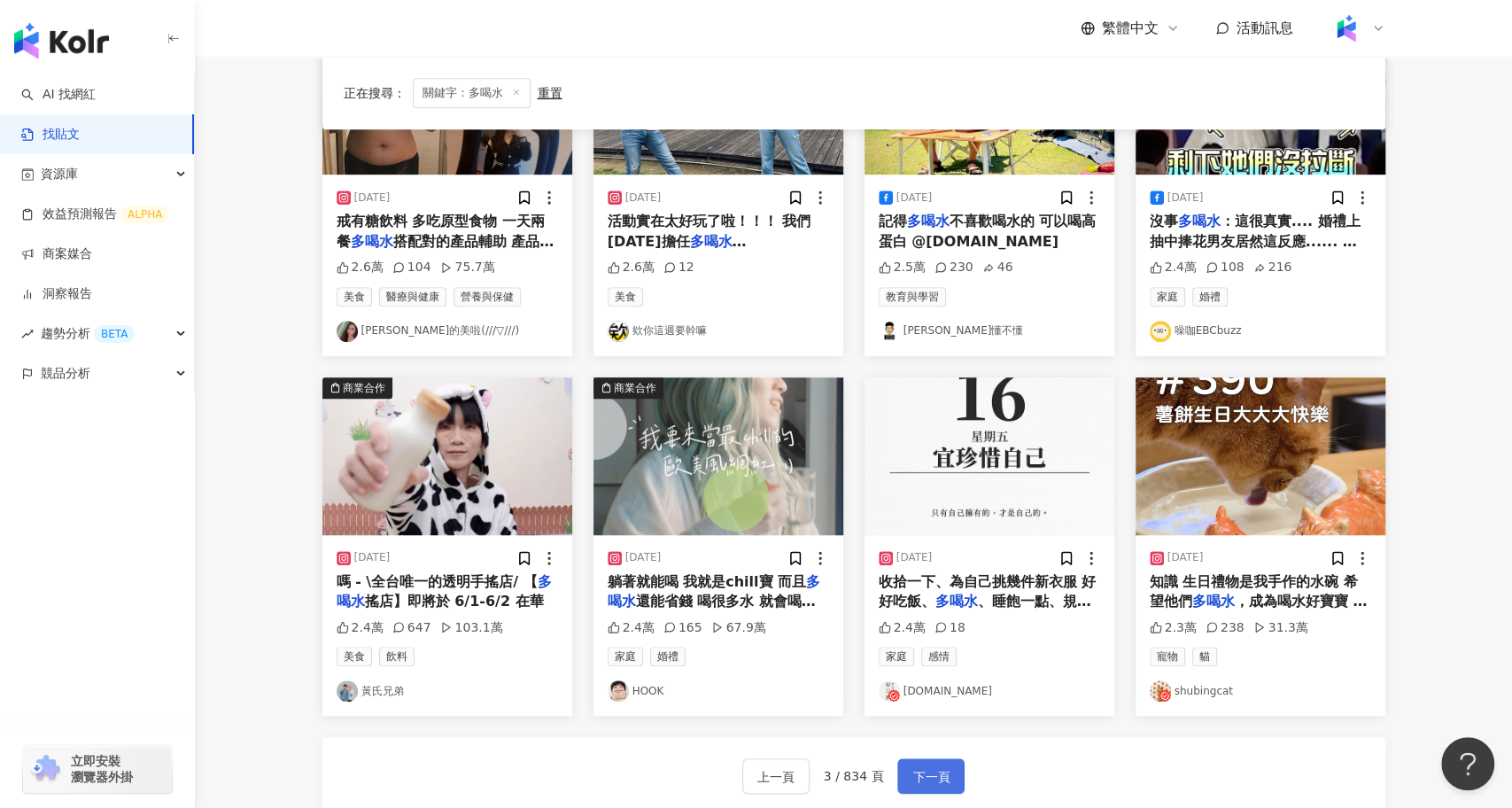
click at [940, 775] on span "下一頁" at bounding box center [931, 777] width 37 height 21
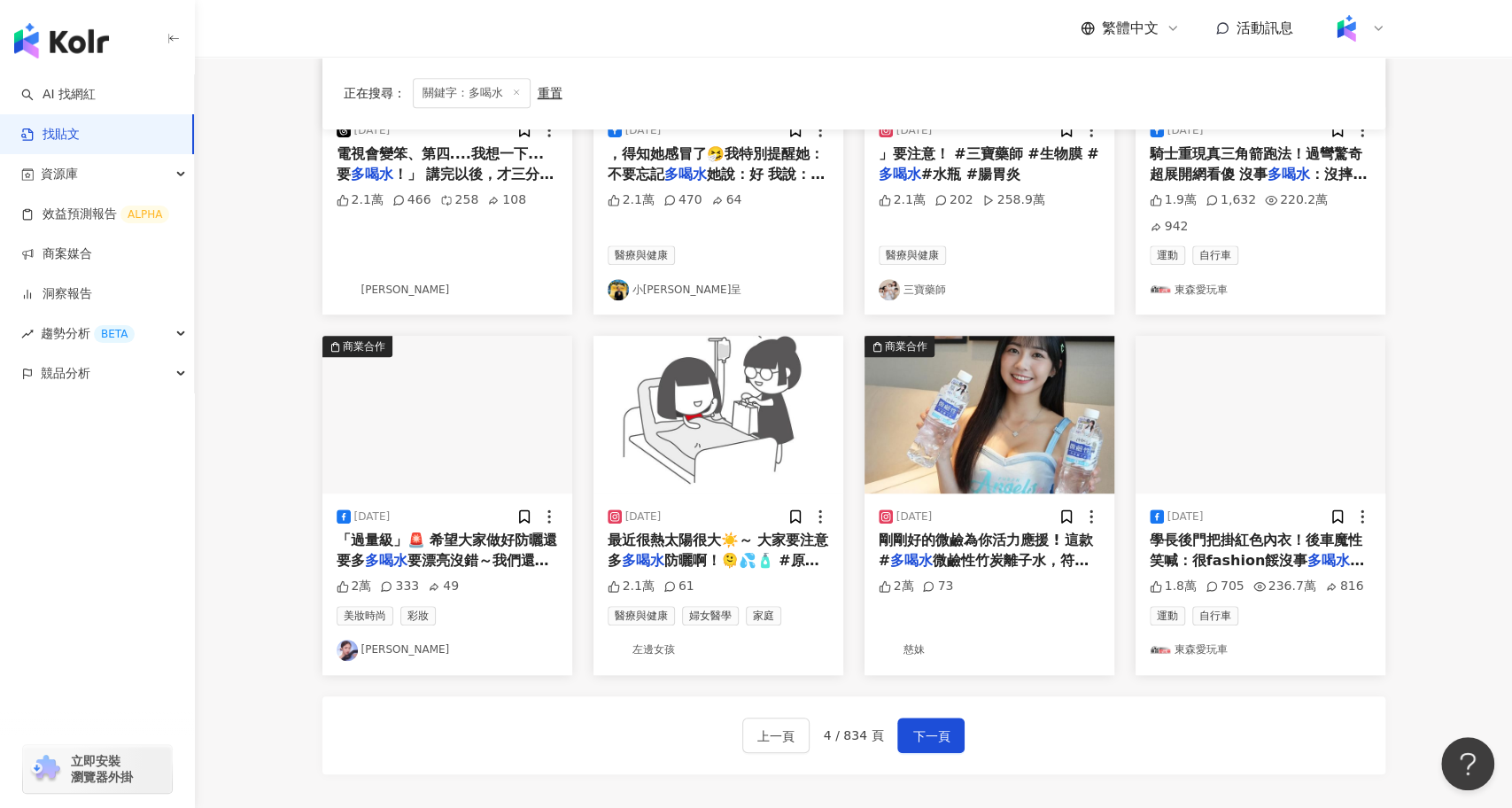
scroll to position [888, 0]
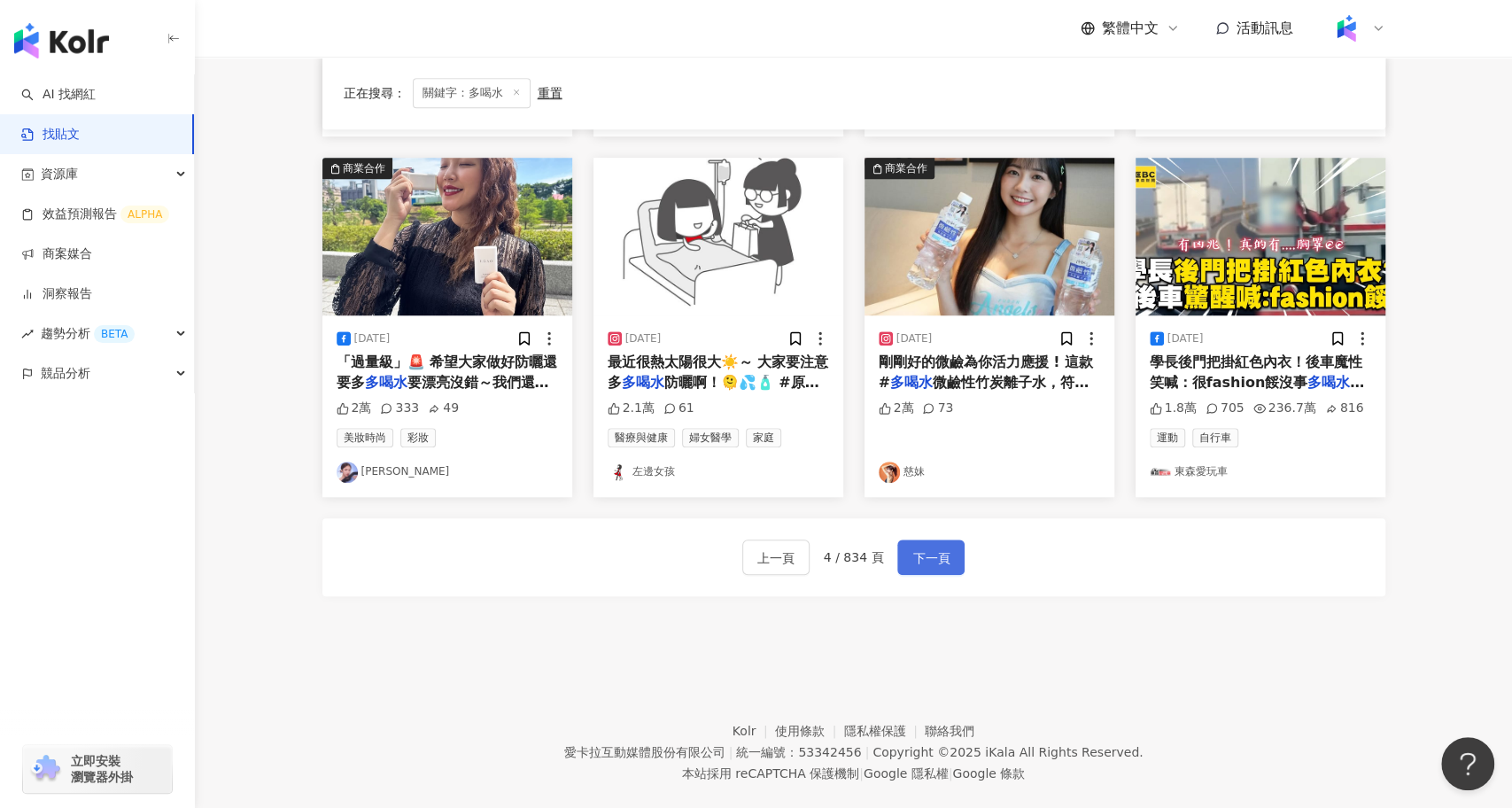
click at [942, 548] on span "下一頁" at bounding box center [931, 558] width 37 height 21
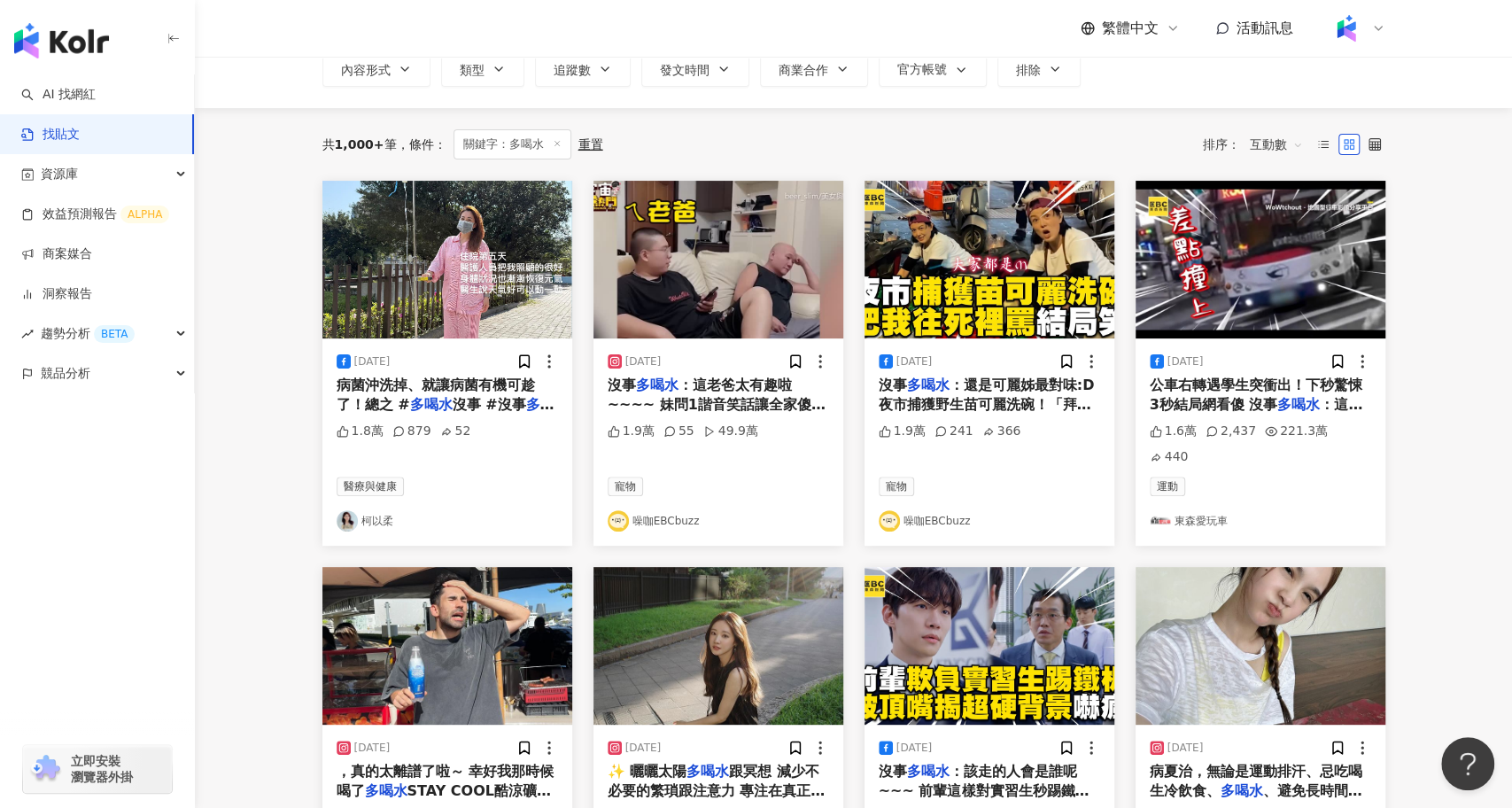
scroll to position [118, 0]
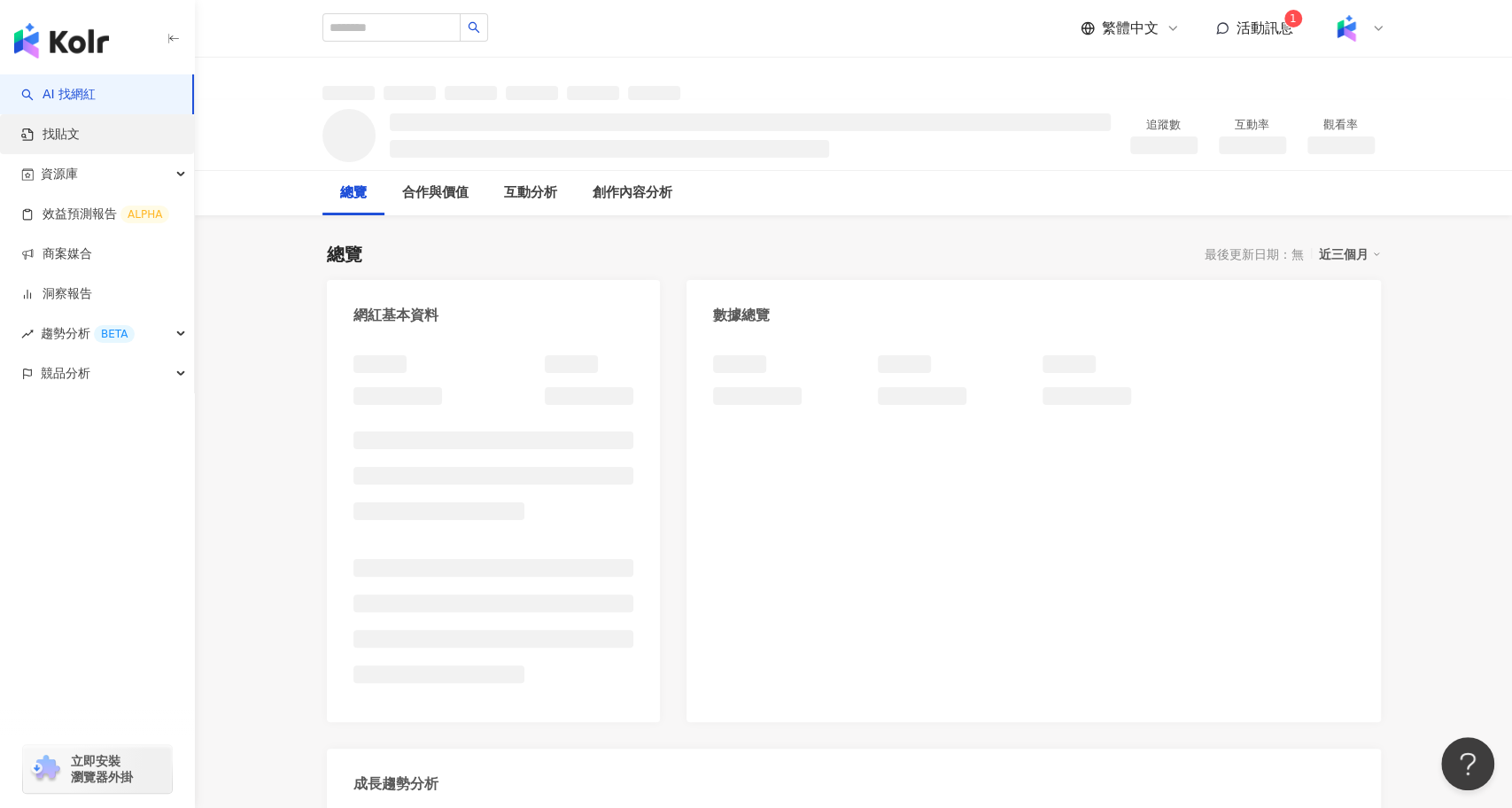
click at [79, 132] on link "找貼文" at bounding box center [50, 135] width 58 height 17
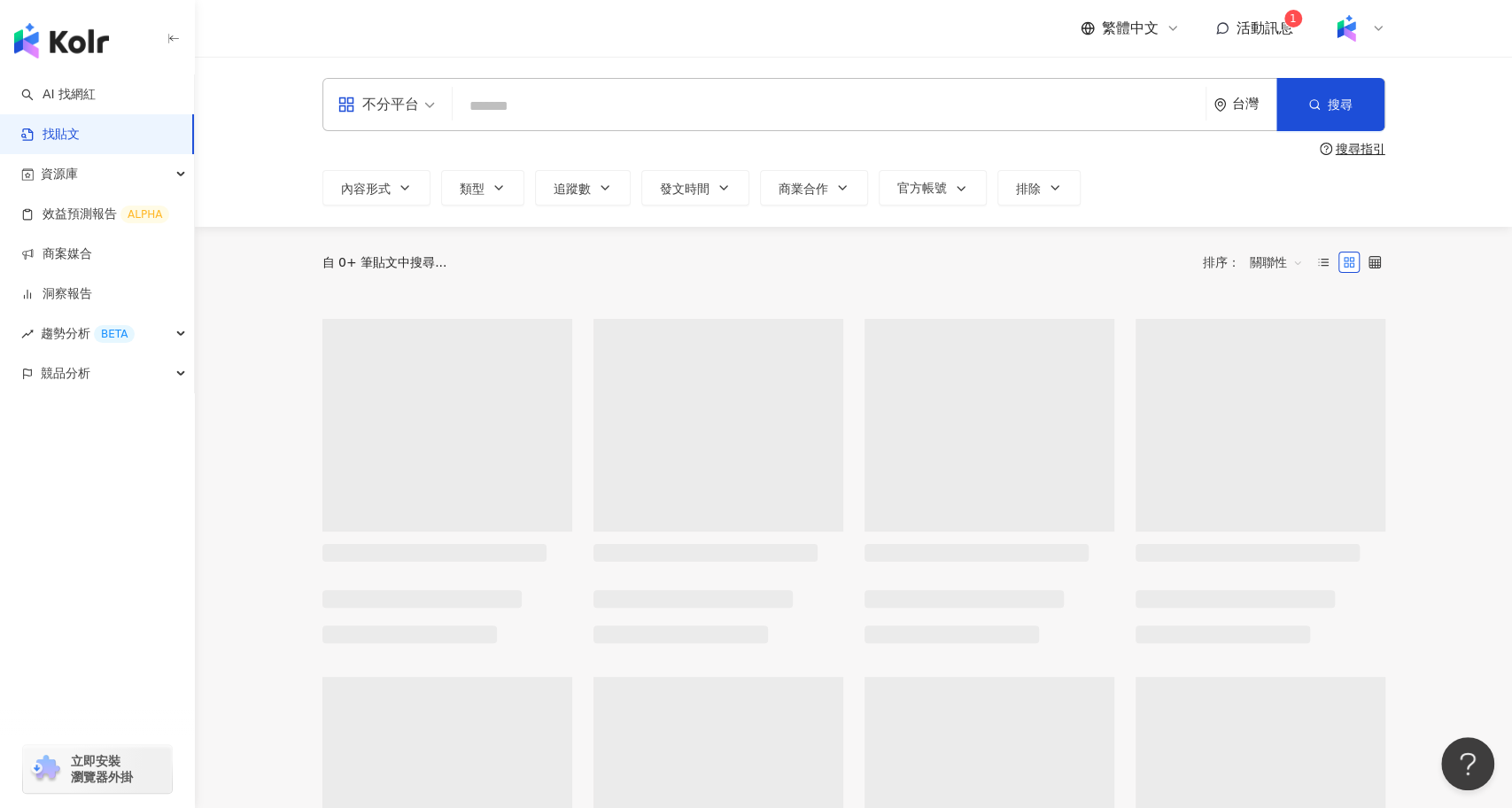
click at [511, 79] on div "不分平台 台灣 搜尋" at bounding box center [853, 105] width 1063 height 53
click at [510, 107] on input "search" at bounding box center [829, 105] width 739 height 38
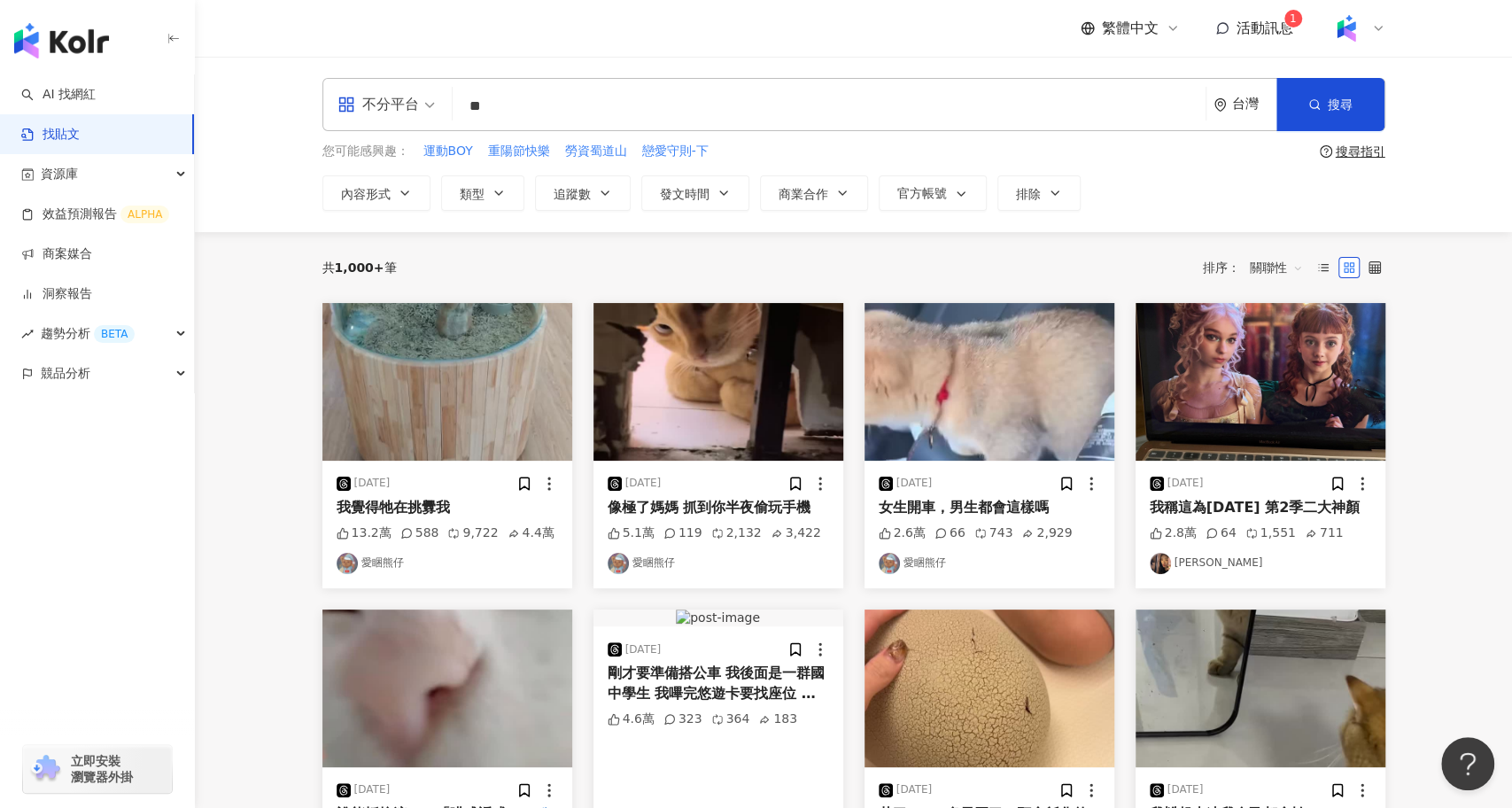
type input "*"
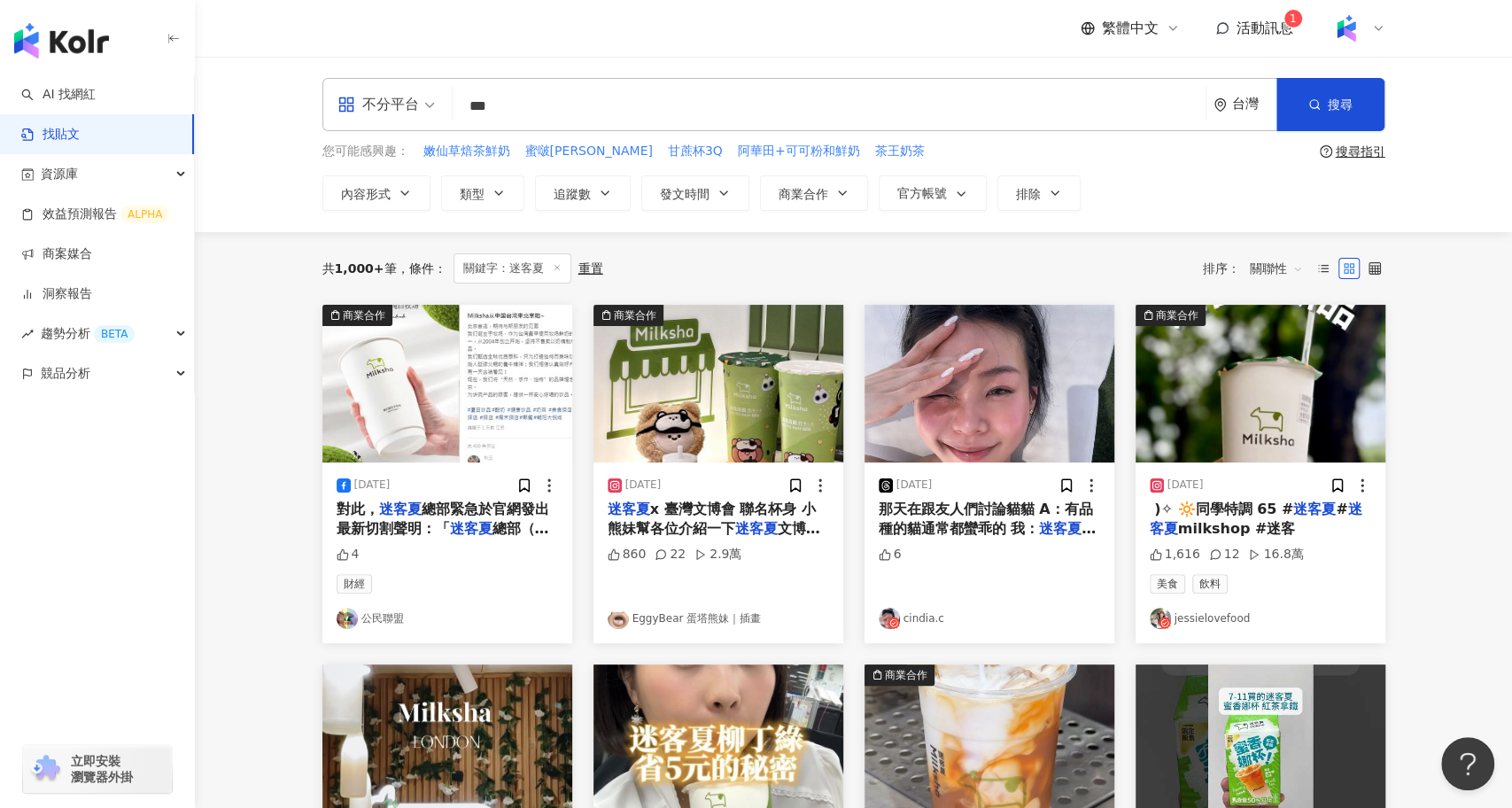
click at [1260, 267] on span "關聯性" at bounding box center [1276, 268] width 53 height 28
click at [1301, 337] on div "互動數" at bounding box center [1278, 334] width 49 height 19
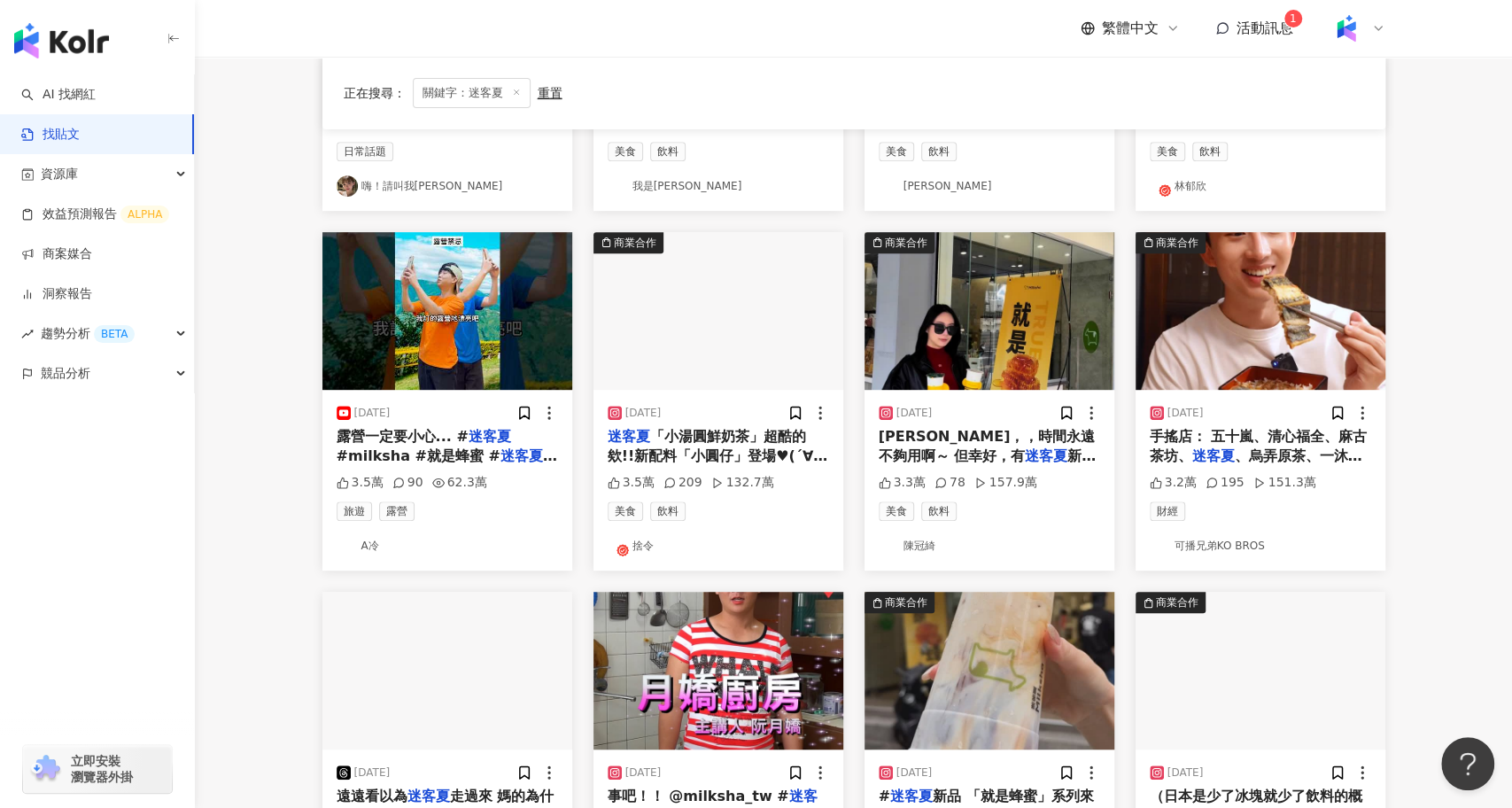
scroll to position [436, 0]
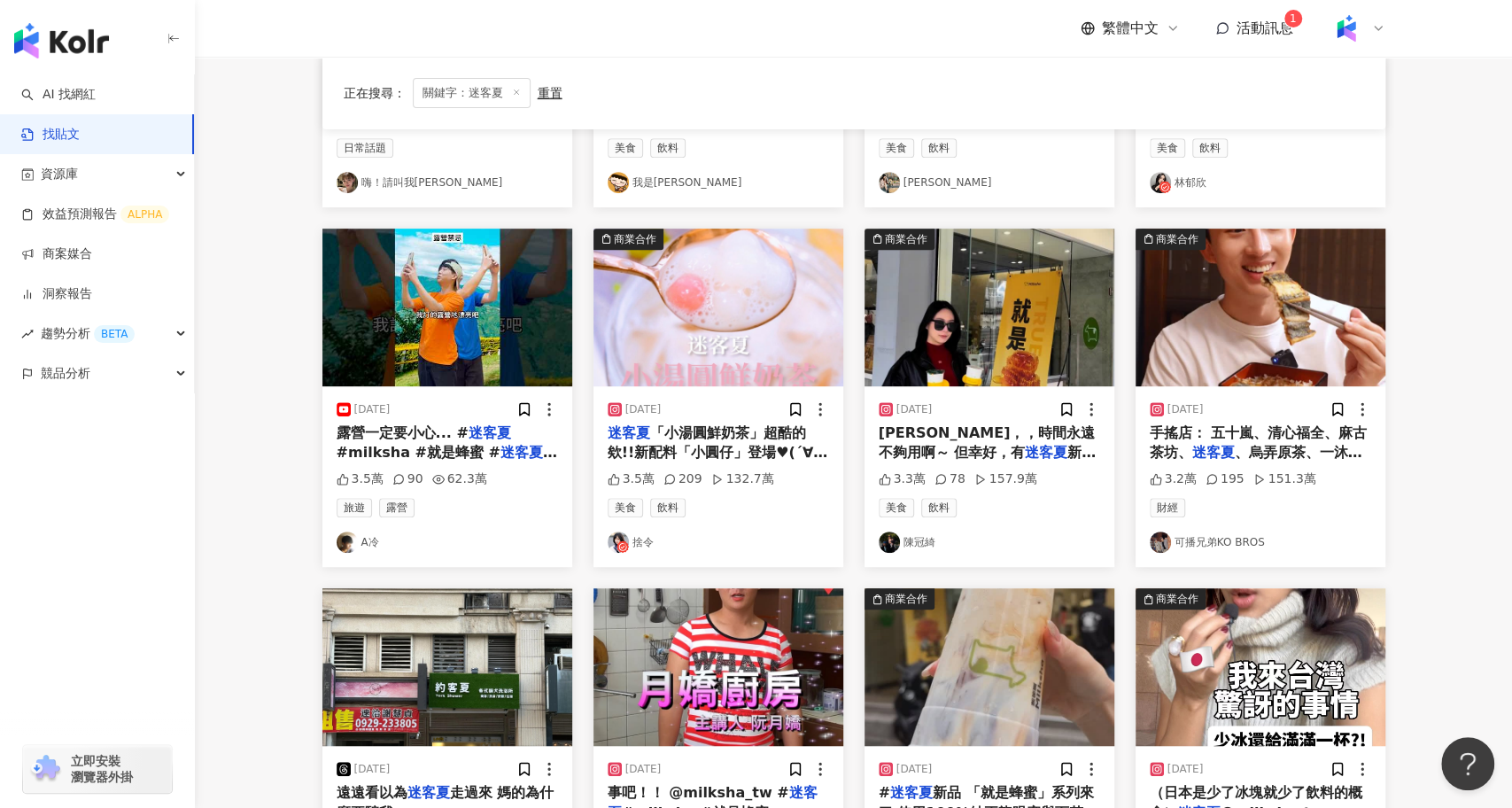
click at [1229, 439] on div "手搖店： 五十嵐、清心福全、麻古茶坊、 迷客夏 、烏弄原茶、一沐日、龜記茗品、茶湯" at bounding box center [1260, 443] width 222 height 40
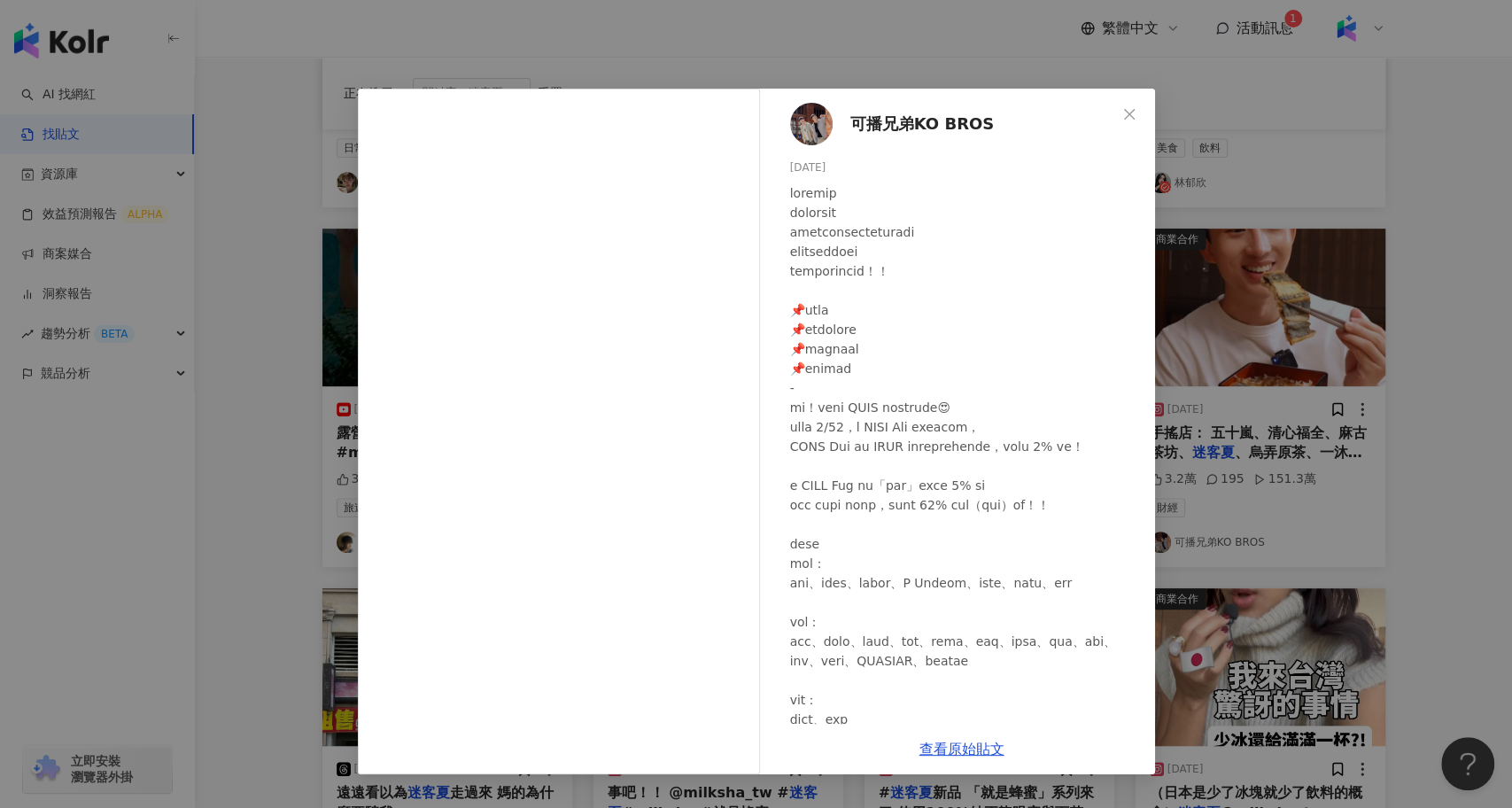
click at [1238, 516] on div "可播兄弟KO BROS 2025/5/27 3.2萬 195 151.3萬 查看原始貼文" at bounding box center [756, 404] width 1512 height 808
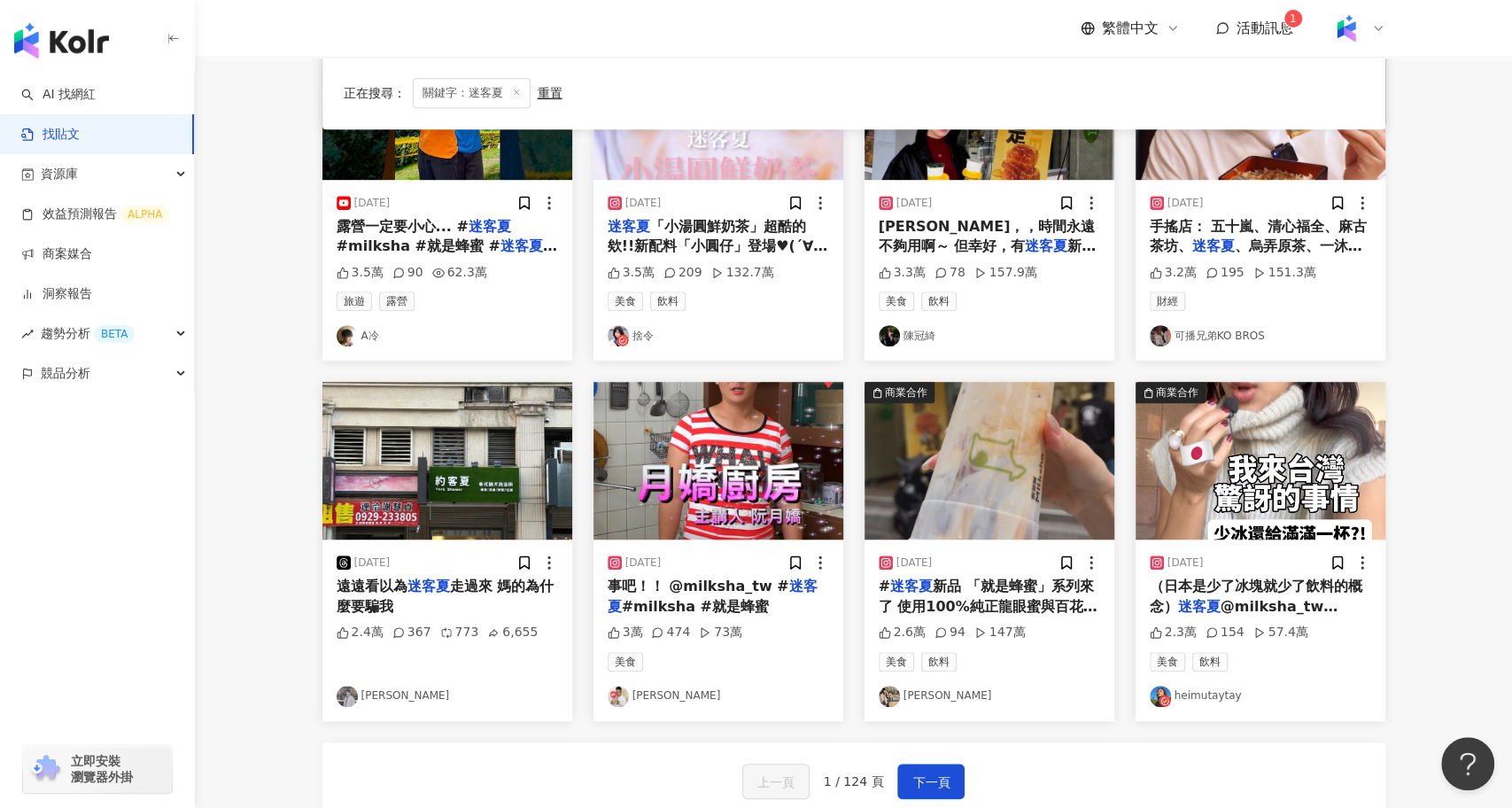
scroll to position [645, 0]
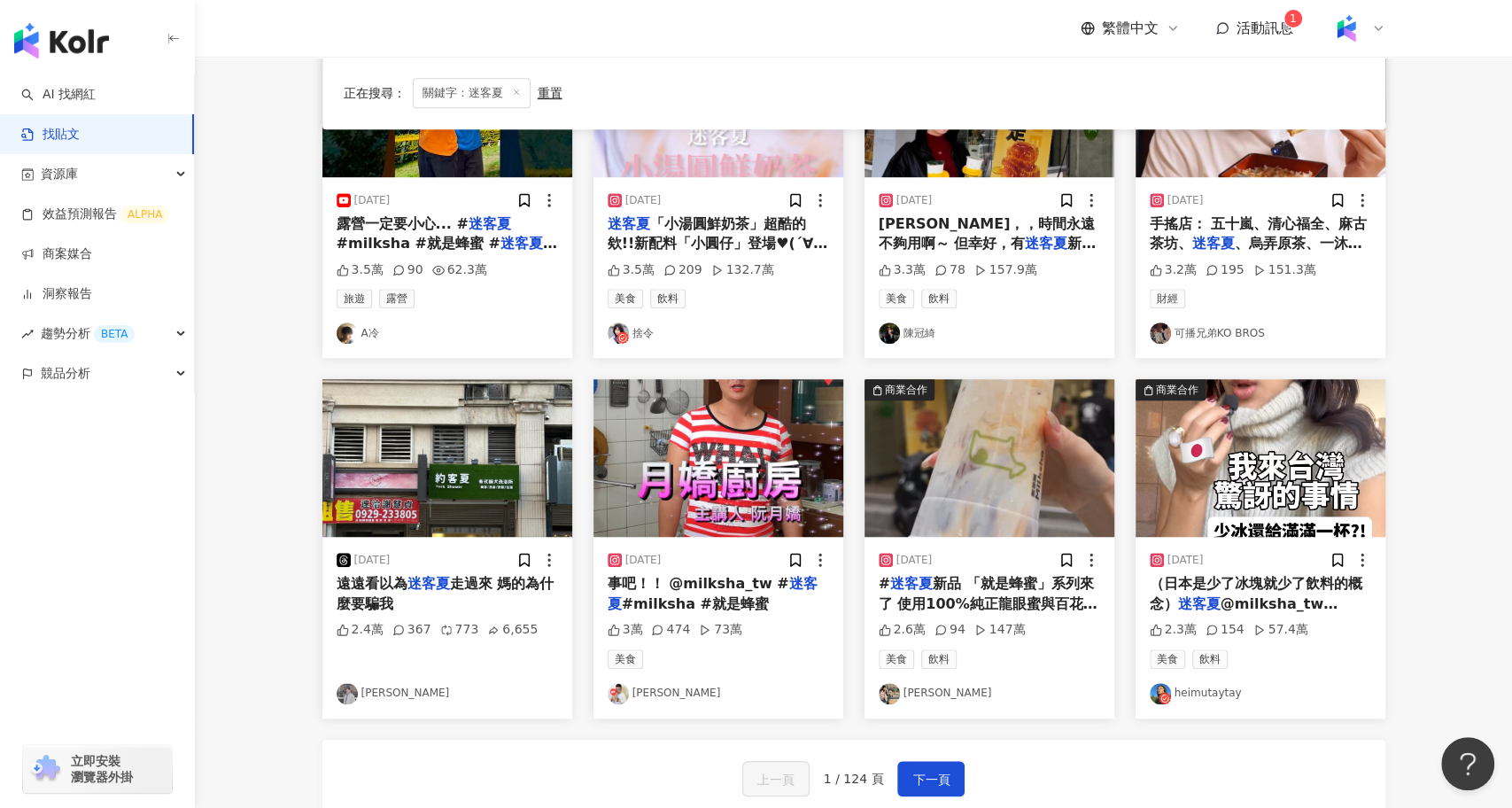
click at [712, 589] on div "事吧！！ @milksha_tw # 迷客夏 #milksha #就是蜂蜜" at bounding box center [718, 594] width 222 height 40
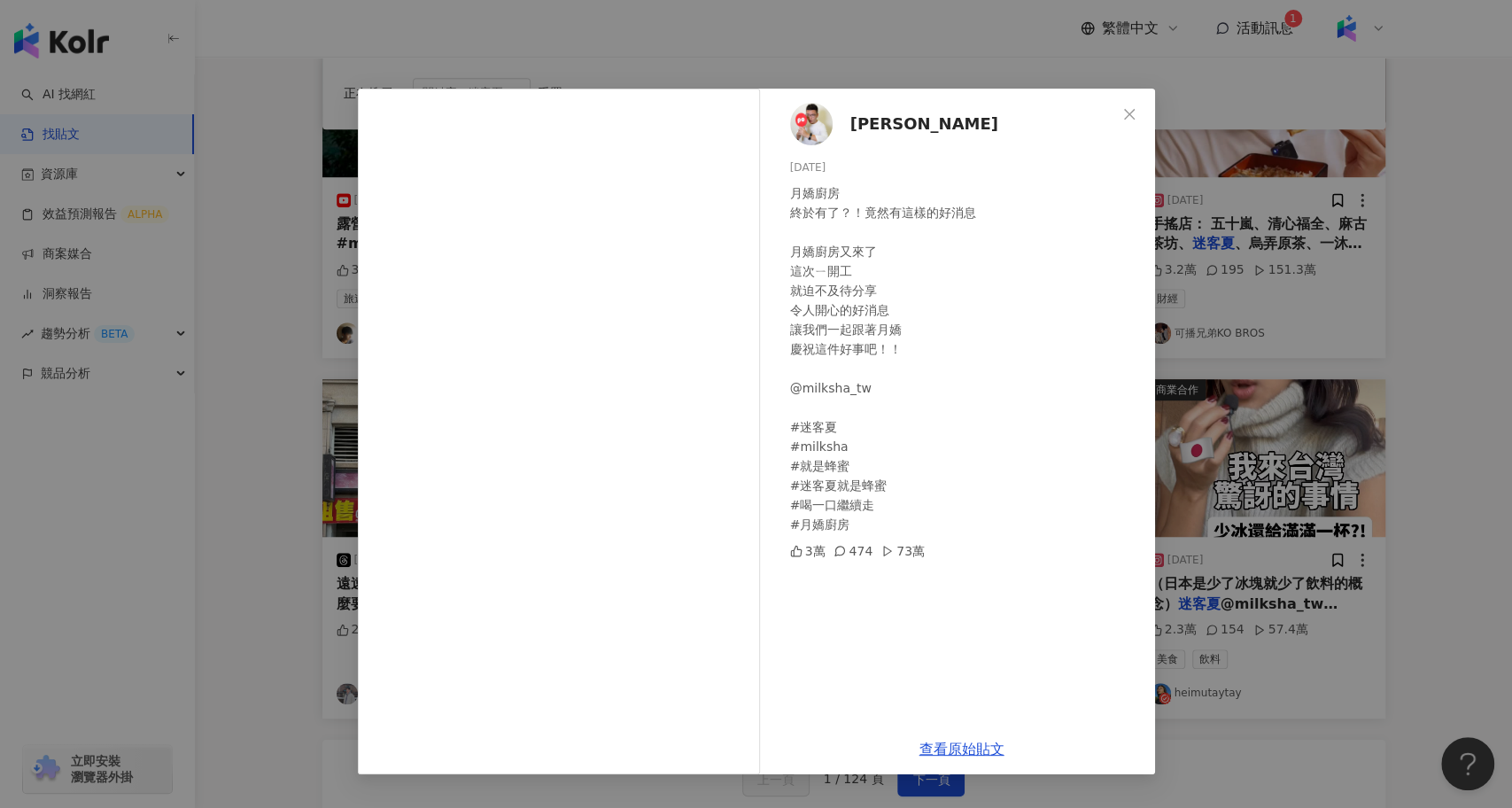
click at [1176, 517] on div "阿翰 2025/2/5 月嬌廚房 終於有了？！竟然有這樣的好消息 月嬌廚房又來了 這次ㄧ開工 就迫不及待分享 令人開心的好消息 讓我們一起跟著月嬌 慶祝這件好…" at bounding box center [756, 404] width 1512 height 808
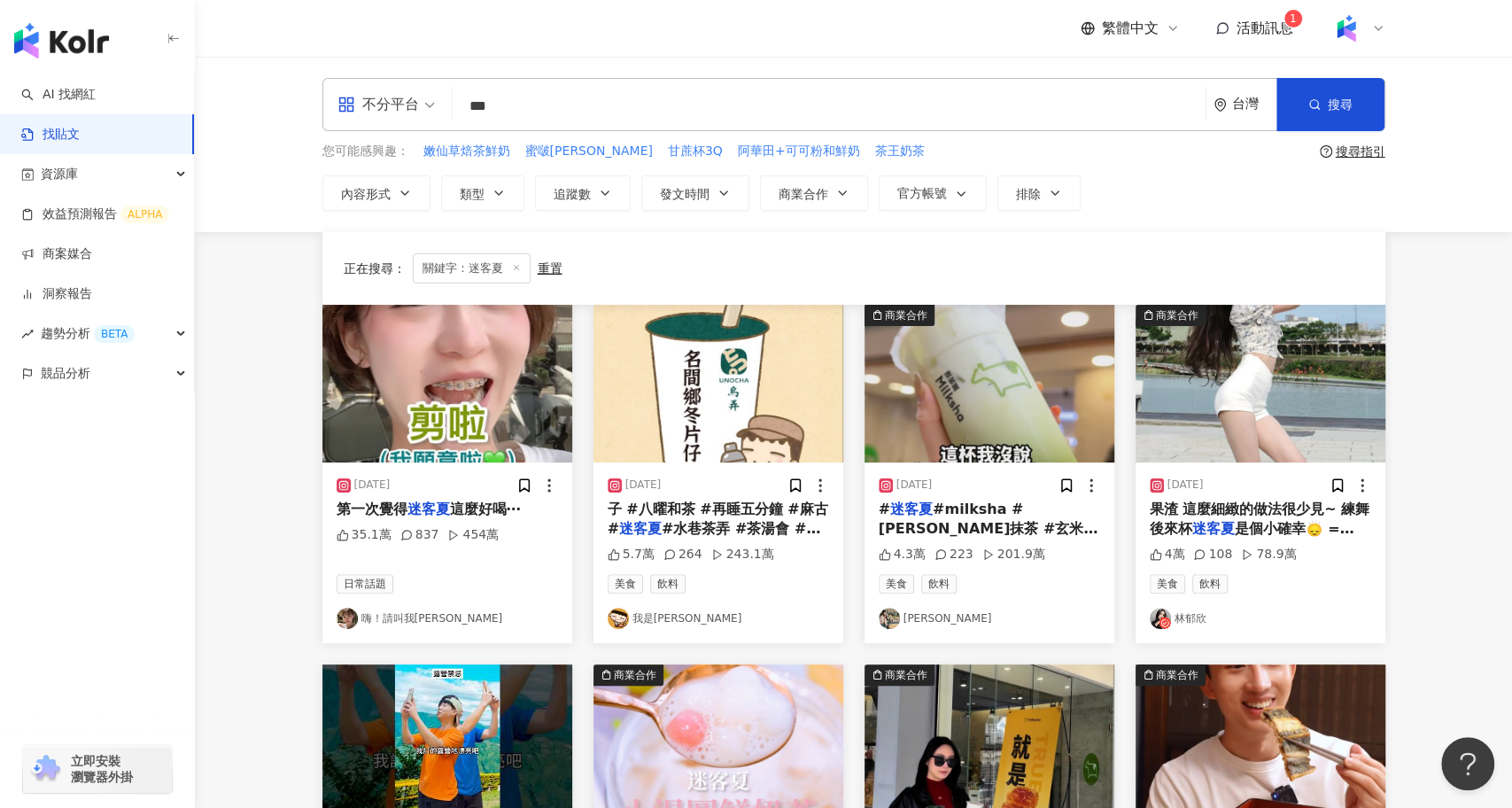
scroll to position [892, 0]
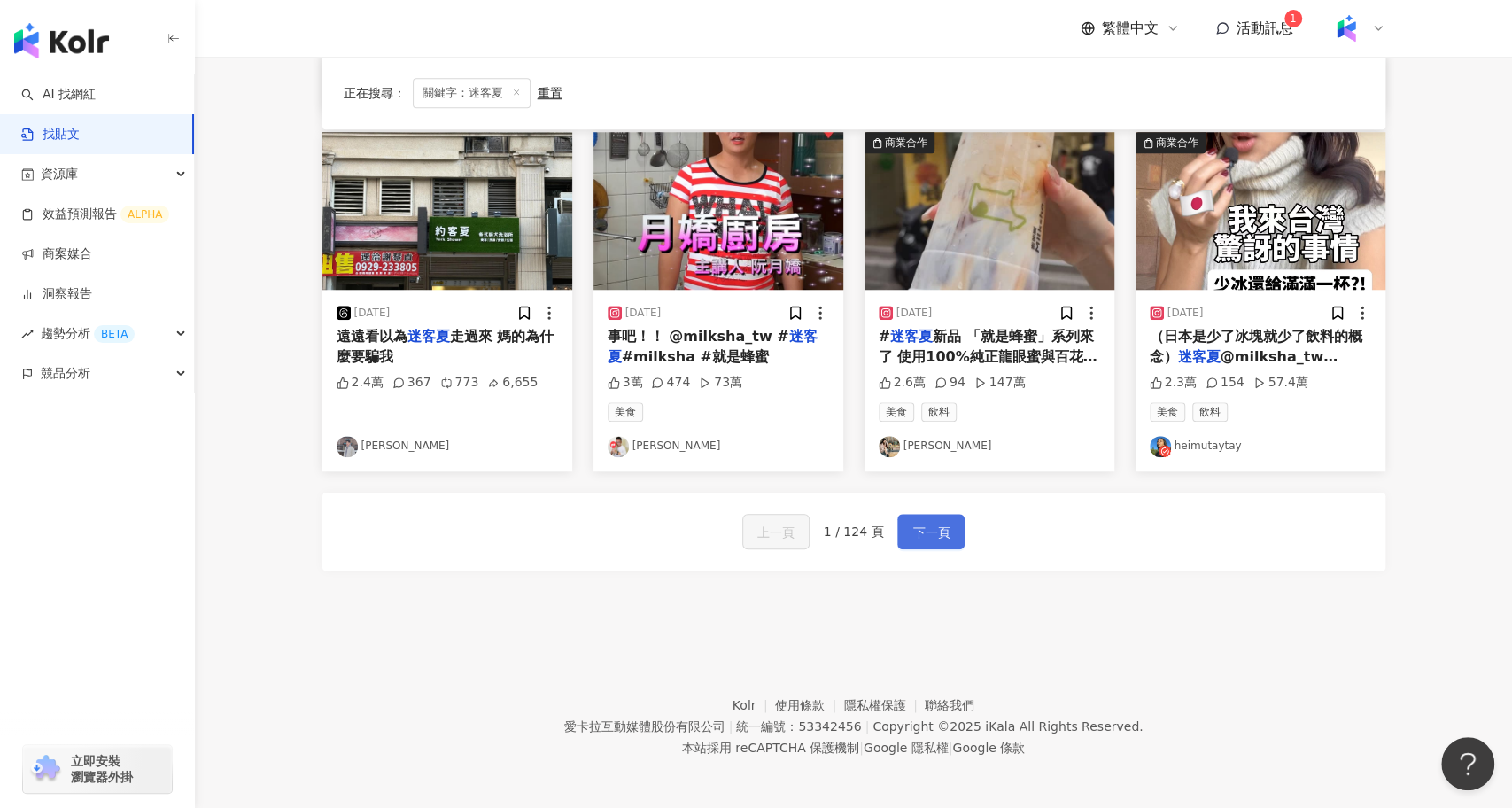
click at [901, 524] on button "下一頁" at bounding box center [932, 531] width 68 height 36
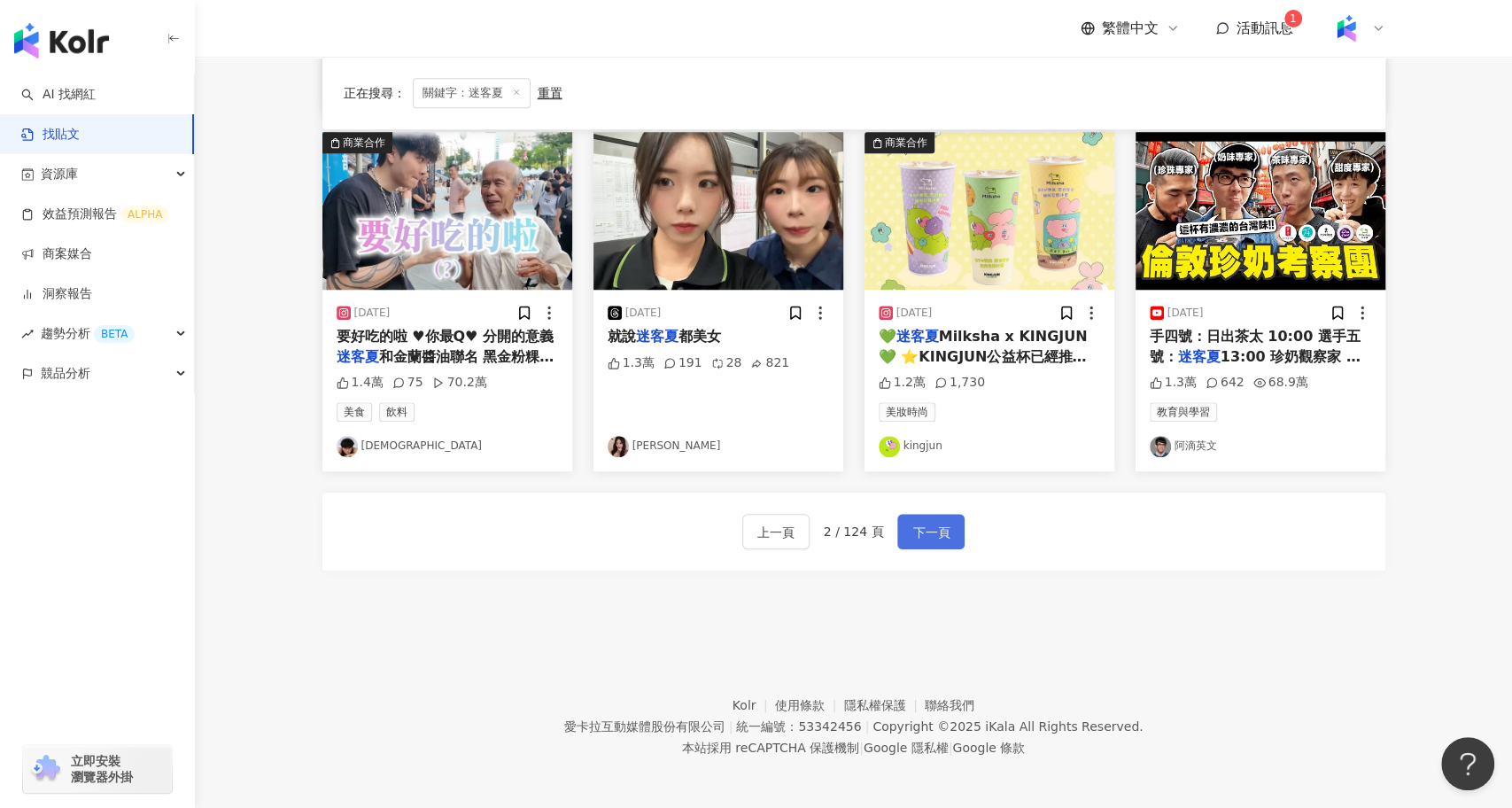
click at [935, 538] on span "下一頁" at bounding box center [931, 532] width 37 height 21
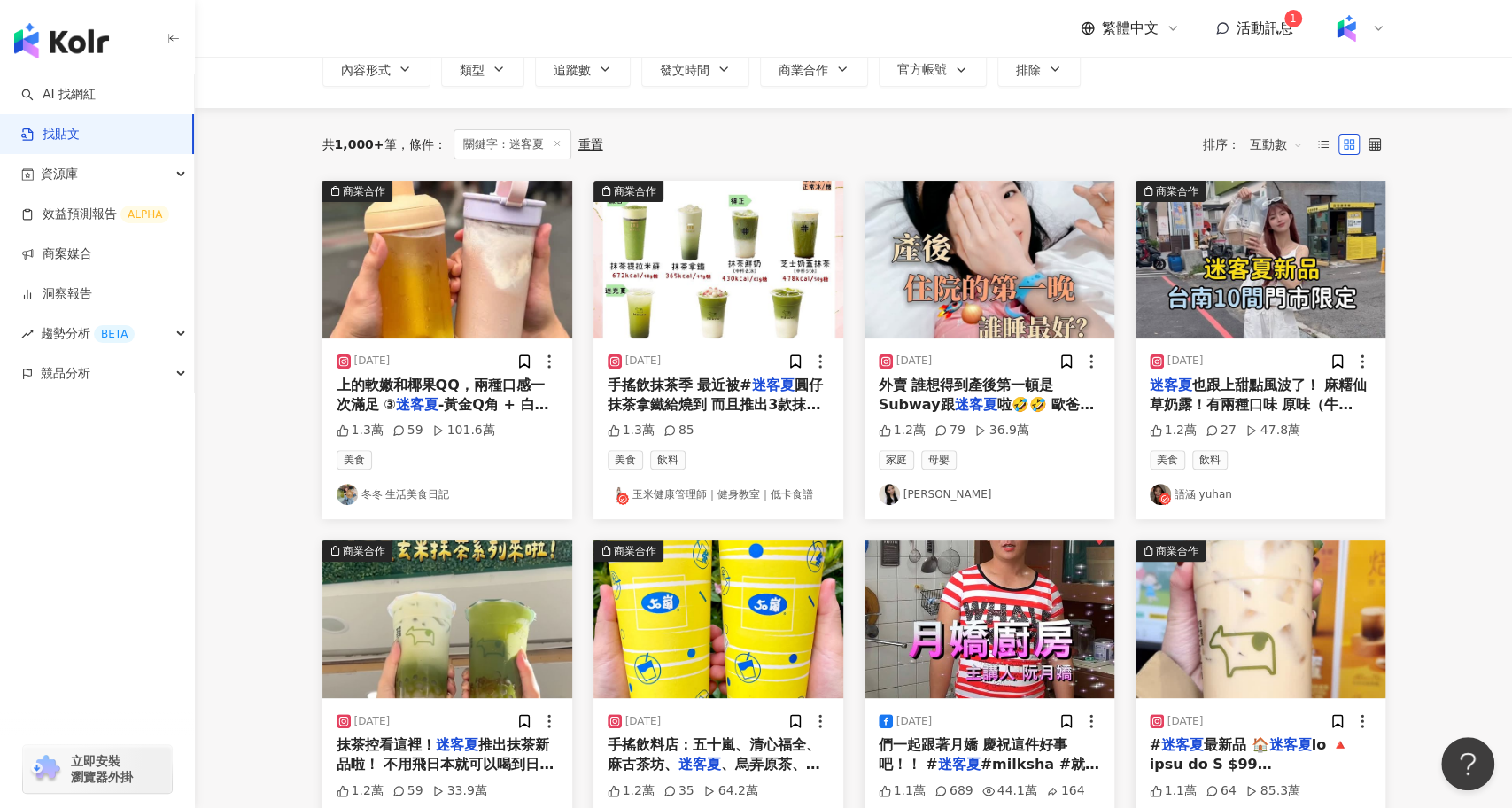
scroll to position [0, 0]
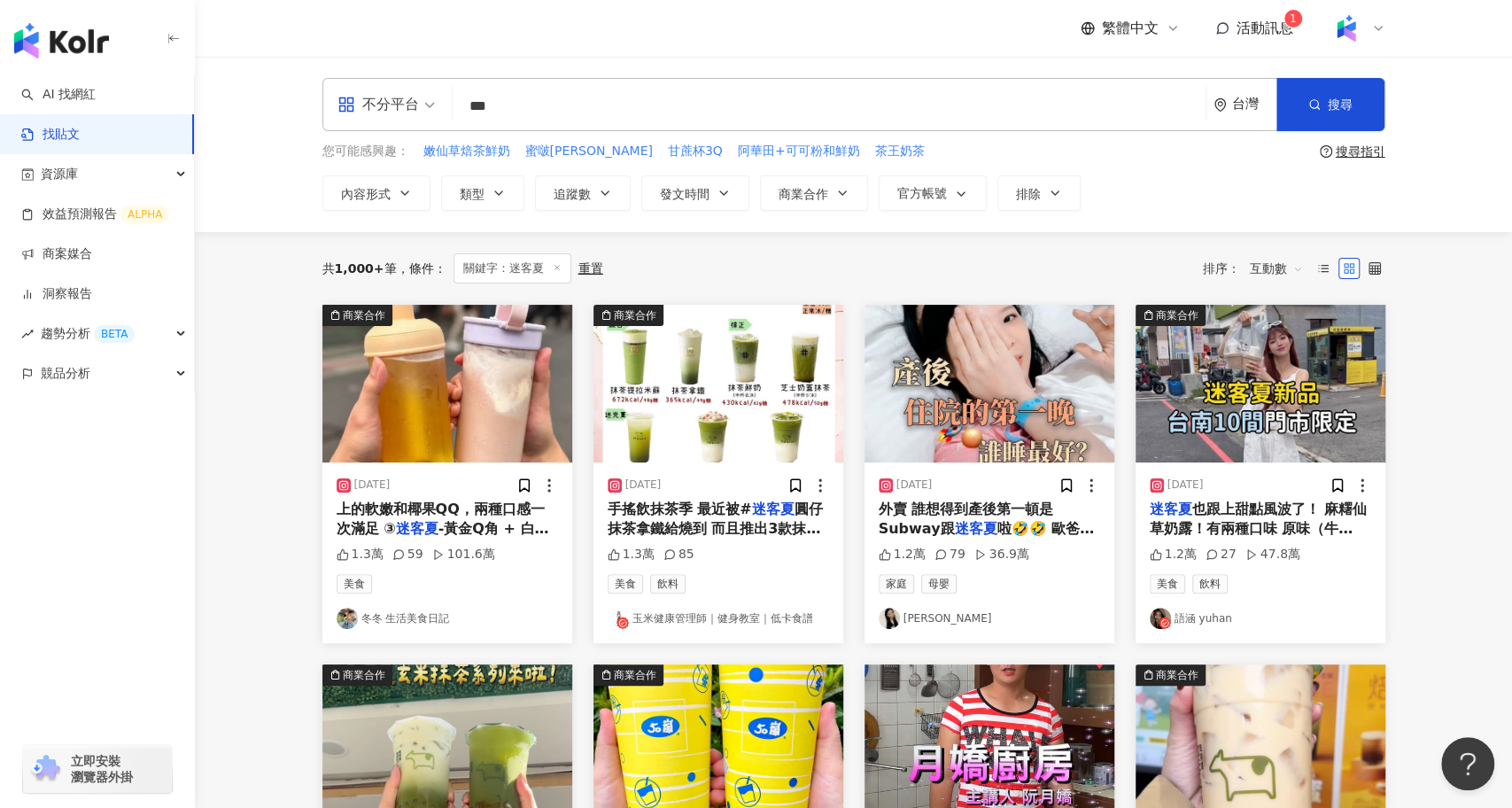
drag, startPoint x: 547, startPoint y: 124, endPoint x: 414, endPoint y: 114, distance: 133.4
click at [414, 114] on div "不分平台 迷客夏 *** 台灣 搜尋" at bounding box center [853, 105] width 1063 height 53
type input "*"
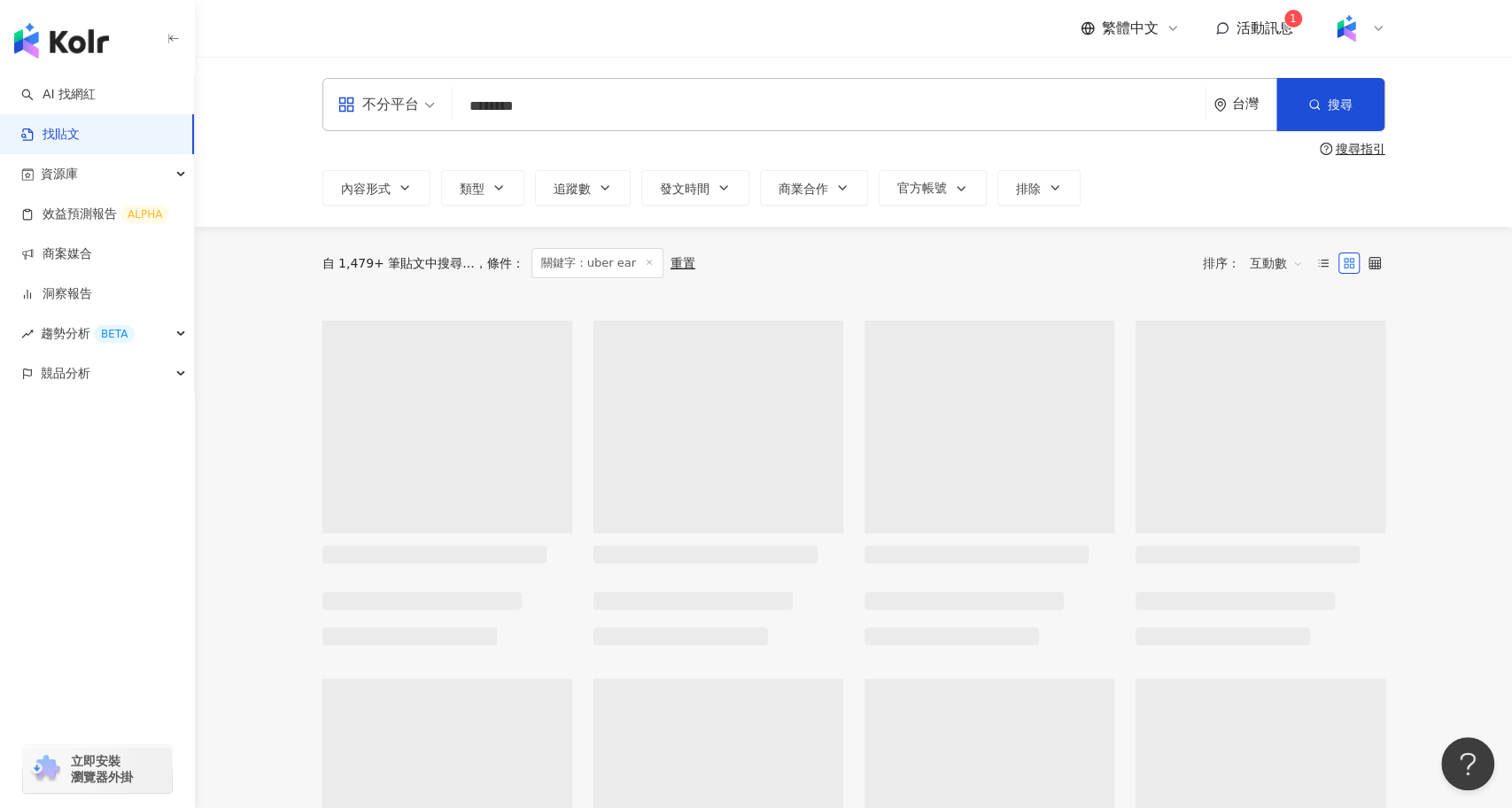
click at [565, 108] on input "********" at bounding box center [829, 105] width 739 height 38
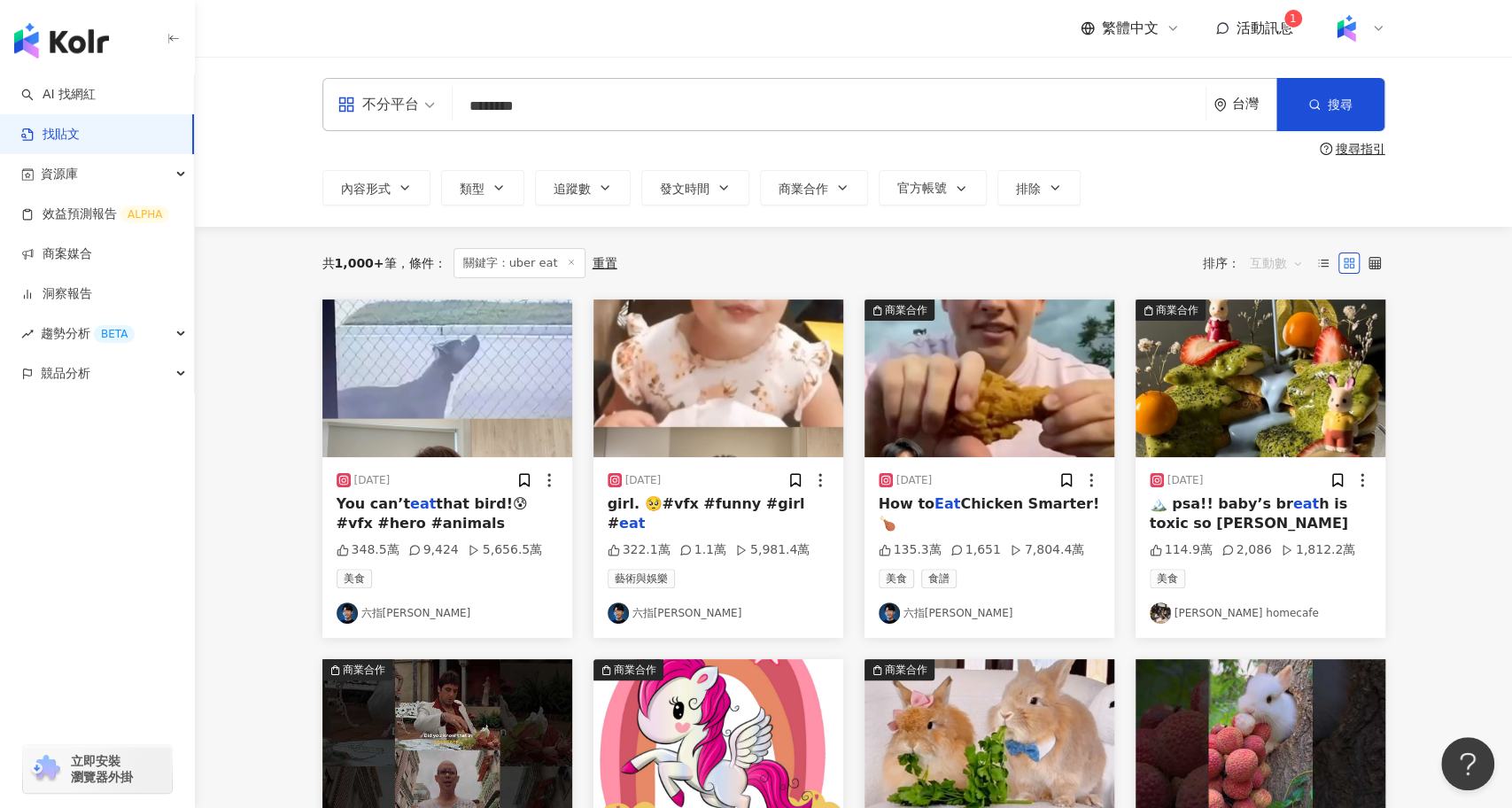
click at [1277, 261] on span "互動數" at bounding box center [1276, 262] width 53 height 28
click at [1389, 401] on div "商業合作 2024/7/13 🏔️ psa!! baby’s br eat h is toxic so don 114.9萬 2,086 1,812.2萬 美…" at bounding box center [1260, 469] width 271 height 339
click at [506, 110] on input "********" at bounding box center [829, 105] width 739 height 38
click at [659, 102] on input "**********" at bounding box center [829, 105] width 739 height 38
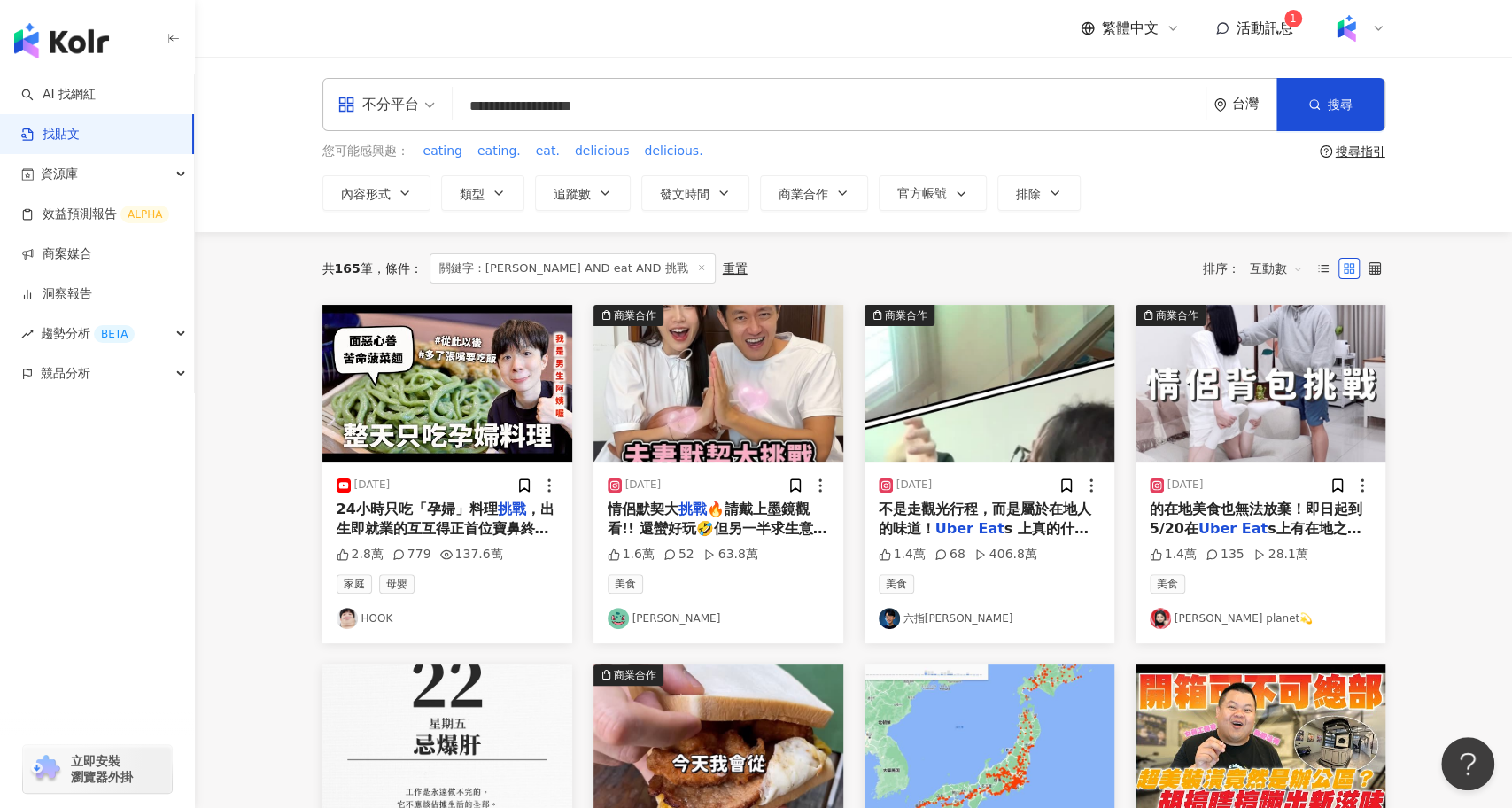
click at [452, 519] on div "24小時只吃「孕婦」料理 挑戰 ，出生即就業的互互得正首位寶鼻終於誕生(˶‾᷄ ⁻̫ ‾᷅˵)！❤️（恭迎採購部總監）｜HOOK ft. UberEat s期…" at bounding box center [447, 520] width 222 height 40
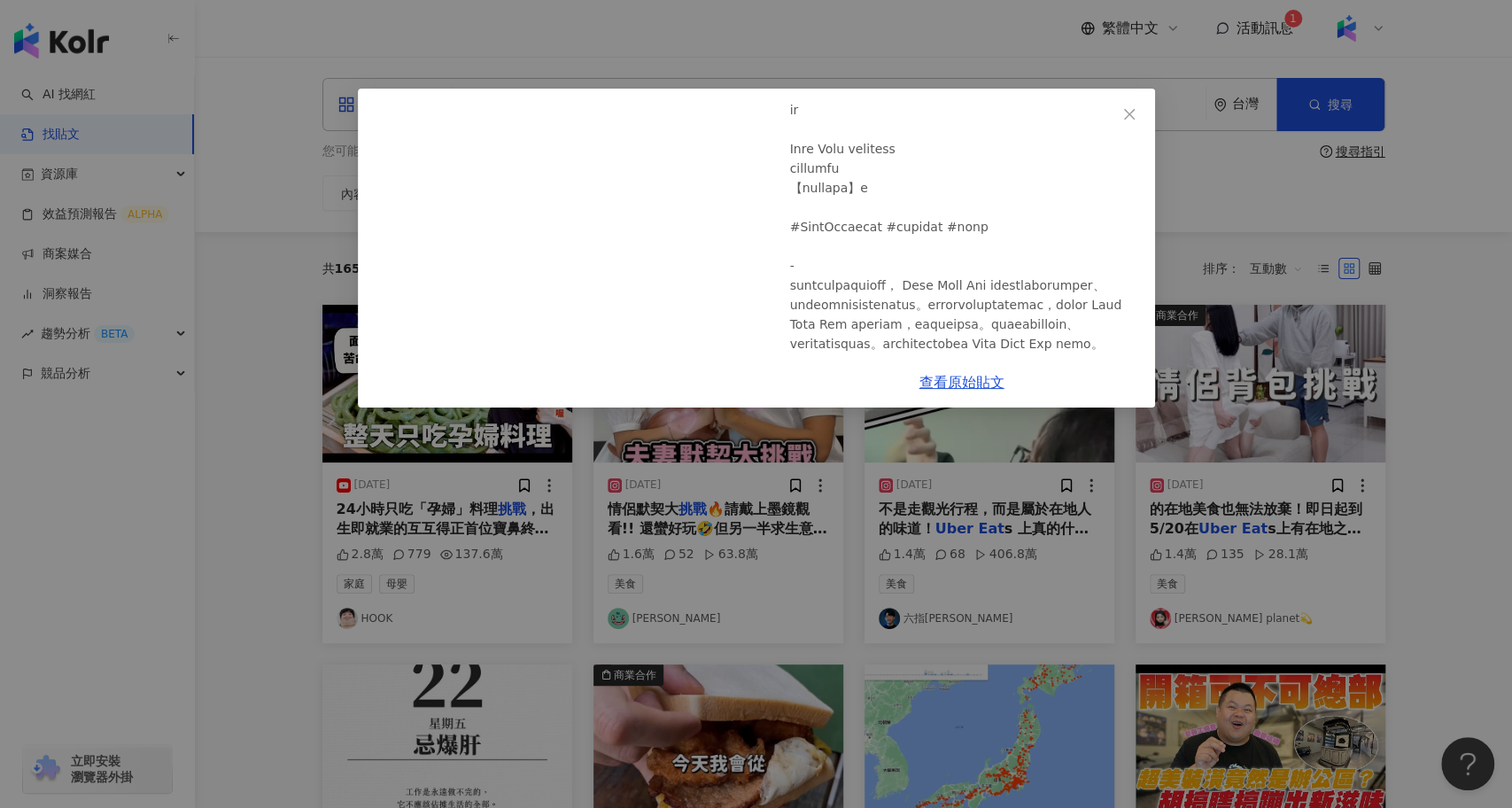
scroll to position [525, 0]
click at [822, 594] on div "HOOK 2025/6/8 24小時只吃「孕婦」料理挑戰，出生即就業的互互得正首位寶鼻終於誕生(˶‾᷄ ⁻̫ ‾᷅˵)！❤️（恭迎採購部總監）｜HOOK ft…" at bounding box center [756, 404] width 1512 height 808
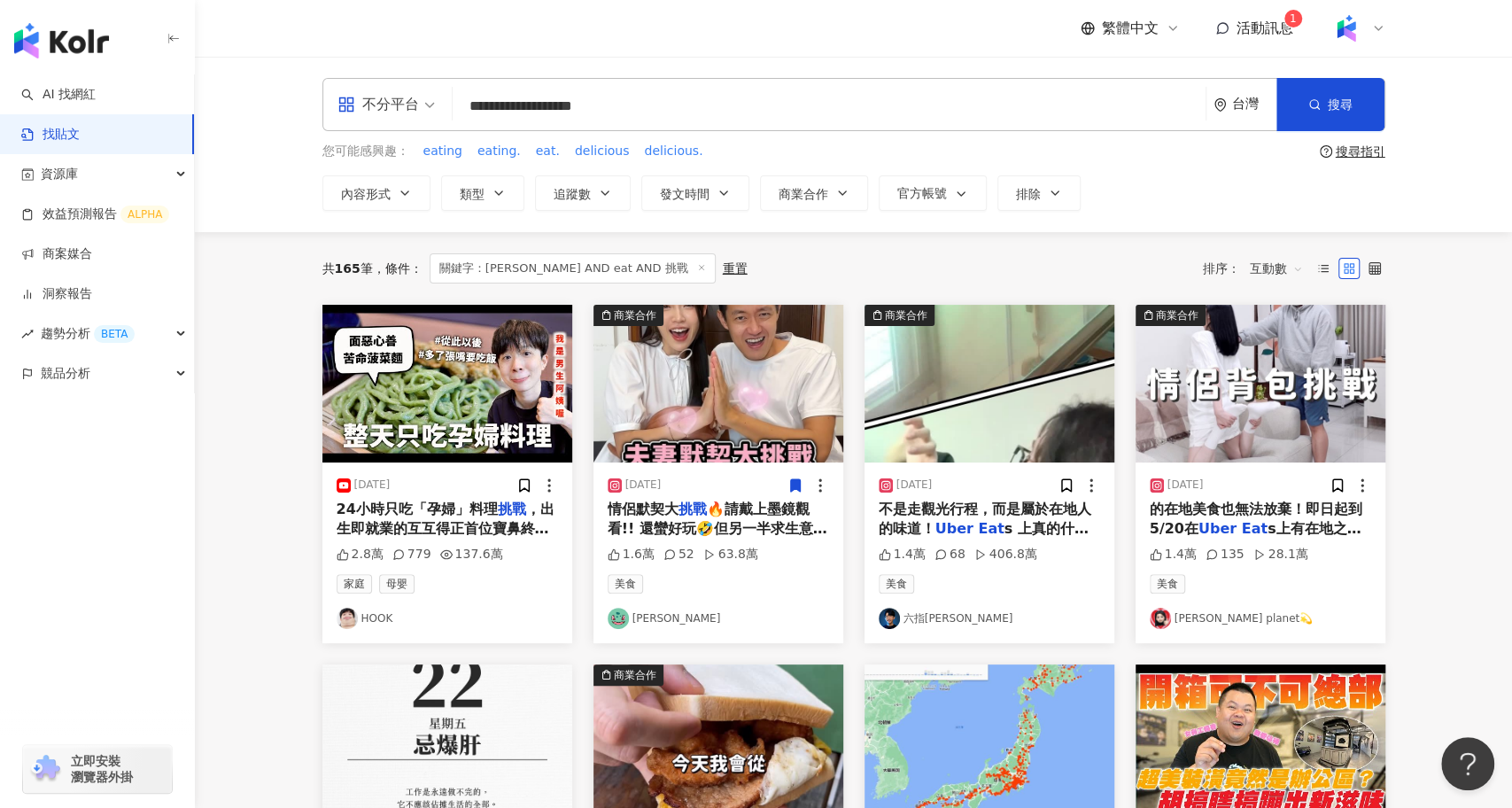
click at [746, 372] on img "button" at bounding box center [719, 383] width 250 height 158
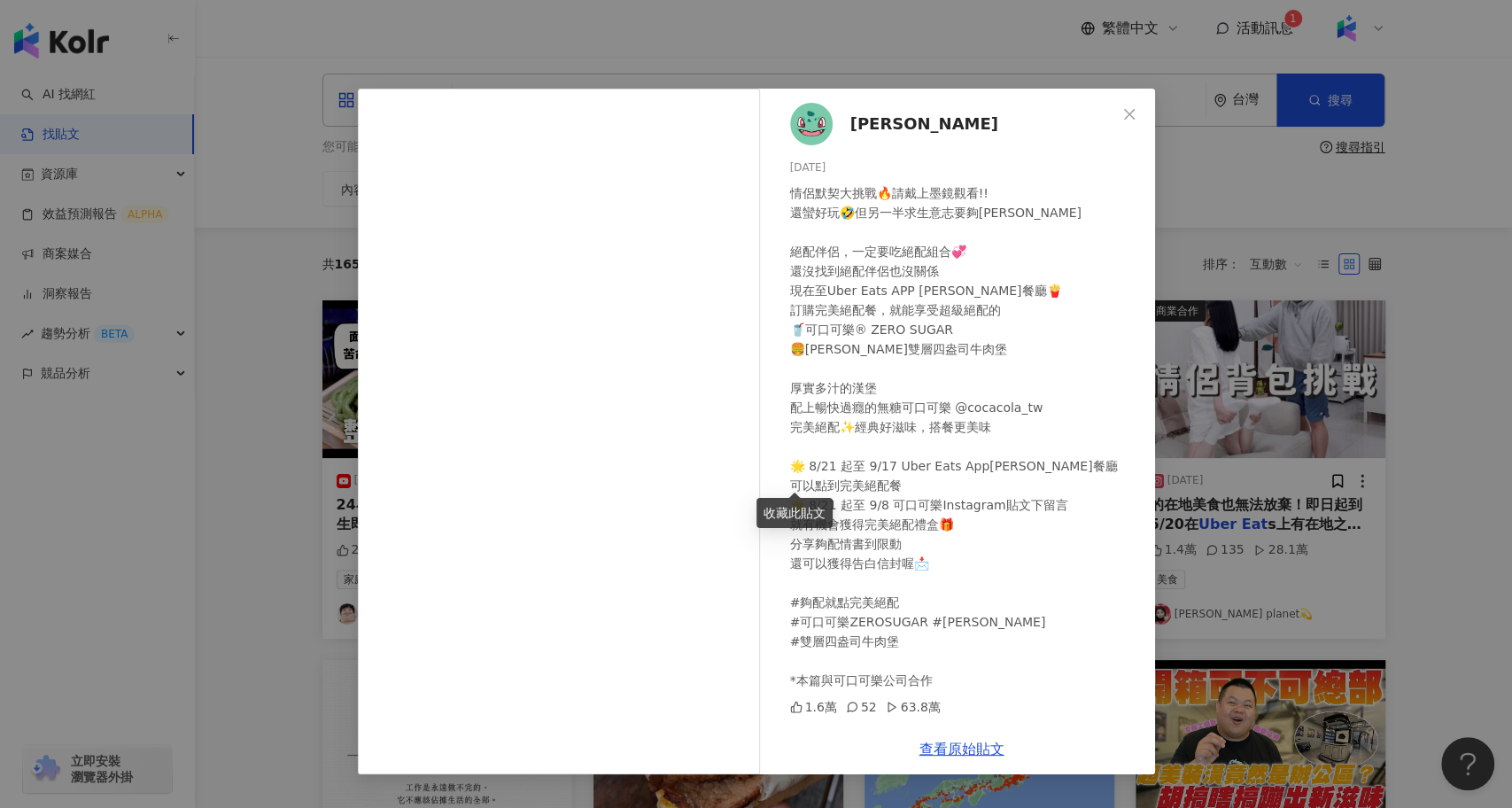
scroll to position [2, 0]
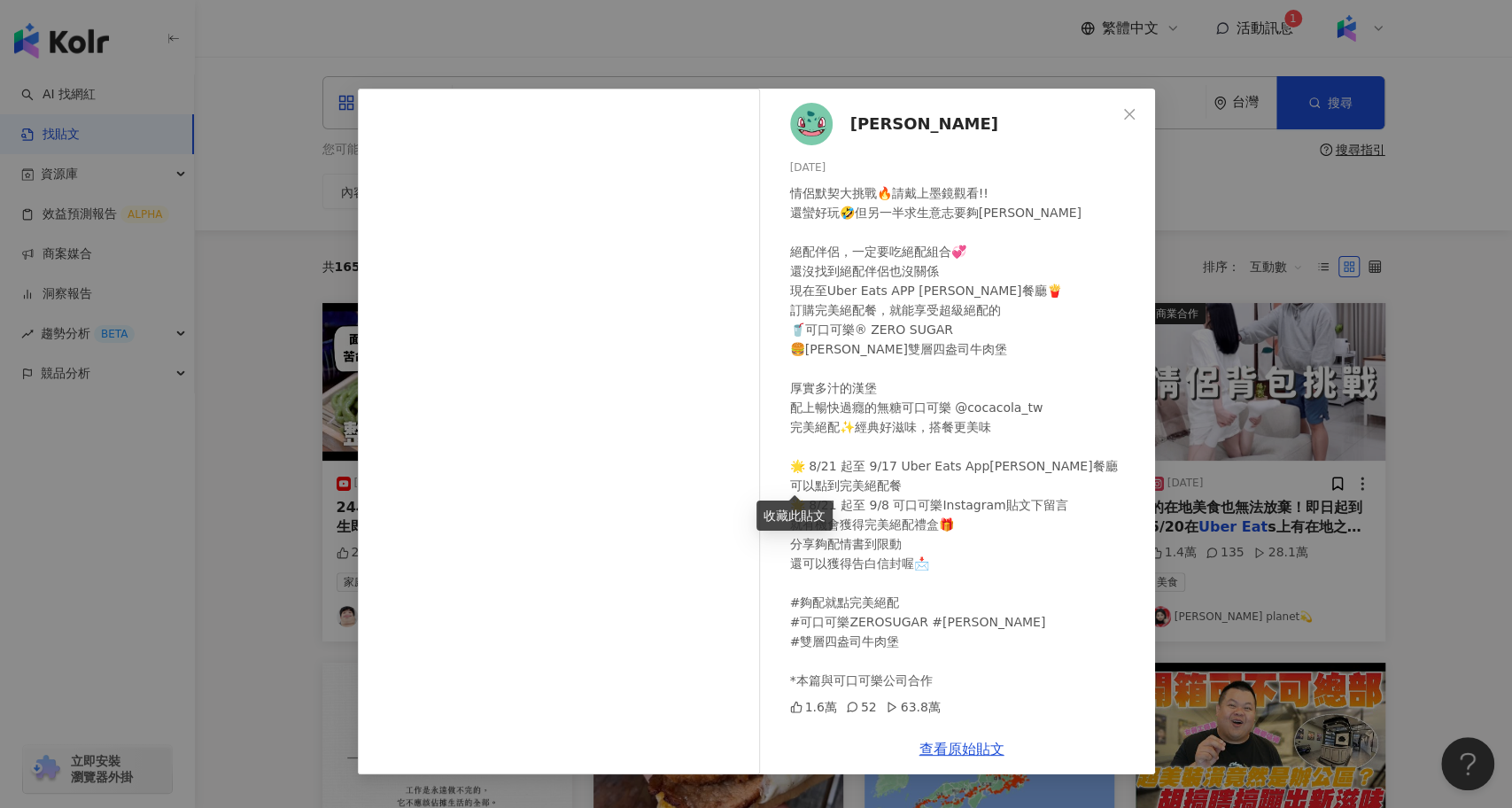
click at [1299, 568] on div "Nini Xie 2024/8/30 情侶默契大挑戰🔥請戴上墨鏡觀看!! 還蠻好玩🤣但另一半求生意志要夠強烈 絕配伴侶，一定要吃絕配組合💞 還沒找到絕配伴侶也…" at bounding box center [756, 404] width 1512 height 808
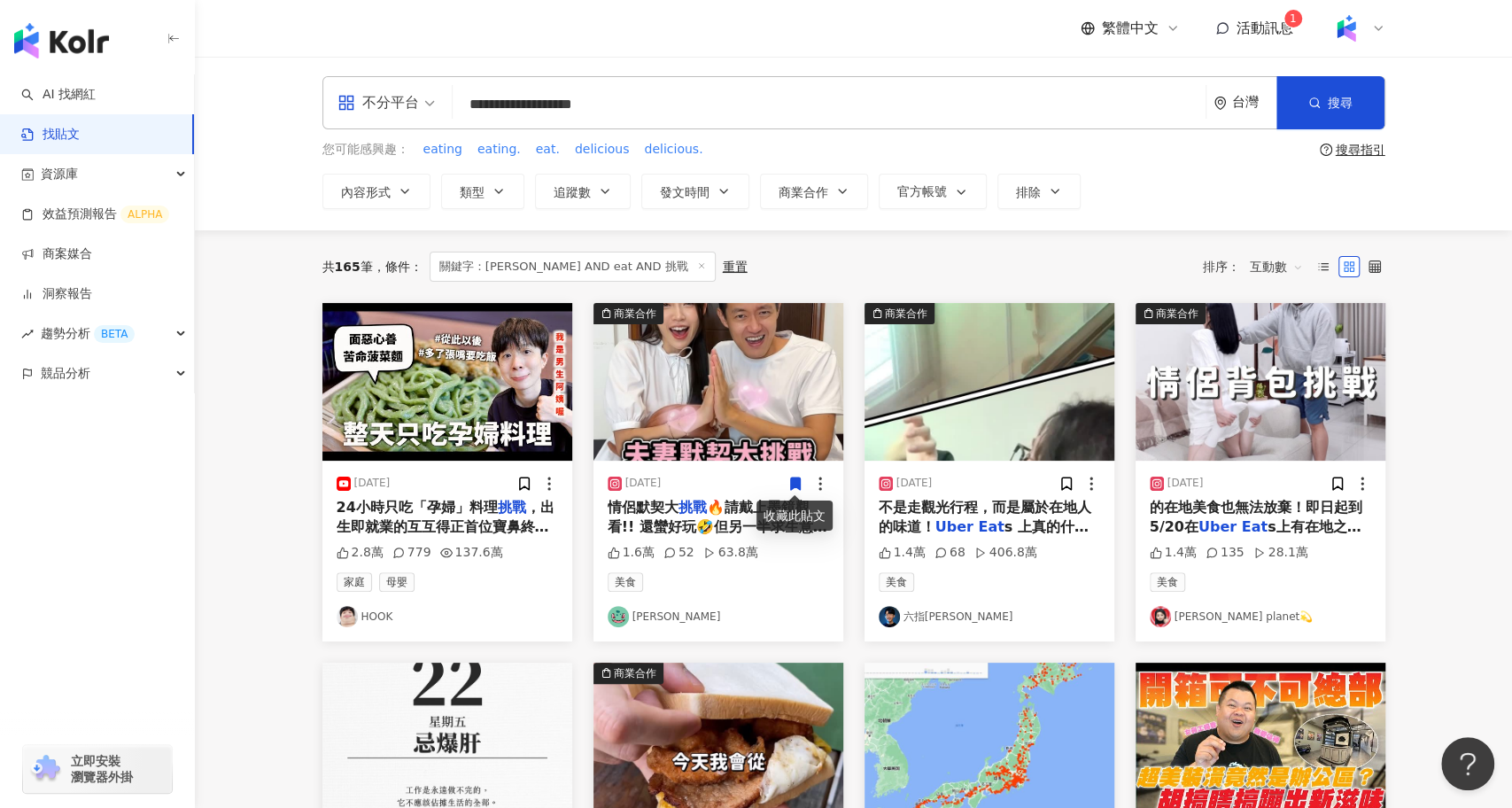
click at [1282, 412] on img "button" at bounding box center [1260, 381] width 250 height 158
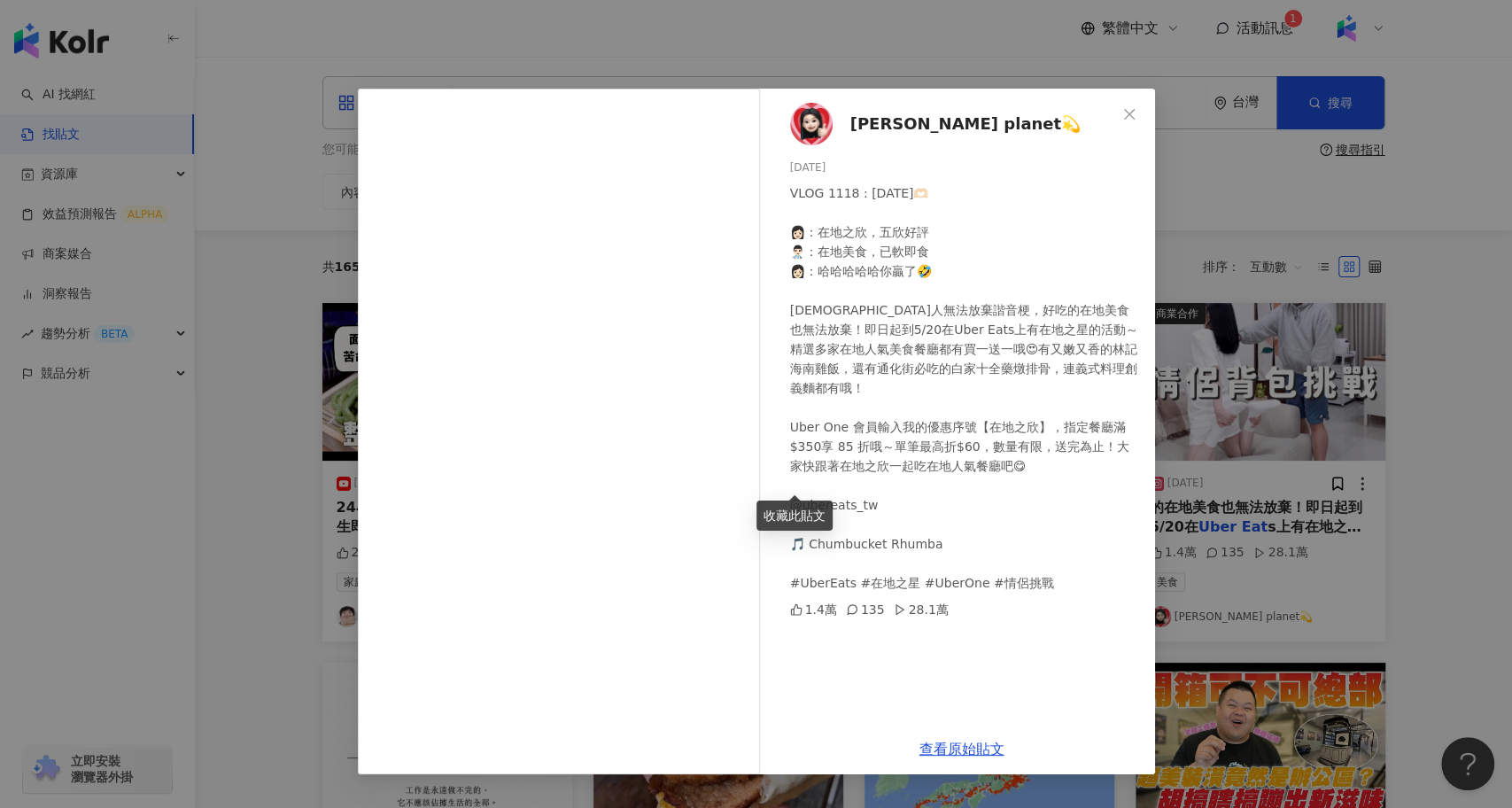
click at [1293, 513] on div "李欣Lee’s planet💫 2025/4/27 VLOG 1118 : 2025/04/26🫶🏻 👩🏻：在地之欣，五欣好評 👨🏻‍⚕️：在地美食，已軟即食…" at bounding box center [756, 404] width 1512 height 808
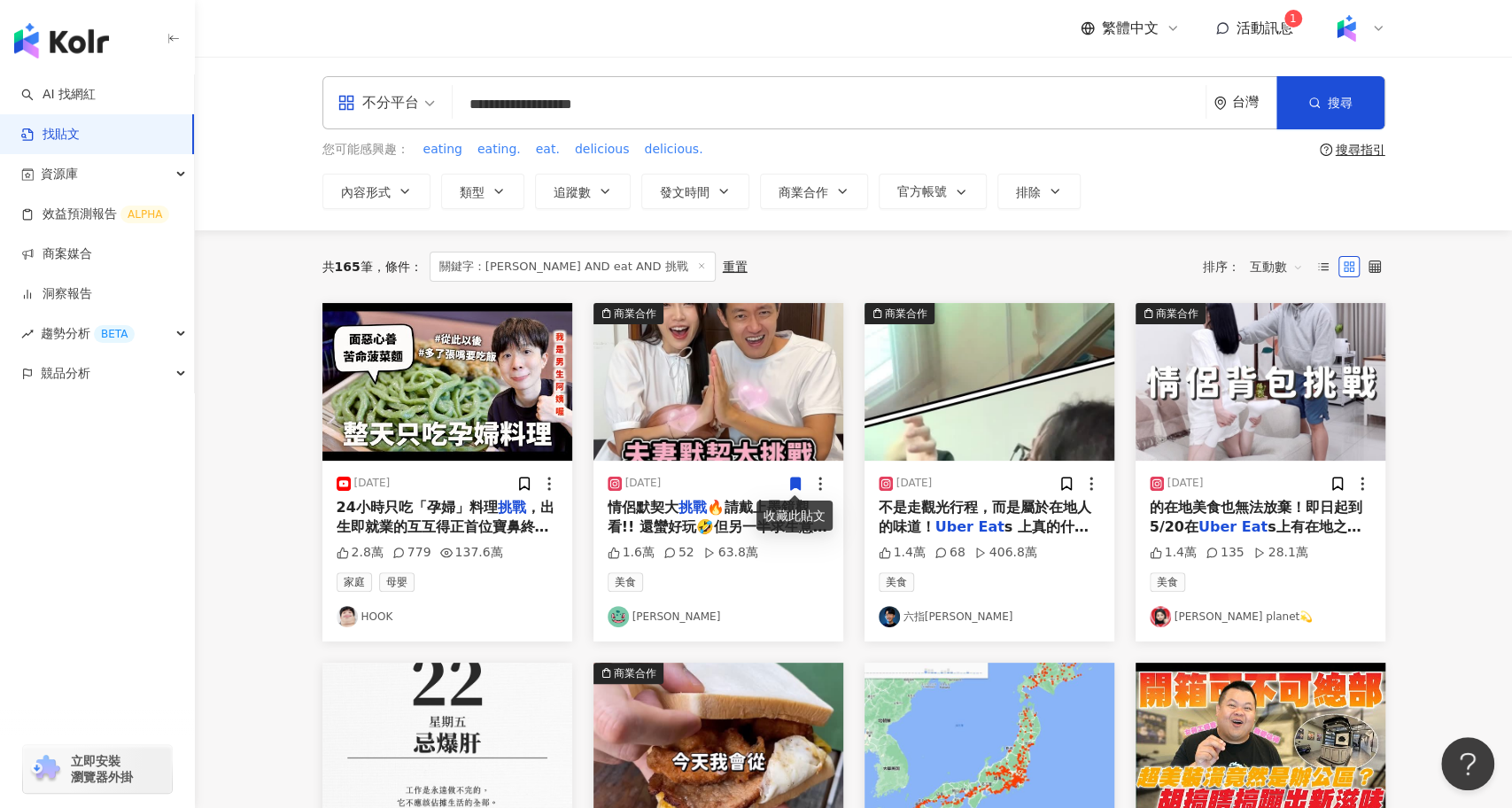
scroll to position [280, 0]
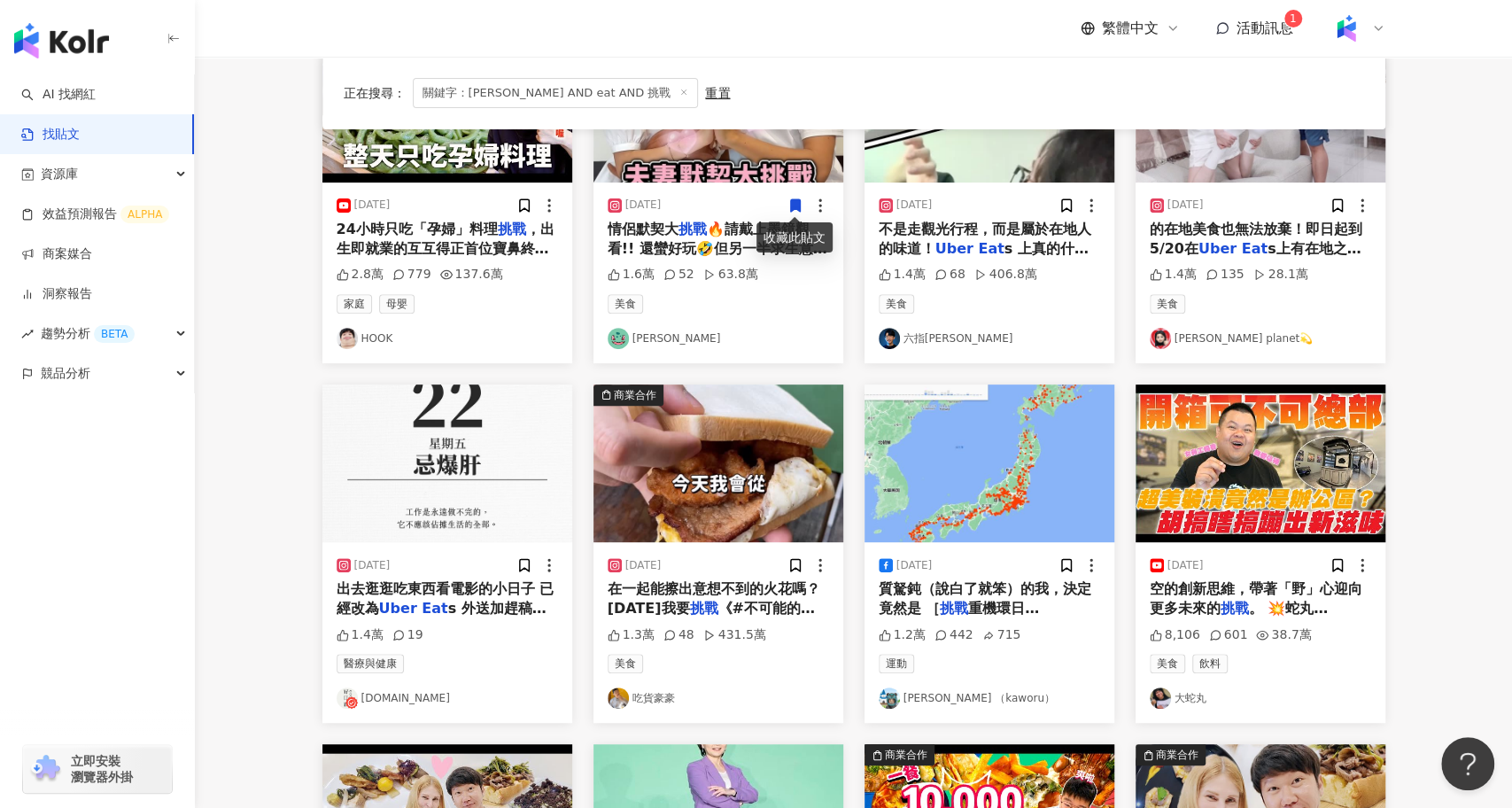
click at [765, 457] on img "button" at bounding box center [719, 464] width 250 height 158
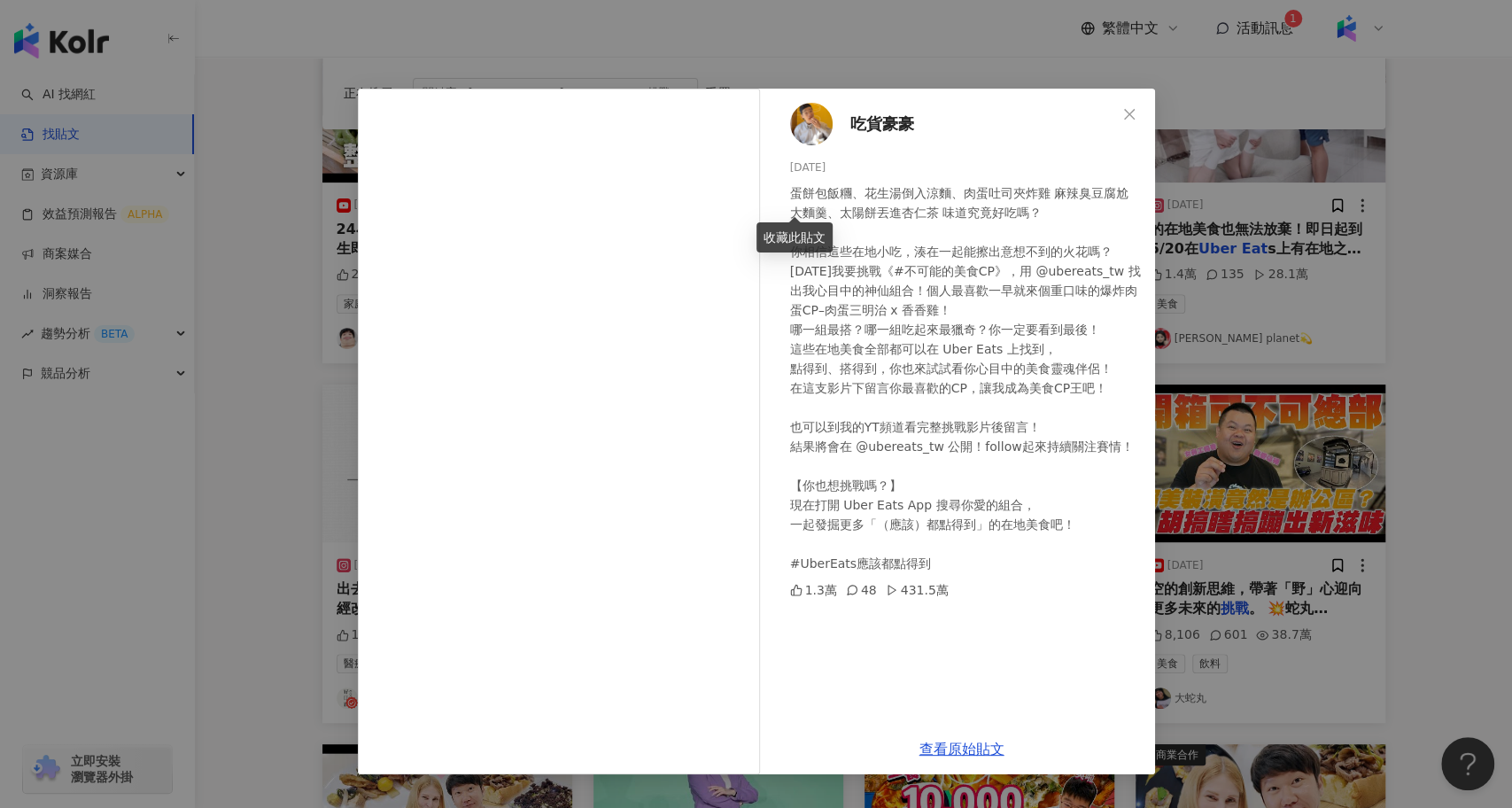
click at [956, 271] on div "蛋餅包飯糰、花生湯倒入涼麵、肉蛋吐司夾炸雞 麻辣臭豆腐尬大麵羹、太陽餅丟進杏仁茶 味道究竟好吃嗎？ 你相信這些在地小吃，湊在一起能擦出意想不到的火花嗎？ 今天…" at bounding box center [965, 378] width 351 height 390
drag, startPoint x: 979, startPoint y: 276, endPoint x: 878, endPoint y: 272, distance: 101.1
click at [878, 272] on div "蛋餅包飯糰、花生湯倒入涼麵、肉蛋吐司夾炸雞 麻辣臭豆腐尬大麵羹、太陽餅丟進杏仁茶 味道究竟好吃嗎？ 你相信這些在地小吃，湊在一起能擦出意想不到的火花嗎？ 今天…" at bounding box center [965, 378] width 351 height 390
drag, startPoint x: 884, startPoint y: 269, endPoint x: 975, endPoint y: 270, distance: 91.0
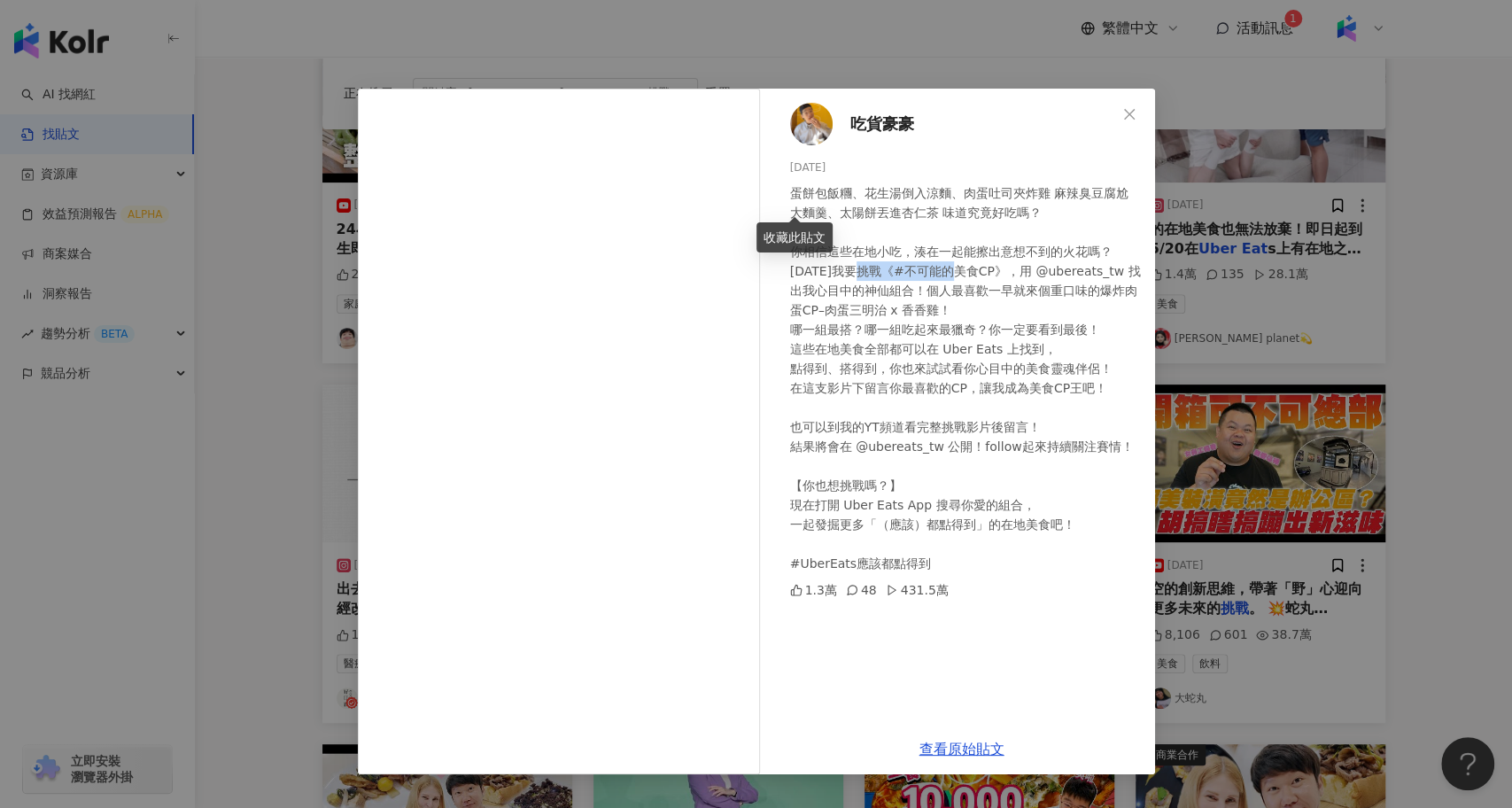
click at [975, 270] on div "蛋餅包飯糰、花生湯倒入涼麵、肉蛋吐司夾炸雞 麻辣臭豆腐尬大麵羹、太陽餅丟進杏仁茶 味道究竟好吃嗎？ 你相信這些在地小吃，湊在一起能擦出意想不到的火花嗎？ 今天…" at bounding box center [965, 378] width 351 height 390
copy div "不可能的美食CP"
click at [296, 494] on div "吃貨豪豪 2025/5/8 1.3萬 48 431.5萬 查看原始貼文" at bounding box center [756, 404] width 1512 height 808
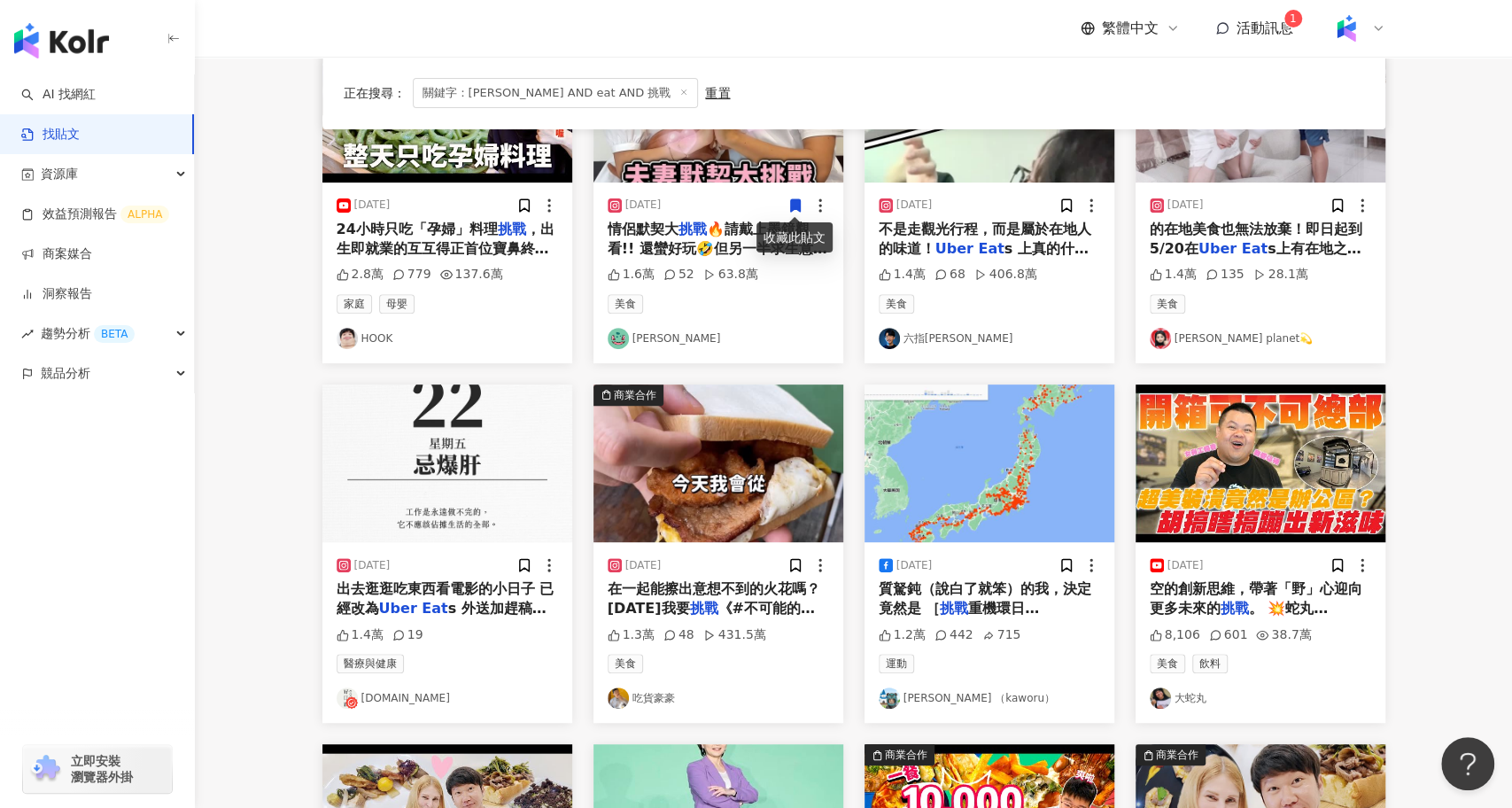
scroll to position [0, 0]
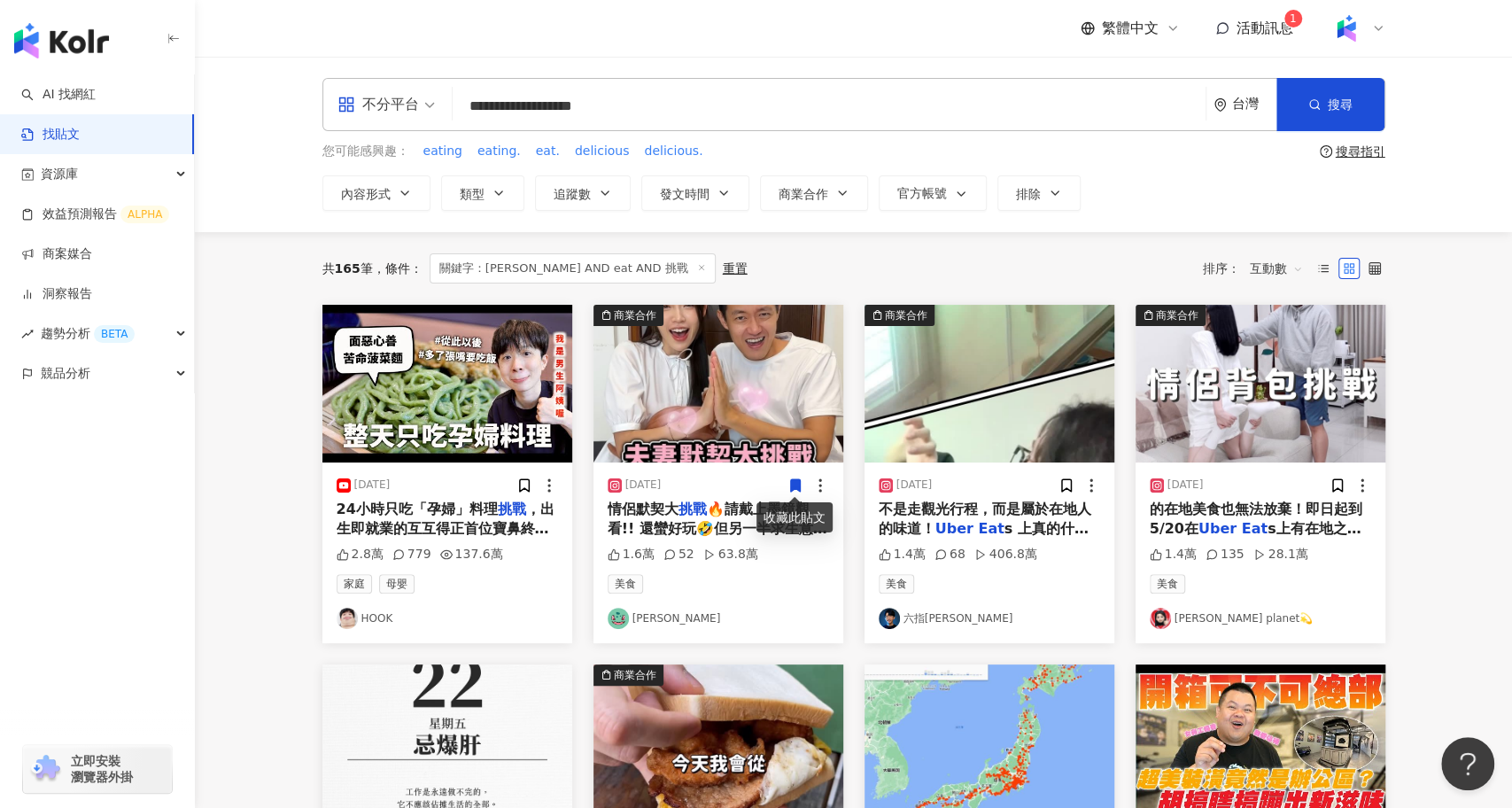
drag, startPoint x: 637, startPoint y: 121, endPoint x: 397, endPoint y: 100, distance: 240.9
click at [397, 100] on div "**********" at bounding box center [853, 105] width 1063 height 53
paste input "search"
type input "********"
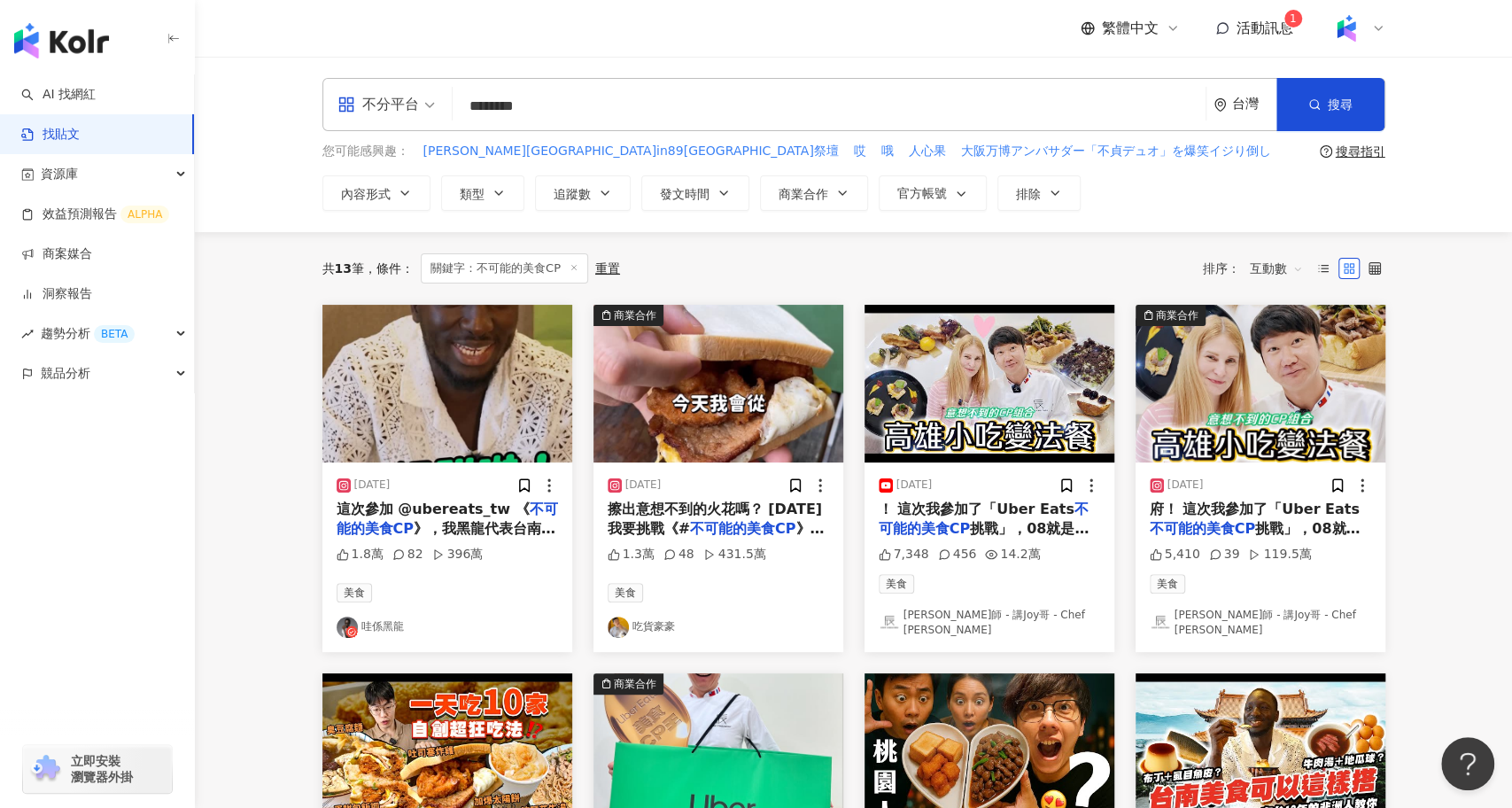
click at [475, 357] on img "button" at bounding box center [447, 383] width 250 height 158
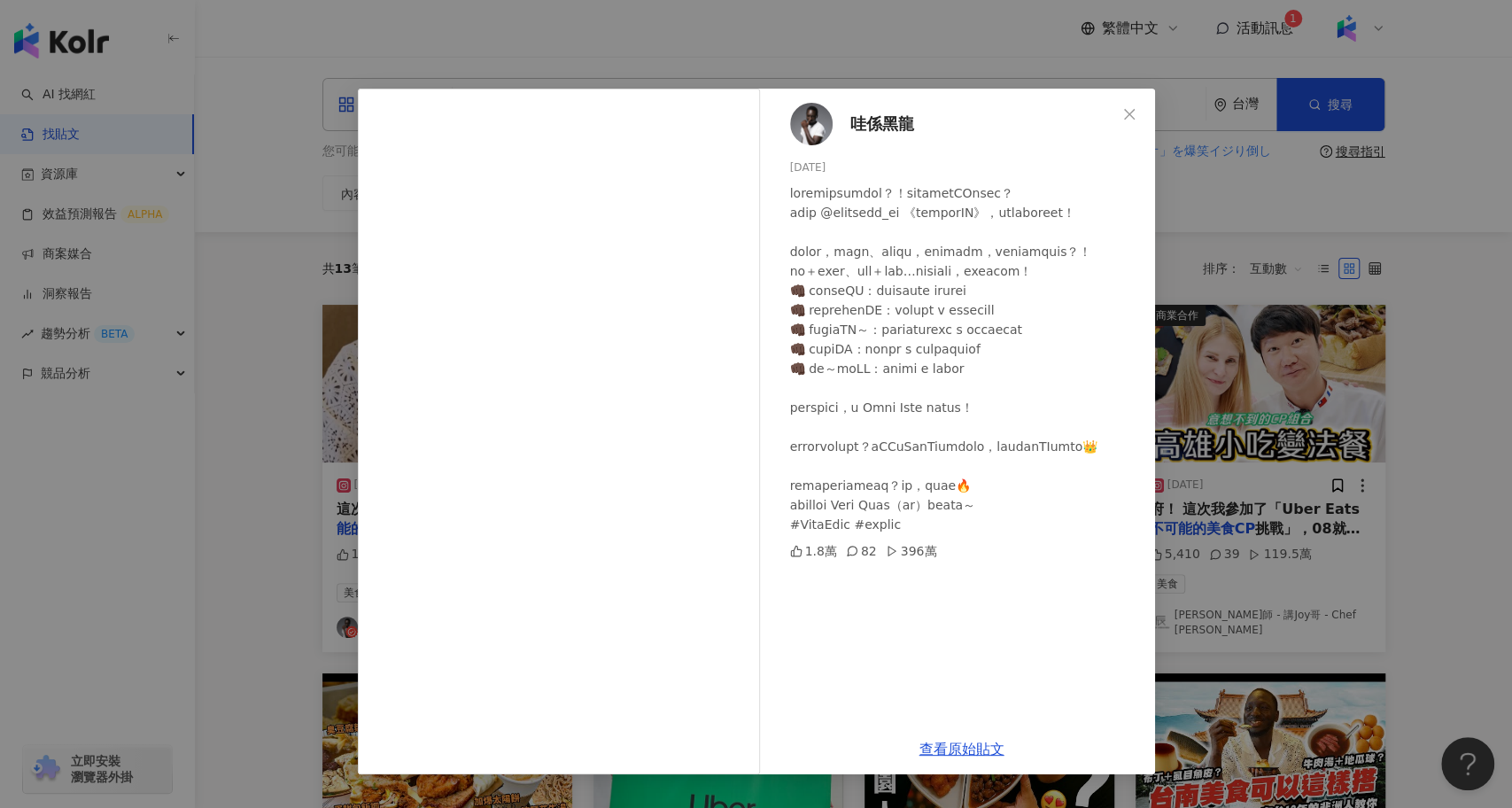
click at [1205, 585] on div "哇係黑龍 2025/5/10 1.8萬 82 396萬 查看原始貼文" at bounding box center [756, 404] width 1512 height 808
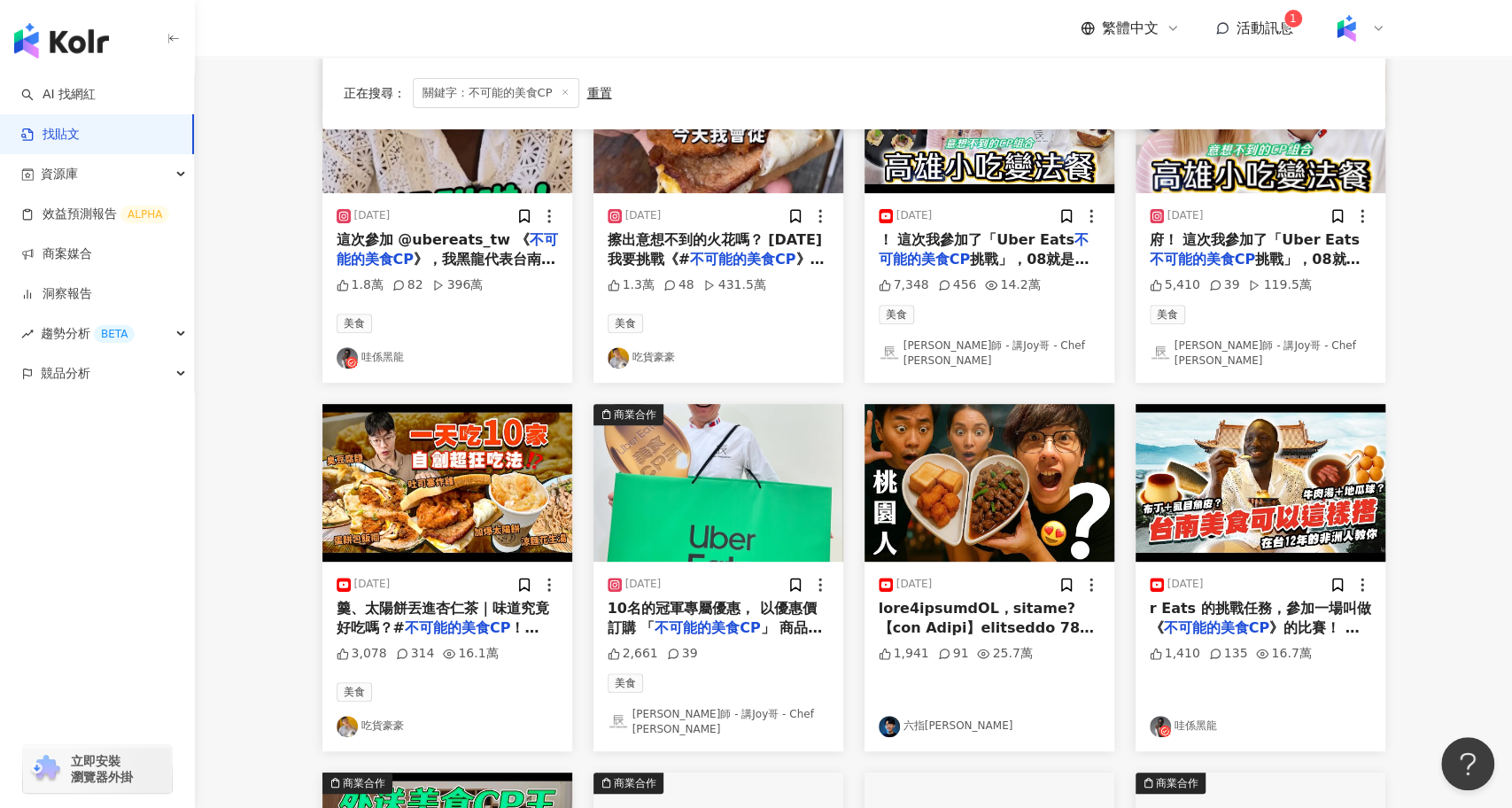
scroll to position [270, 0]
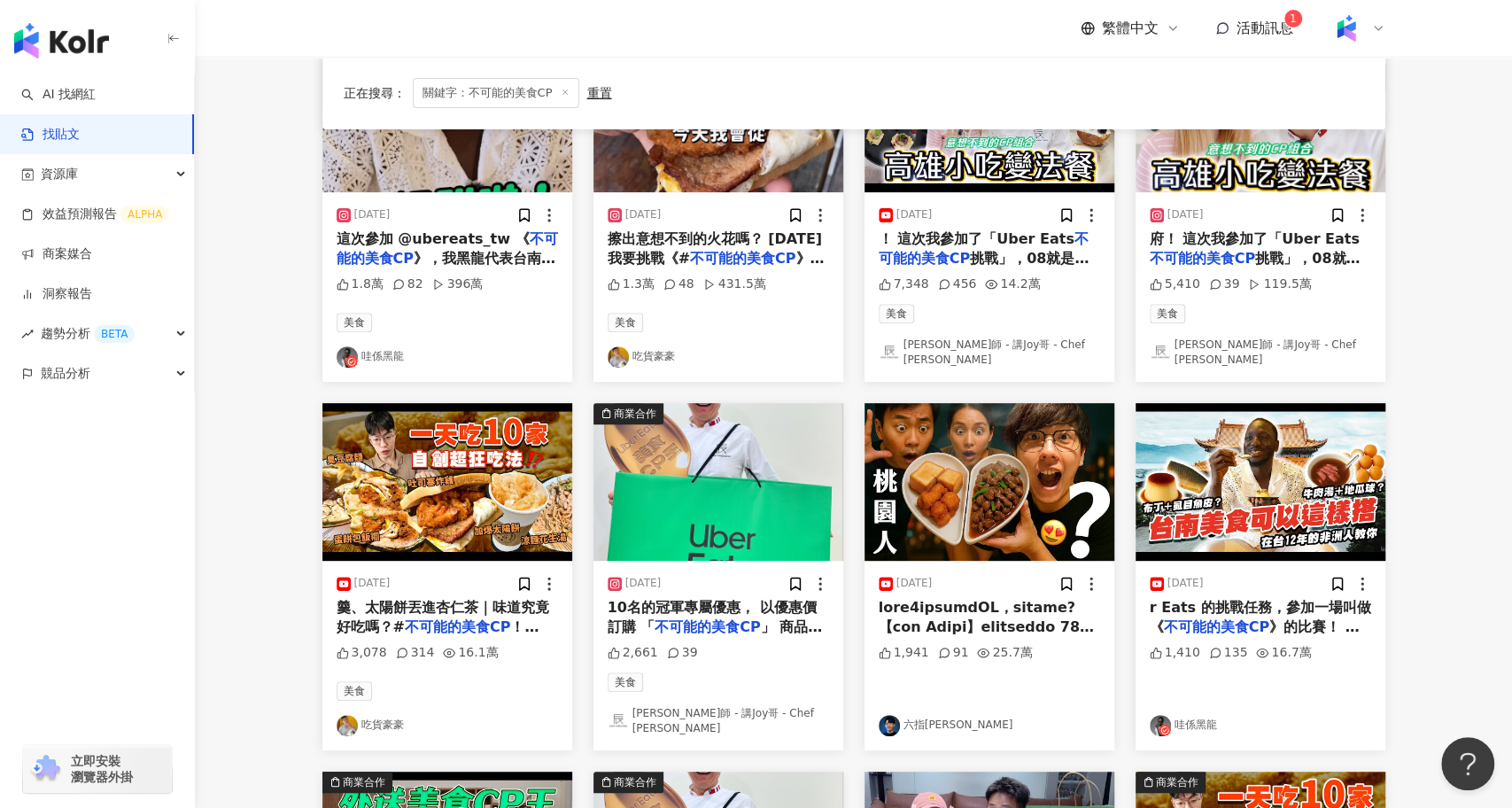
click at [693, 520] on img "button" at bounding box center [719, 482] width 250 height 158
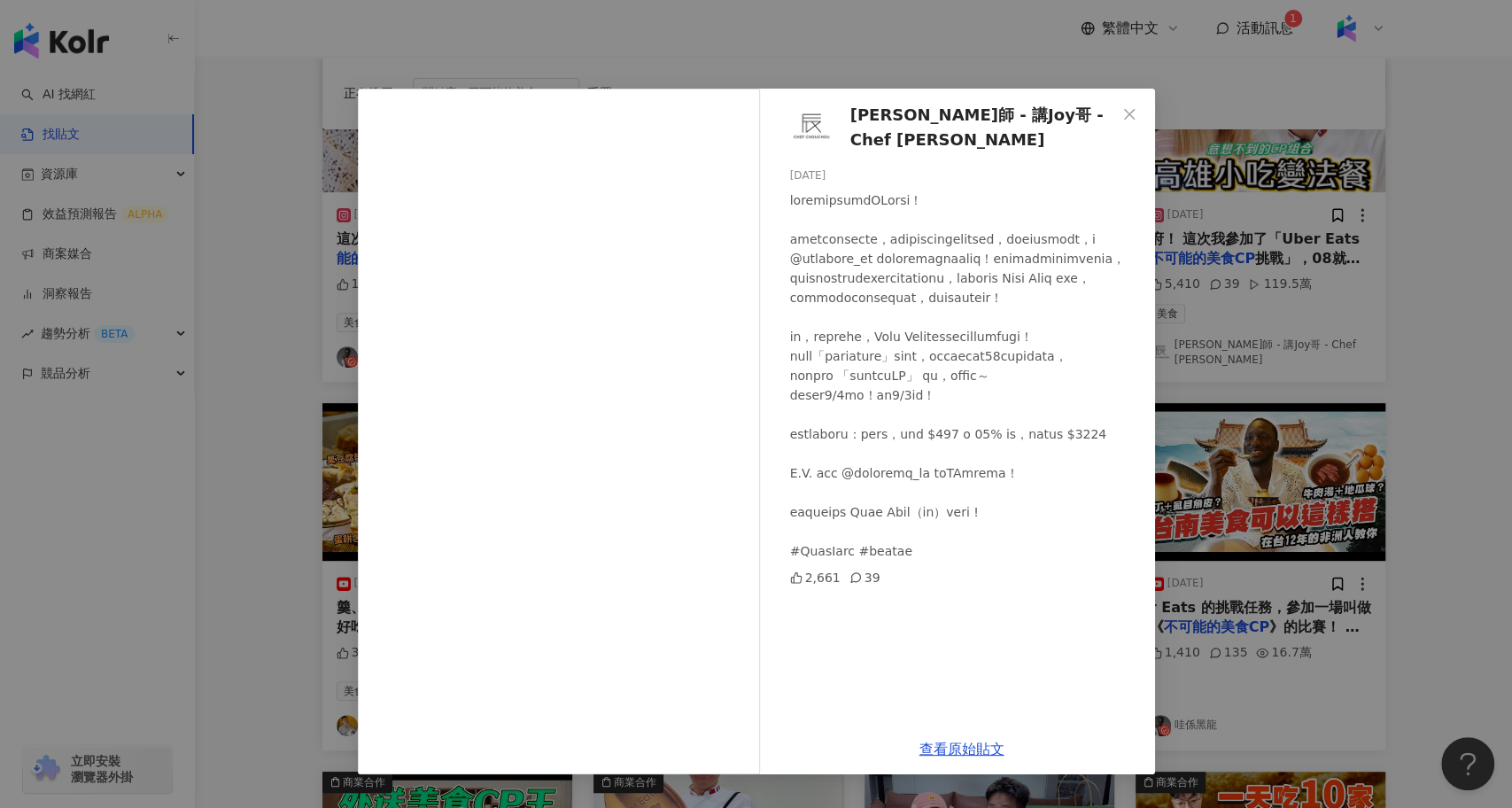
click at [1159, 524] on div "阿辰師 - 講Joy哥 - Chef Chouchou 2025/5/29 2,661 39 查看原始貼文" at bounding box center [756, 404] width 1512 height 808
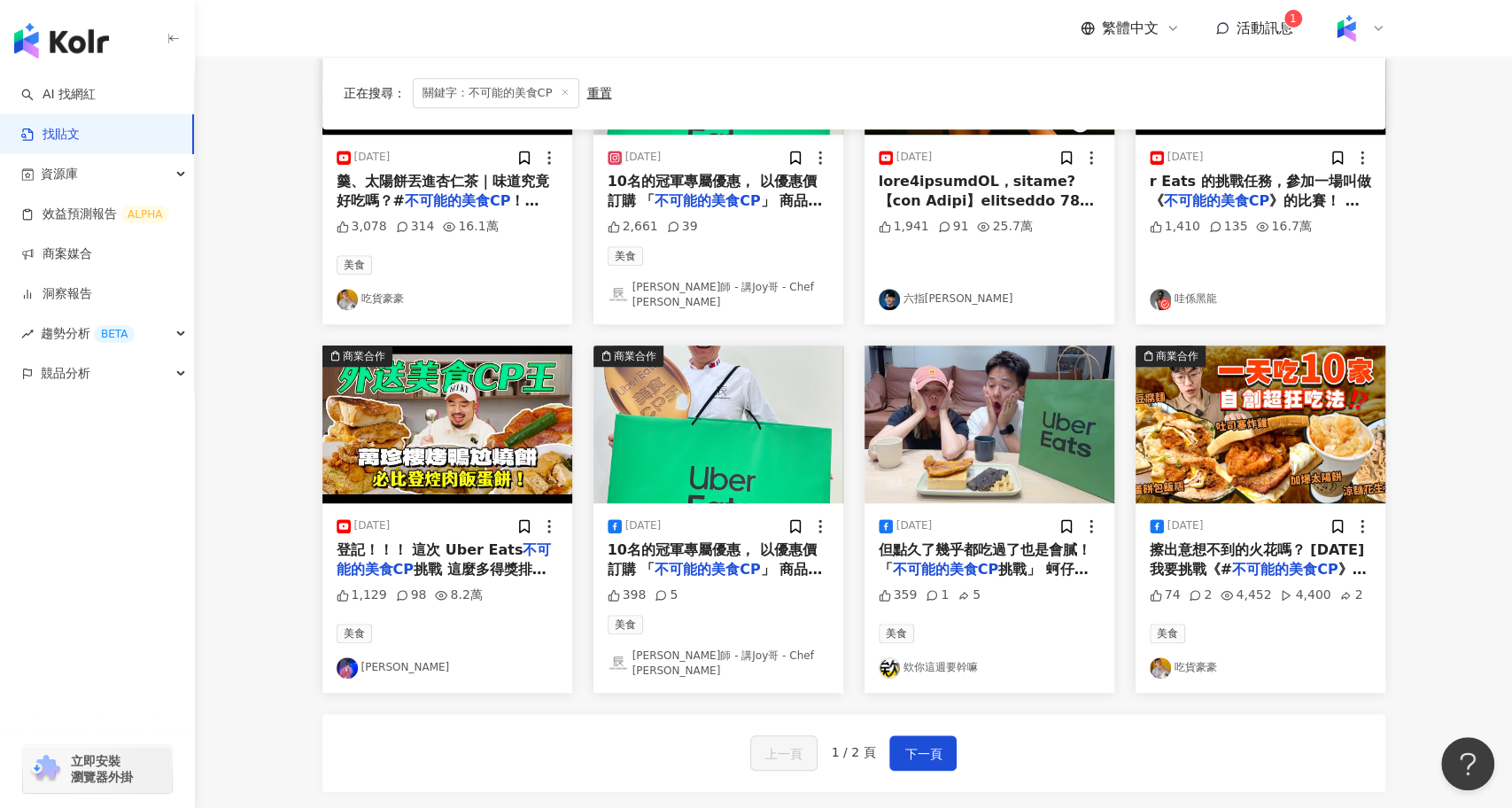
scroll to position [892, 0]
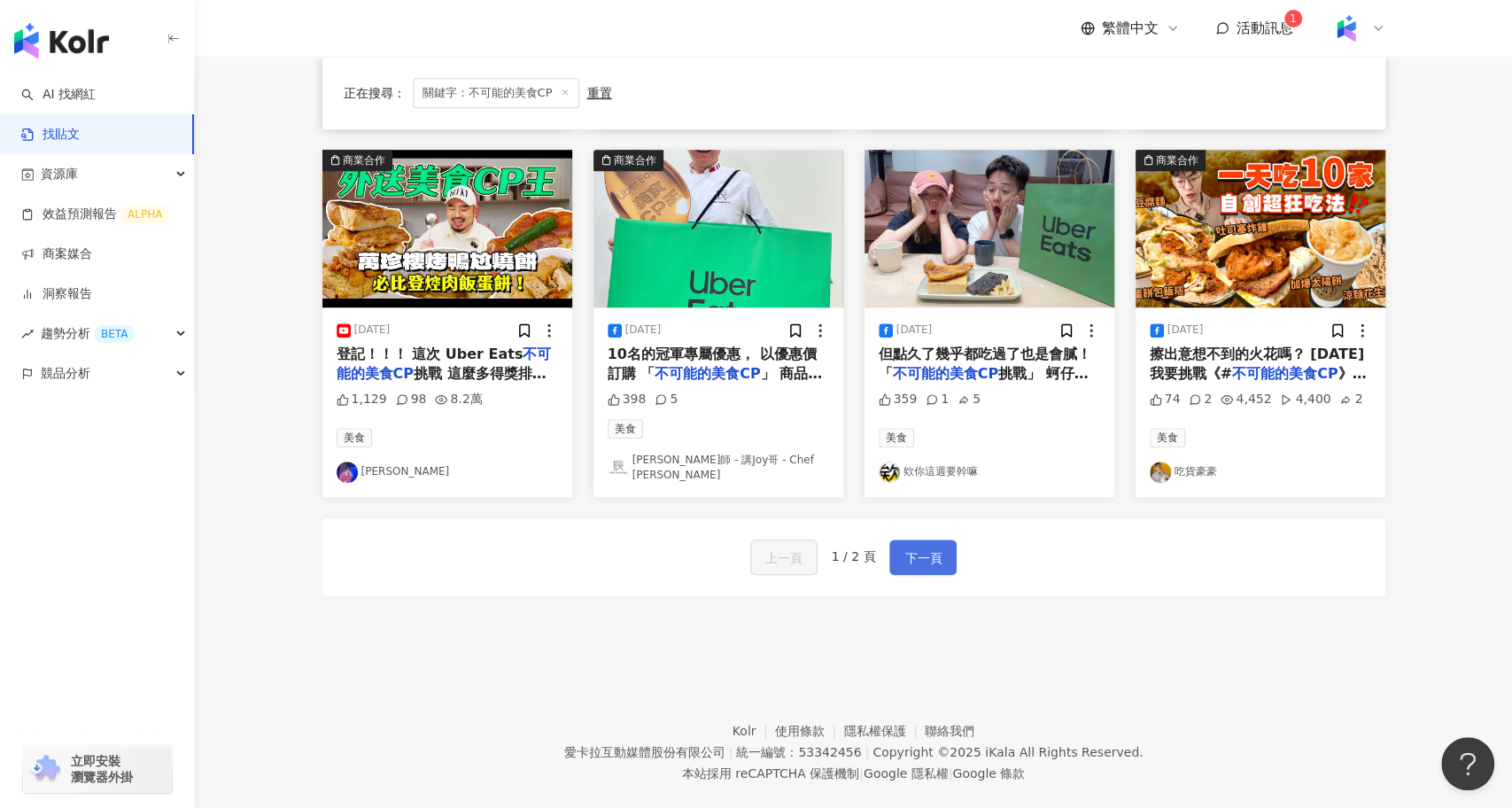
click at [938, 548] on span "下一頁" at bounding box center [923, 558] width 37 height 21
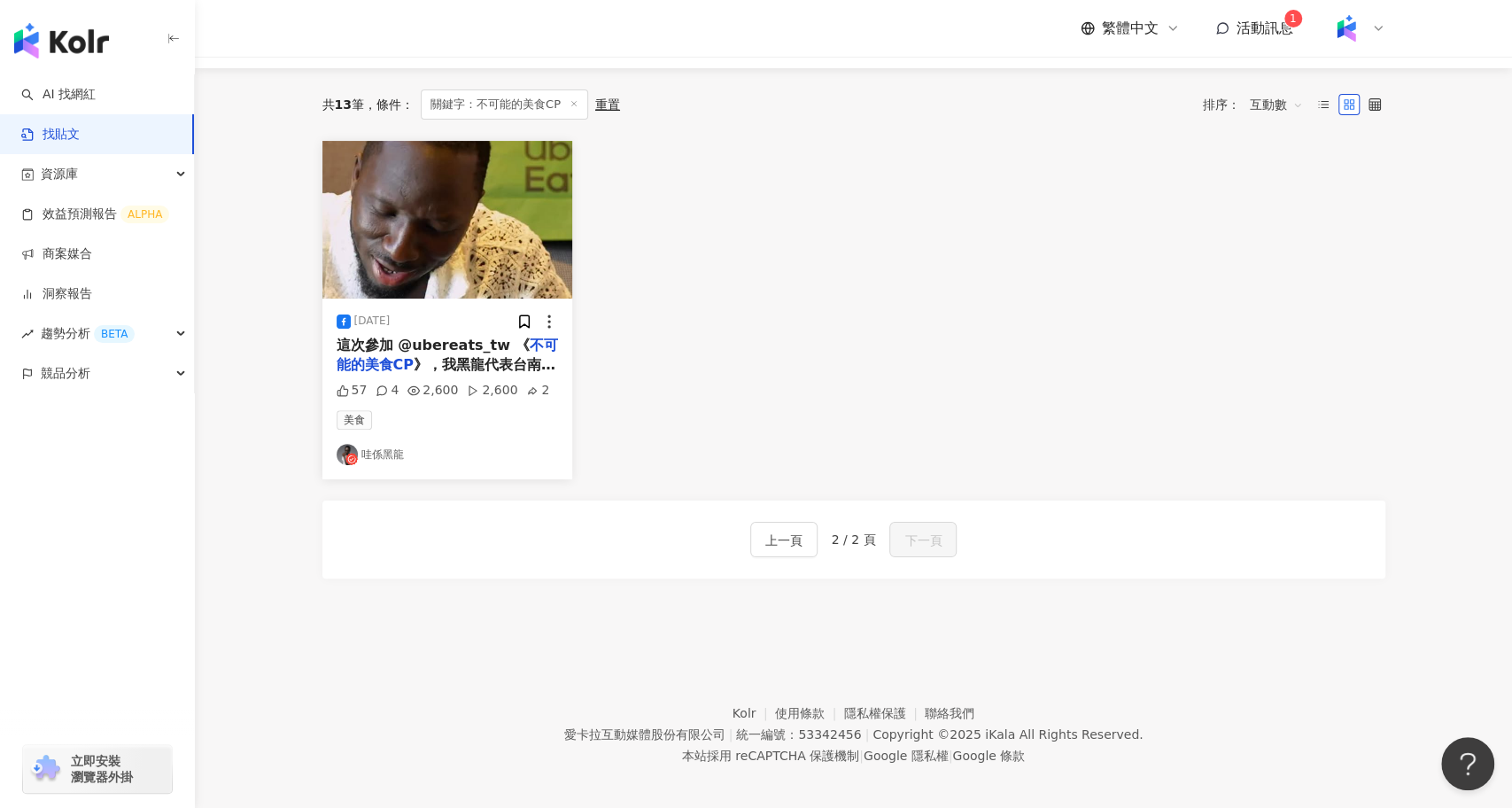
scroll to position [157, 0]
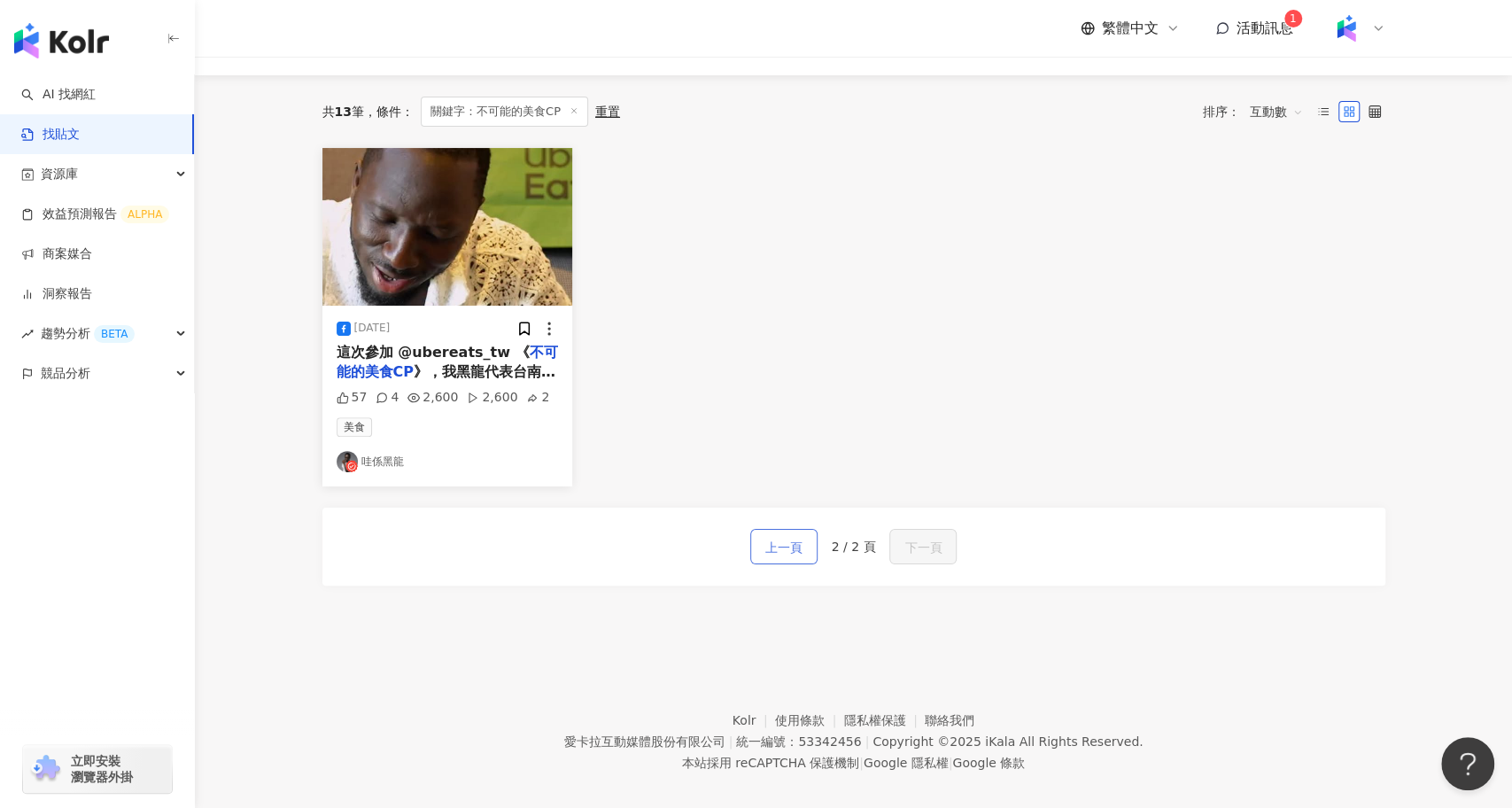
click at [788, 551] on span "上一頁" at bounding box center [784, 548] width 37 height 21
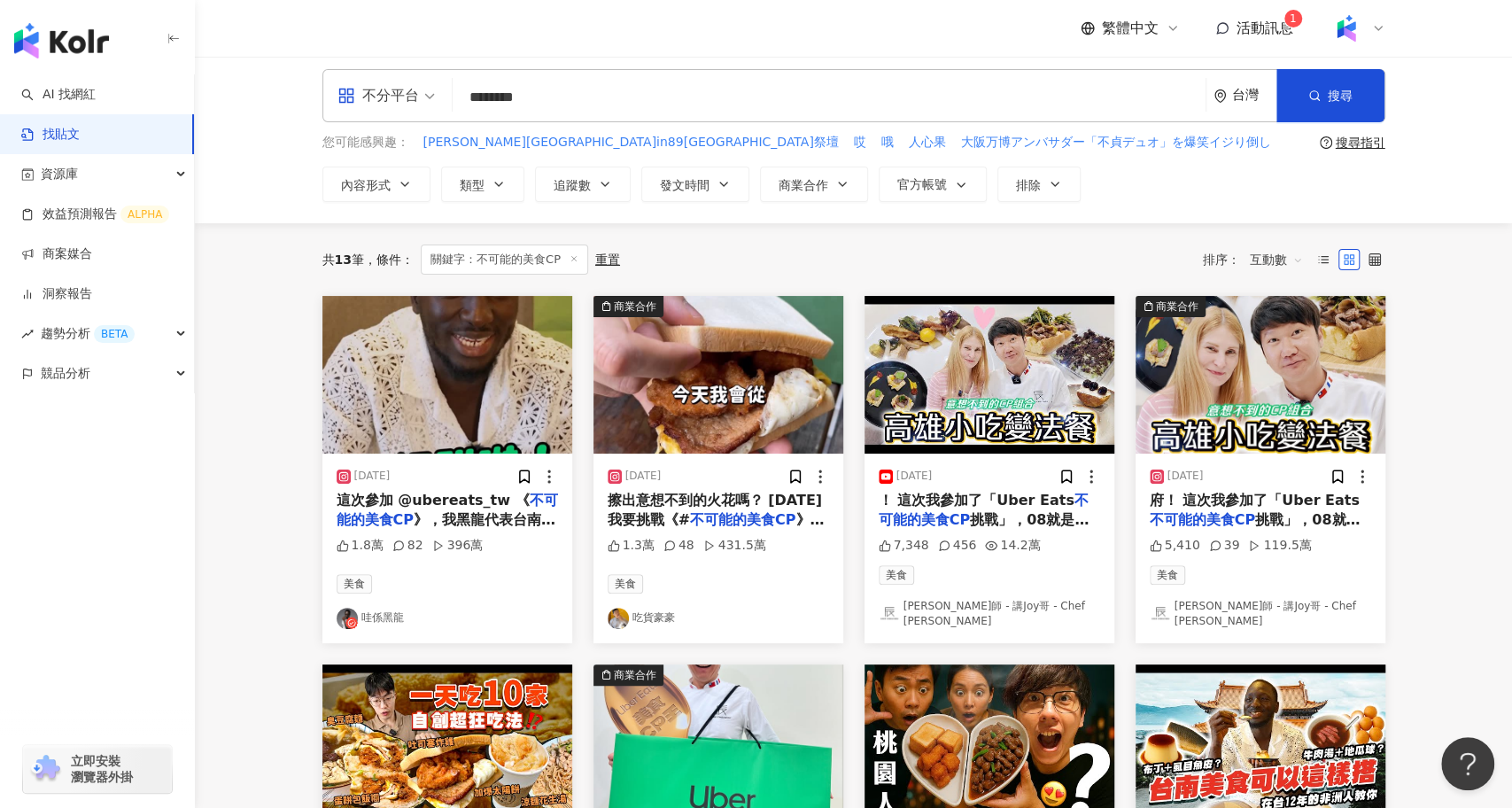
scroll to position [0, 0]
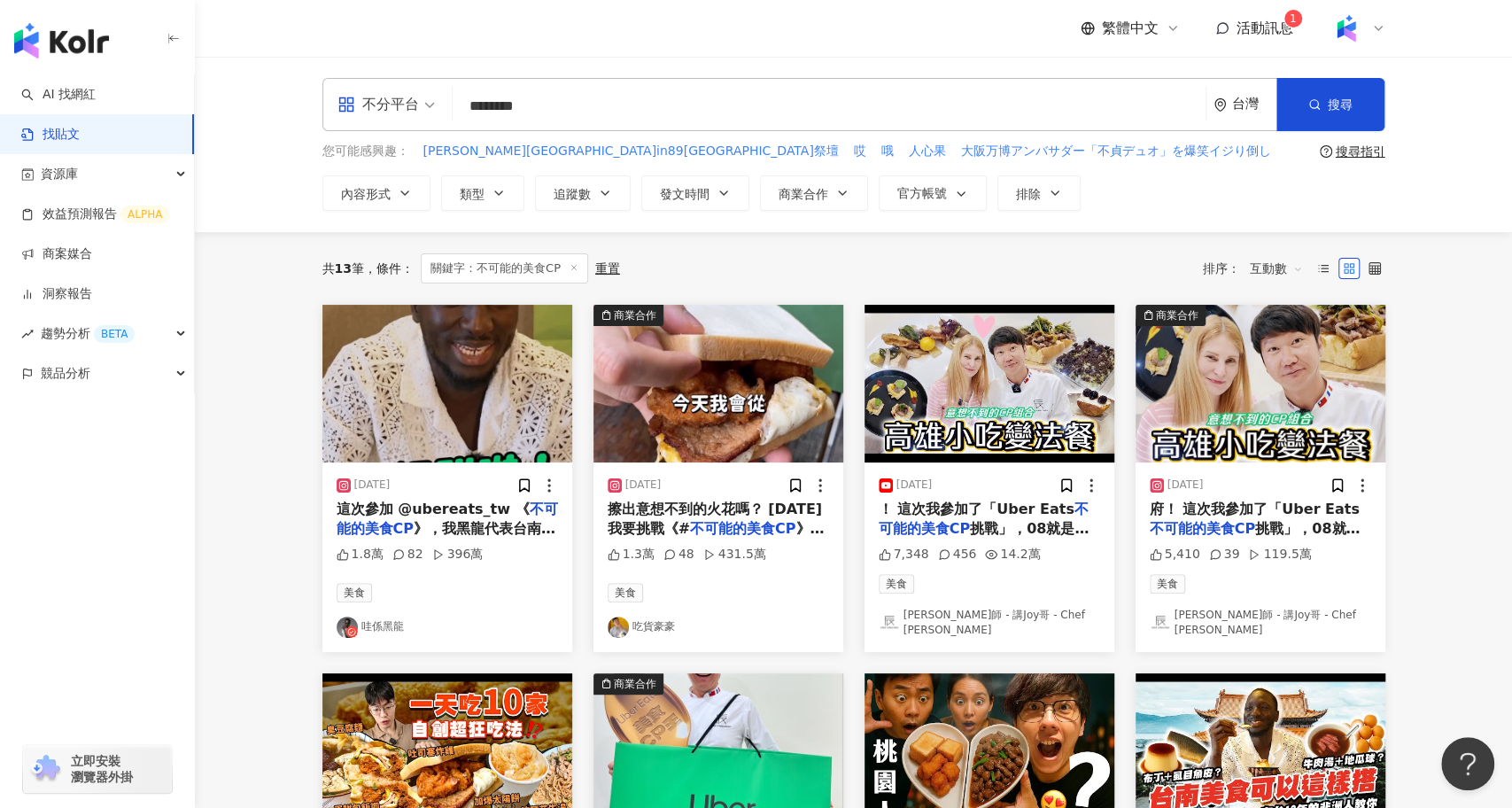
click at [577, 90] on input "********" at bounding box center [829, 105] width 739 height 38
drag, startPoint x: 576, startPoint y: 89, endPoint x: 492, endPoint y: 94, distance: 84.1
click at [492, 94] on input "********" at bounding box center [829, 105] width 739 height 38
drag, startPoint x: 611, startPoint y: 101, endPoint x: 434, endPoint y: 102, distance: 177.0
click at [434, 102] on div "不分平台 不可能的美食CP ******** 台灣 搜尋 searchOperator 插入語法 完全符合 "" 聯集 OR 交集 AND 排除 - 群組 {}" at bounding box center [853, 105] width 1063 height 53
